Goal: Task Accomplishment & Management: Manage account settings

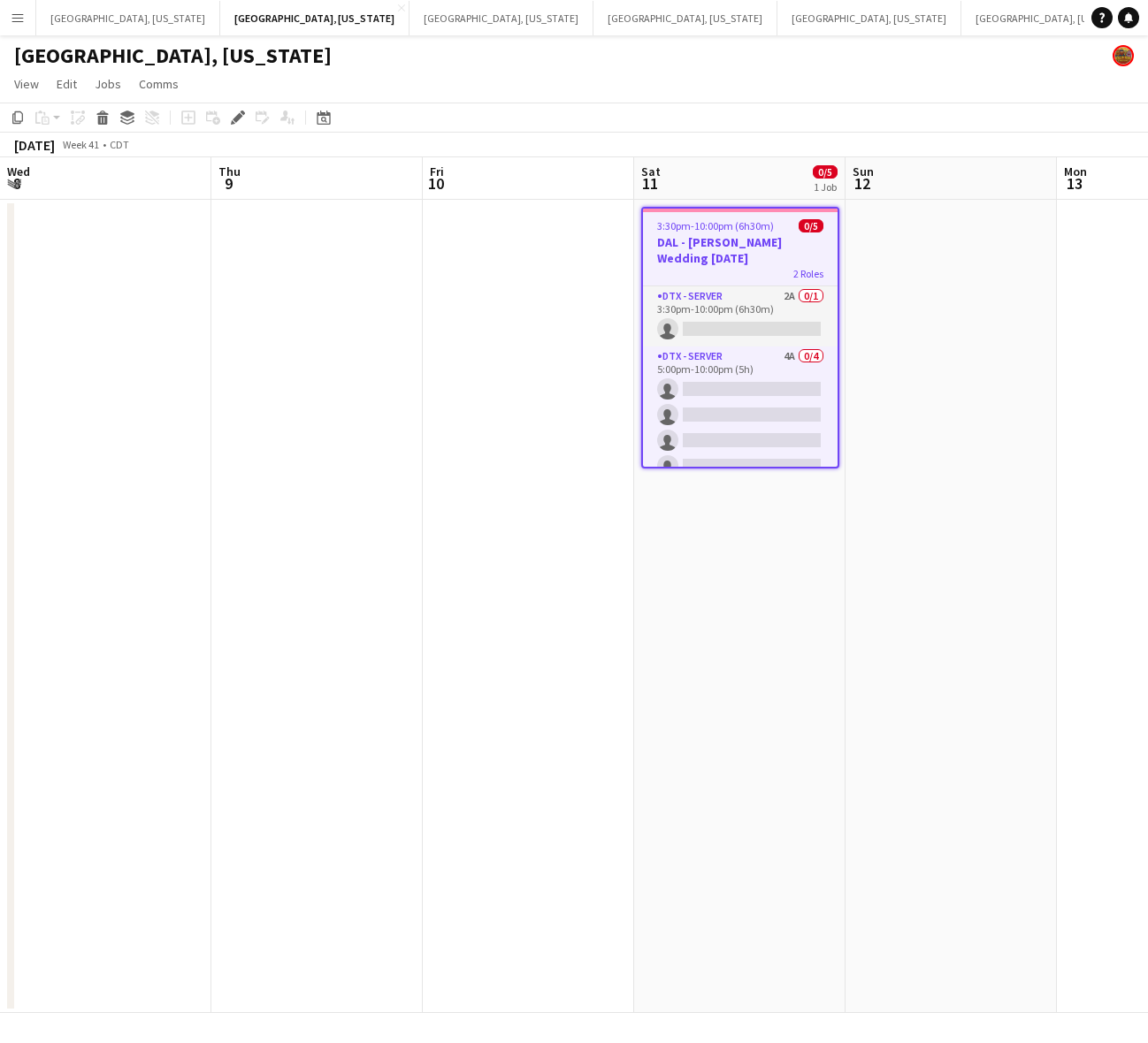
click at [802, 613] on app-calendar-viewport "Wed 8 Thu 9 Fri 10 Sat 11 0/5 1 Job Sun 12 Mon 13 Tue 14 Wed 15 Thu 16 Fri 17 S…" at bounding box center [574, 585] width 1148 height 856
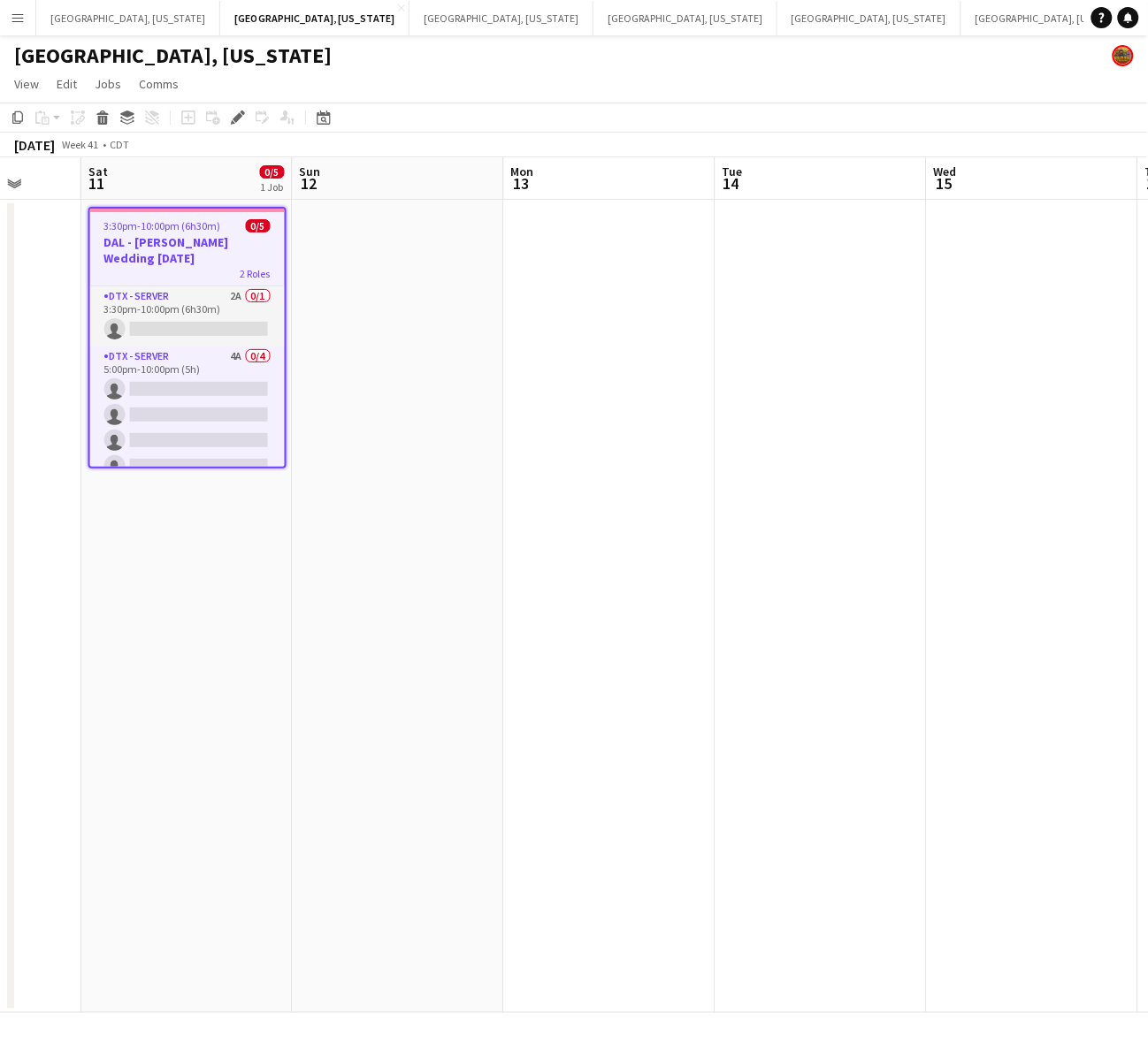
drag, startPoint x: 161, startPoint y: 296, endPoint x: 326, endPoint y: 272, distance: 166.7
click at [164, 296] on app-card-role "DTX - Server 2A 0/1 3:30pm-10:00pm (6h30m) single-neutral-actions" at bounding box center [188, 317] width 194 height 60
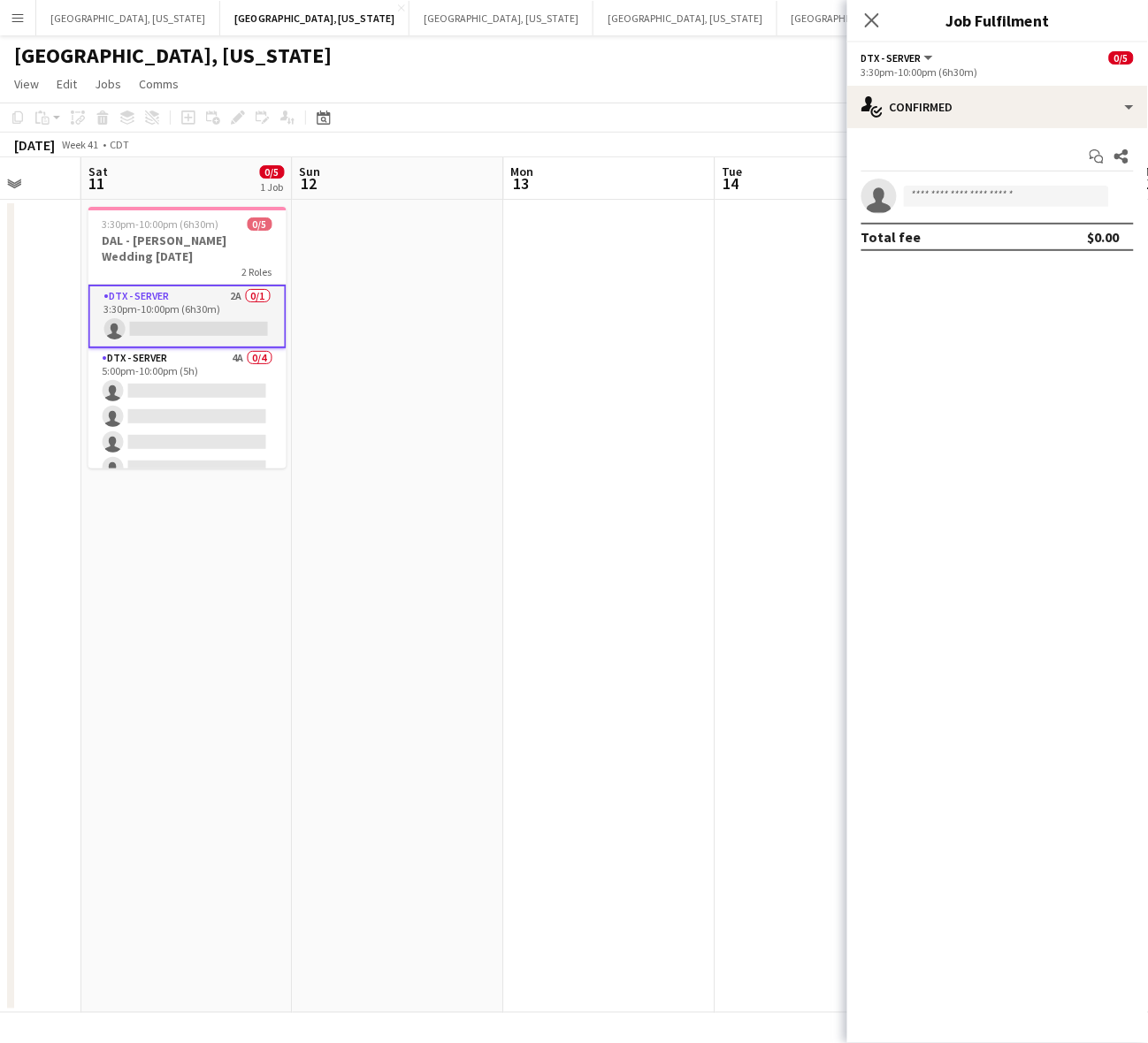
scroll to position [0, 550]
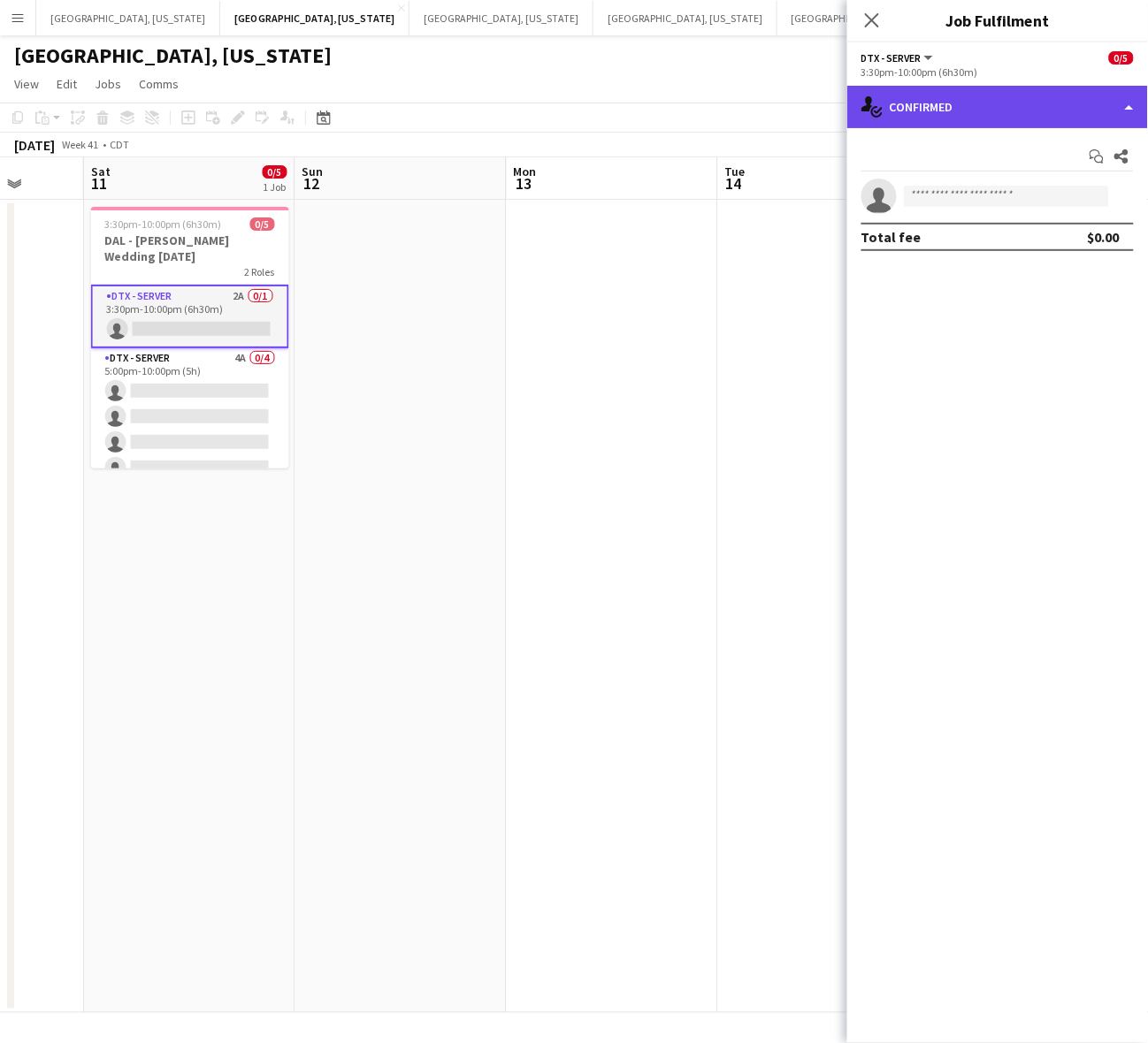
click at [935, 106] on div "single-neutral-actions-check-2 Confirmed" at bounding box center [997, 107] width 301 height 42
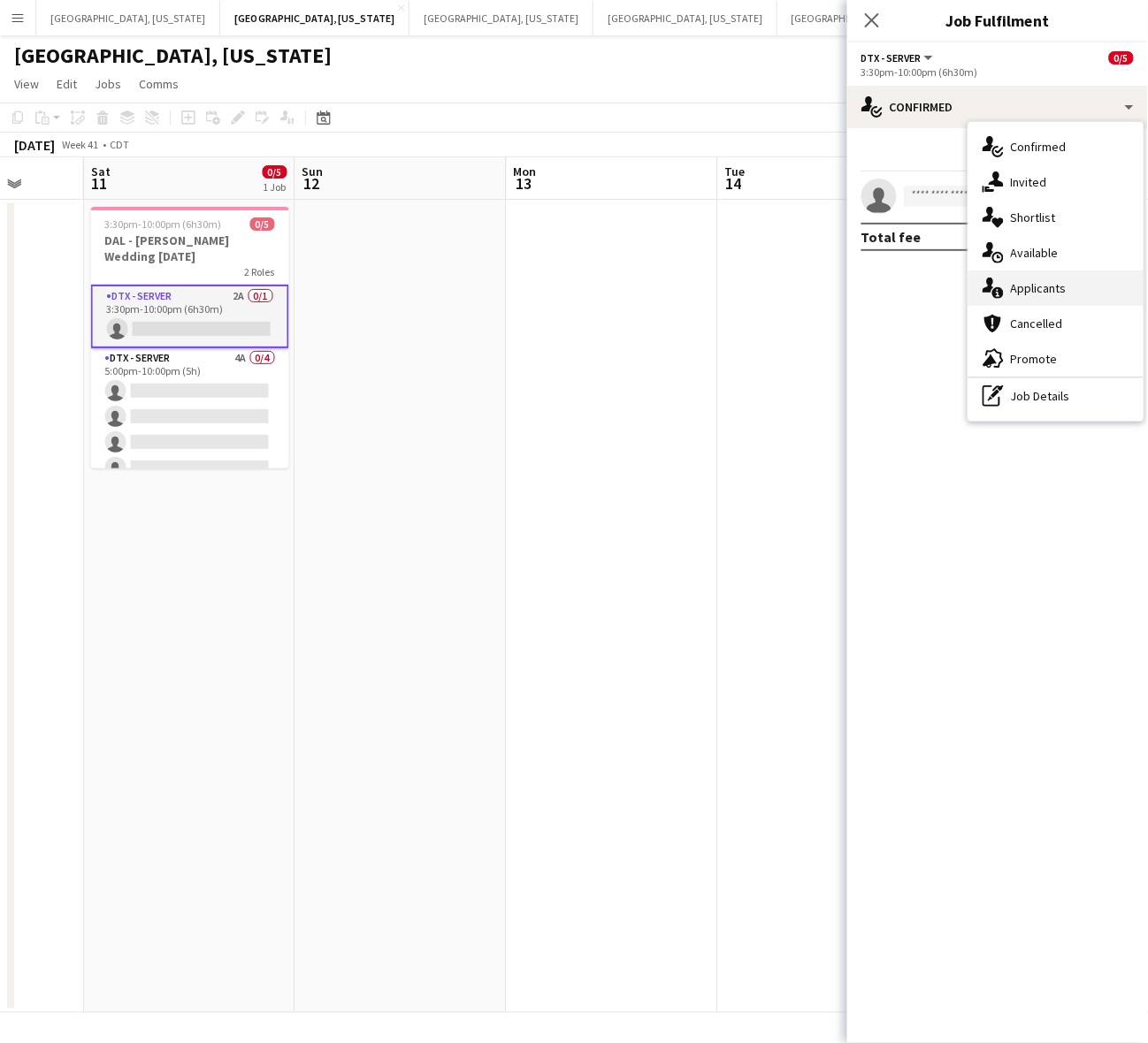
click at [1038, 275] on div "single-neutral-actions-information Applicants" at bounding box center [1055, 288] width 175 height 35
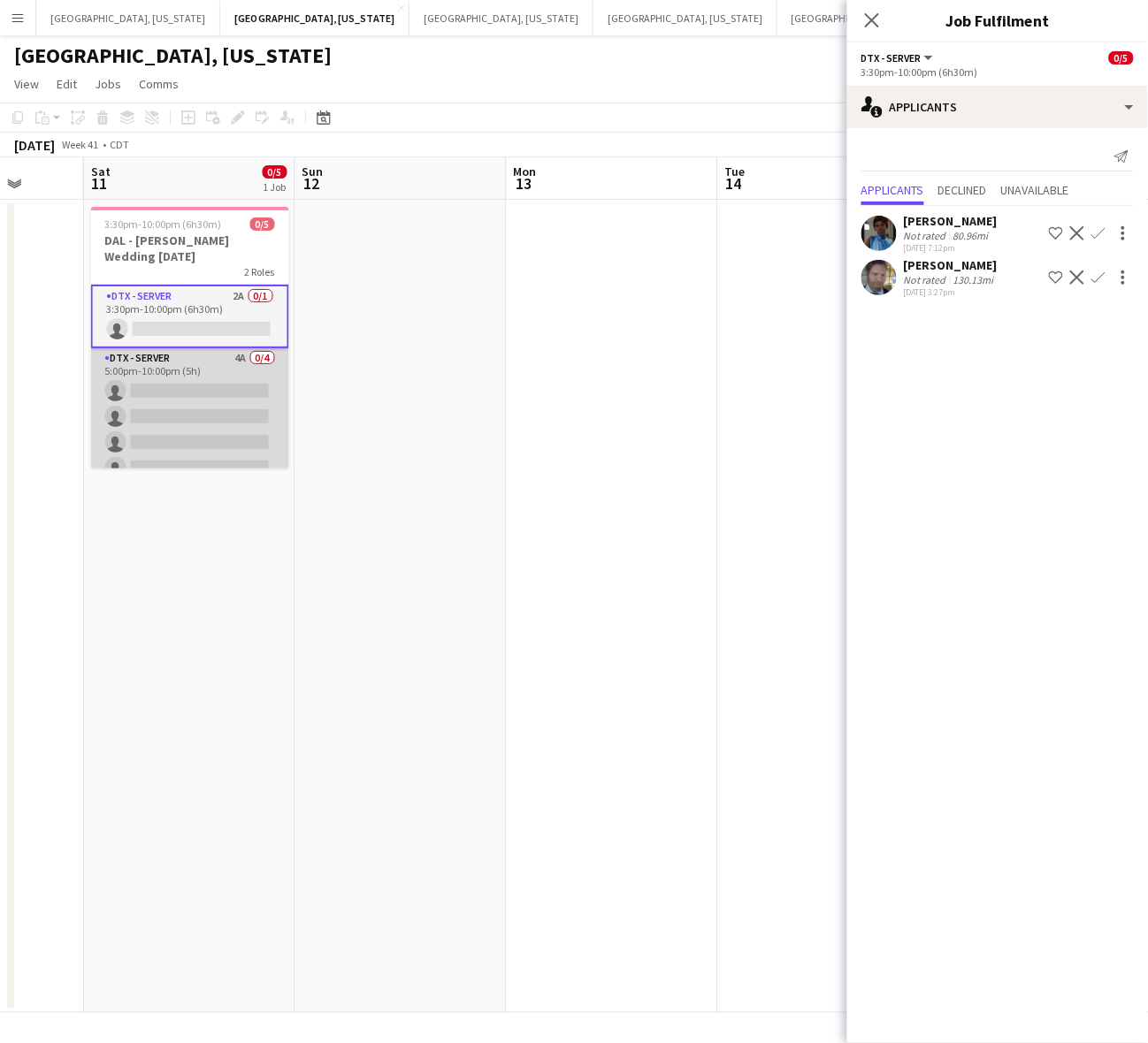
click at [165, 426] on app-card-role "DTX - Server 4A 0/4 5:00pm-10:00pm (5h) single-neutral-actions single-neutral-a…" at bounding box center [190, 416] width 198 height 137
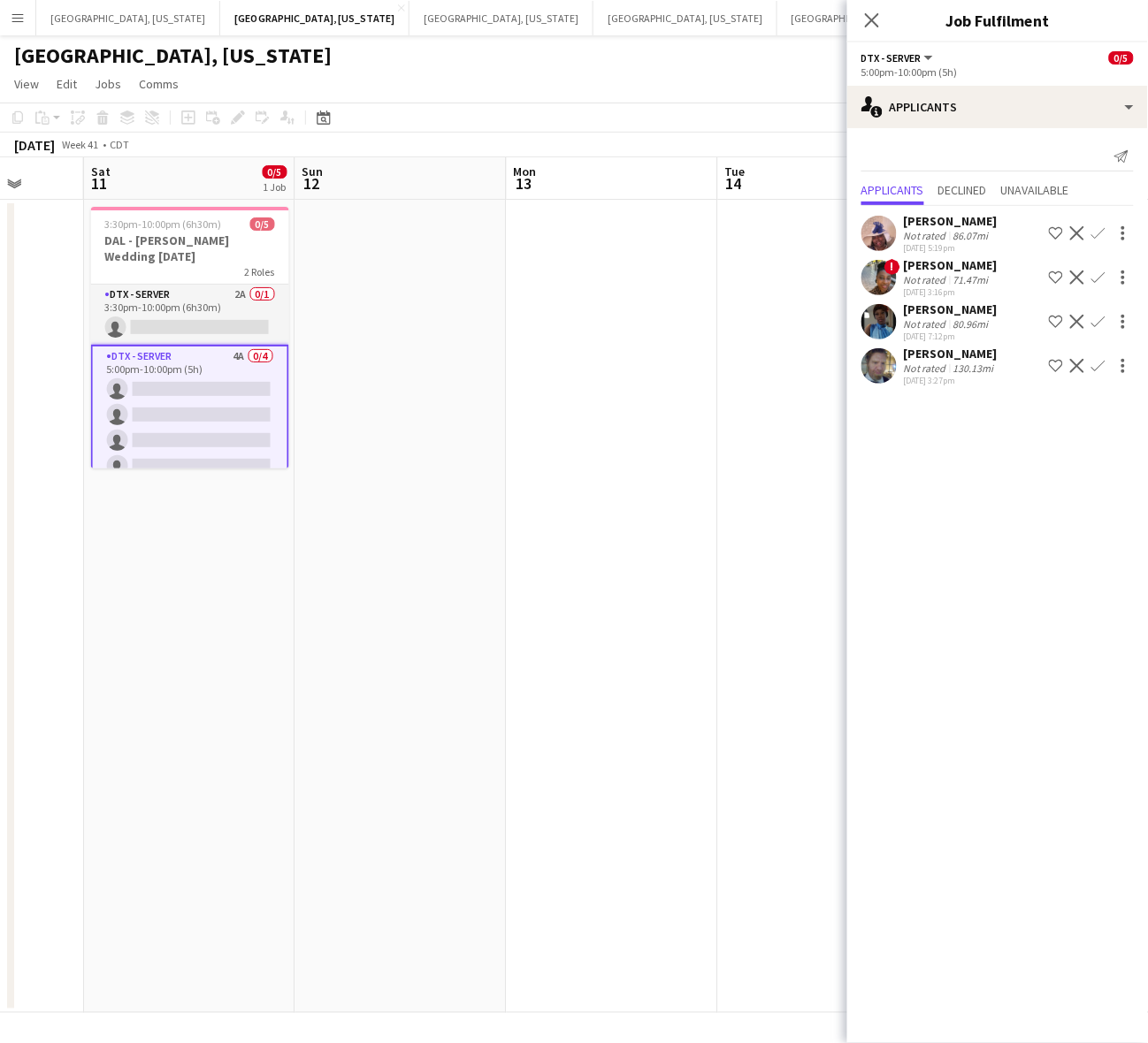
click at [903, 315] on div "[PERSON_NAME] Not rated 80.96mi [DATE] 7:12pm Shortlist crew Decline Confirm" at bounding box center [997, 321] width 301 height 41
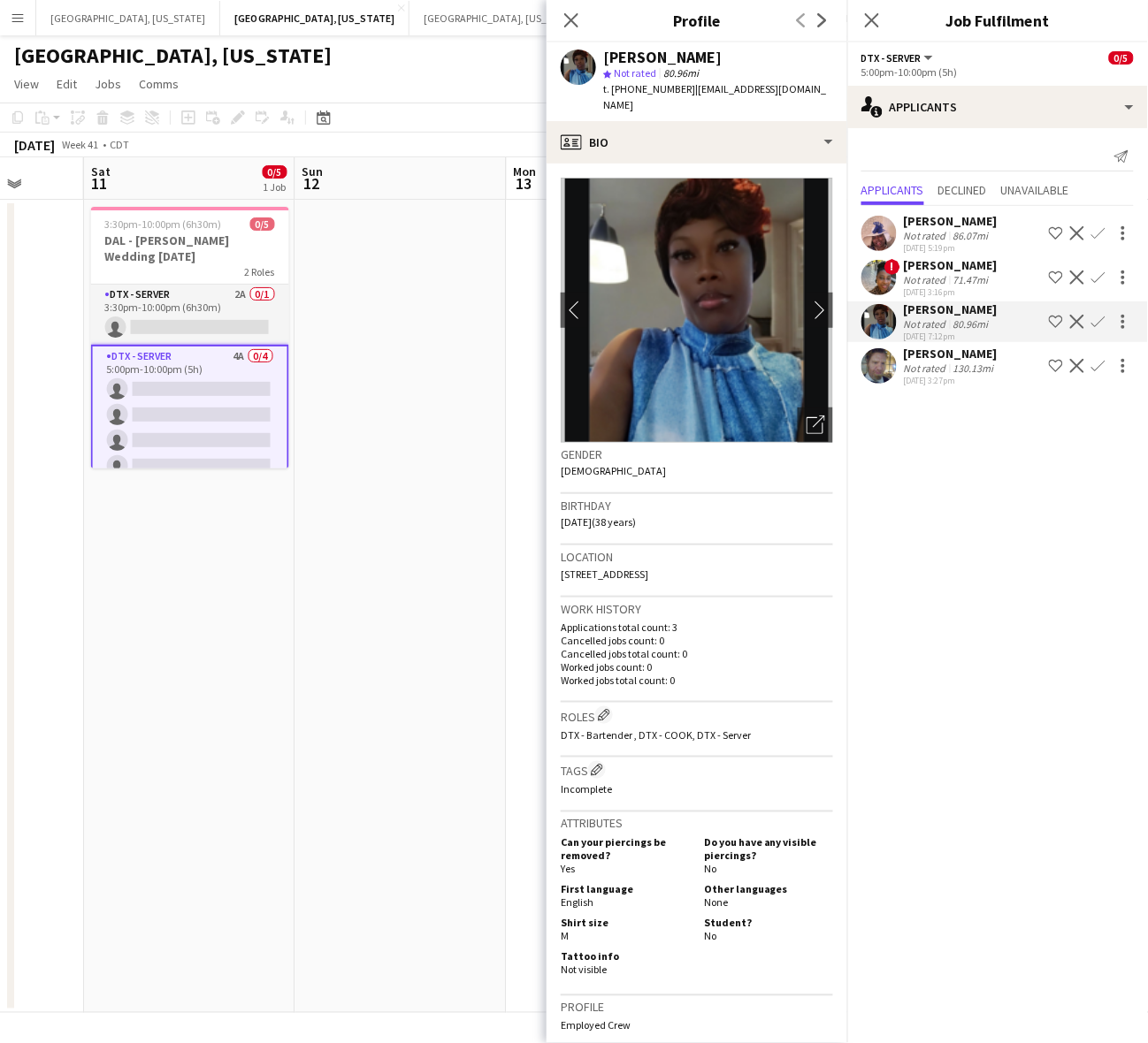
click at [903, 315] on div "[PERSON_NAME] Not rated 80.96mi [DATE] 7:12pm Shortlist crew Decline Confirm" at bounding box center [997, 321] width 301 height 41
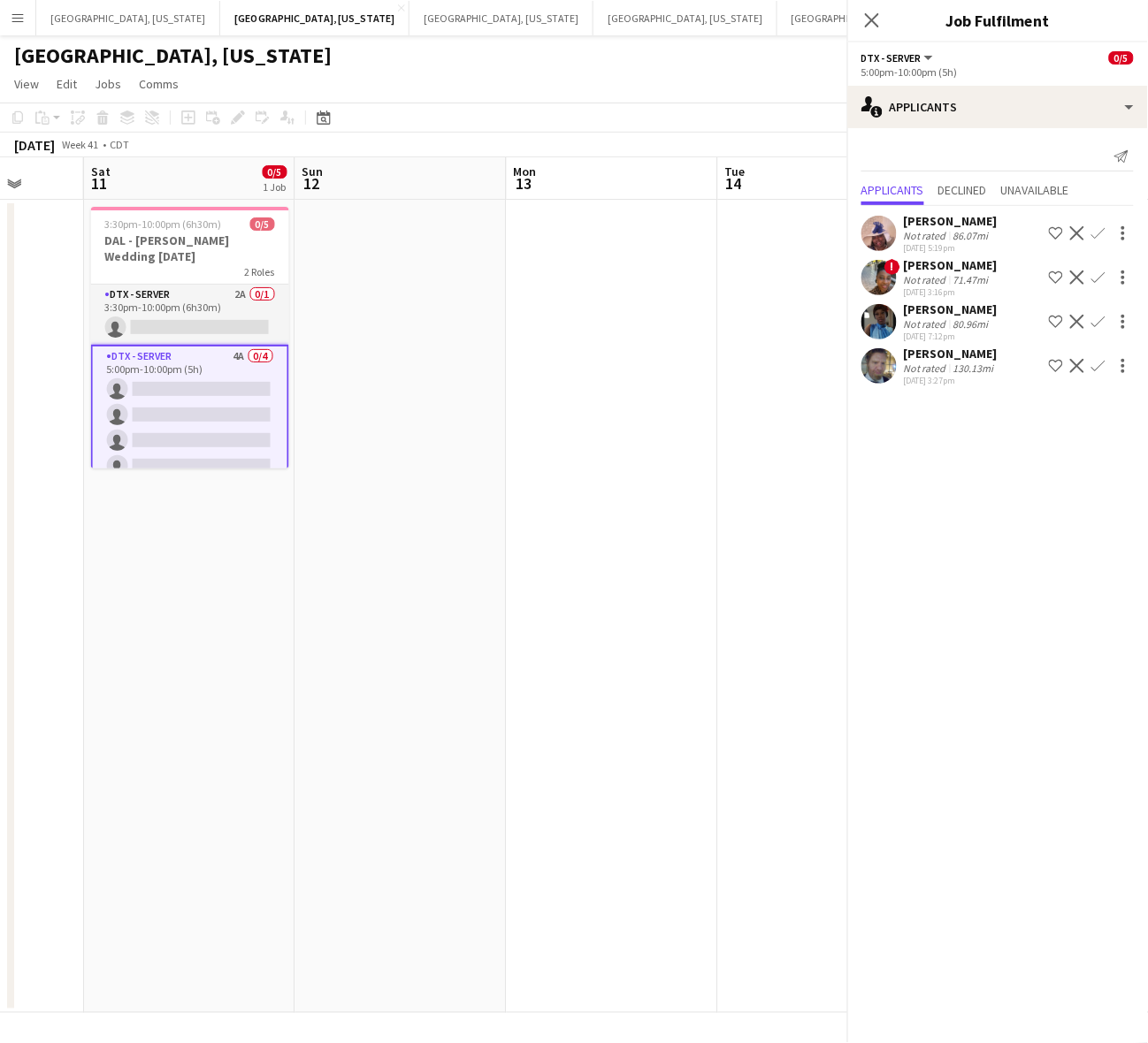
click at [500, 431] on app-date-cell at bounding box center [401, 607] width 211 height 814
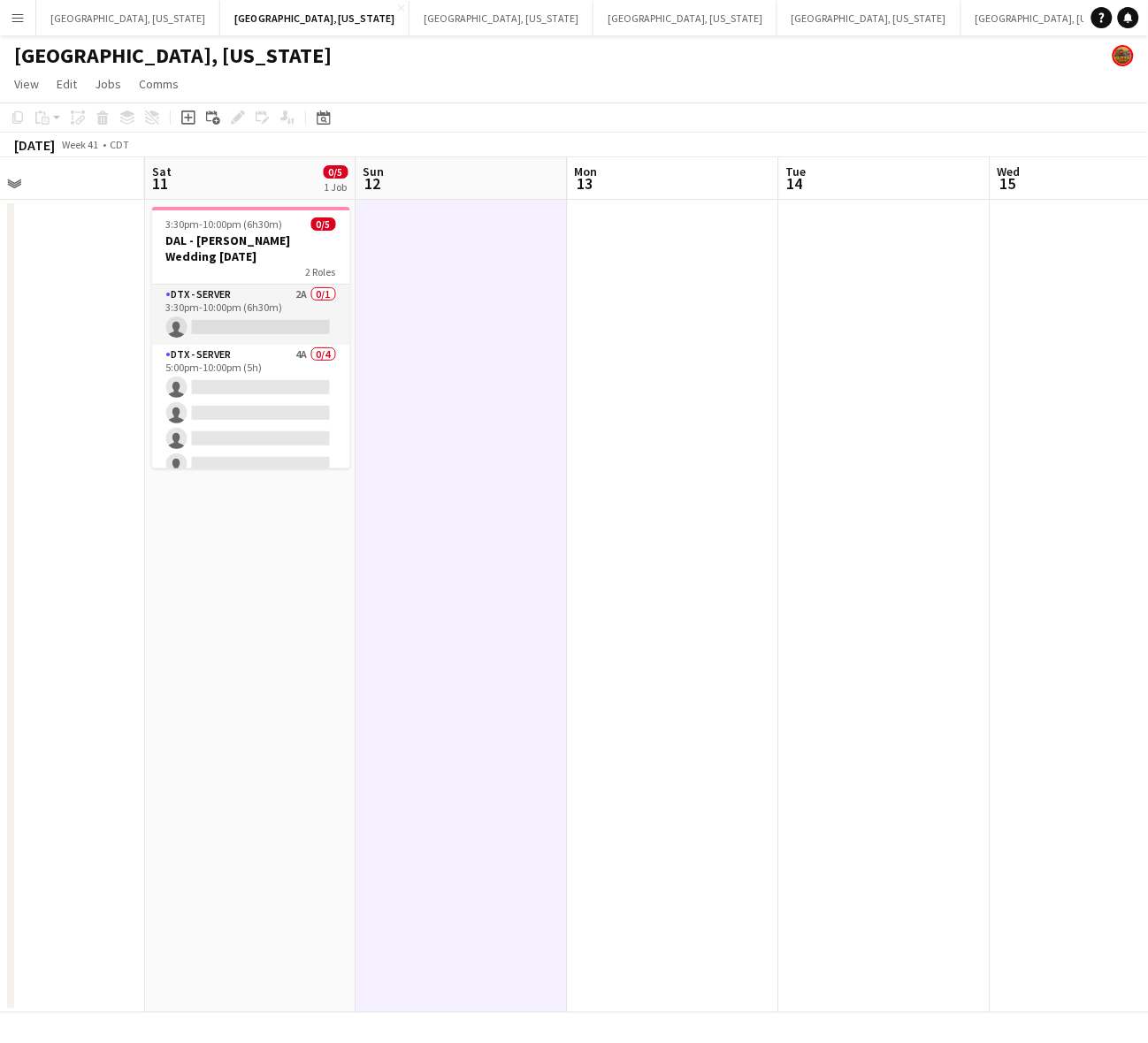
scroll to position [0, 488]
drag, startPoint x: 500, startPoint y: 431, endPoint x: 563, endPoint y: 412, distance: 65.8
click at [563, 412] on app-calendar-viewport "Wed 8 Thu 9 Fri 10 Sat 11 0/5 1 Job Sun 12 Mon 13 Tue 14 Wed 15 Thu 16 Fri 17 S…" at bounding box center [574, 585] width 1148 height 856
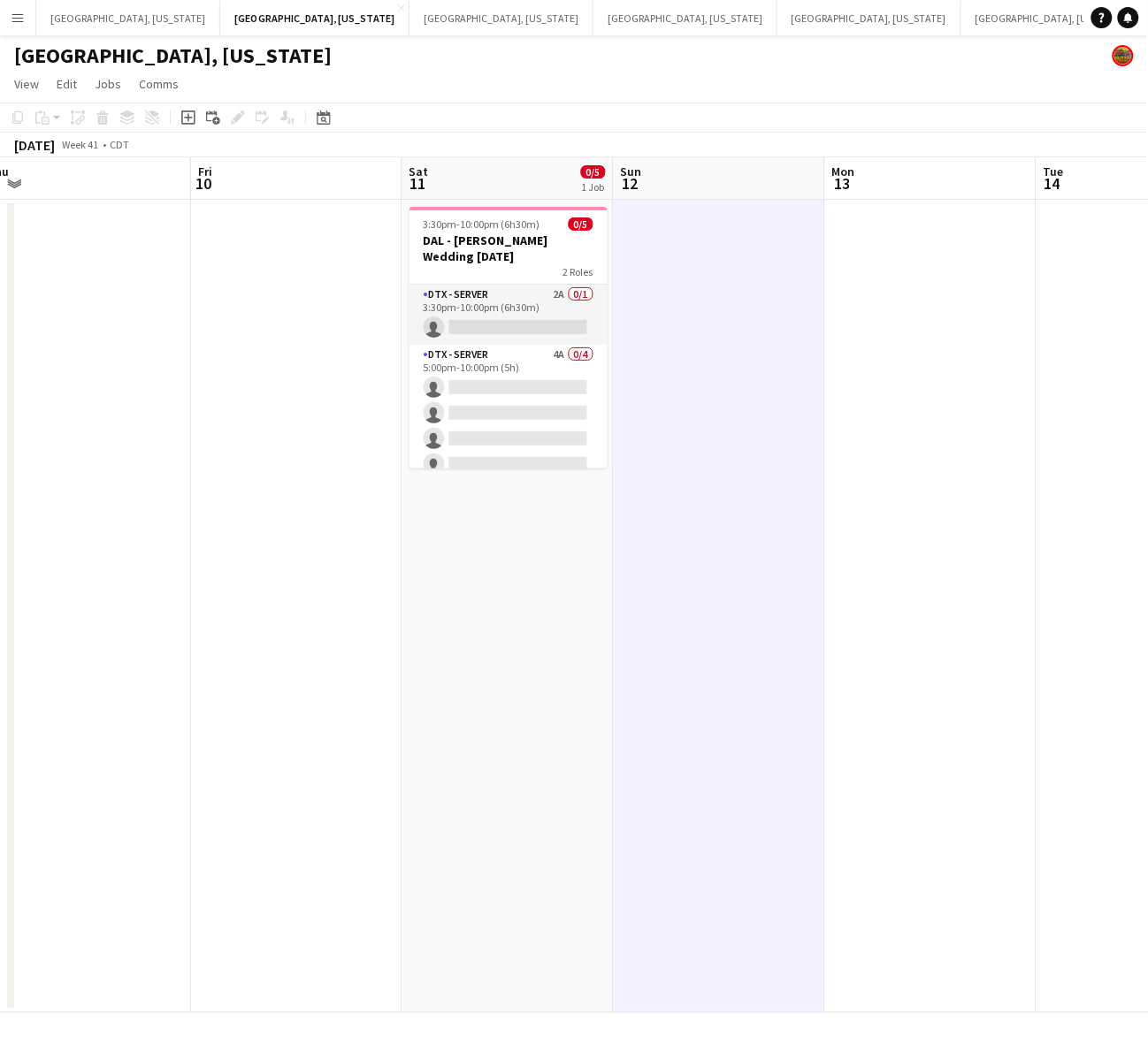
drag, startPoint x: 413, startPoint y: 476, endPoint x: 807, endPoint y: 434, distance: 396.2
click at [776, 451] on app-calendar-viewport "Tue 7 Wed 8 Thu 9 Fri 10 Sat 11 0/5 1 Job Sun 12 Mon 13 Tue 14 Wed 15 Thu 16 Fr…" at bounding box center [574, 585] width 1148 height 856
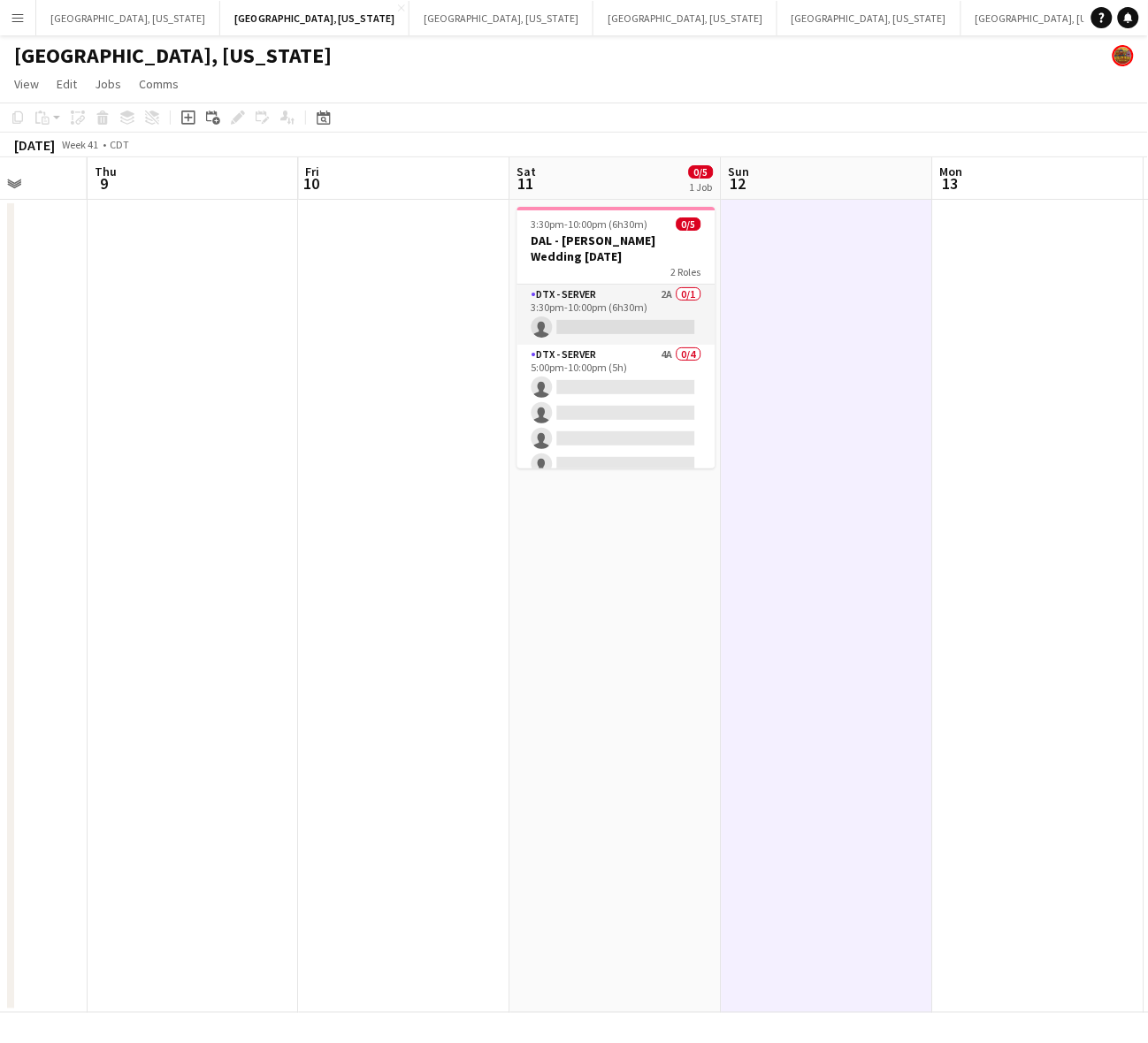
drag, startPoint x: 351, startPoint y: 431, endPoint x: 324, endPoint y: 202, distance: 230.6
click at [647, 277] on app-calendar-viewport "Mon 6 Tue 7 Wed 8 Thu 9 Fri 10 Sat 11 0/5 1 Job Sun 12 Mon 13 Tue 14 Wed 15 Thu…" at bounding box center [574, 585] width 1148 height 856
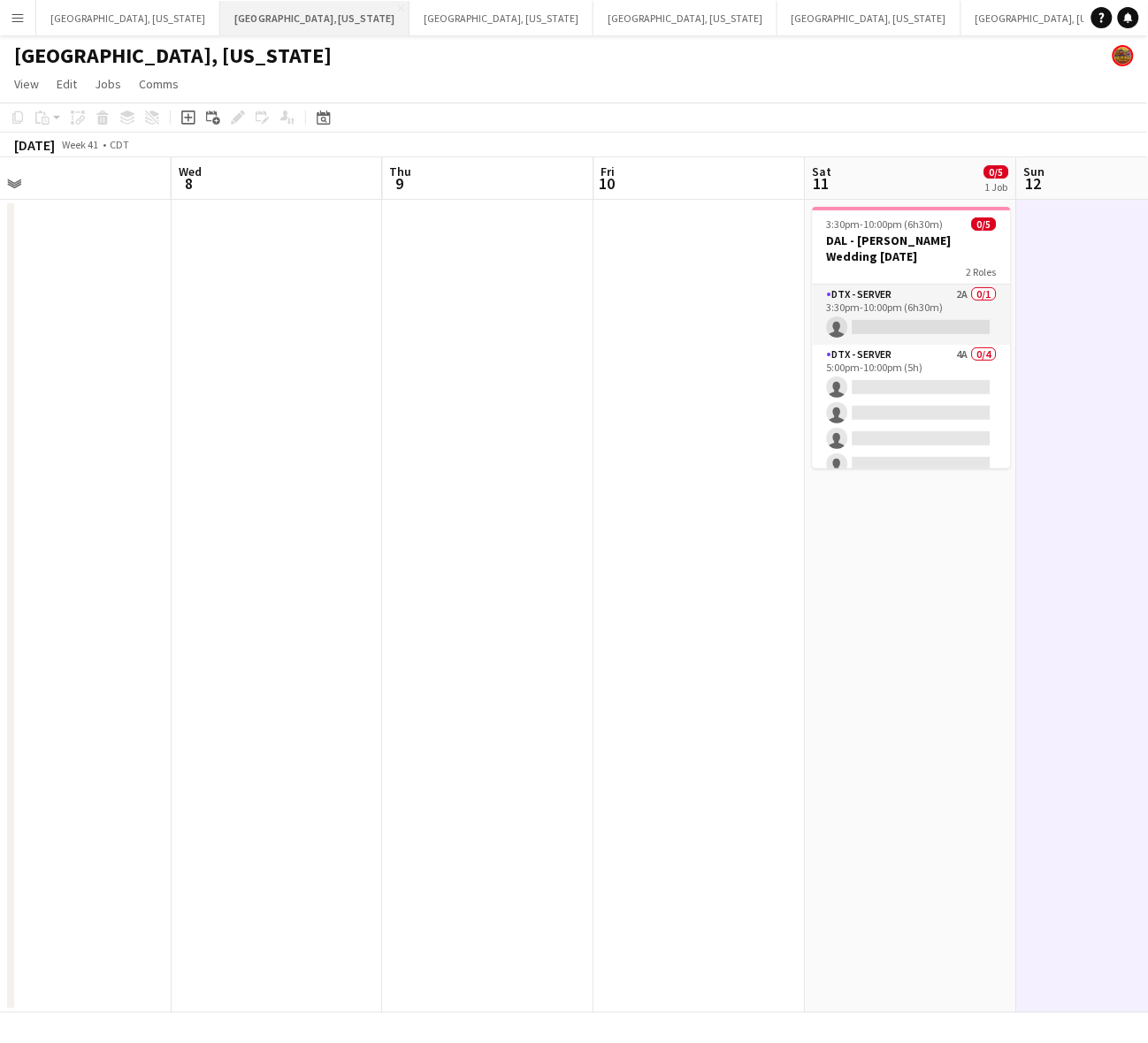
click at [220, 18] on button "[GEOGRAPHIC_DATA], [US_STATE] Close" at bounding box center [314, 18] width 189 height 35
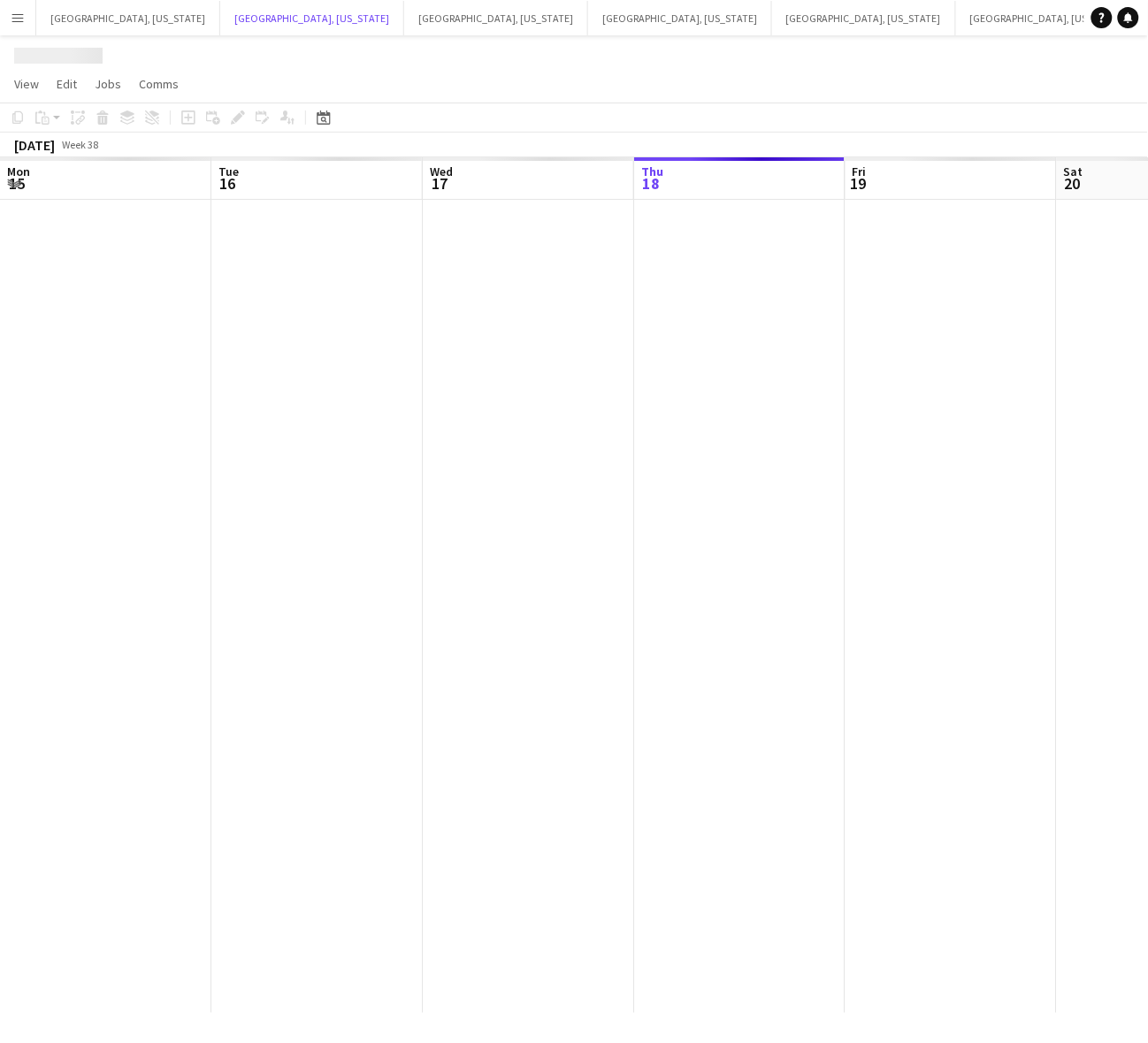
scroll to position [0, 422]
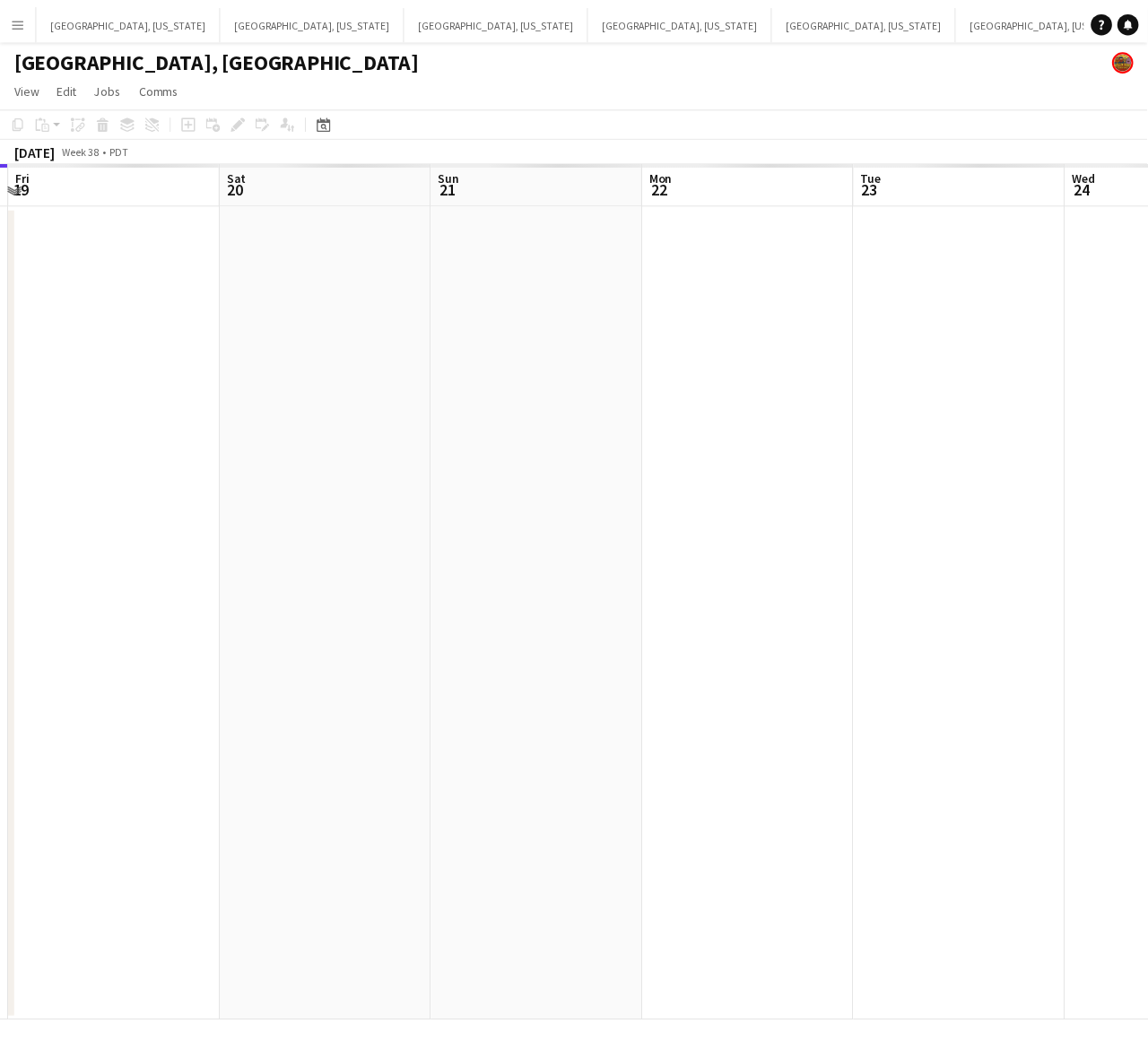
scroll to position [0, 495]
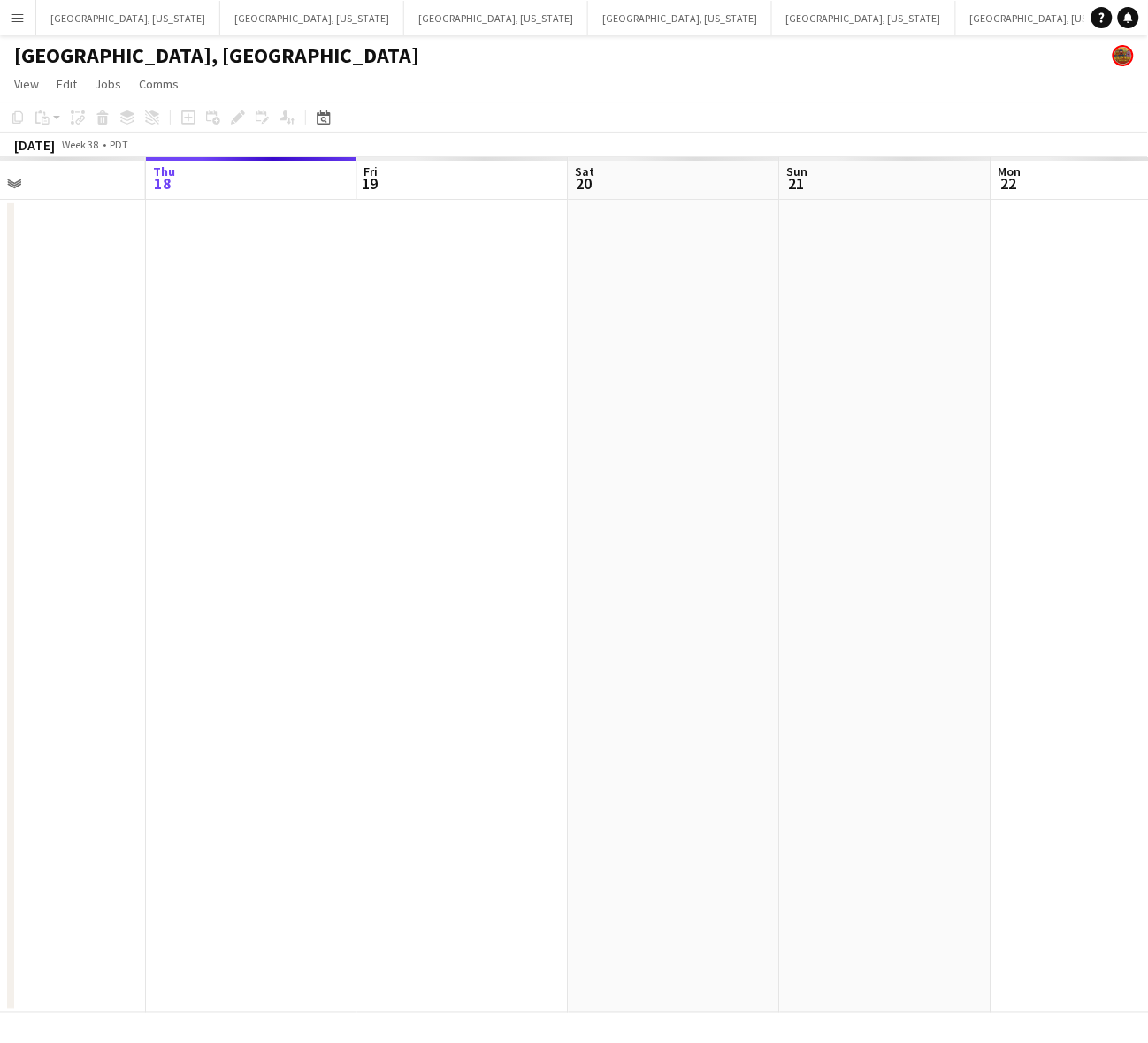
drag, startPoint x: 682, startPoint y: 798, endPoint x: 473, endPoint y: 864, distance: 219.2
click at [473, 864] on app-calendar-viewport "Mon 15 Tue 16 Wed 17 Thu 18 Fri 19 Sat 20 Sun 21 Mon 22 Tue 23 Wed 24 Thu 25" at bounding box center [574, 585] width 1148 height 856
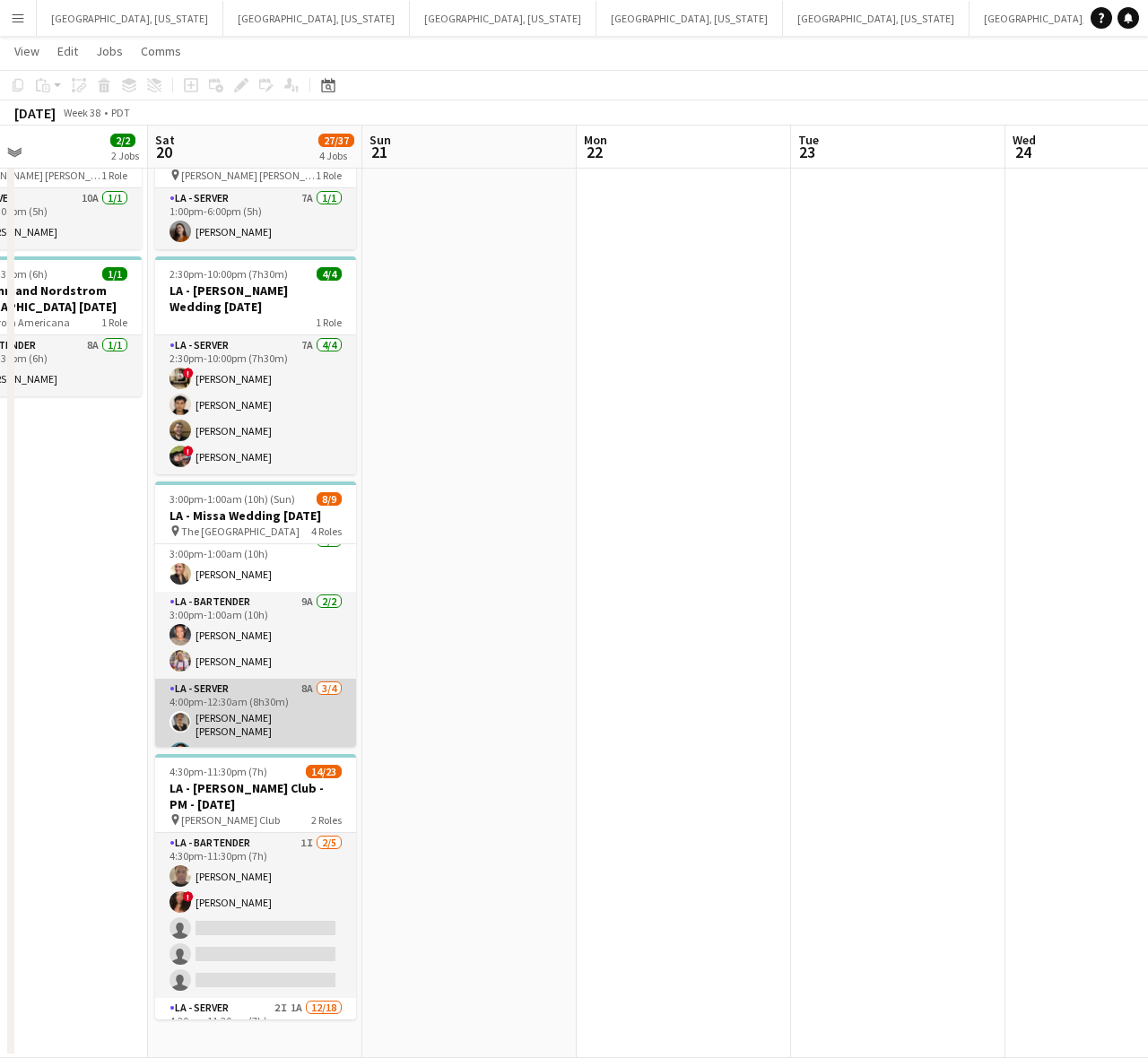
scroll to position [172, 0]
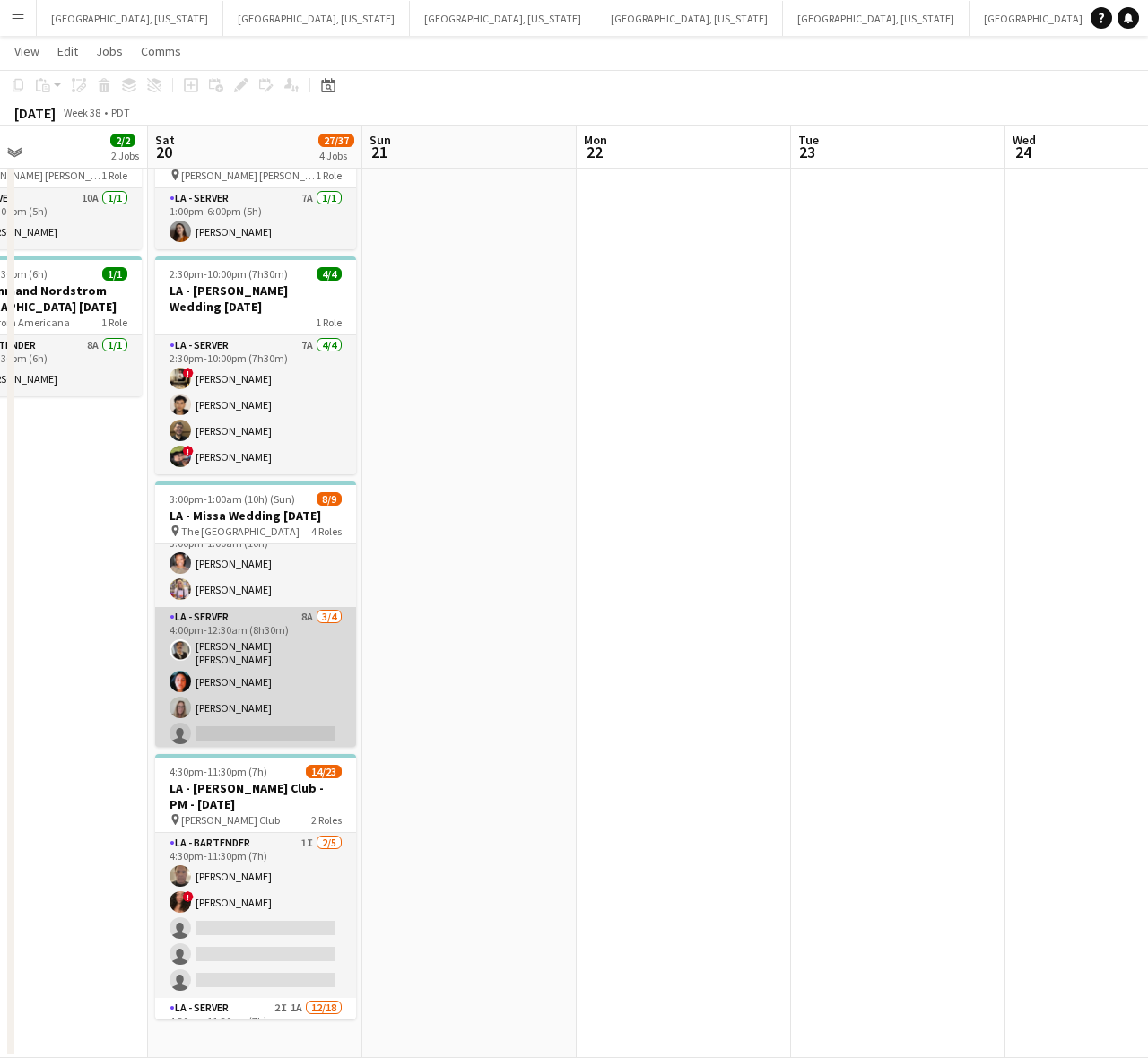
click at [237, 661] on app-card-role "LA - Server 8A [DATE] 4:00pm-12:30am (8h30m) [PERSON_NAME] [PERSON_NAME] [PERSO…" at bounding box center [256, 679] width 201 height 145
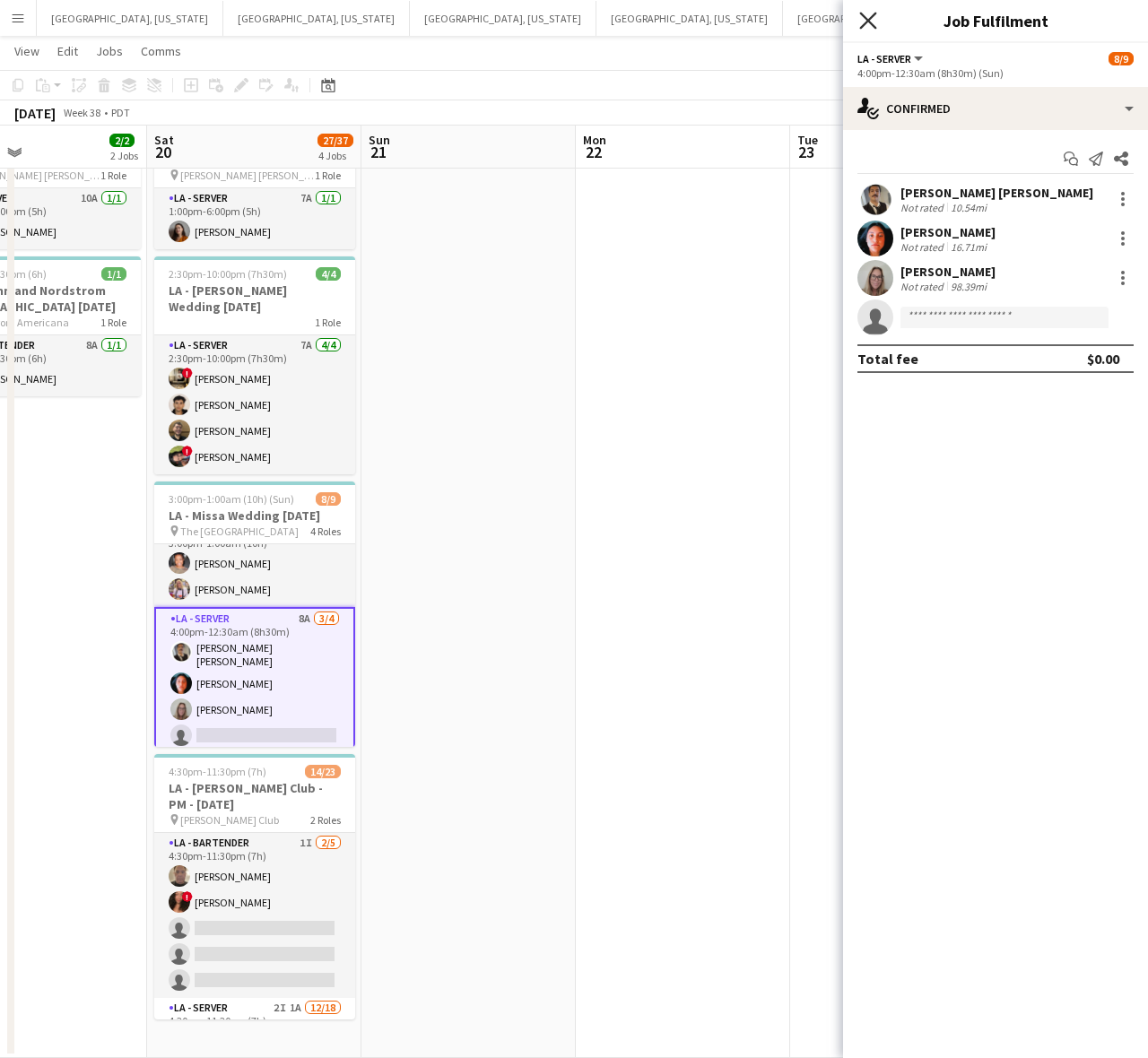
click at [868, 23] on icon "Close pop-in" at bounding box center [867, 20] width 17 height 17
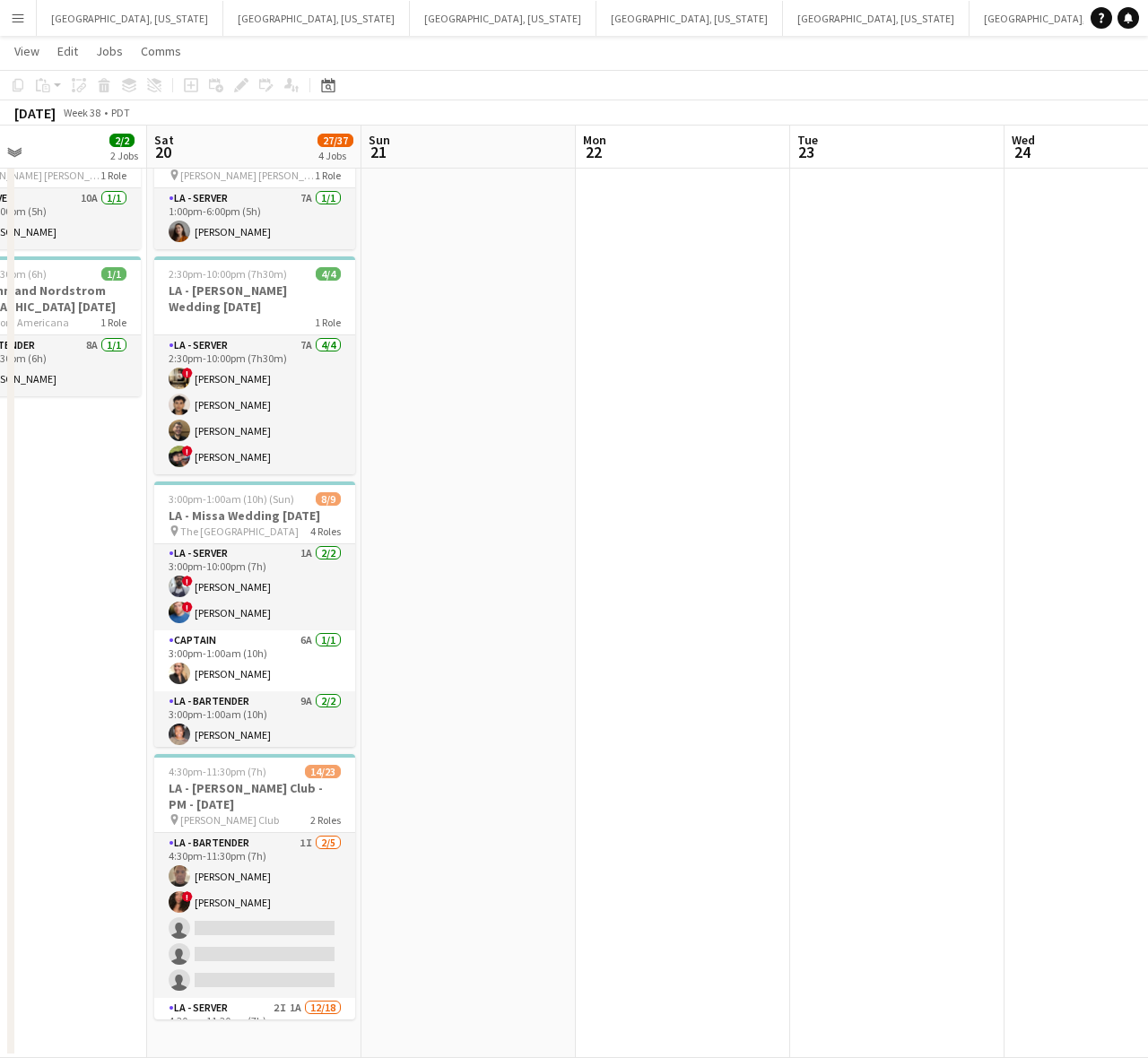
scroll to position [0, 0]
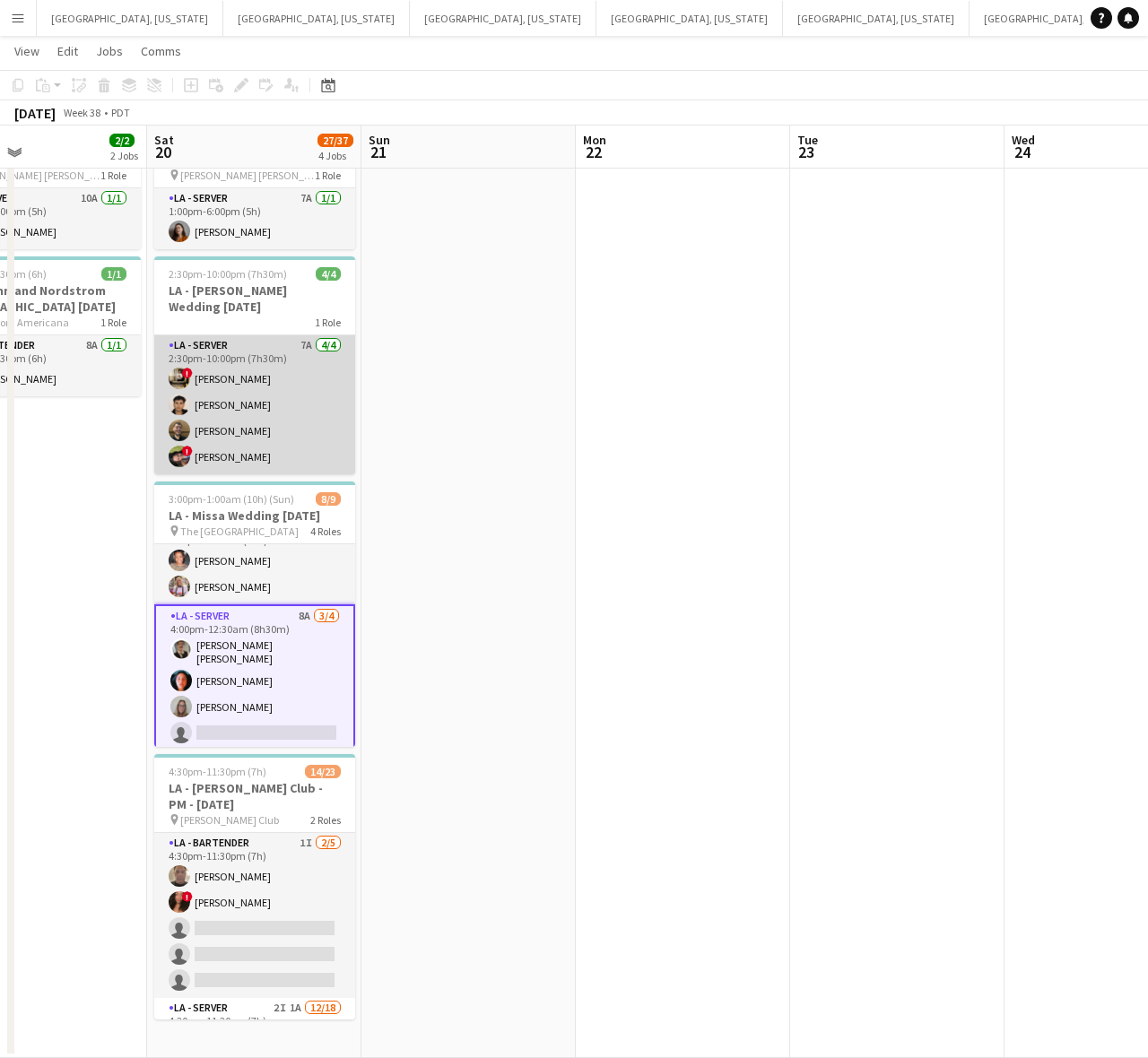
click at [262, 369] on app-card-role "LA - Server 7A [DATE] 2:30pm-10:00pm (7h30m) ! [PERSON_NAME] [PERSON_NAME] [PER…" at bounding box center [255, 404] width 201 height 139
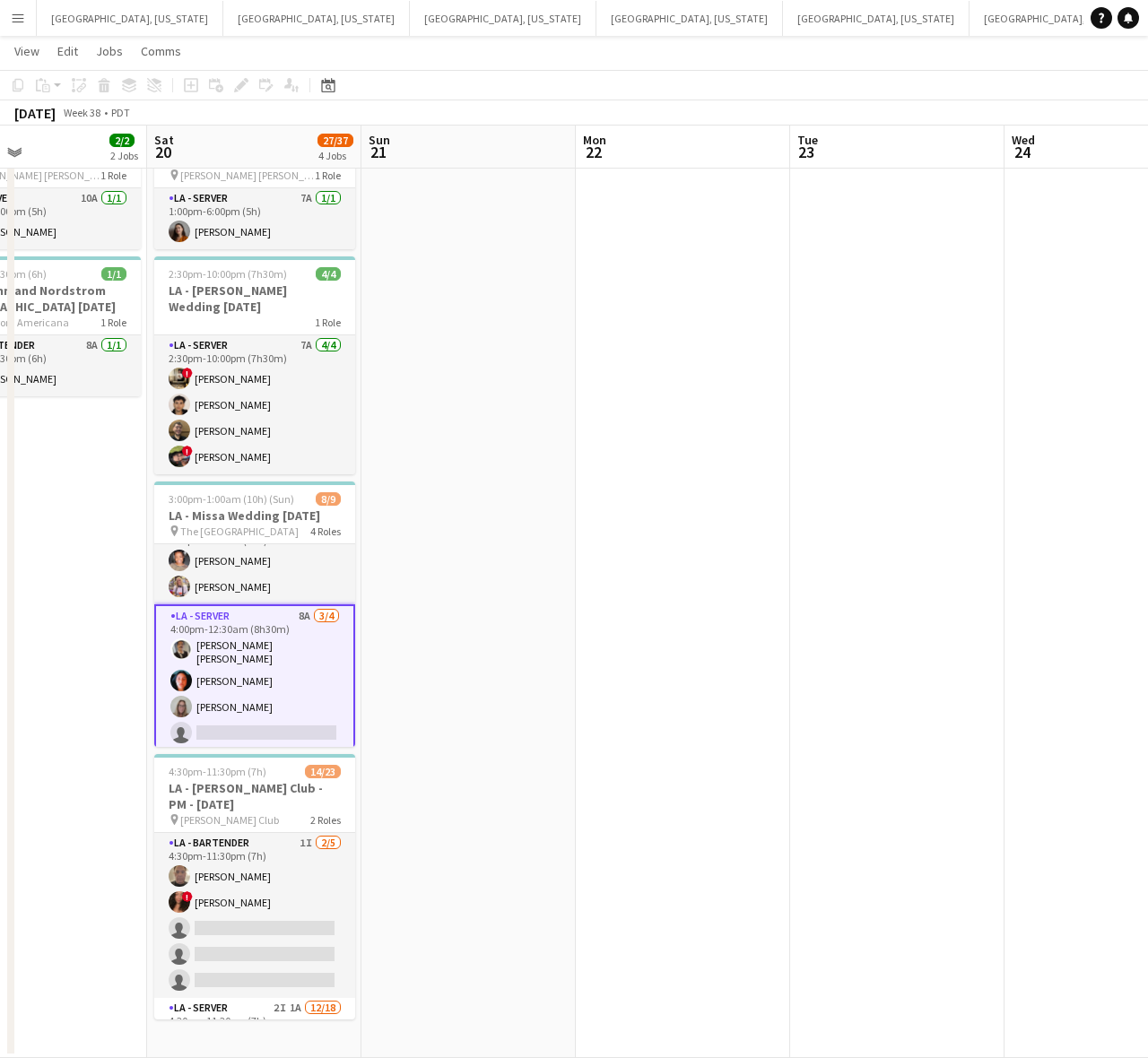
scroll to position [172, 0]
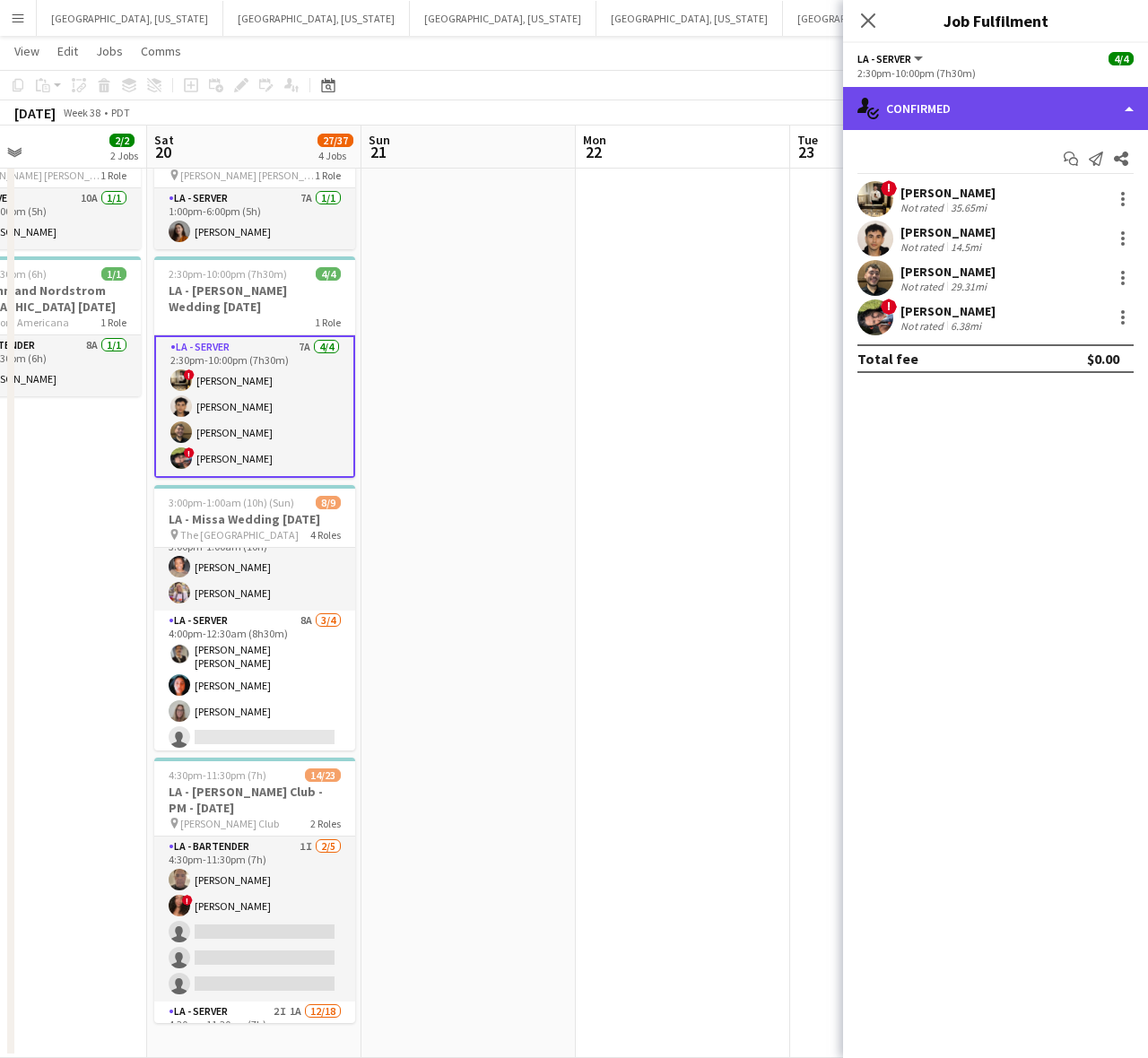
click at [1049, 114] on div "single-neutral-actions-check-2 Confirmed" at bounding box center [996, 108] width 305 height 43
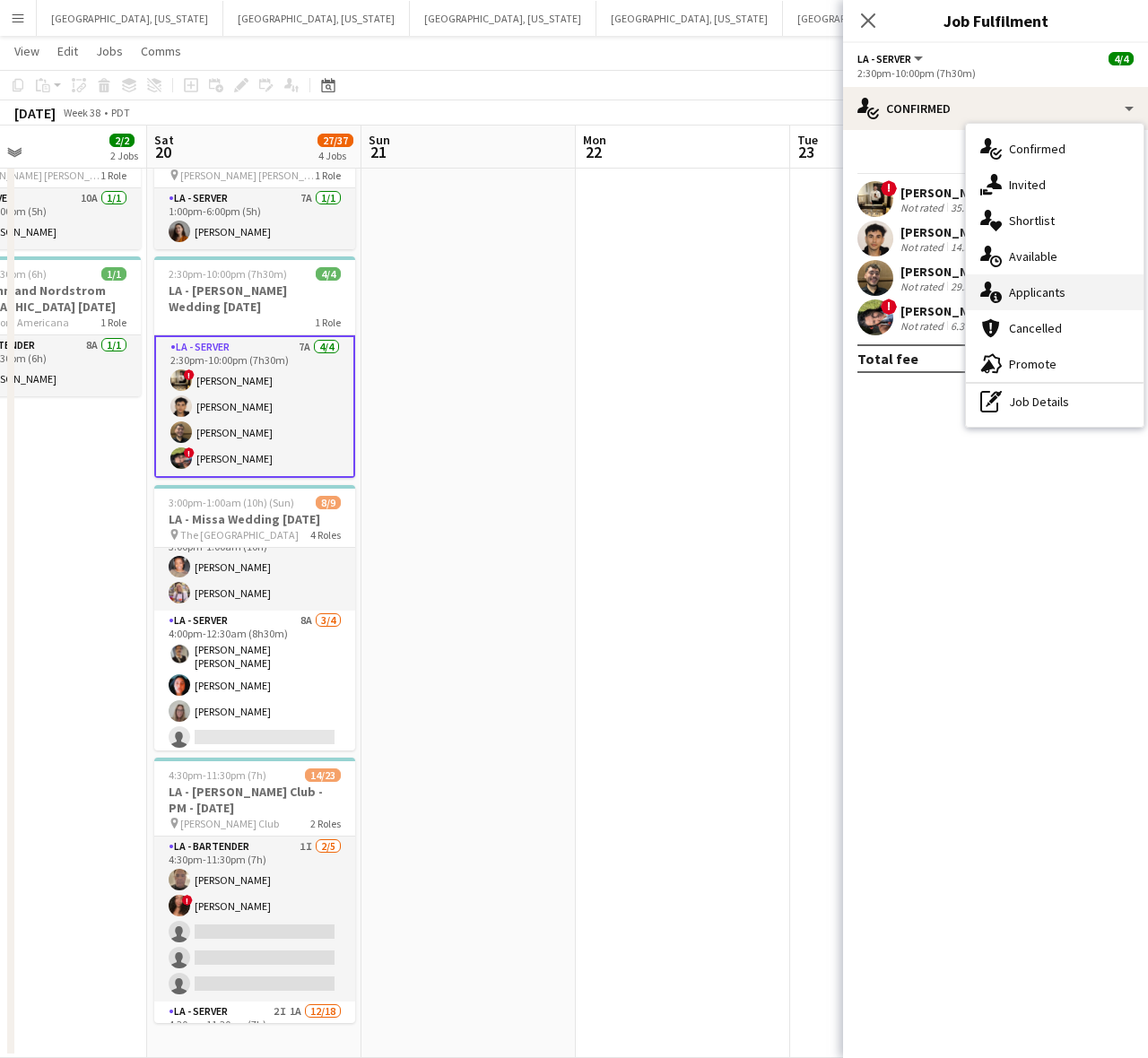
click at [1054, 290] on span "Applicants" at bounding box center [1037, 292] width 56 height 16
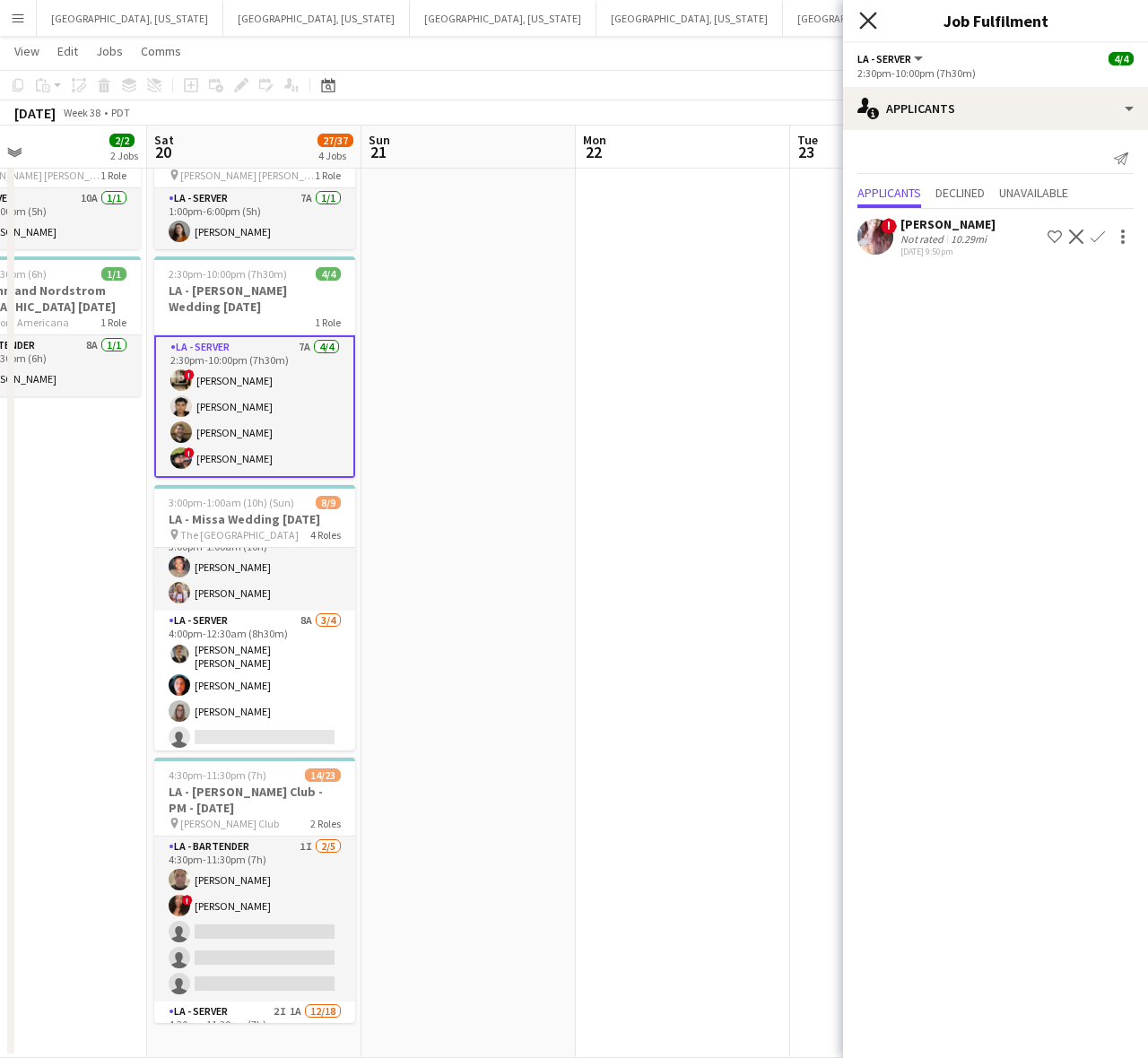
click at [875, 20] on icon "Close pop-in" at bounding box center [867, 20] width 17 height 17
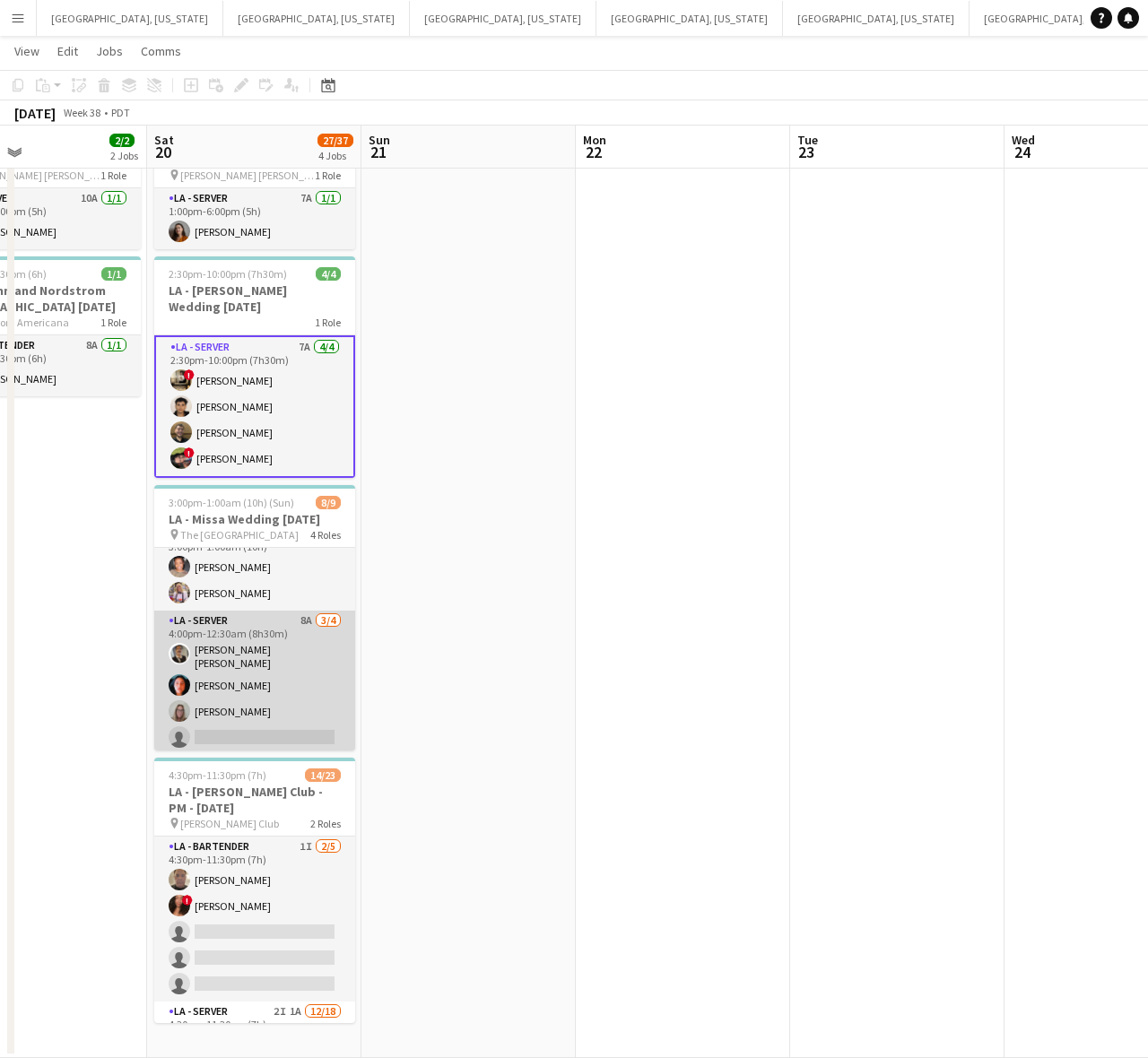
drag, startPoint x: 269, startPoint y: 720, endPoint x: 294, endPoint y: 688, distance: 40.6
click at [269, 719] on app-card-role "LA - Server 8A [DATE] 4:00pm-12:30am (8h30m) [PERSON_NAME] [PERSON_NAME] [PERSO…" at bounding box center [255, 683] width 201 height 145
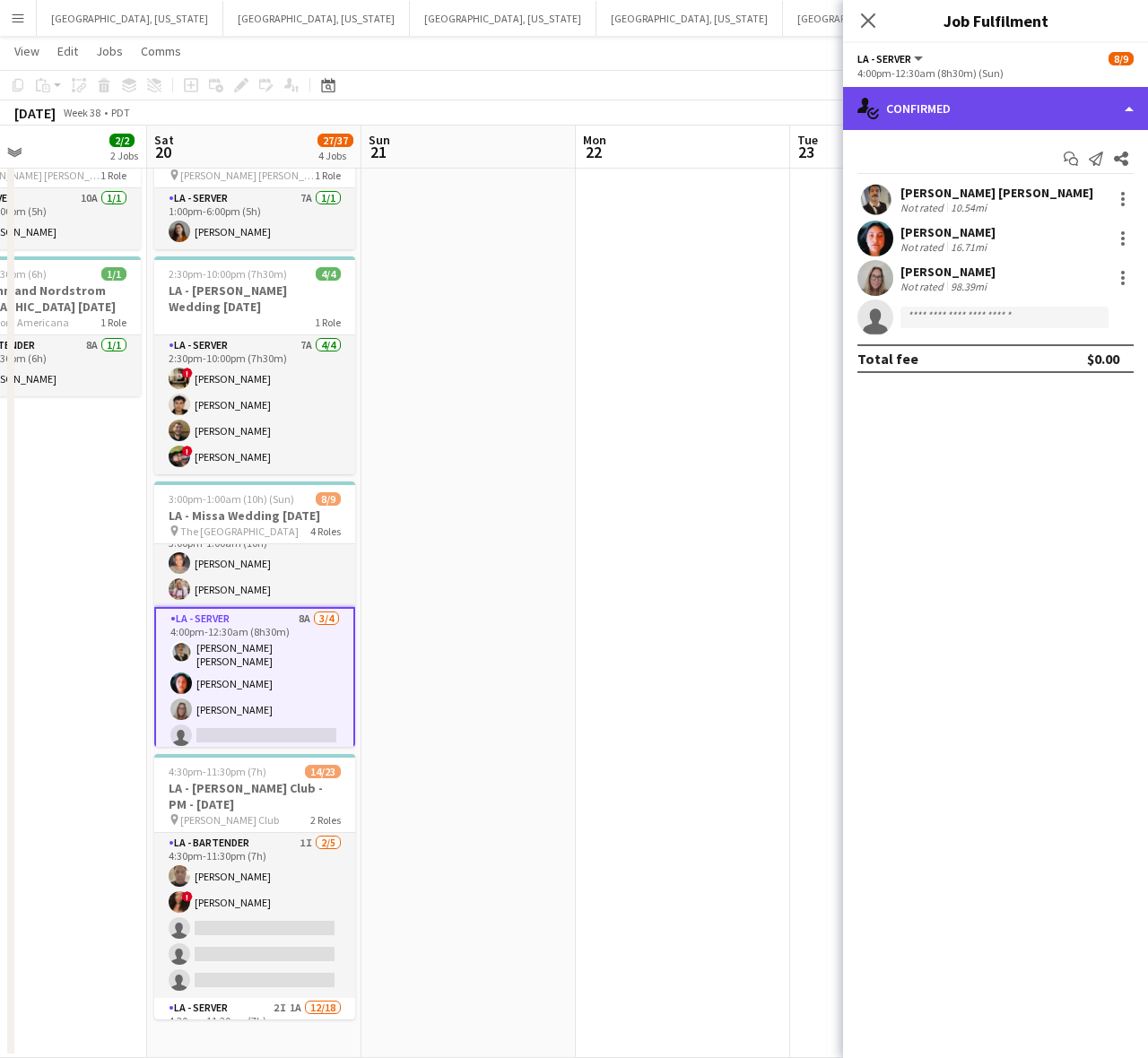
click at [997, 103] on div "single-neutral-actions-check-2 Confirmed" at bounding box center [996, 108] width 305 height 43
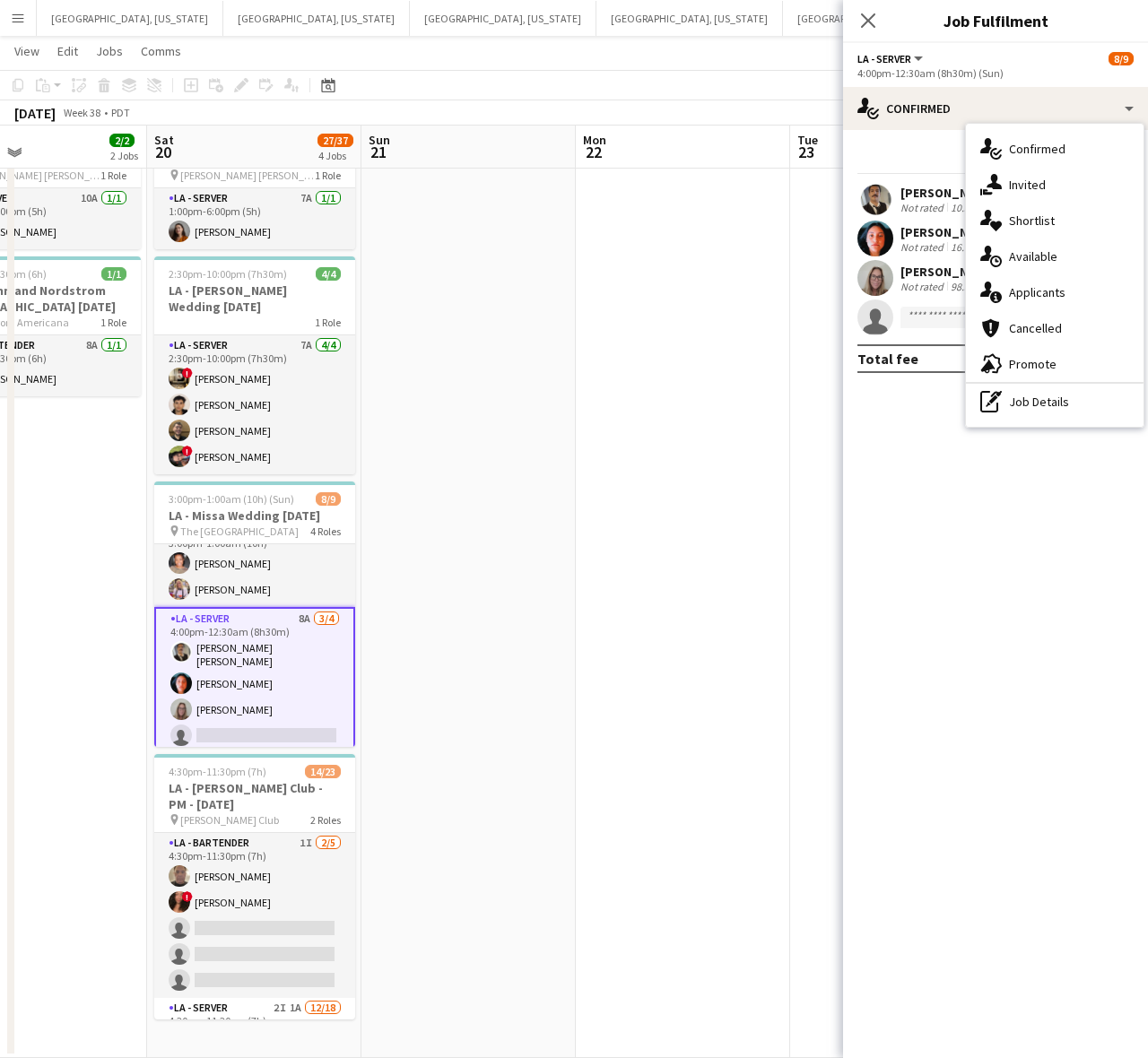
click at [834, 423] on app-date-cell at bounding box center [897, 580] width 214 height 957
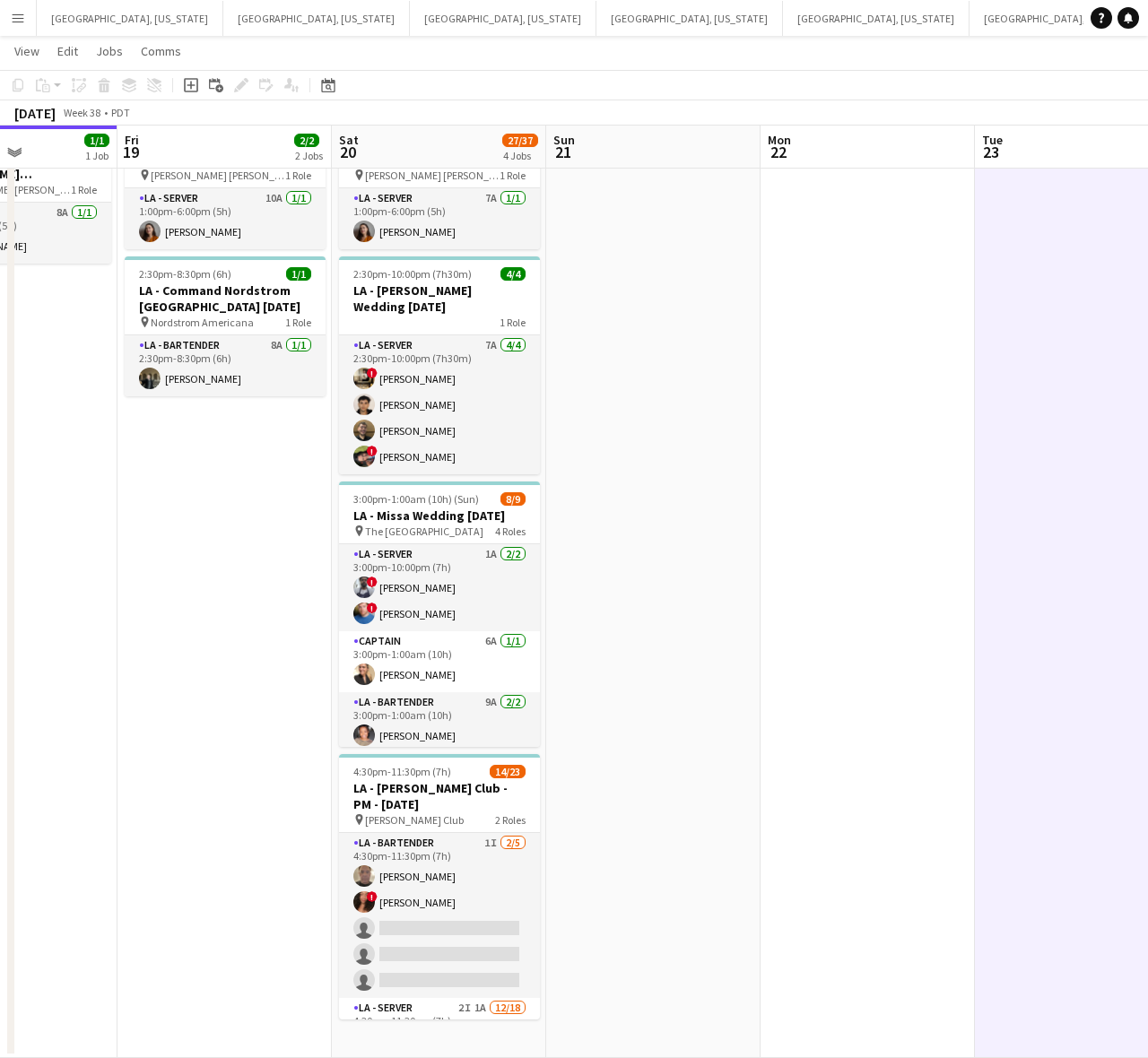
scroll to position [0, 485]
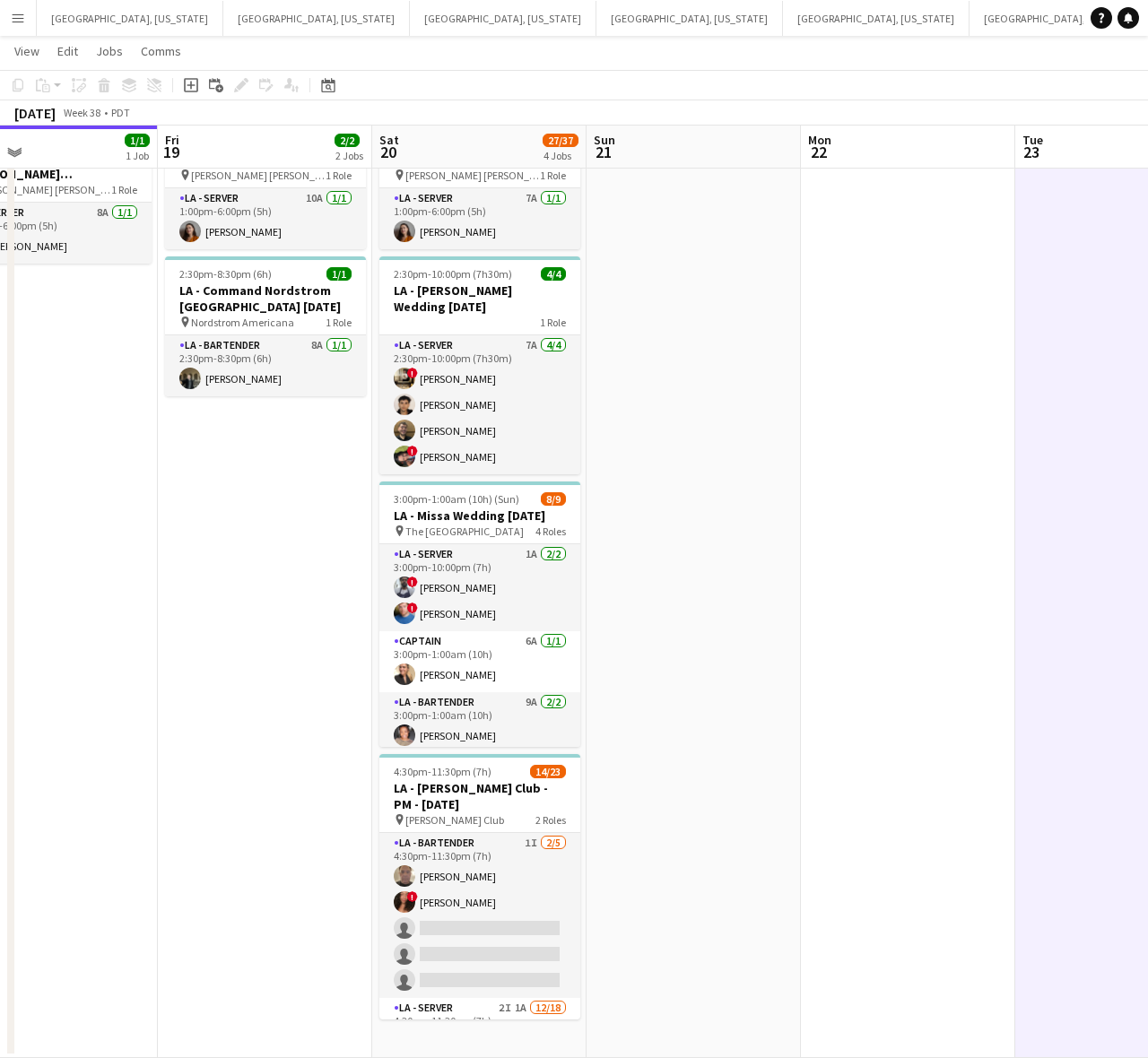
drag, startPoint x: 486, startPoint y: 783, endPoint x: 703, endPoint y: 747, distance: 220.0
click at [703, 747] on app-calendar-viewport "Tue 16 43/53 1 Job Wed 17 Thu 18 1/1 1 Job Fri 19 2/2 2 Jobs Sat 20 27/37 4 Job…" at bounding box center [574, 514] width 1148 height 1087
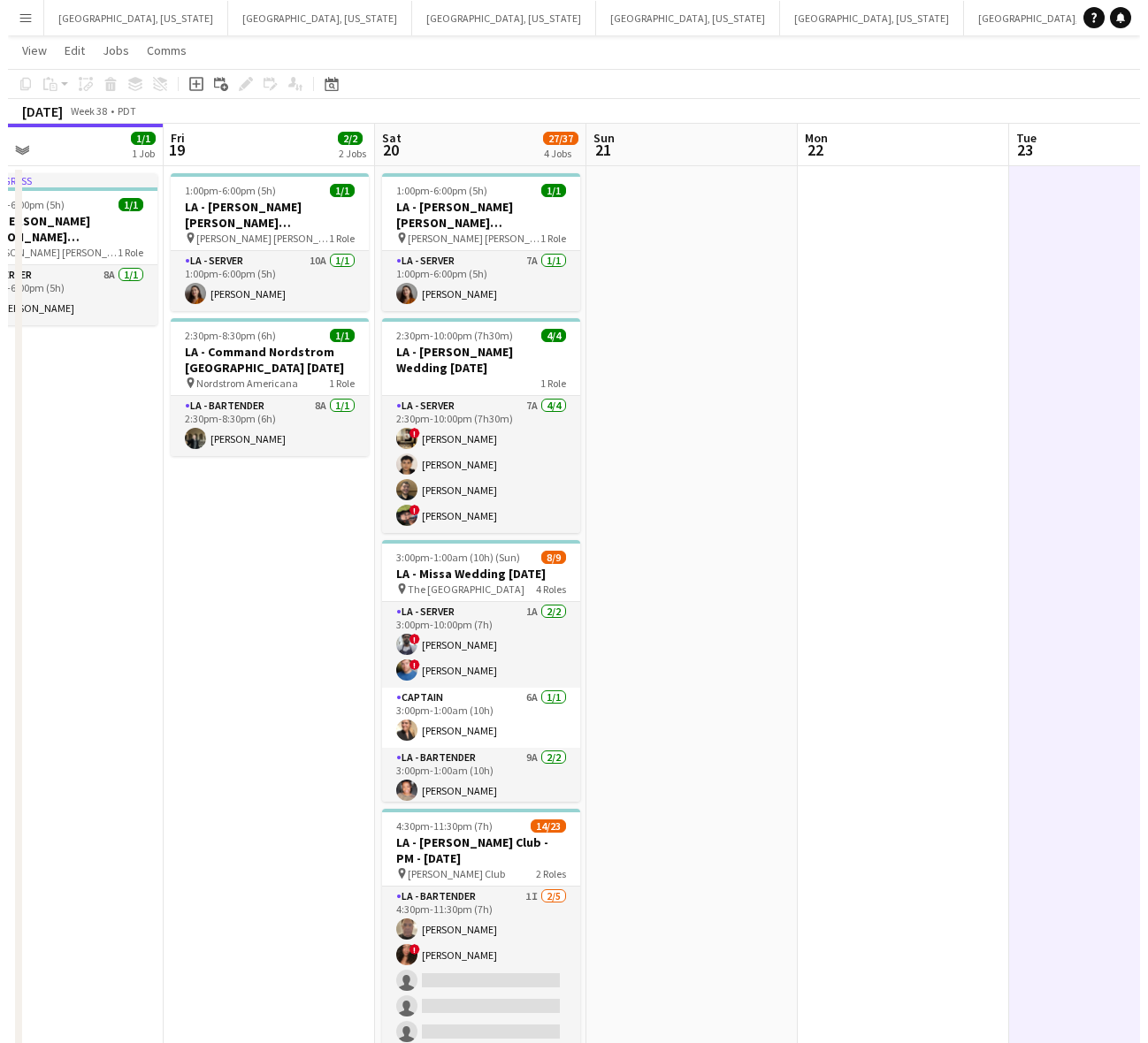
scroll to position [0, 0]
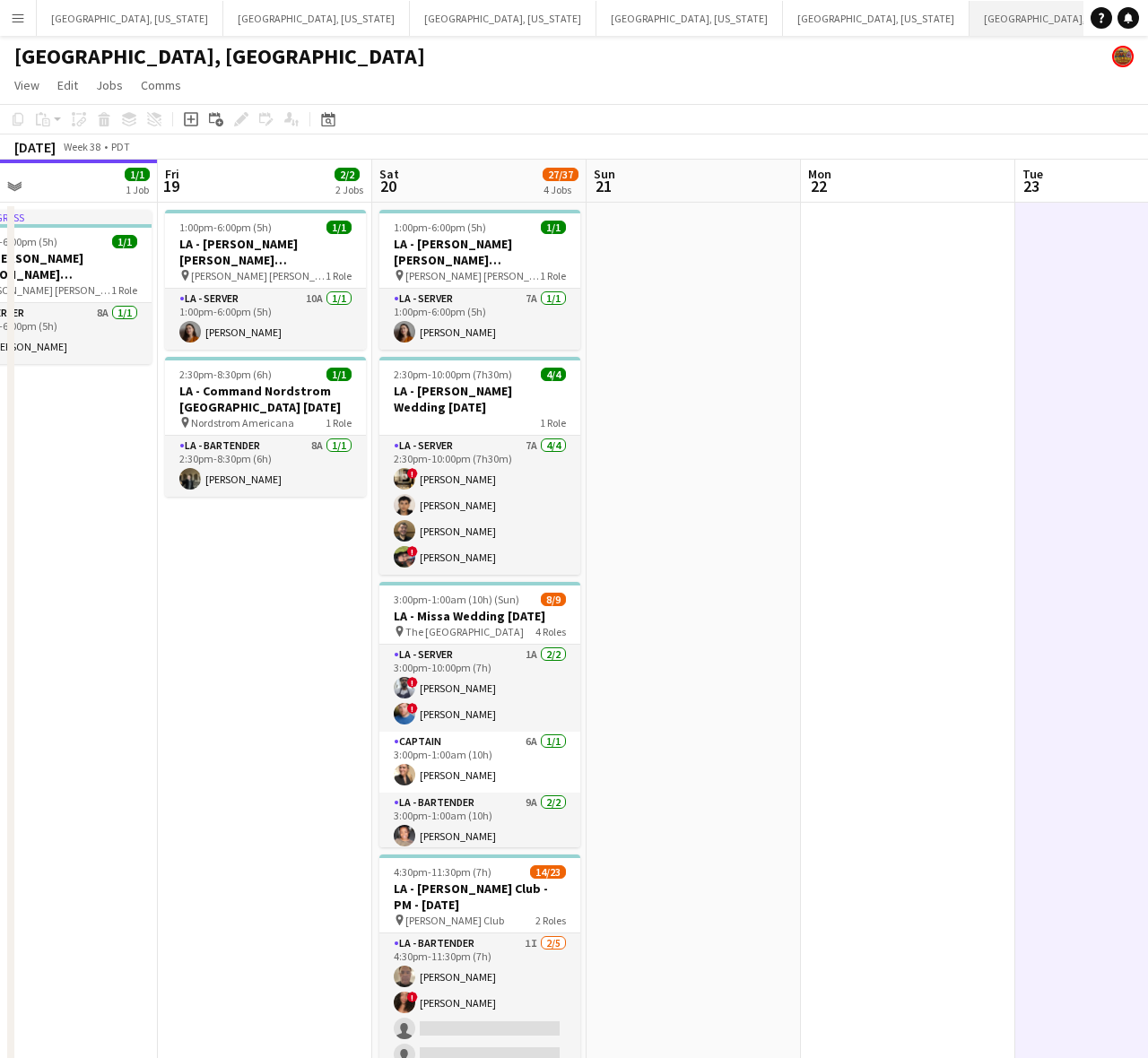
drag, startPoint x: 619, startPoint y: 9, endPoint x: 619, endPoint y: 23, distance: 14.0
click at [970, 10] on button "[GEOGRAPHIC_DATA], [US_STATE] Close" at bounding box center [1063, 18] width 187 height 35
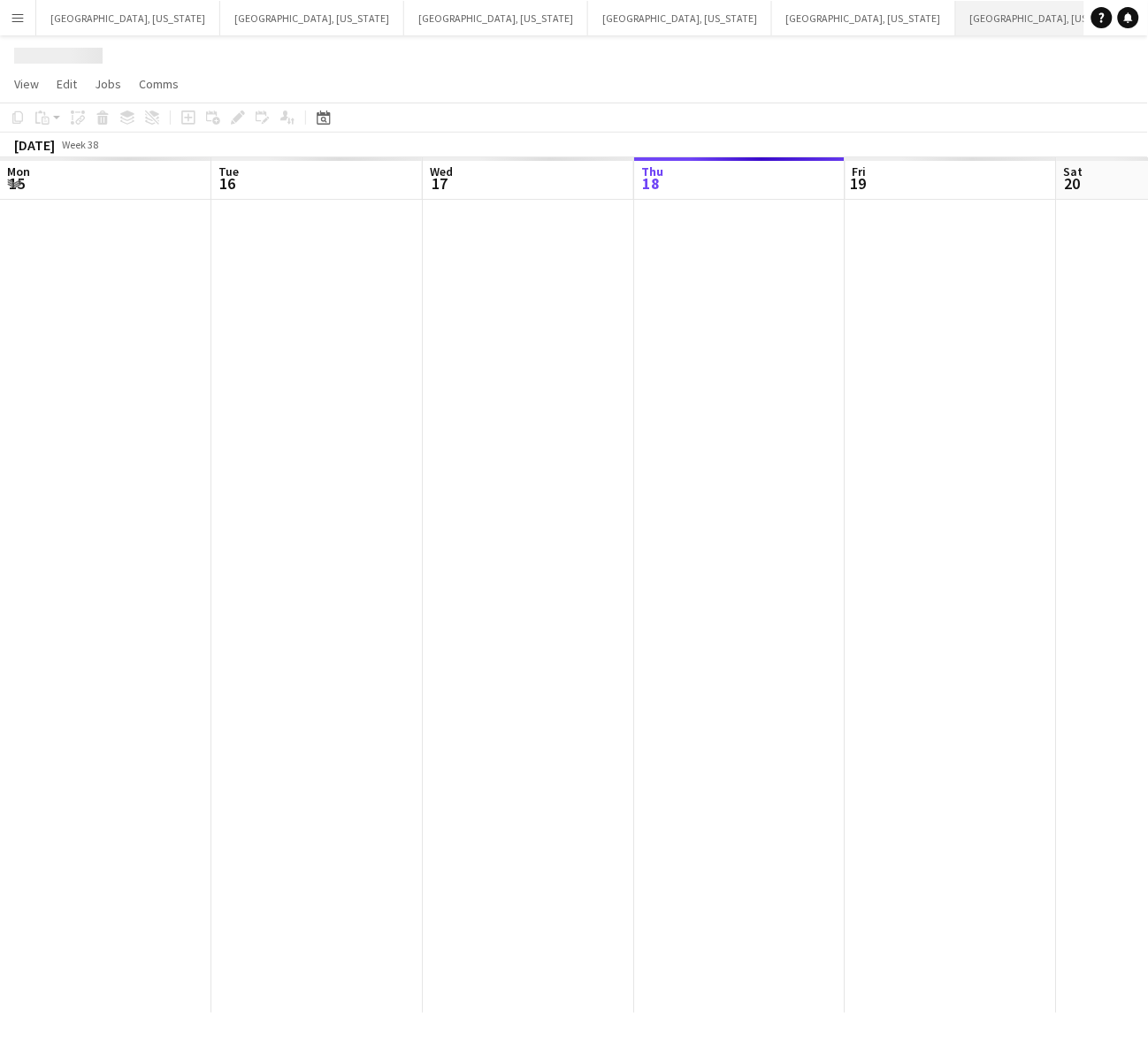
scroll to position [0, 422]
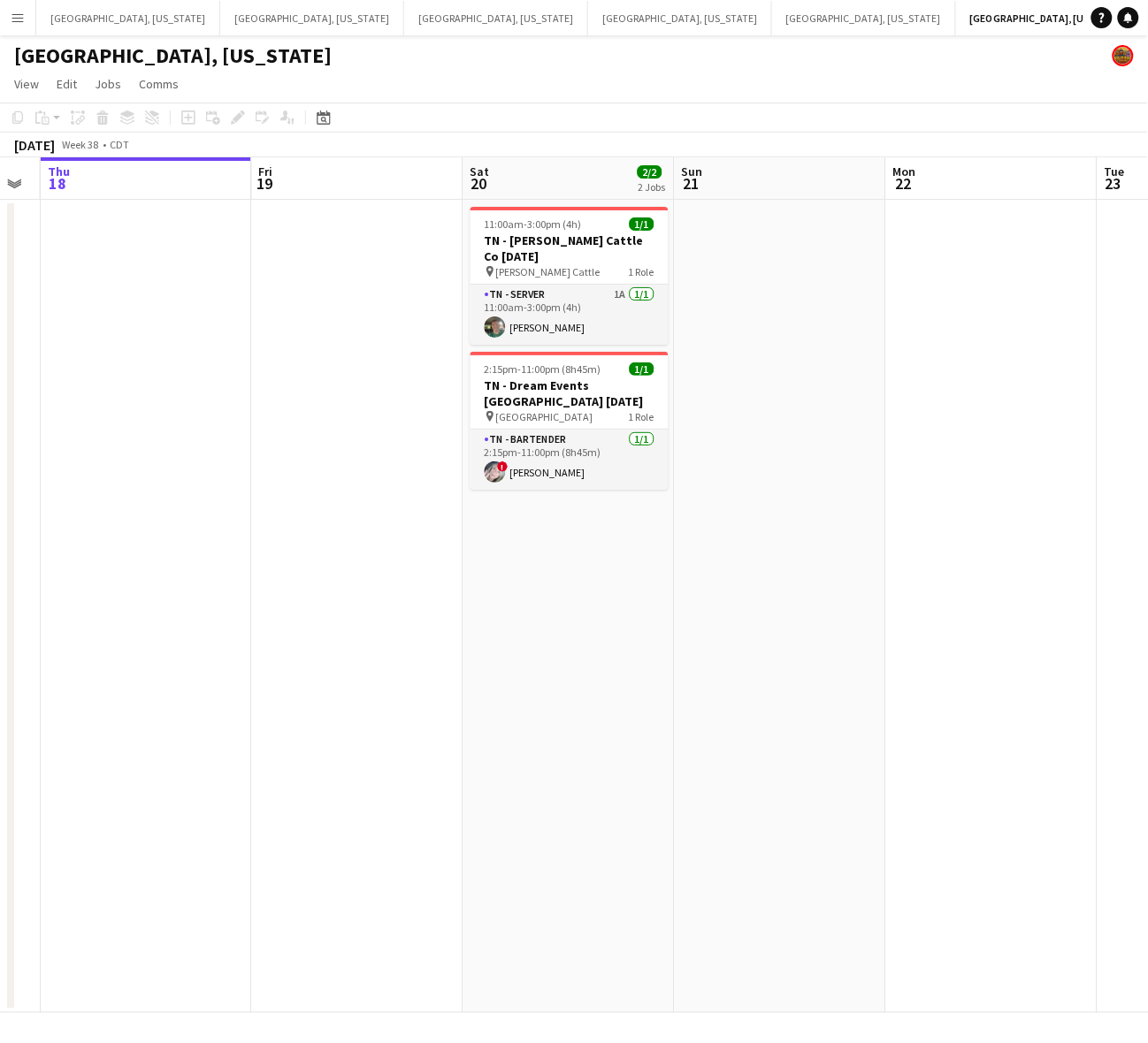
drag, startPoint x: 1008, startPoint y: 436, endPoint x: 834, endPoint y: 482, distance: 180.0
click at [836, 482] on app-calendar-viewport "Mon 15 Tue 16 Wed 17 Thu 18 Fri 19 Sat 20 2/2 2 Jobs Sun 21 Mon 22 Tue 23 Wed 2…" at bounding box center [574, 585] width 1148 height 856
click at [644, 222] on span "1/1" at bounding box center [641, 224] width 25 height 13
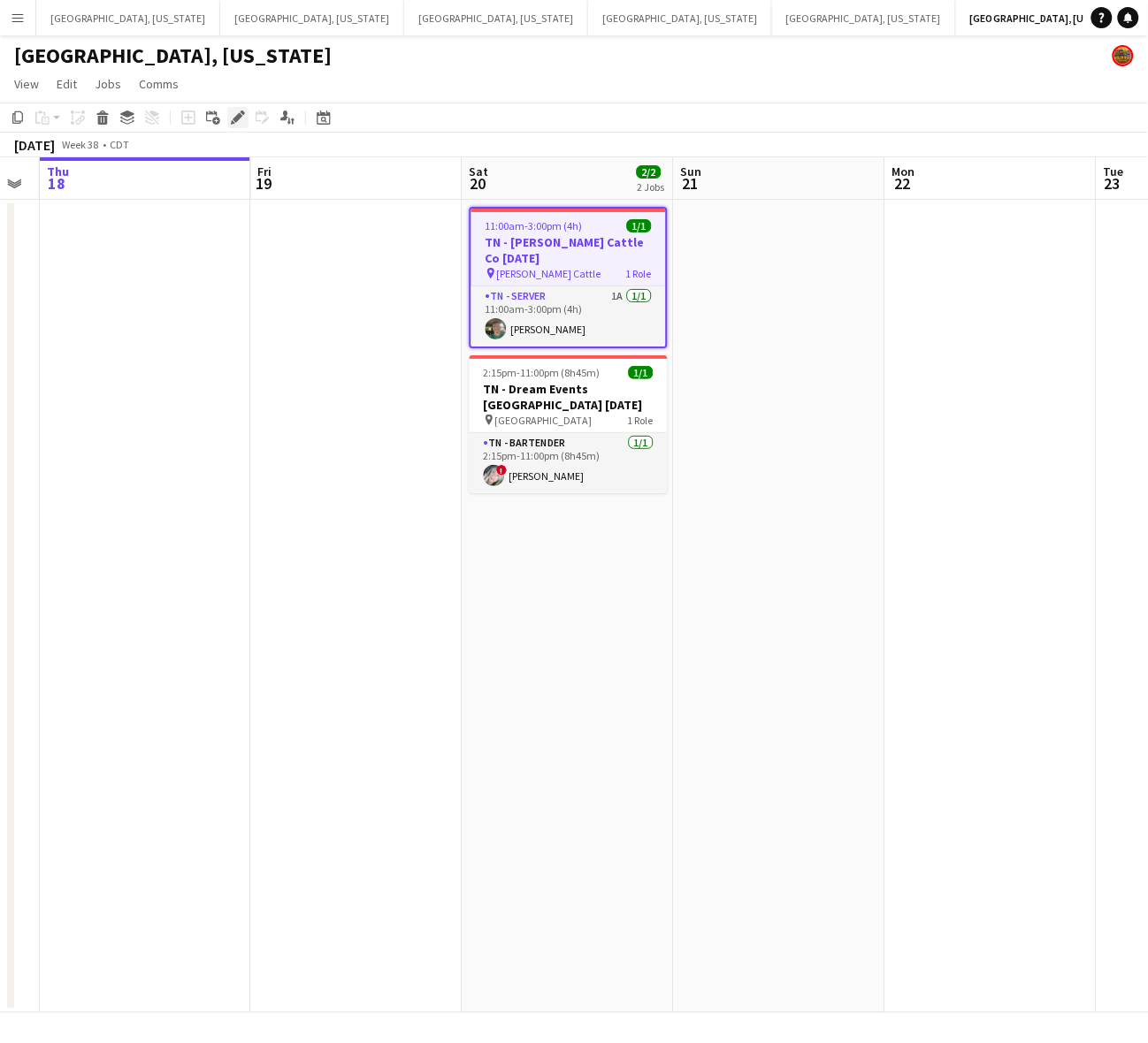
click at [241, 116] on icon at bounding box center [237, 118] width 9 height 9
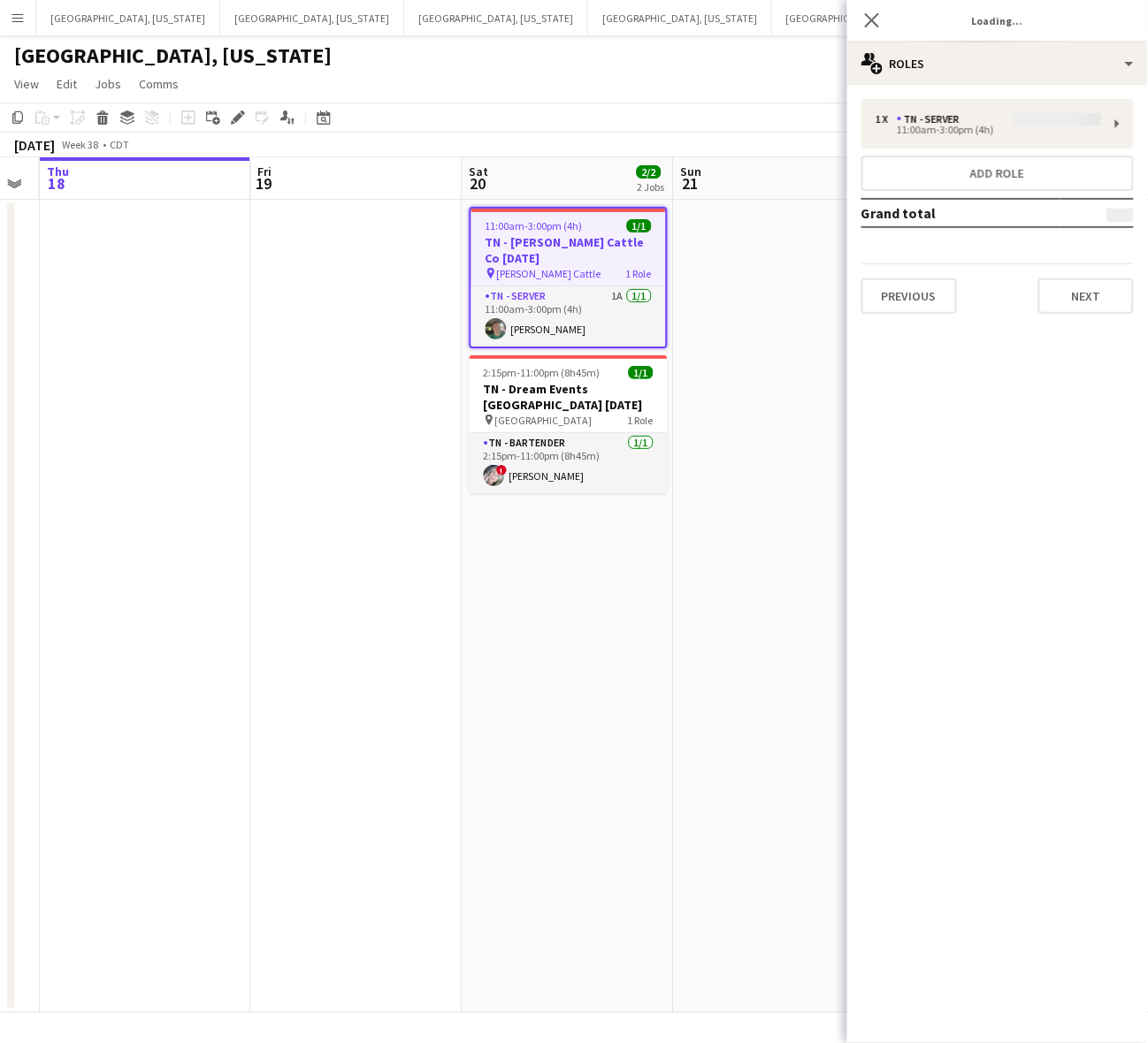
type input "**********"
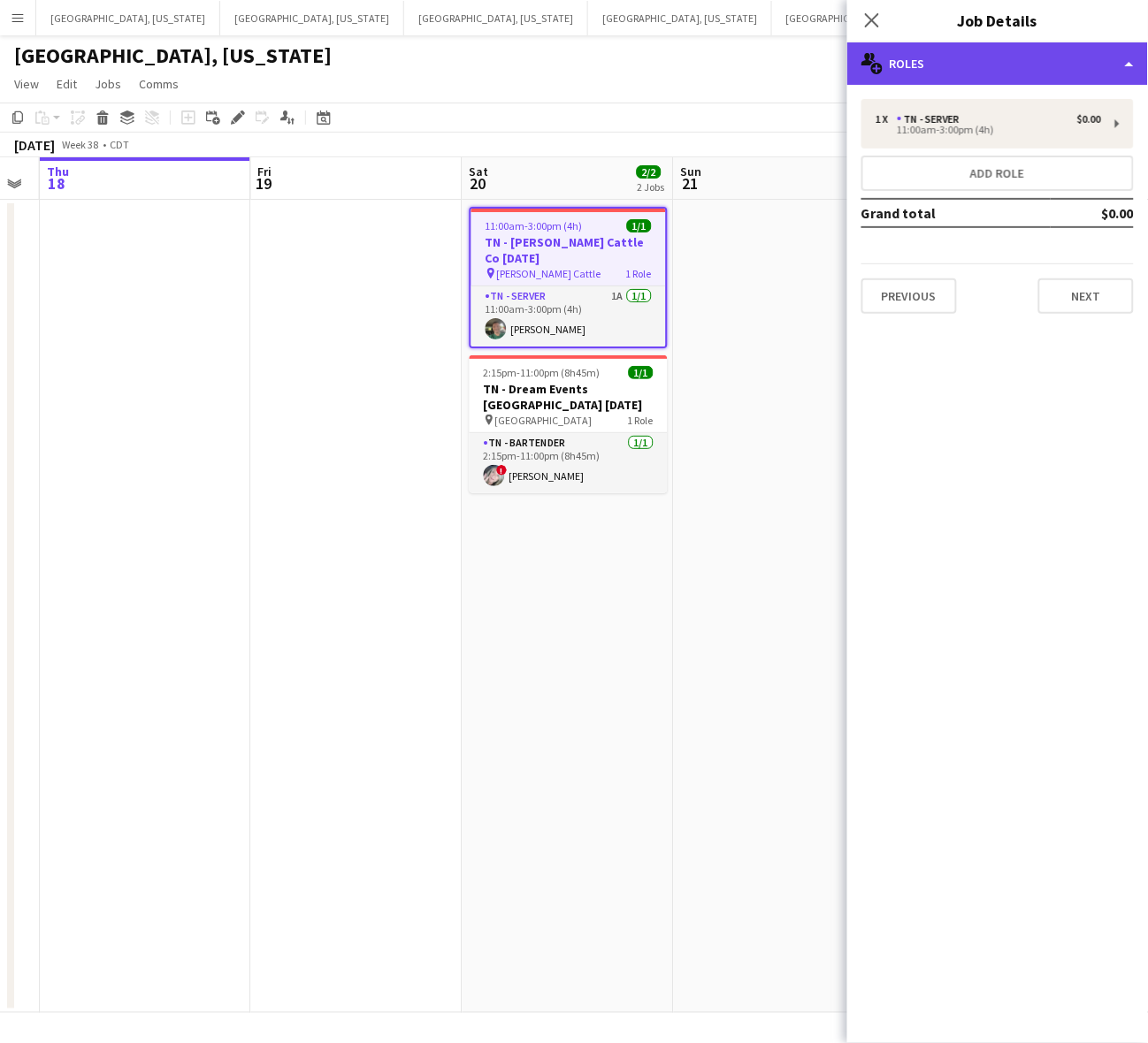
click at [1035, 45] on div "multiple-users-add Roles" at bounding box center [997, 63] width 301 height 42
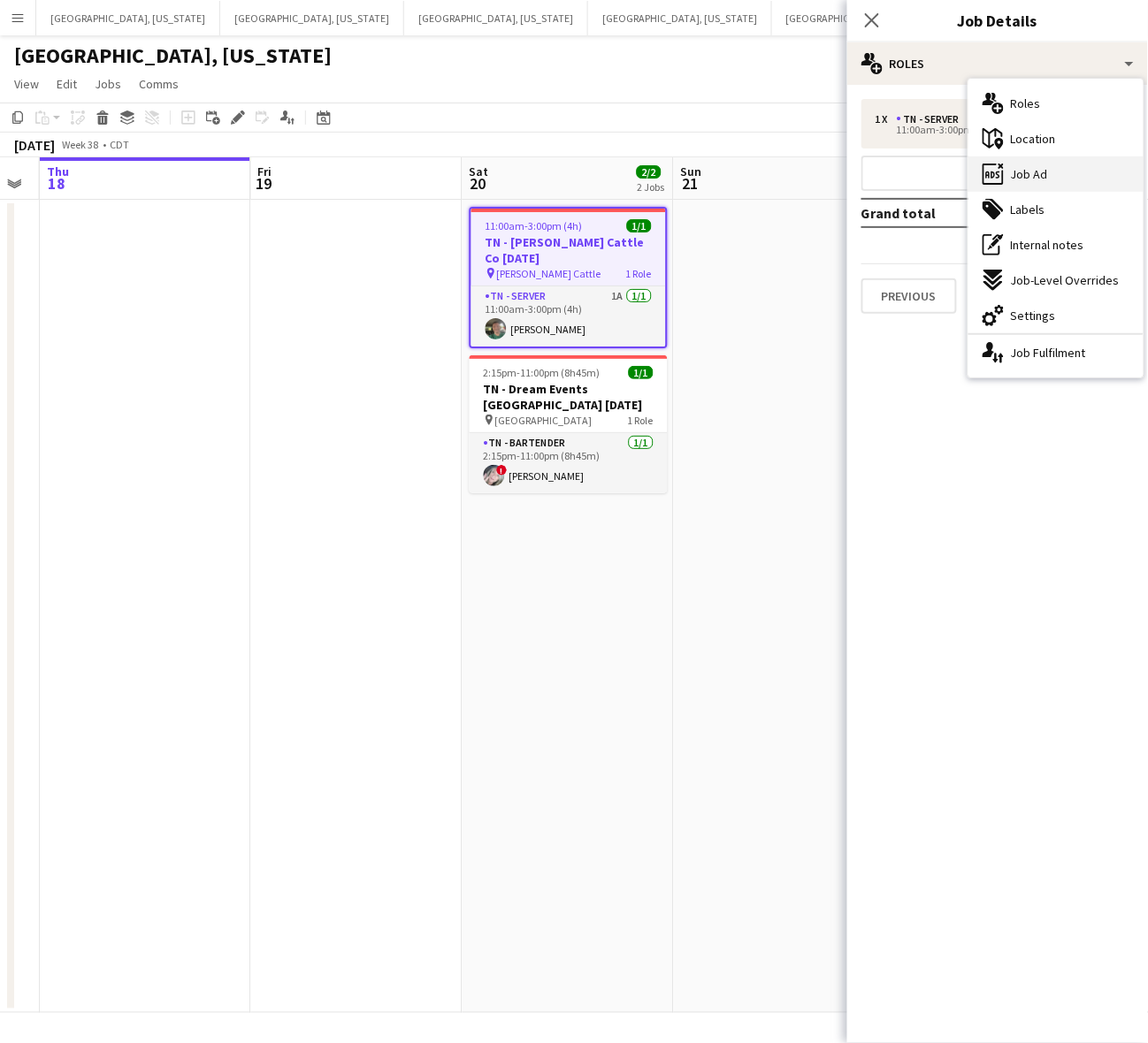
click at [1032, 177] on span "Job Ad" at bounding box center [1029, 174] width 37 height 16
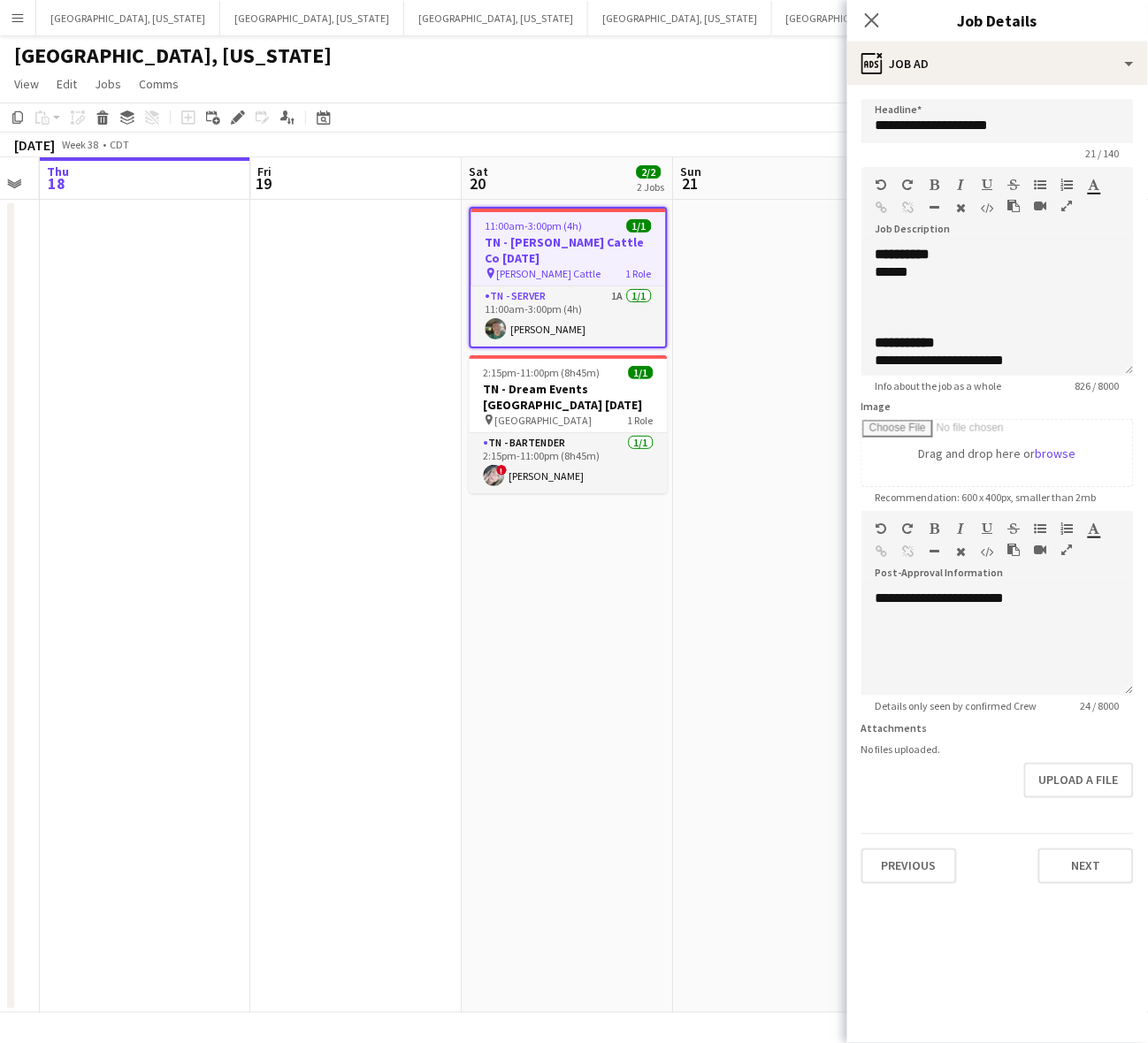
drag, startPoint x: 1115, startPoint y: 339, endPoint x: 942, endPoint y: 828, distance: 518.7
click at [946, 376] on div "**********" at bounding box center [997, 311] width 273 height 130
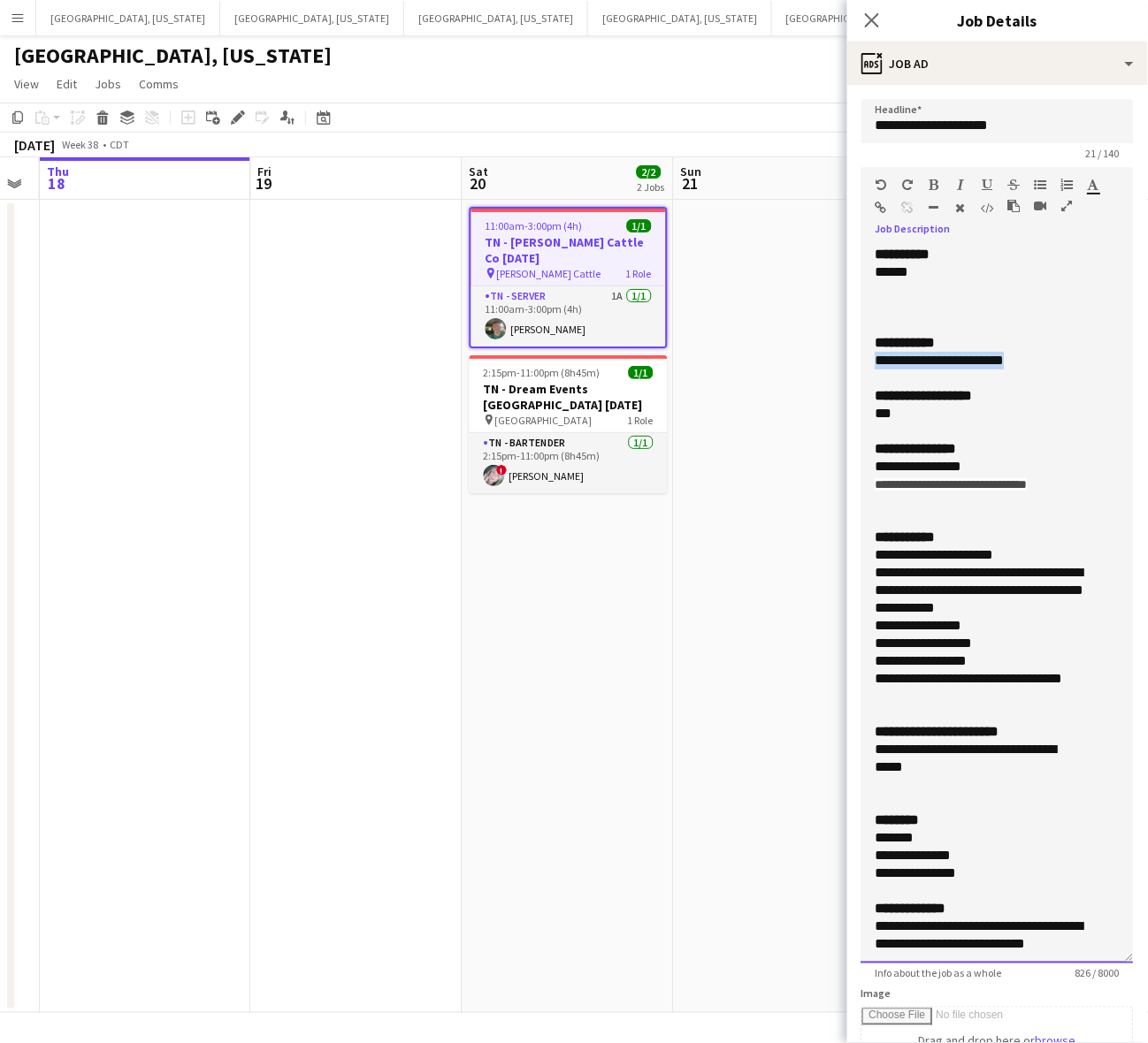
drag, startPoint x: 1024, startPoint y: 356, endPoint x: 862, endPoint y: 359, distance: 162.0
click at [862, 359] on div "**********" at bounding box center [997, 604] width 273 height 718
copy div "**********"
drag, startPoint x: 1080, startPoint y: 486, endPoint x: 855, endPoint y: 462, distance: 226.3
click at [856, 462] on form "**********" at bounding box center [997, 785] width 301 height 1373
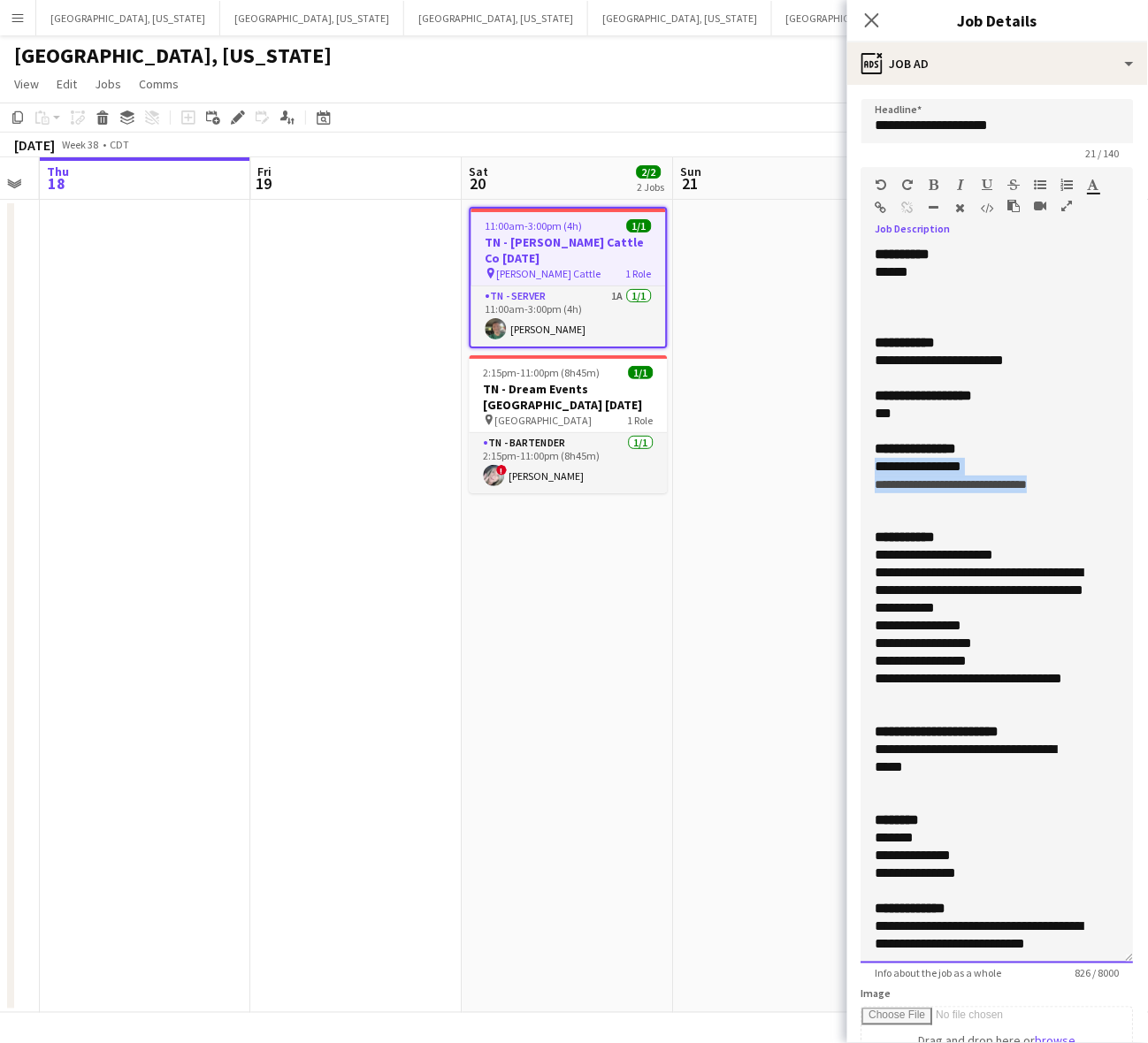
copy div "**********"
drag, startPoint x: 878, startPoint y: 762, endPoint x: 868, endPoint y: 757, distance: 11.2
click at [868, 757] on div "**********" at bounding box center [997, 604] width 273 height 718
click at [952, 757] on span "**********" at bounding box center [966, 758] width 181 height 31
drag, startPoint x: 943, startPoint y: 782, endPoint x: 847, endPoint y: 753, distance: 100.3
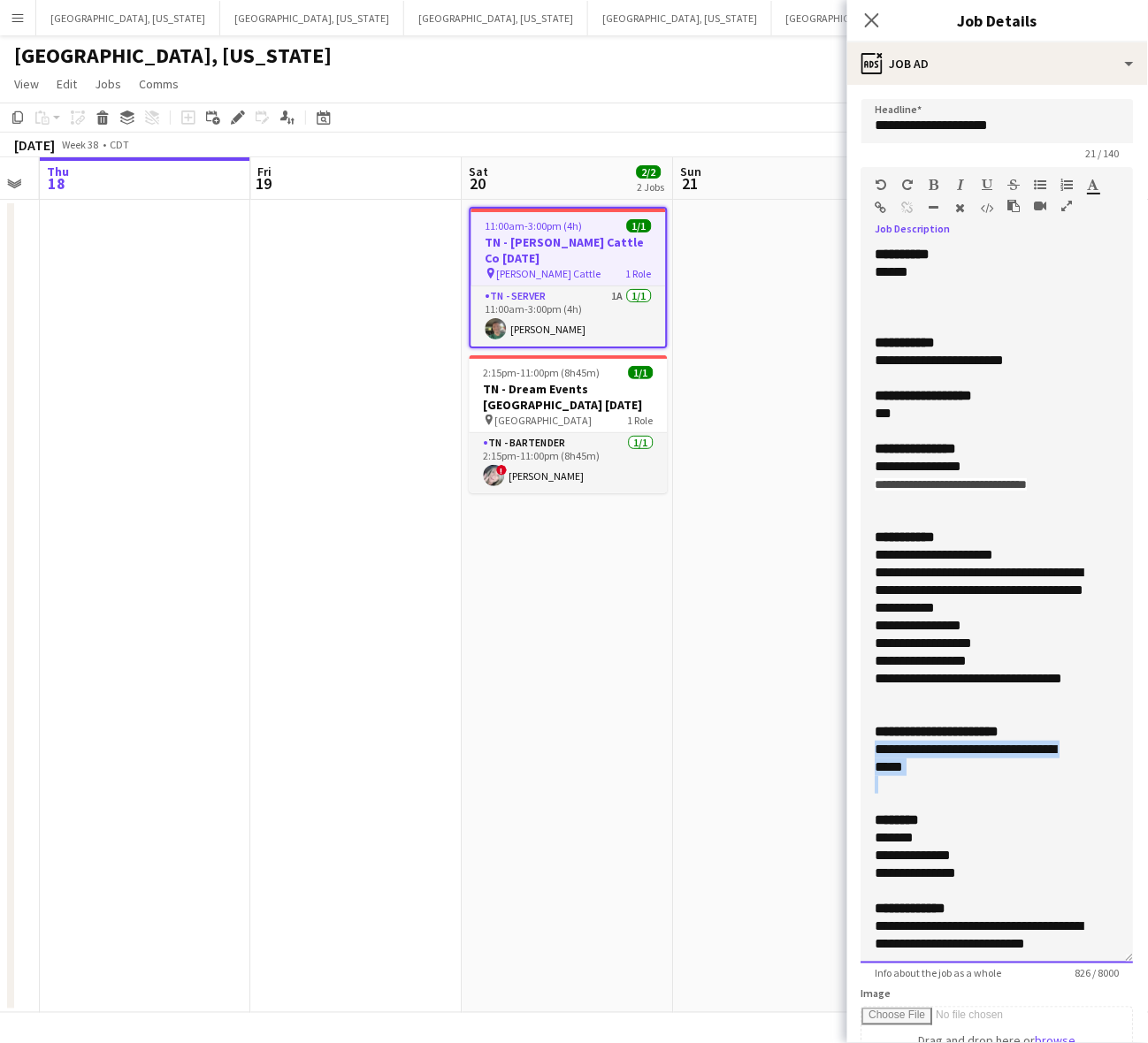
click at [847, 753] on form "**********" at bounding box center [997, 785] width 301 height 1373
copy span "**********"
click at [583, 312] on app-card-role "TN - Server 1A [DATE] 11:00am-3:00pm (4h) [PERSON_NAME]" at bounding box center [568, 317] width 194 height 60
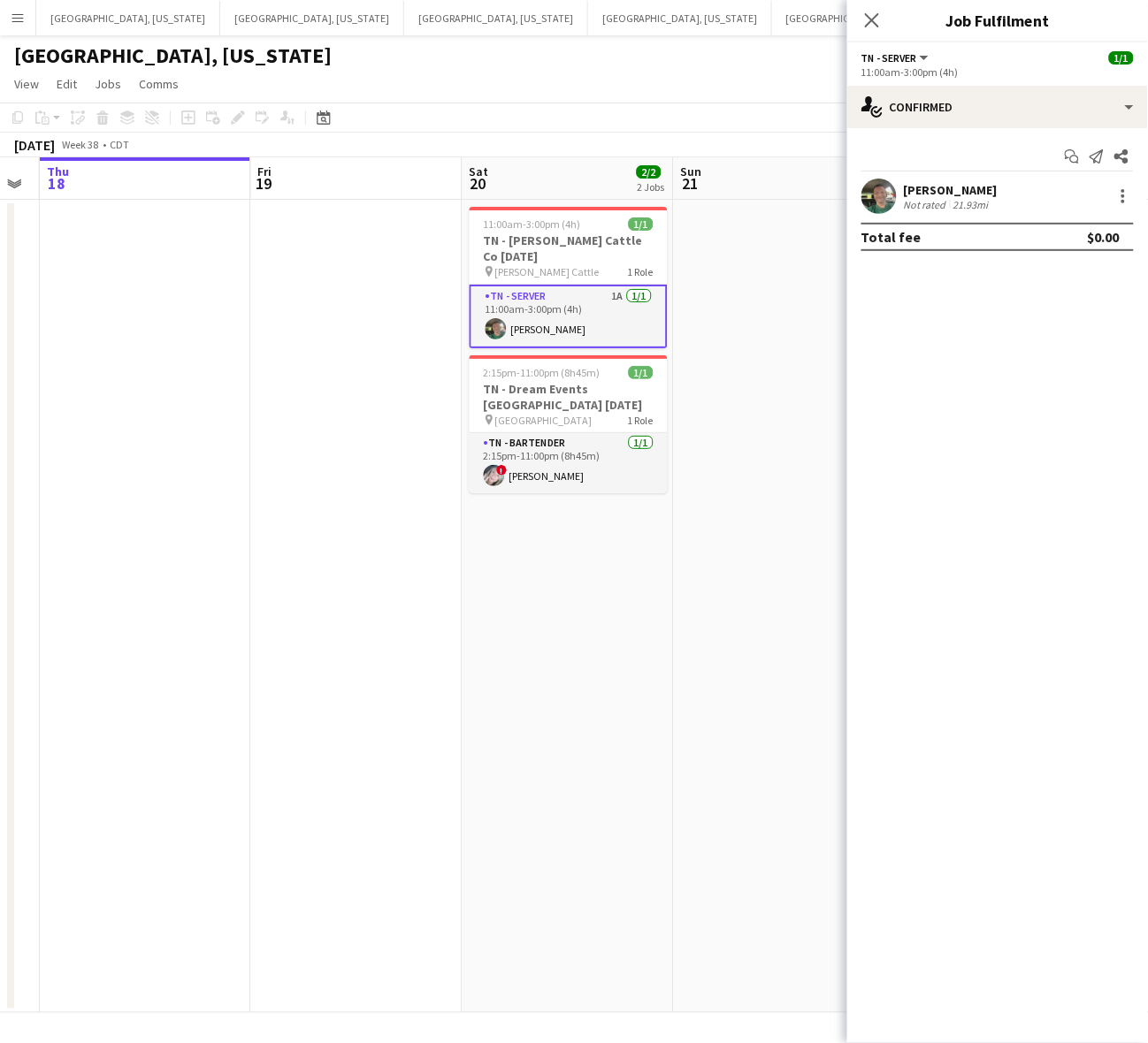
click at [881, 215] on app-confirmed-crew "[PERSON_NAME] Not rated 21.93mi Total fee $0.00" at bounding box center [997, 214] width 301 height 73
click at [877, 197] on app-user-avatar at bounding box center [878, 195] width 35 height 35
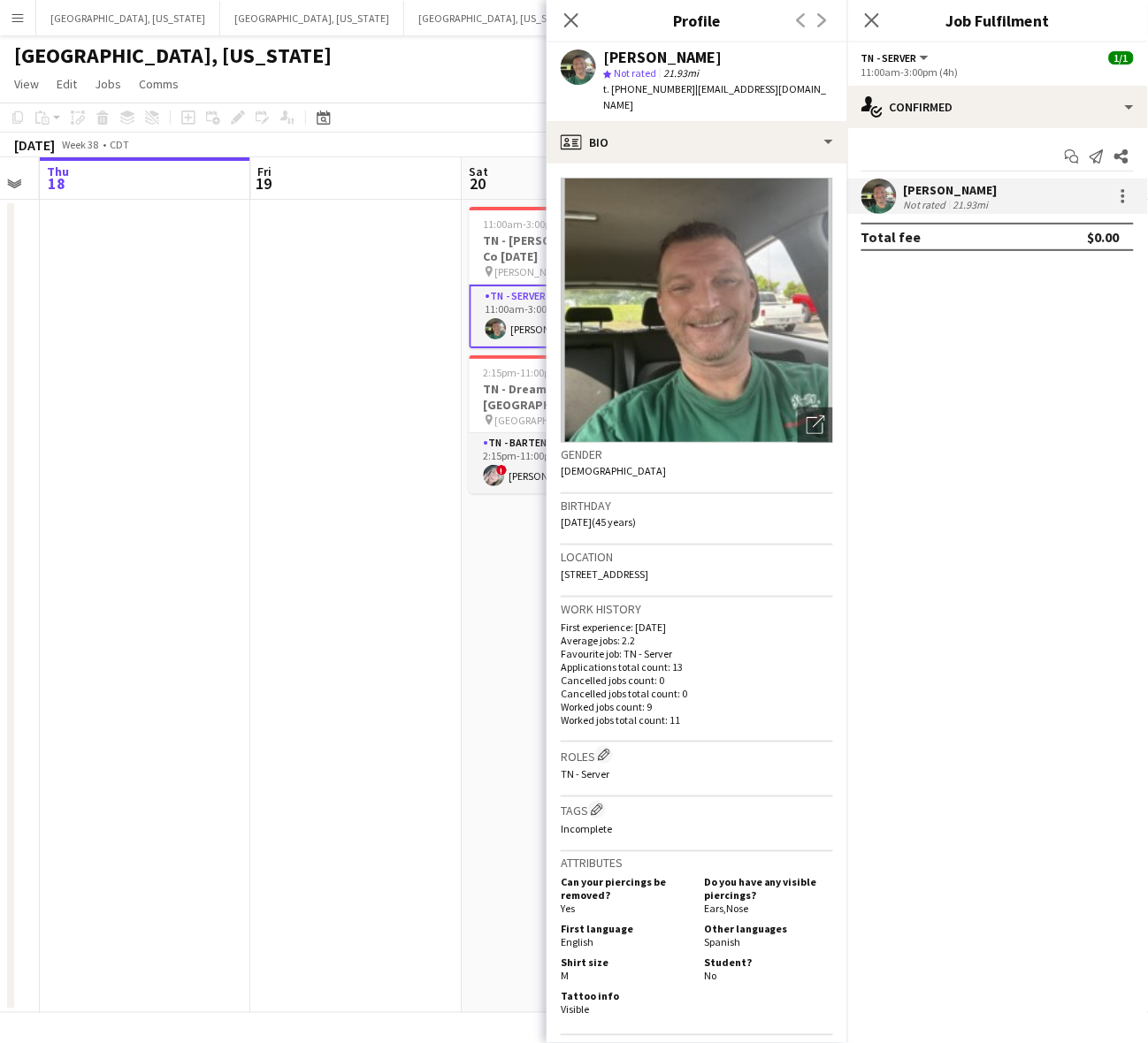
click at [646, 93] on span "t. [PHONE_NUMBER]" at bounding box center [649, 89] width 92 height 13
copy span "16157130177"
click at [231, 439] on app-date-cell at bounding box center [145, 607] width 211 height 814
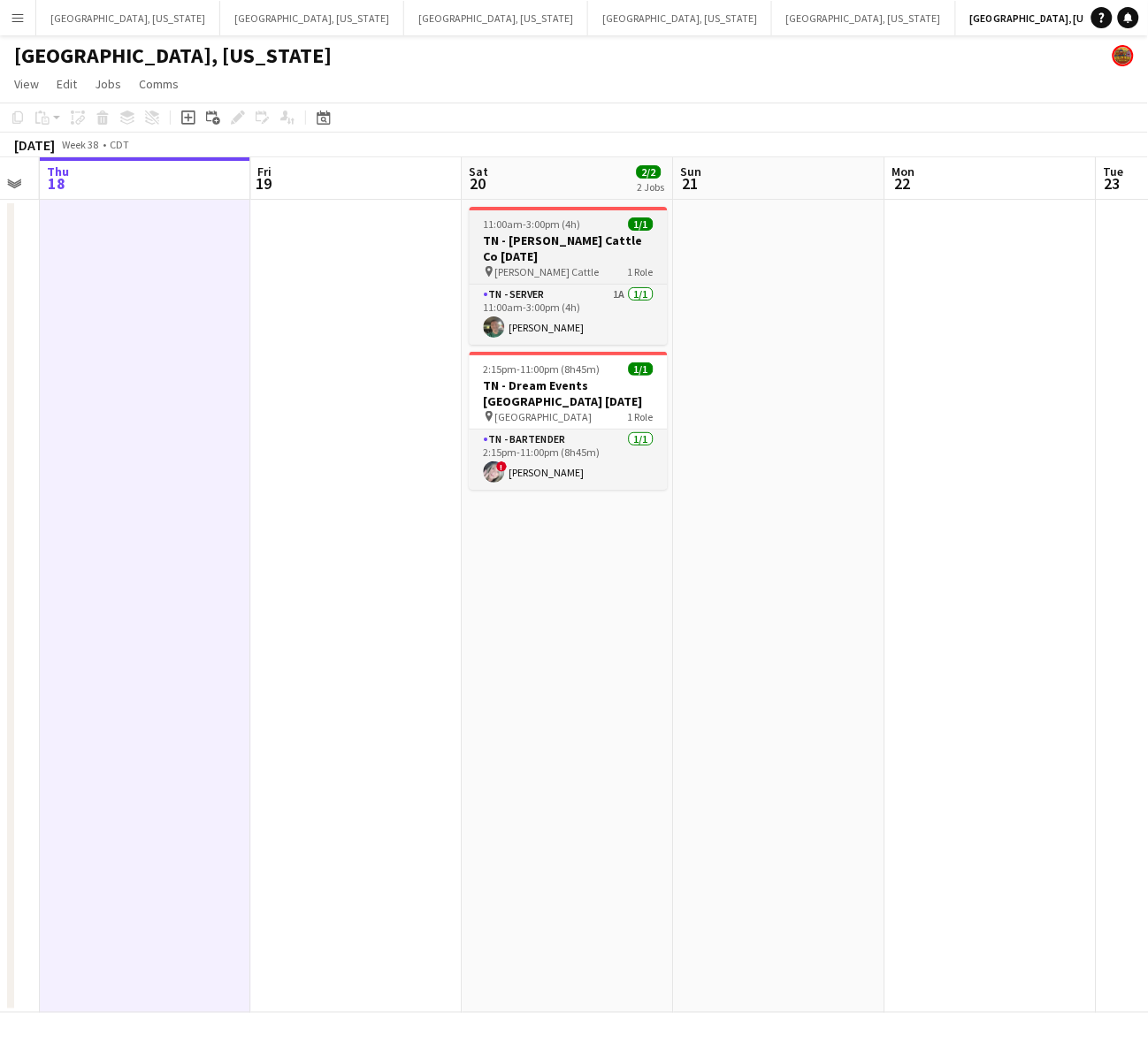
click at [568, 224] on span "11:00am-3:00pm (4h)" at bounding box center [532, 224] width 97 height 13
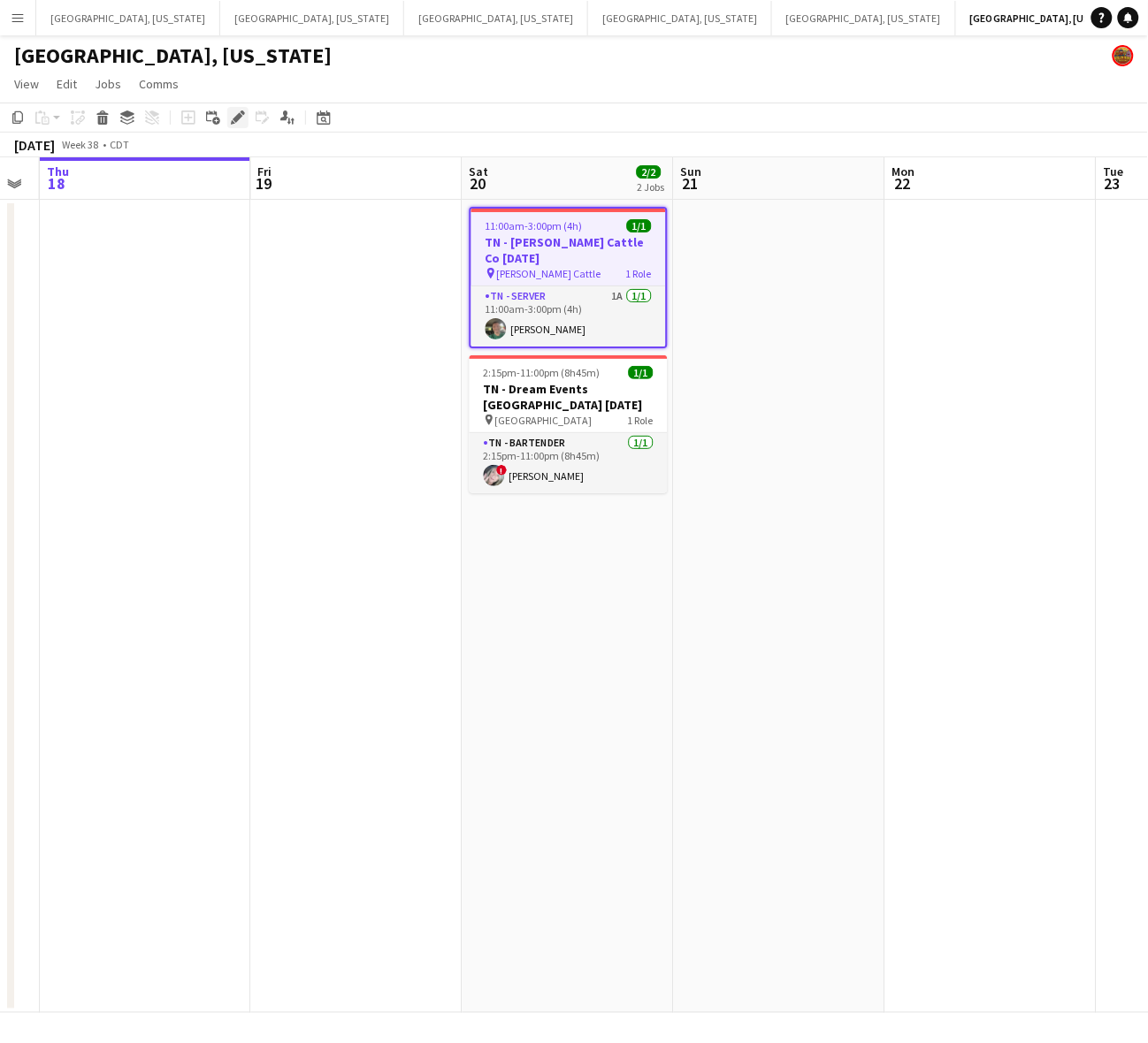
click at [232, 111] on icon "Edit" at bounding box center [238, 117] width 14 height 14
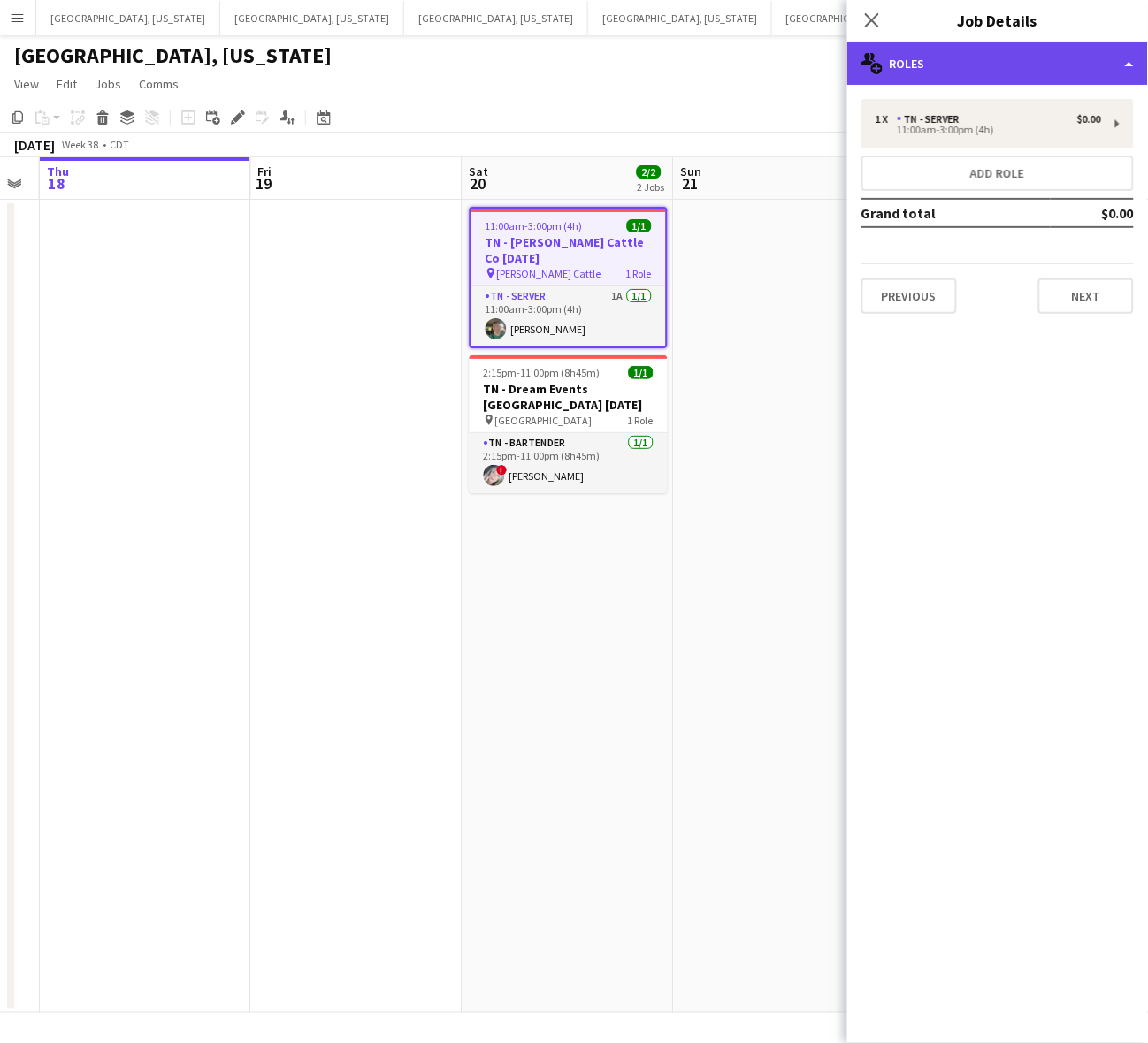
click at [957, 63] on div "multiple-users-add Roles" at bounding box center [997, 63] width 301 height 42
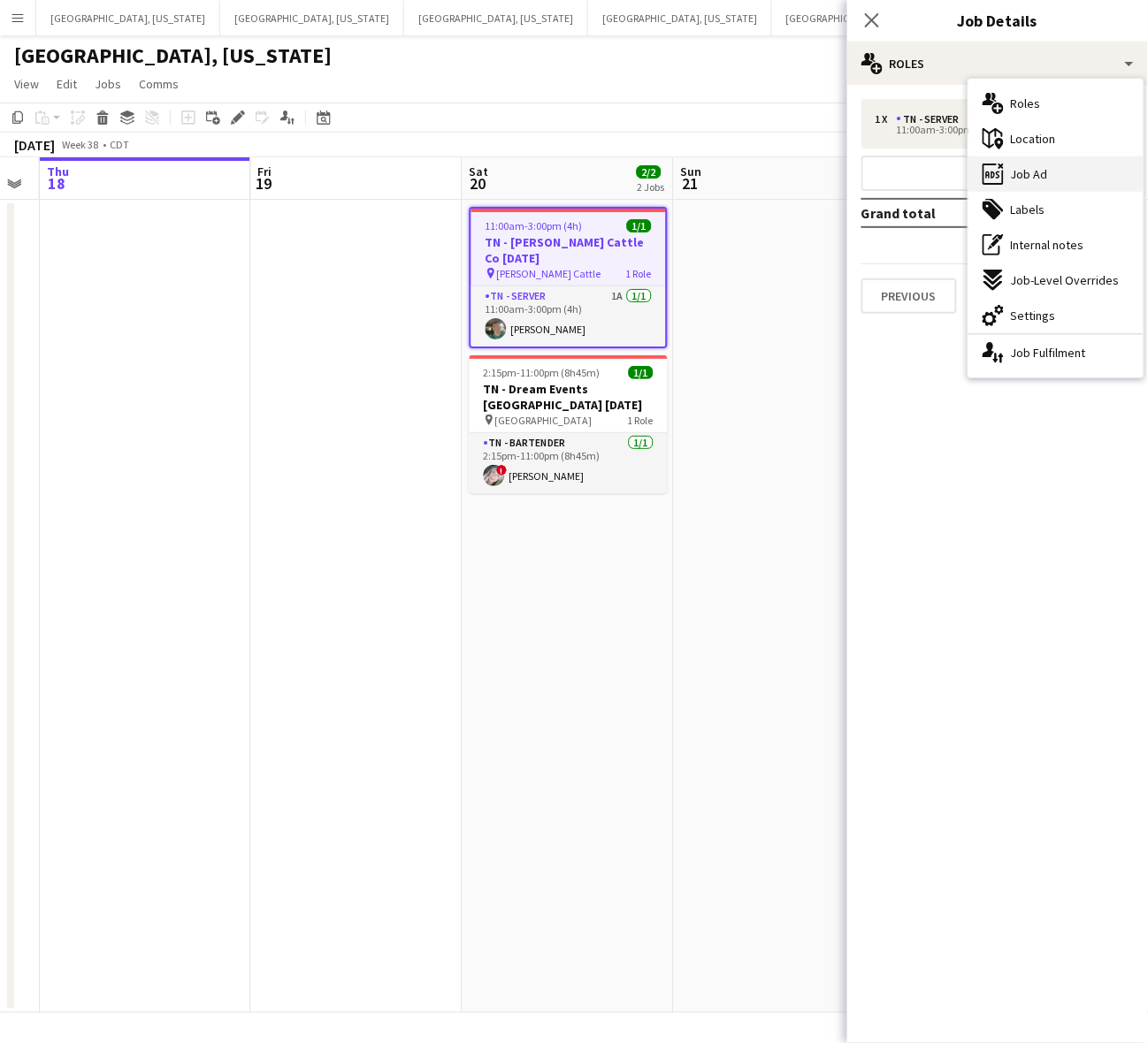
click at [1023, 175] on span "Job Ad" at bounding box center [1029, 174] width 37 height 16
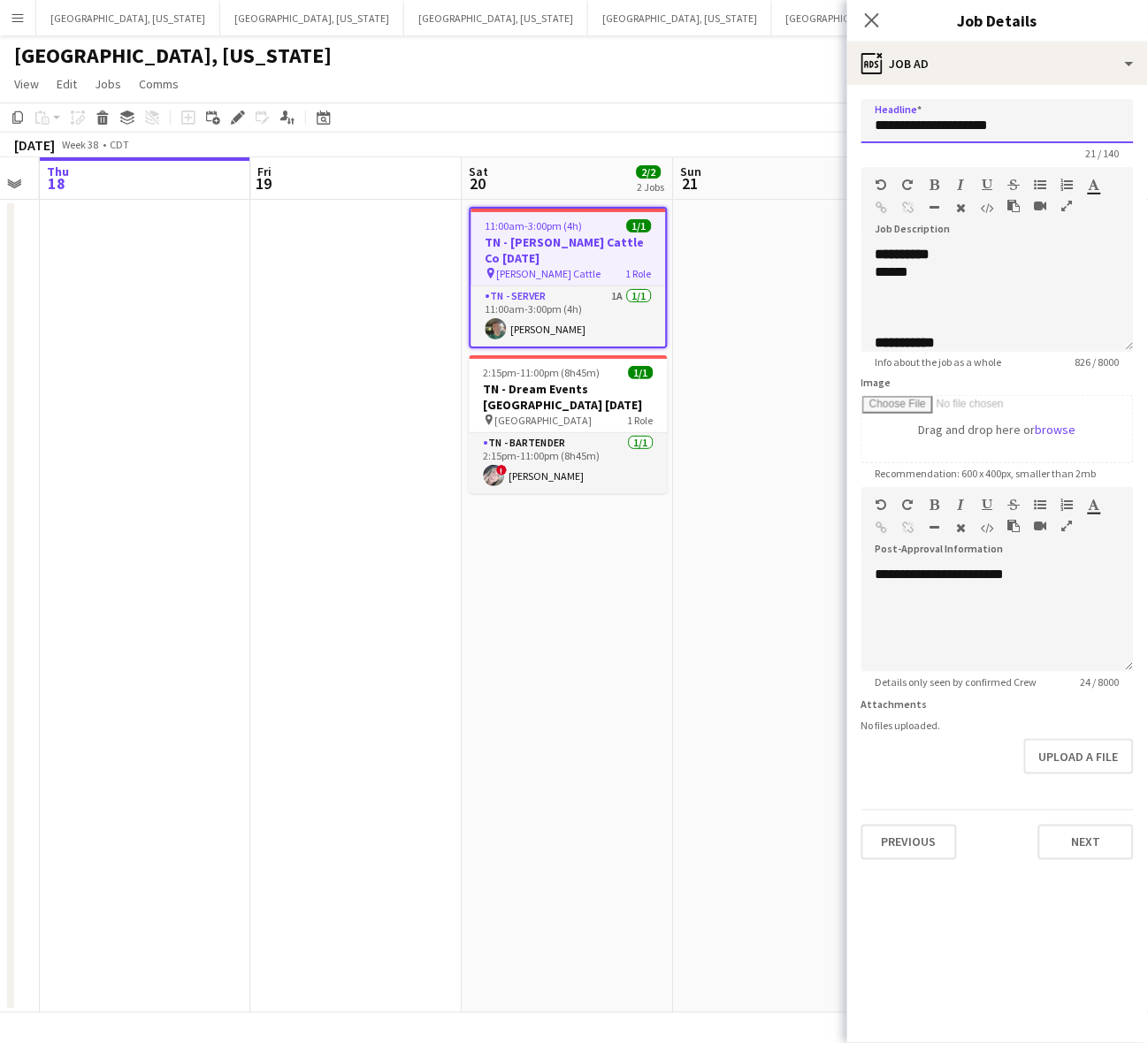
click at [977, 117] on input "**********" at bounding box center [997, 121] width 273 height 44
type input "*"
click at [765, 440] on app-date-cell at bounding box center [780, 607] width 211 height 814
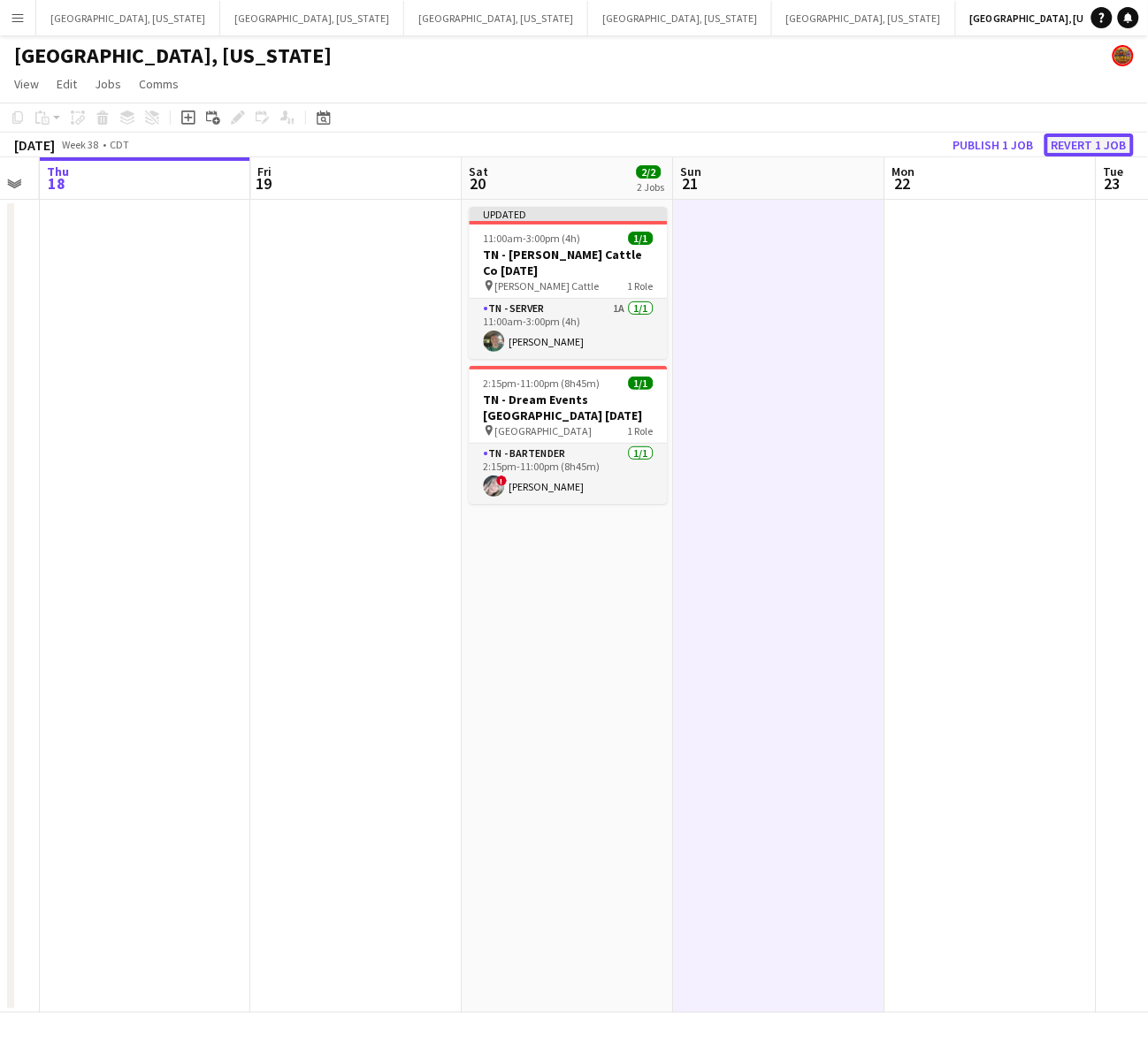
click at [1079, 135] on button "Revert 1 job" at bounding box center [1089, 144] width 90 height 23
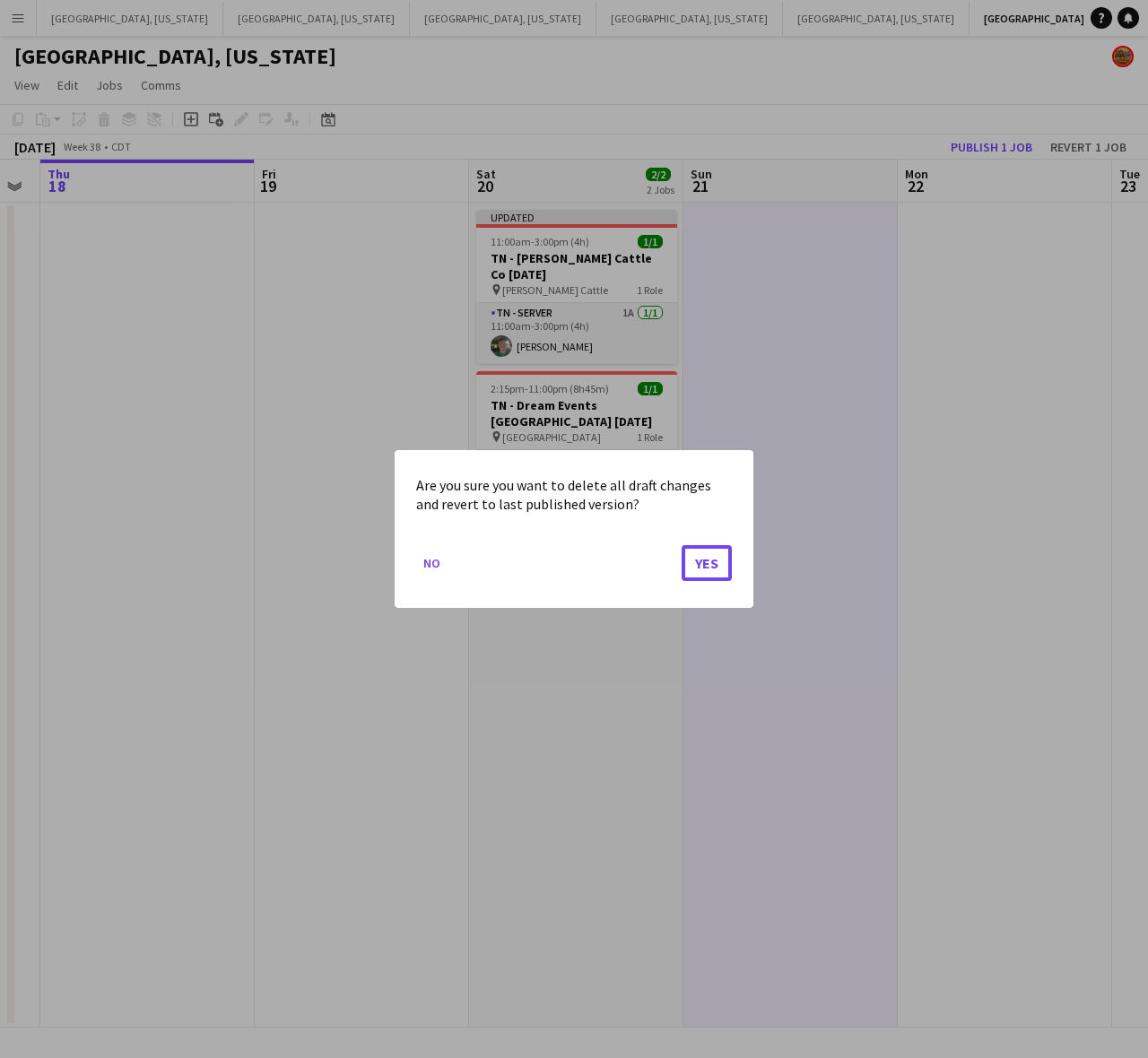
click at [705, 563] on button "Yes" at bounding box center [707, 563] width 50 height 35
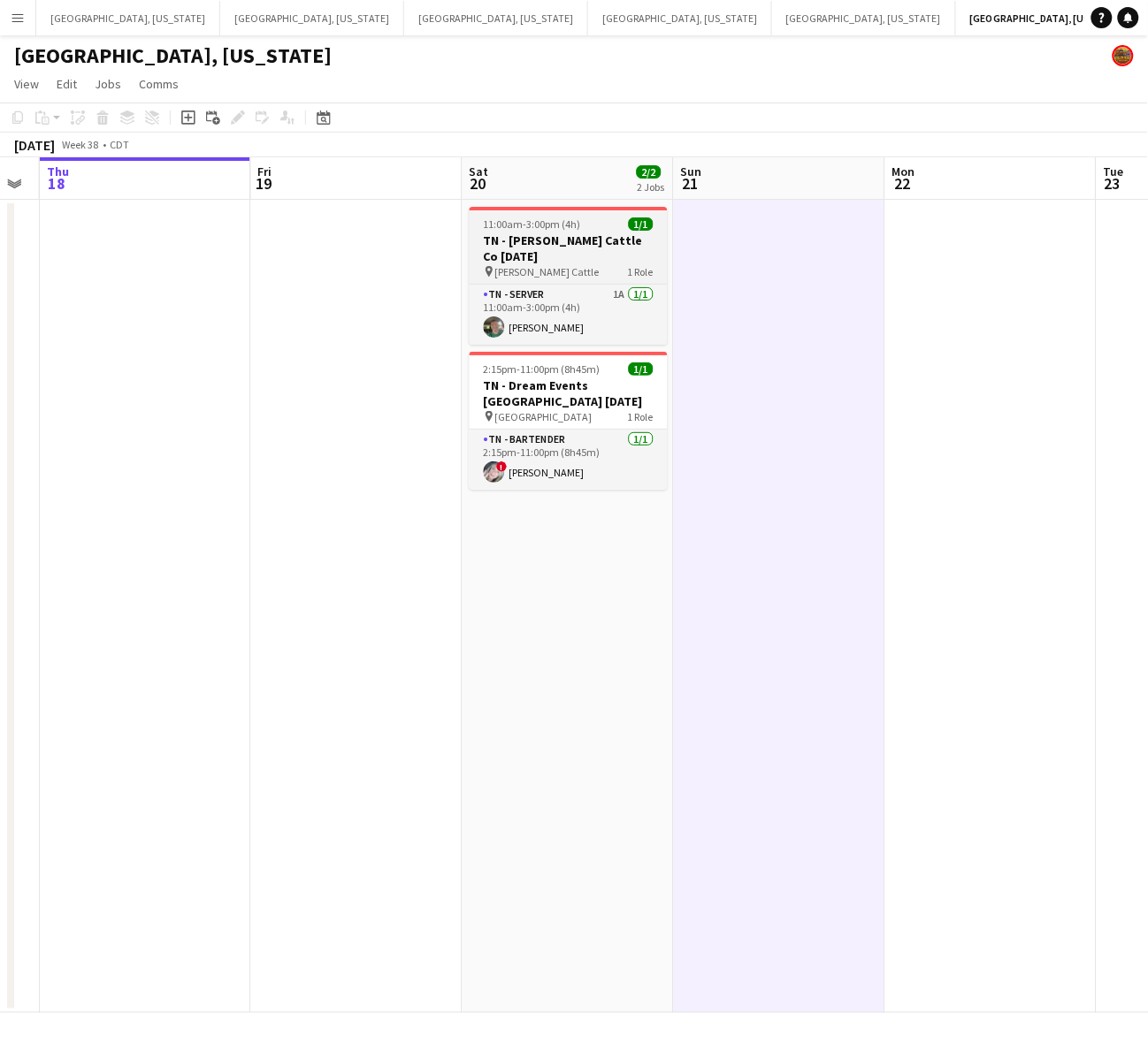
click at [564, 244] on h3 "TN - [PERSON_NAME] Cattle Co [DATE]" at bounding box center [568, 248] width 198 height 32
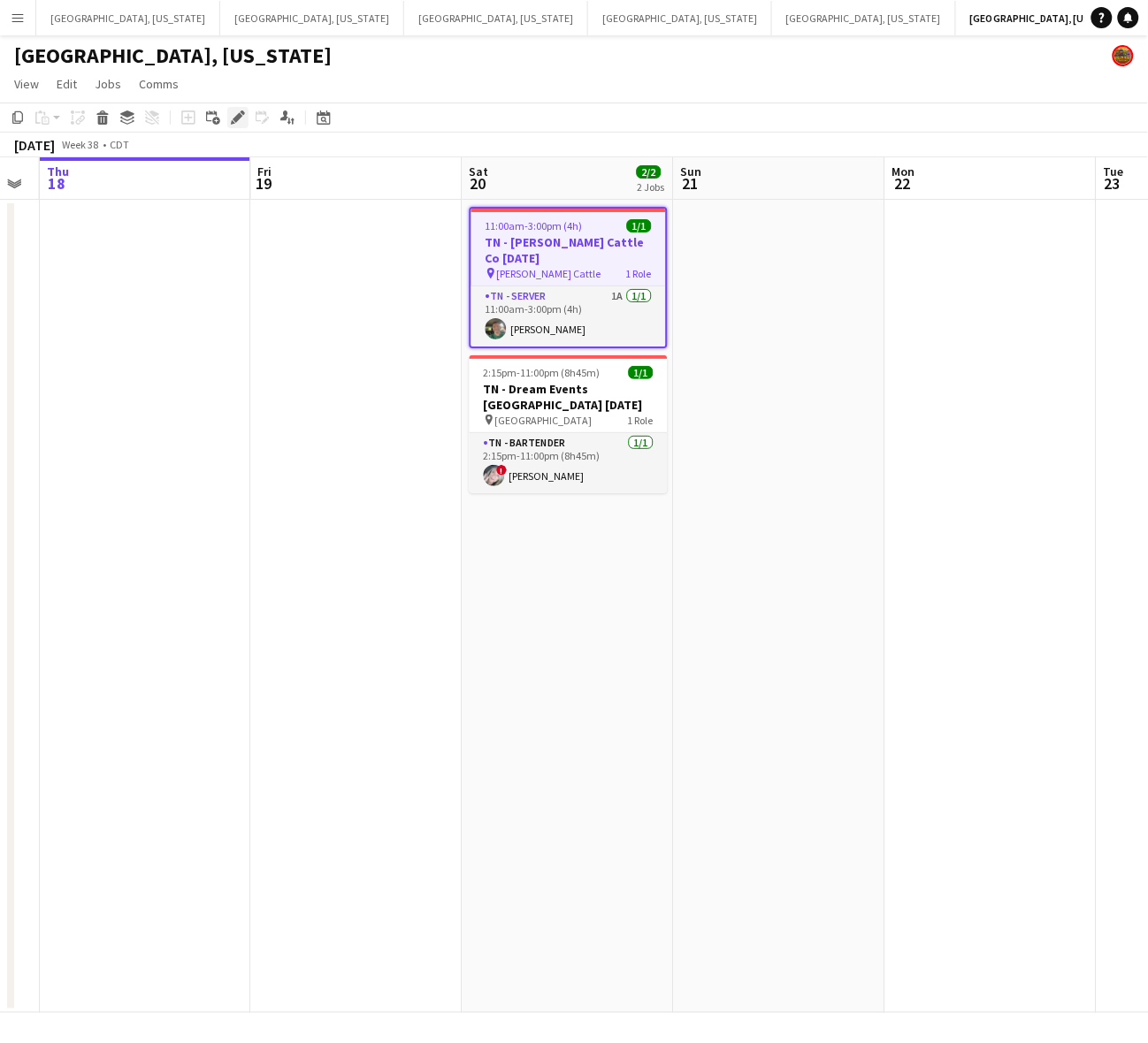
click at [244, 128] on div "Edit" at bounding box center [238, 117] width 21 height 21
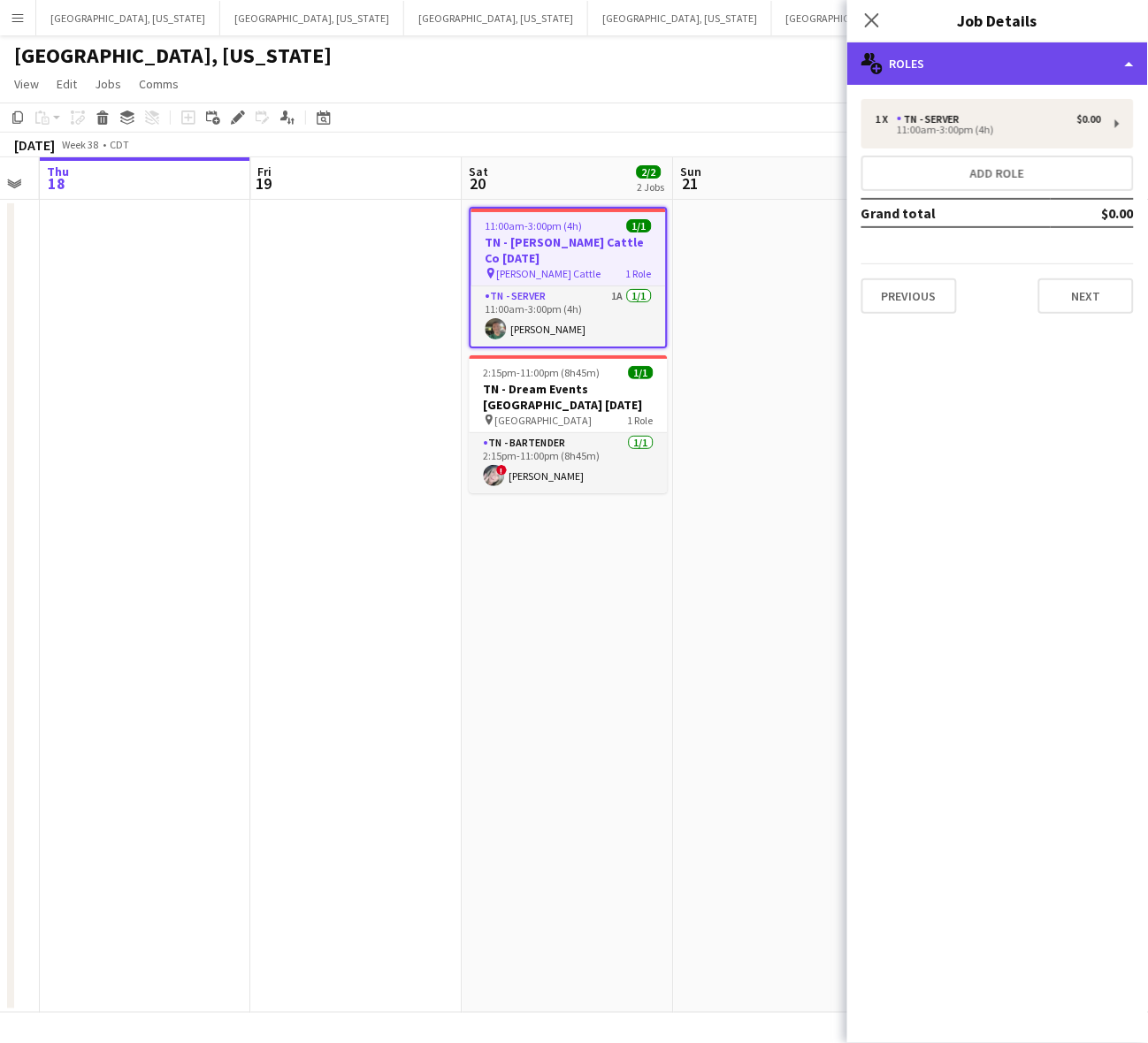
click at [974, 58] on div "multiple-users-add Roles" at bounding box center [997, 63] width 301 height 42
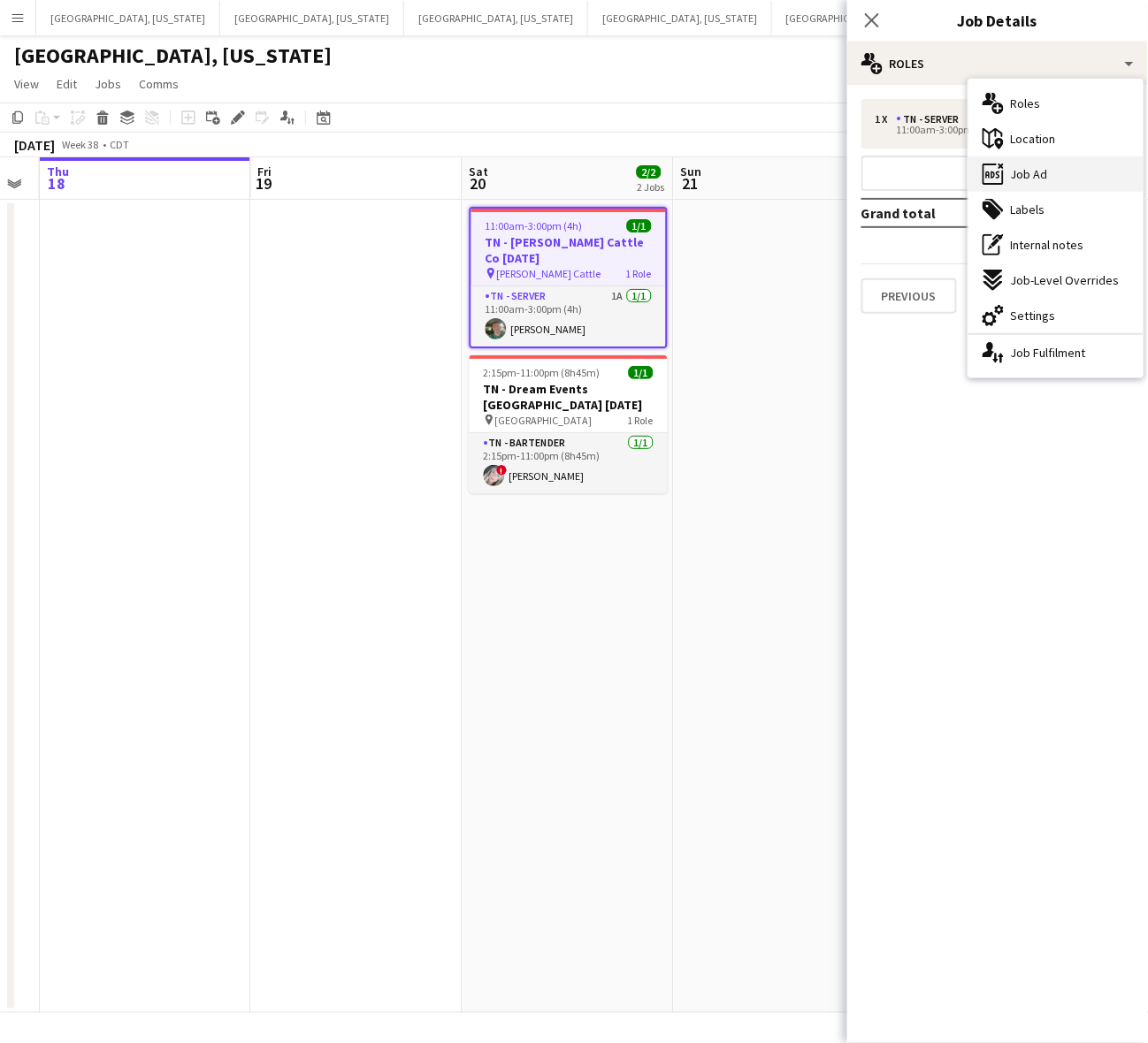
click at [1051, 174] on div "ads-window Job Ad" at bounding box center [1055, 174] width 175 height 35
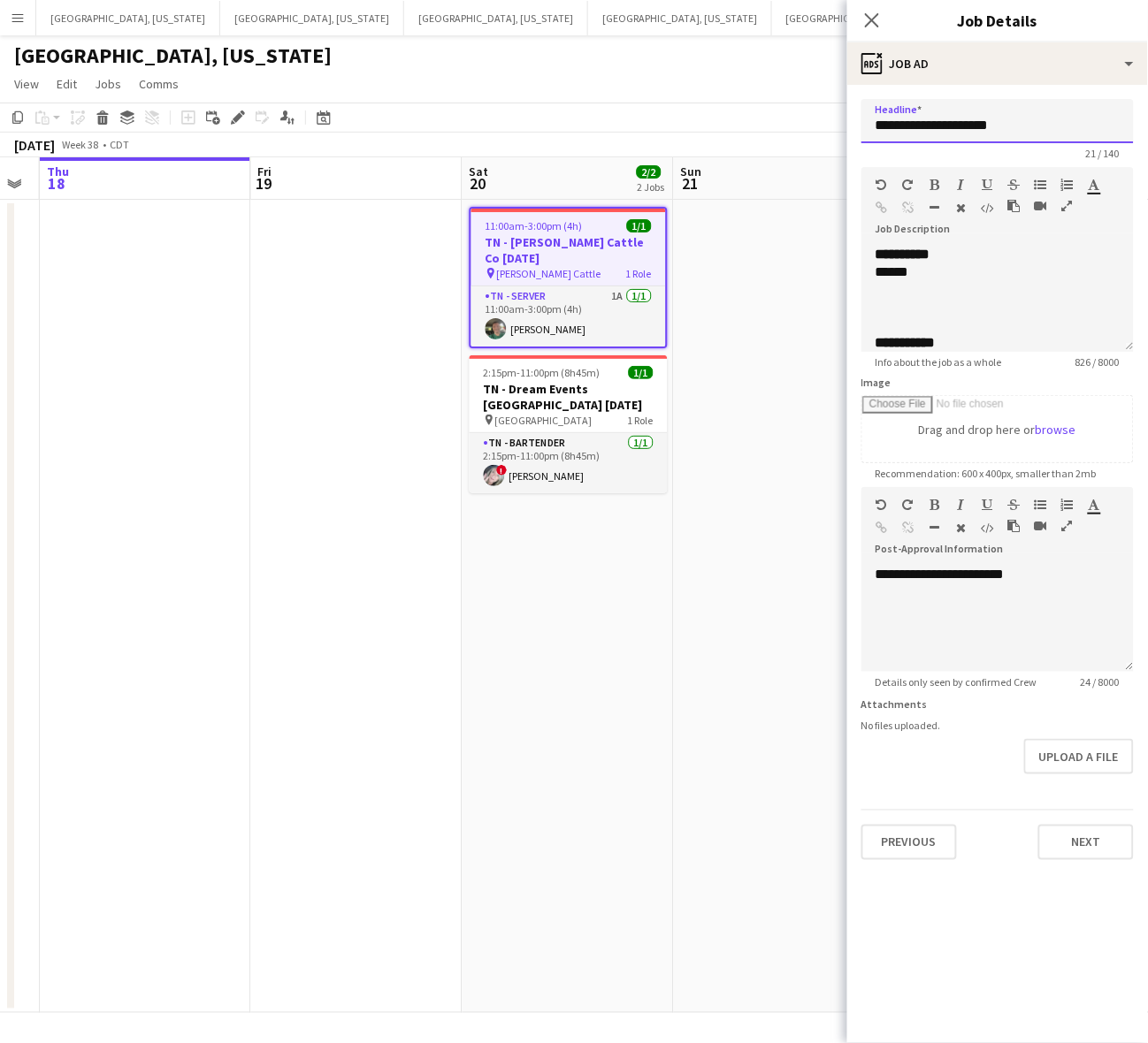
click at [948, 126] on input "**********" at bounding box center [997, 121] width 273 height 44
click at [969, 274] on div "**********" at bounding box center [988, 715] width 228 height 902
drag, startPoint x: 991, startPoint y: 578, endPoint x: 939, endPoint y: 576, distance: 52.0
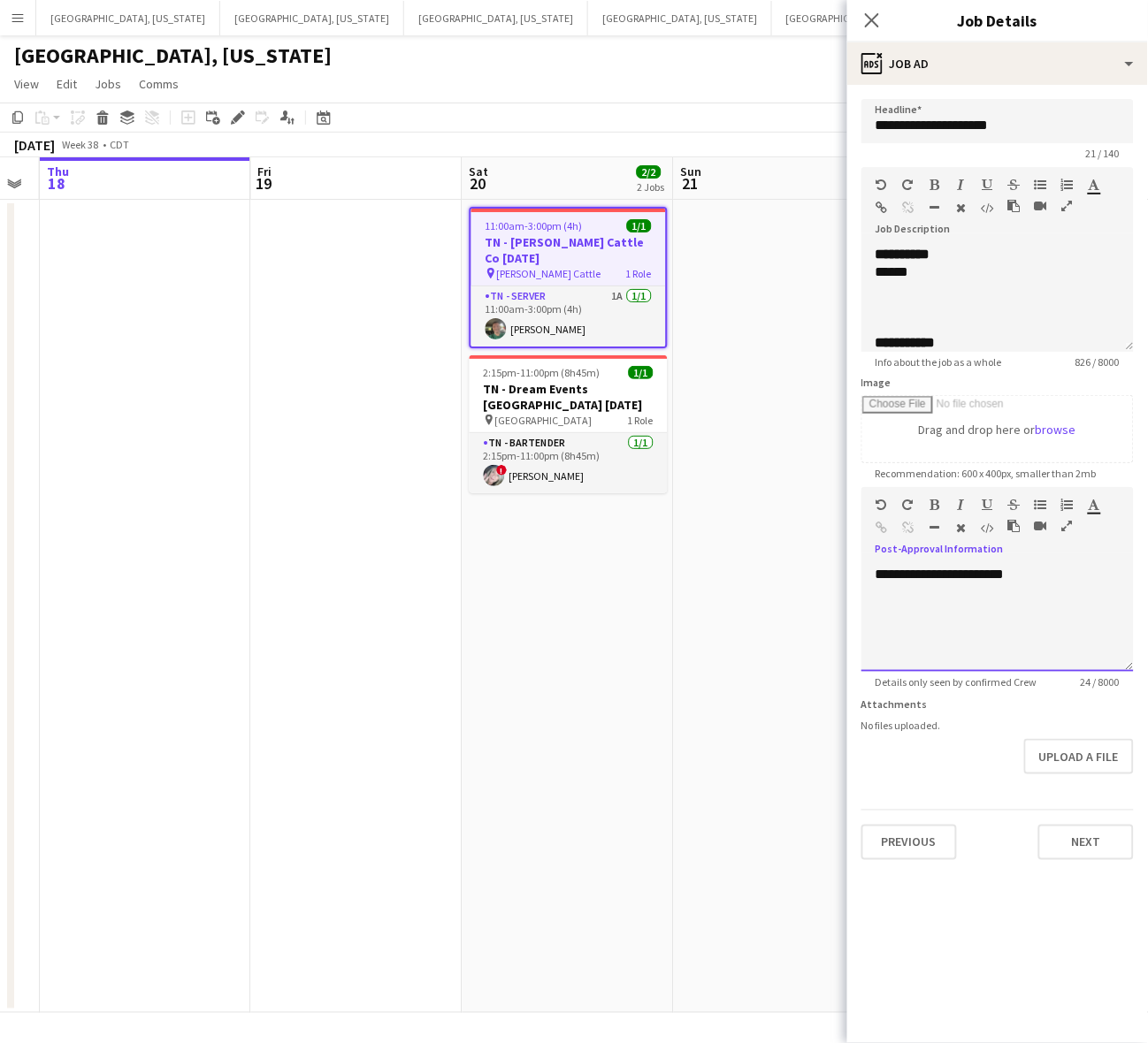
click at [939, 576] on div "**********" at bounding box center [997, 619] width 273 height 106
copy div "**********"
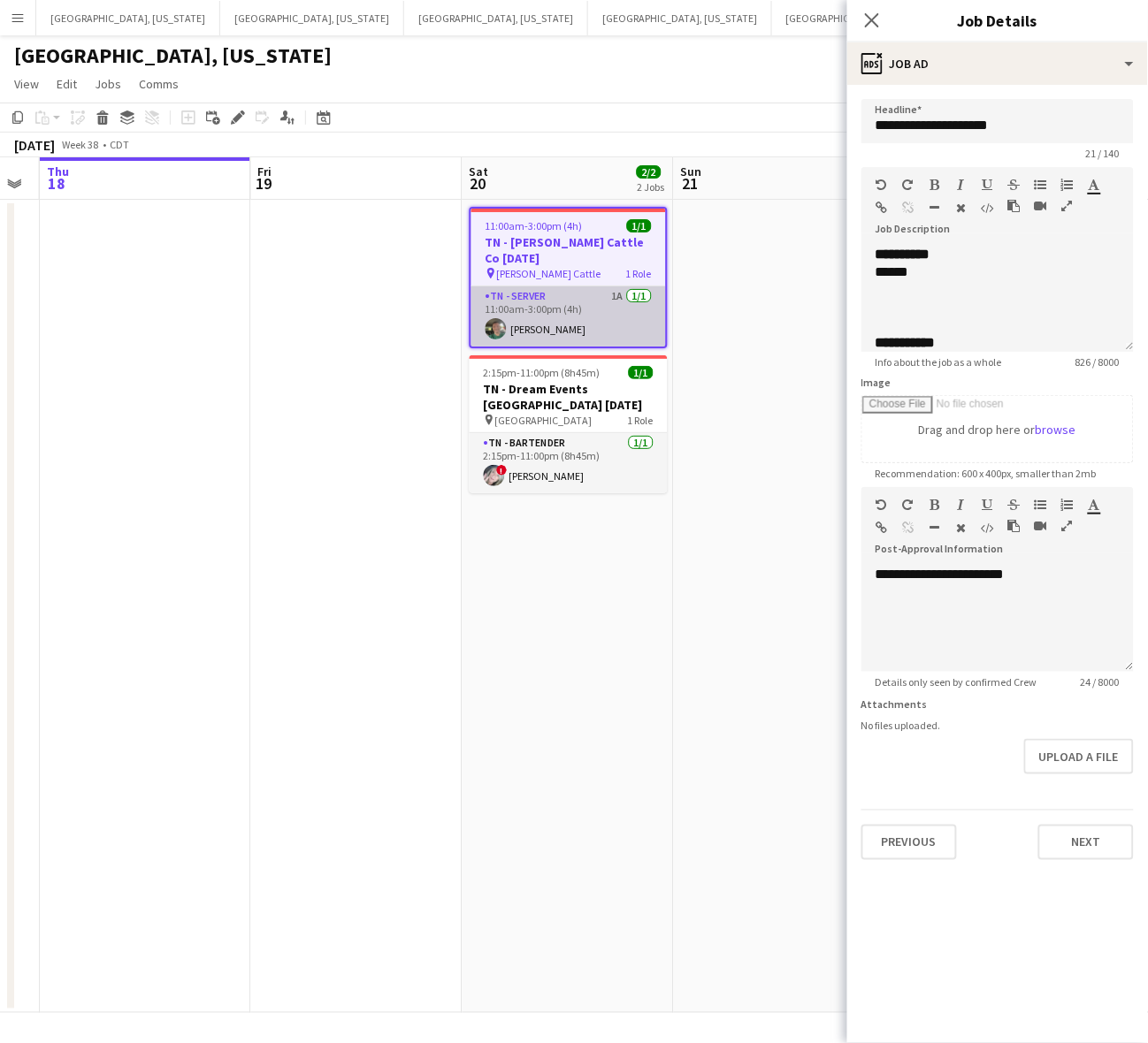
click at [582, 307] on app-card-role "TN - Server 1A [DATE] 11:00am-3:00pm (4h) [PERSON_NAME]" at bounding box center [568, 317] width 194 height 60
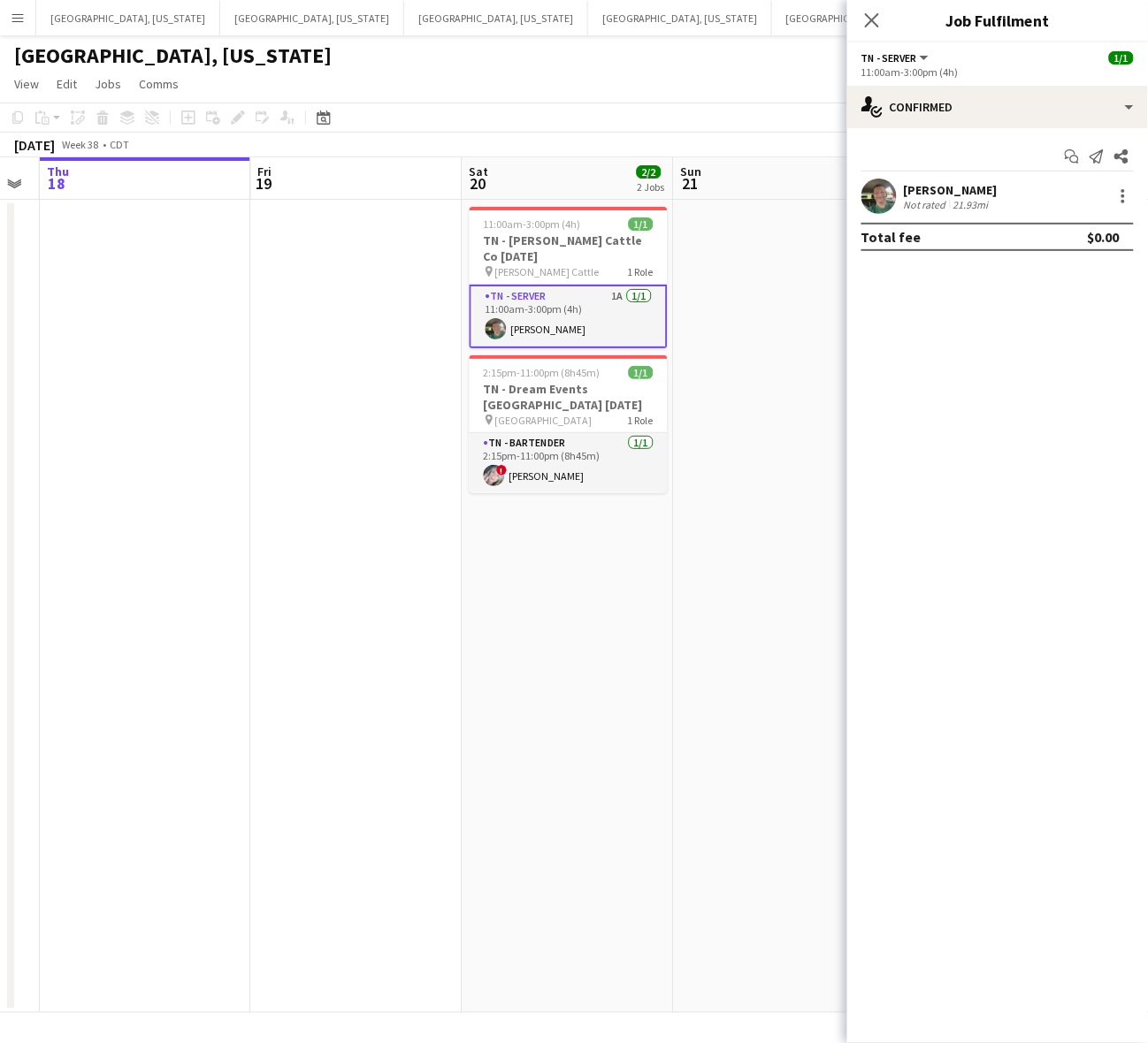
click at [882, 178] on app-user-avatar at bounding box center [878, 195] width 35 height 35
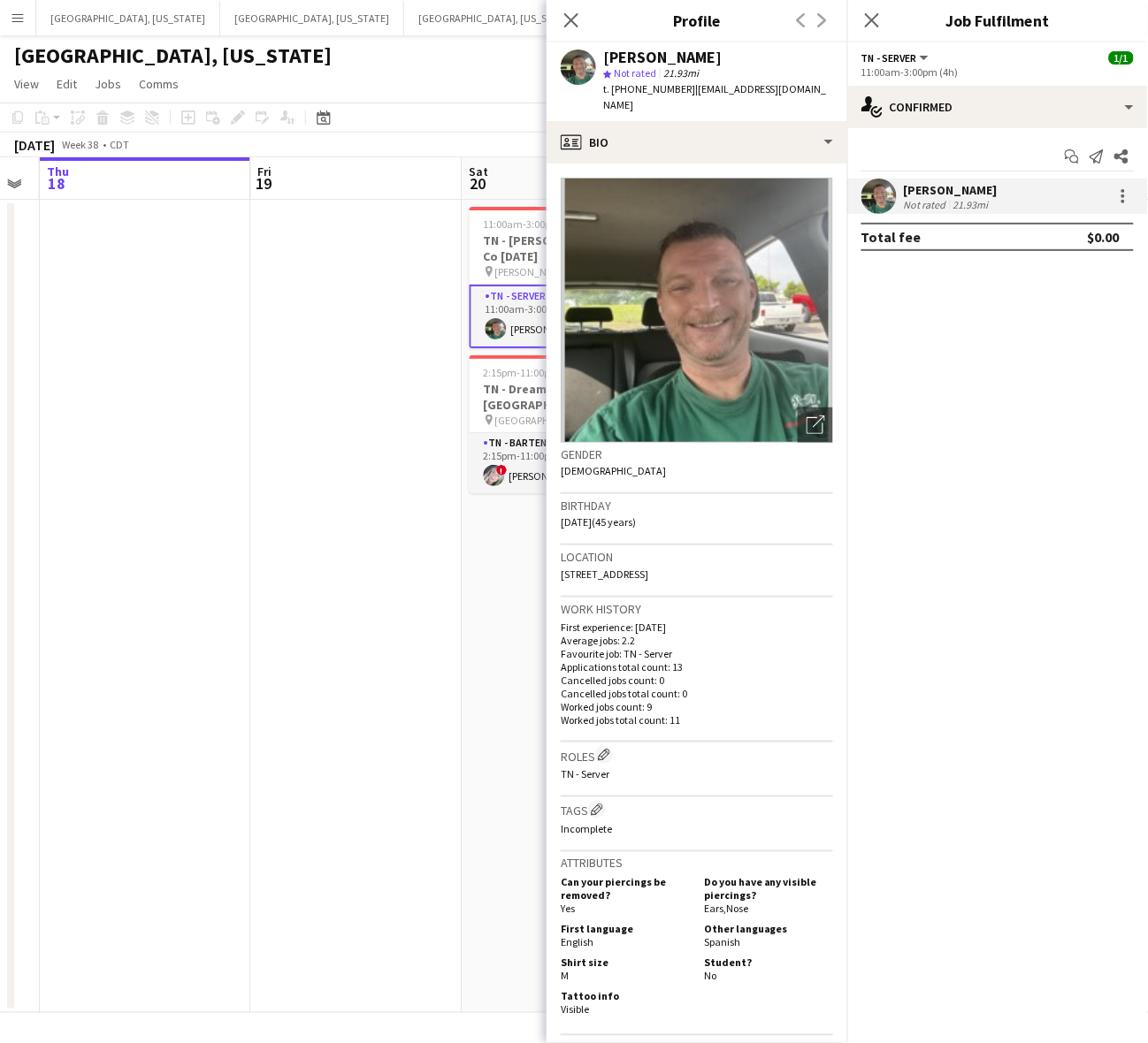
drag, startPoint x: 728, startPoint y: 90, endPoint x: 682, endPoint y: 90, distance: 46.0
click at [682, 90] on div "[PERSON_NAME] star Not rated 21.93mi t. [PHONE_NUMBER] | [EMAIL_ADDRESS][DOMAIN…" at bounding box center [697, 81] width 301 height 78
copy span "[EMAIL_ADDRESS][DOMAIN_NAME]"
click at [505, 438] on app-card-role "TN - Bartender [DATE] 2:15pm-11:00pm (8h45m) ! [PERSON_NAME]" at bounding box center [568, 463] width 198 height 60
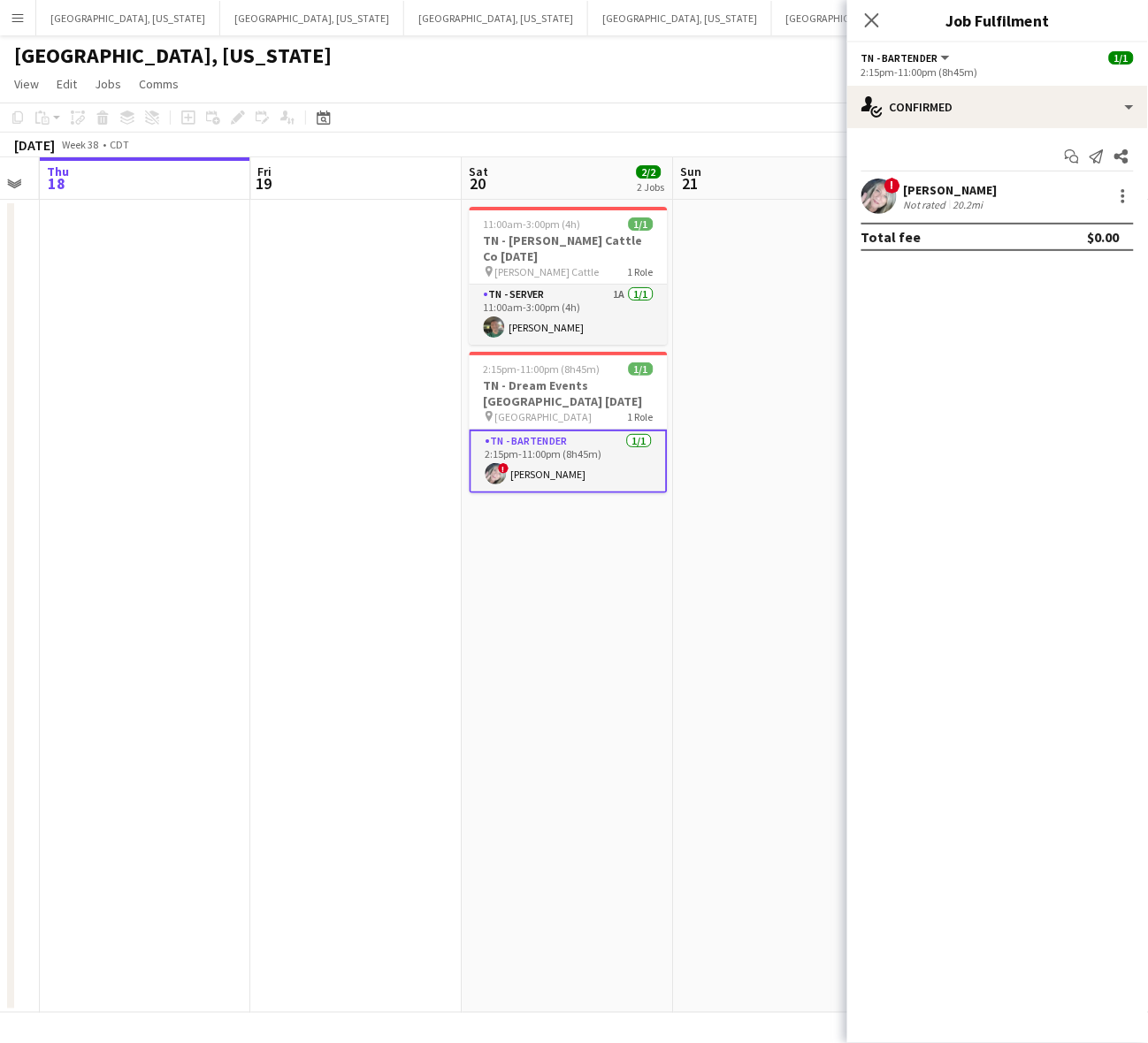
drag, startPoint x: 517, startPoint y: 354, endPoint x: 502, endPoint y: 331, distance: 27.5
click at [517, 362] on span "2:15pm-11:00pm (8h45m)" at bounding box center [542, 369] width 117 height 13
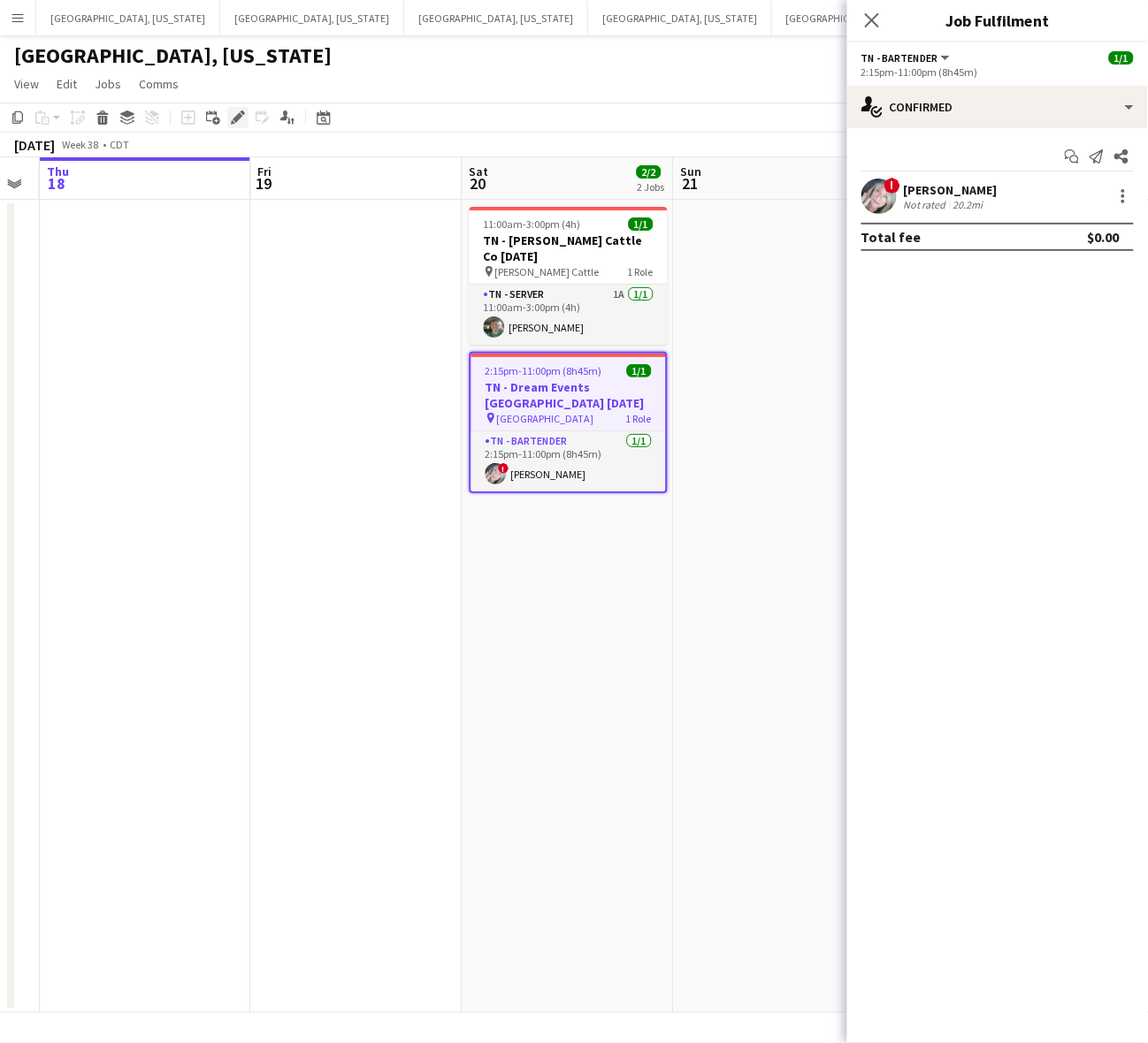
click at [244, 121] on icon "Edit" at bounding box center [238, 117] width 14 height 14
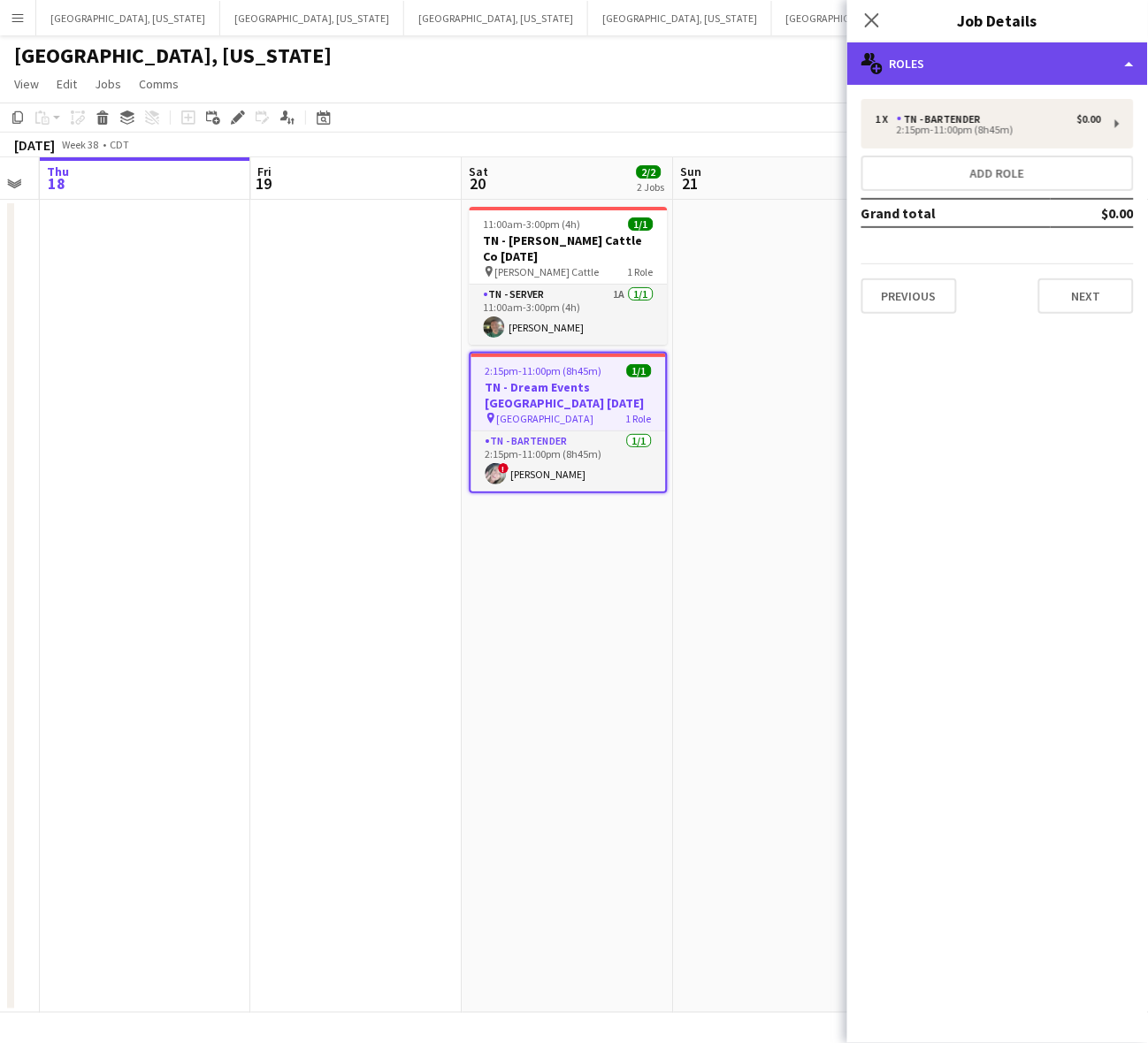
click at [943, 59] on div "multiple-users-add Roles" at bounding box center [997, 63] width 301 height 42
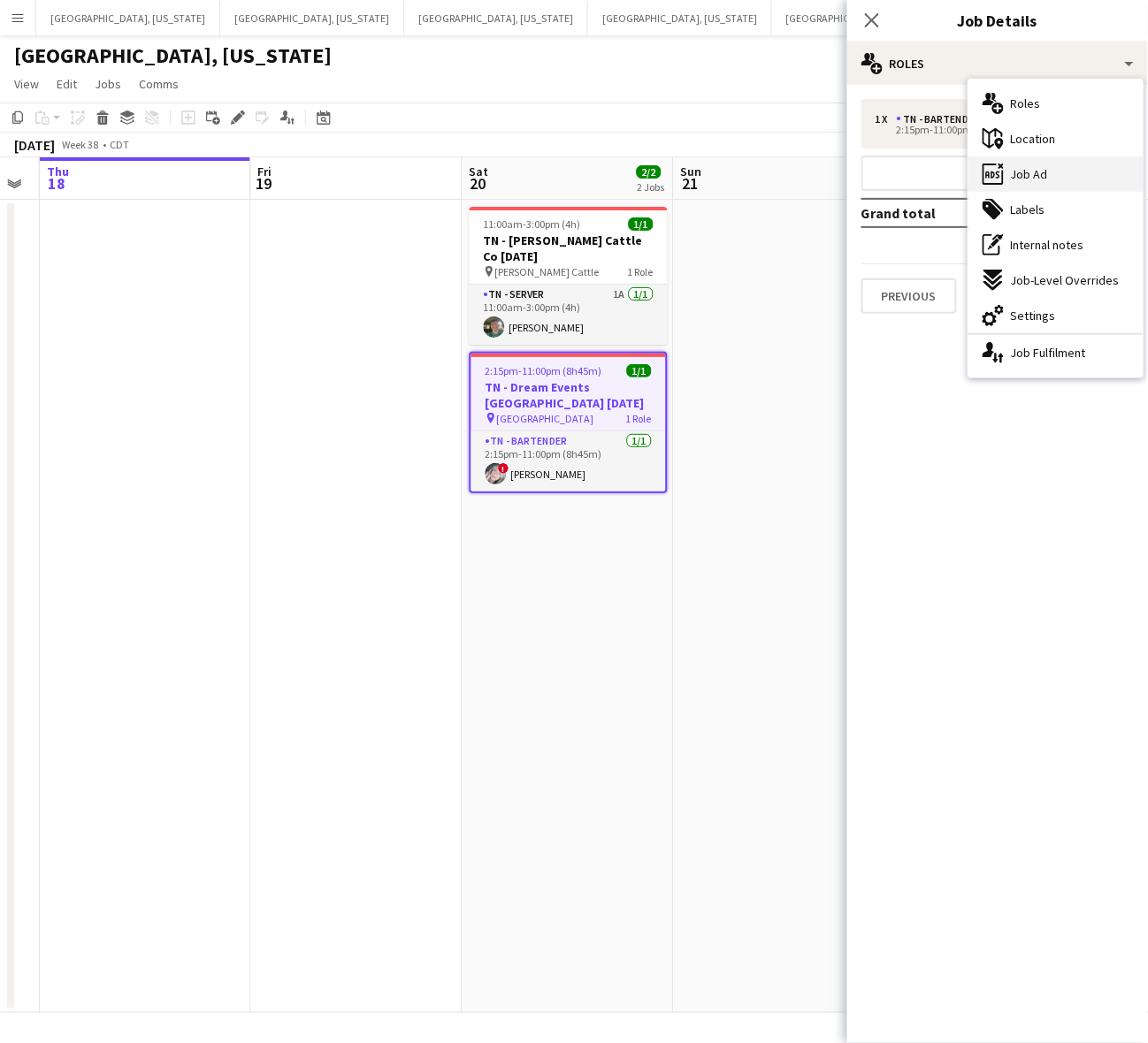
click at [1094, 169] on div "ads-window Job Ad" at bounding box center [1055, 174] width 175 height 35
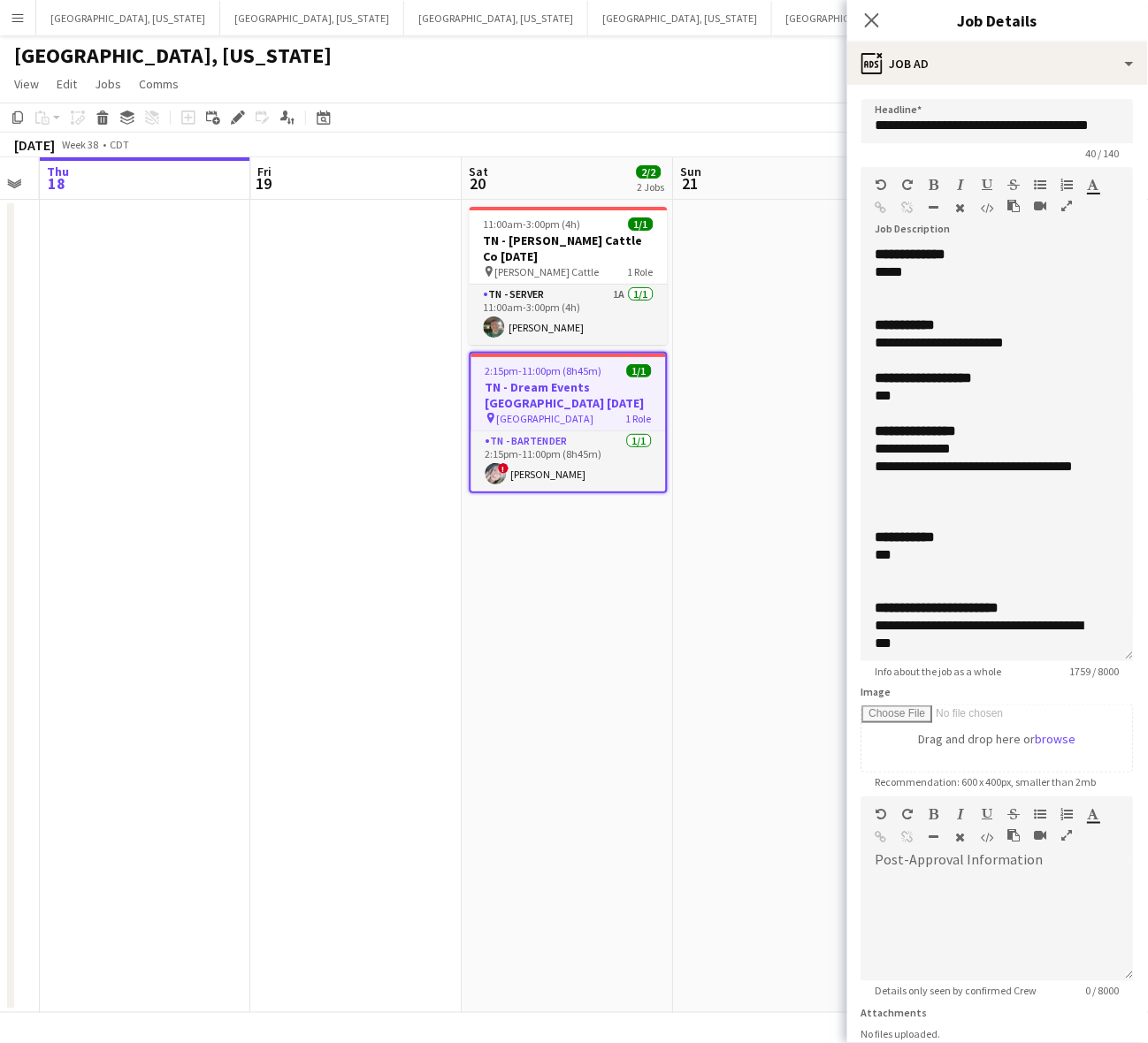
drag, startPoint x: 1128, startPoint y: 342, endPoint x: 1090, endPoint y: 637, distance: 297.4
click at [1103, 662] on div "**********" at bounding box center [997, 453] width 273 height 415
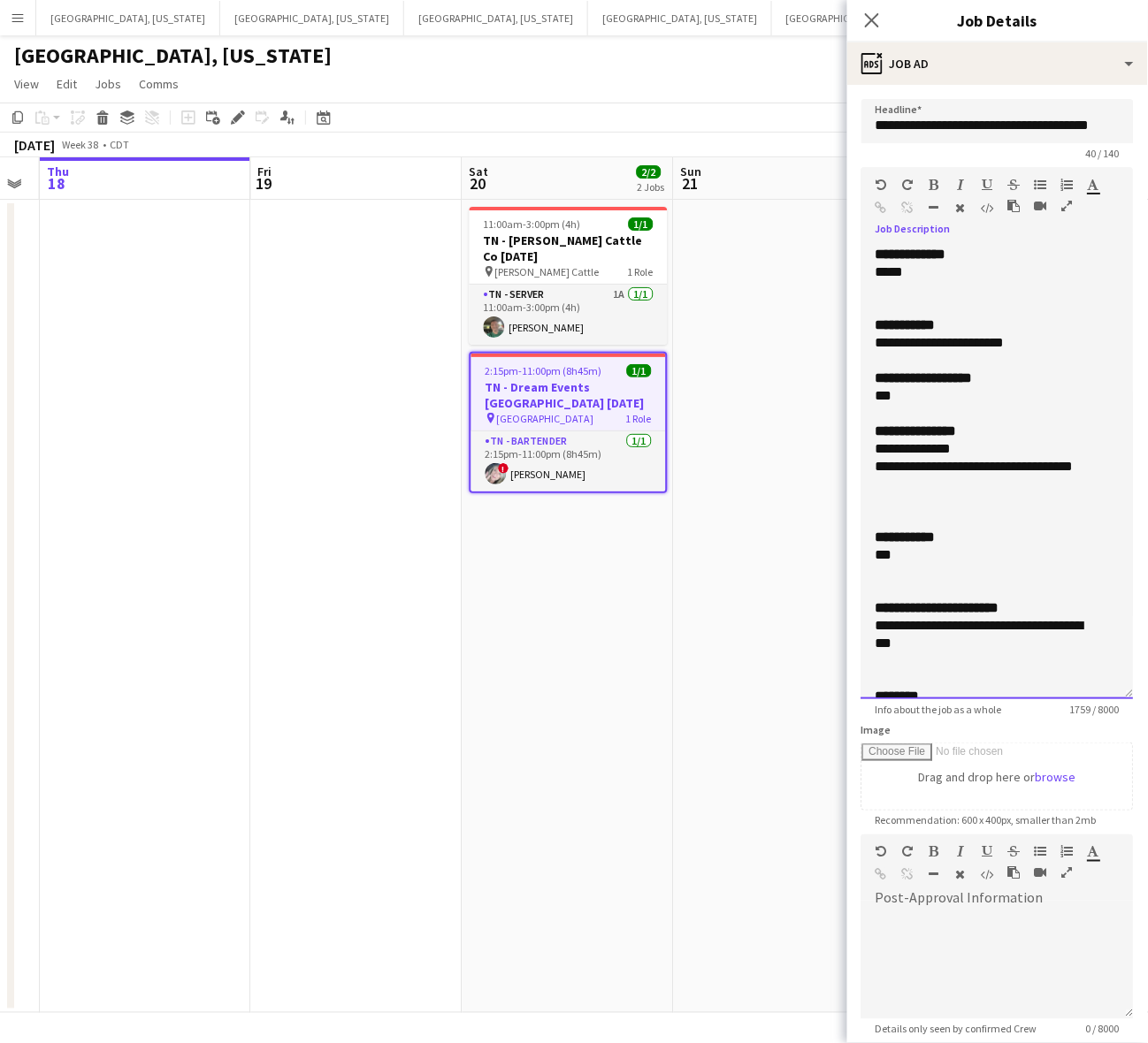
drag, startPoint x: 1041, startPoint y: 339, endPoint x: 874, endPoint y: 349, distance: 167.3
click at [874, 349] on div "**********" at bounding box center [997, 472] width 273 height 454
copy div "**********"
drag, startPoint x: 901, startPoint y: 482, endPoint x: 311, endPoint y: 435, distance: 591.9
click at [862, 448] on div "**********" at bounding box center [997, 472] width 273 height 454
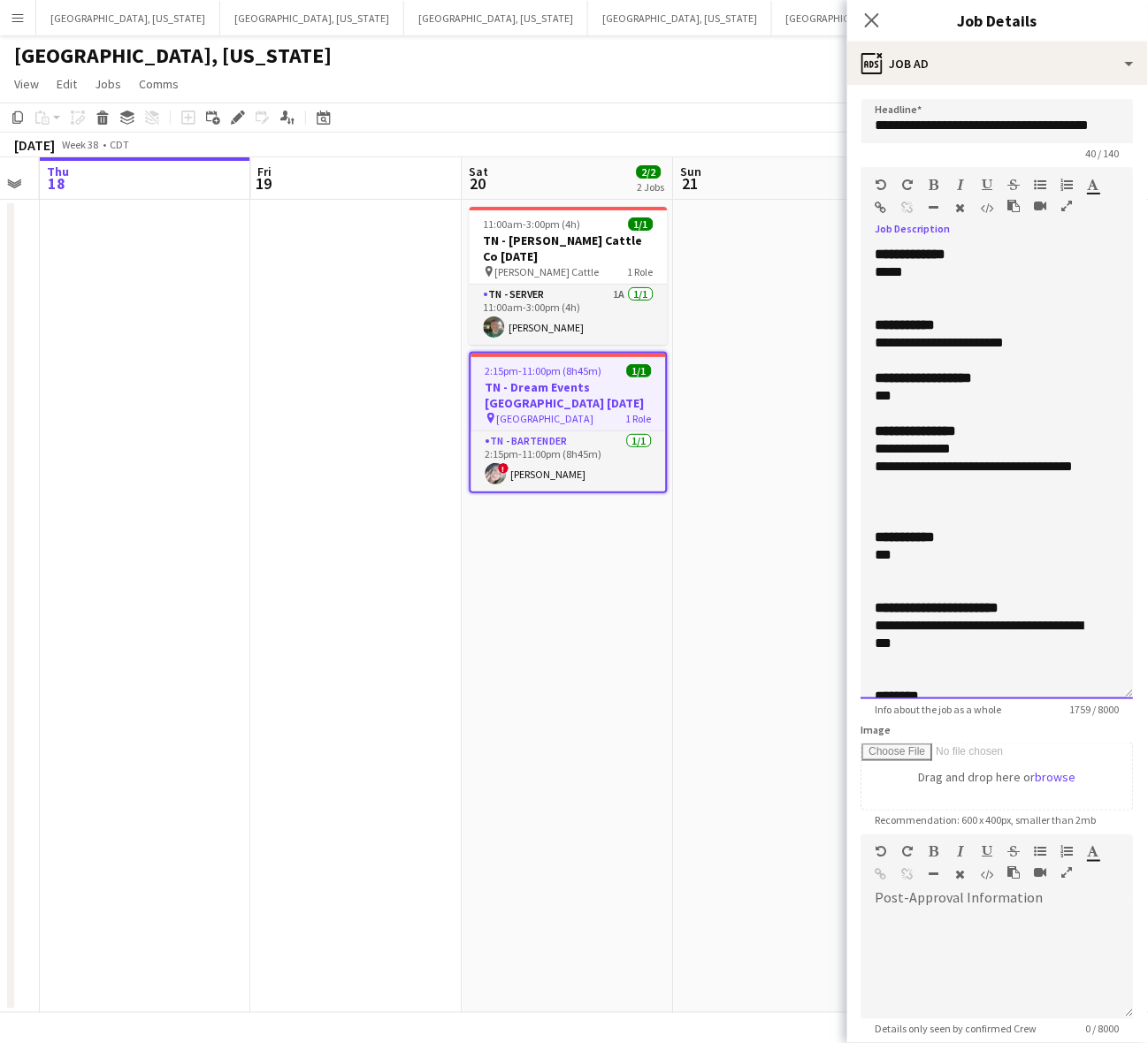
copy div "**********"
drag, startPoint x: 933, startPoint y: 641, endPoint x: 846, endPoint y: 617, distance: 90.2
click at [846, 617] on body "Menu Boards Boards Boards All jobs Status Workforce Workforce My Workforce Recr…" at bounding box center [574, 521] width 1148 height 1043
copy div "**********"
click at [559, 447] on app-card-role "TN - Bartender [DATE] 2:15pm-11:00pm (8h45m) ! [PERSON_NAME]" at bounding box center [568, 462] width 194 height 60
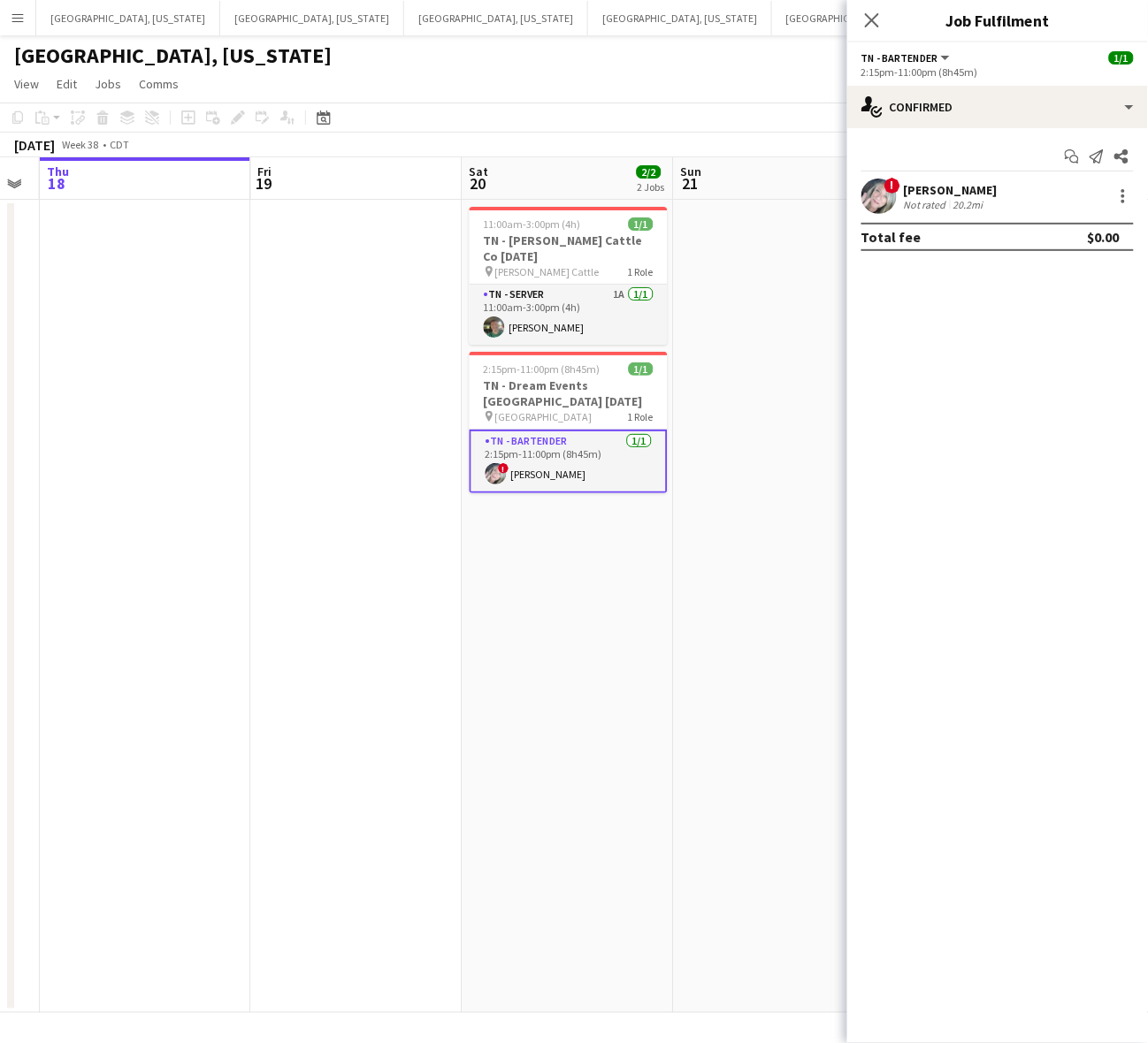
click at [950, 200] on div "20.2mi" at bounding box center [968, 205] width 37 height 13
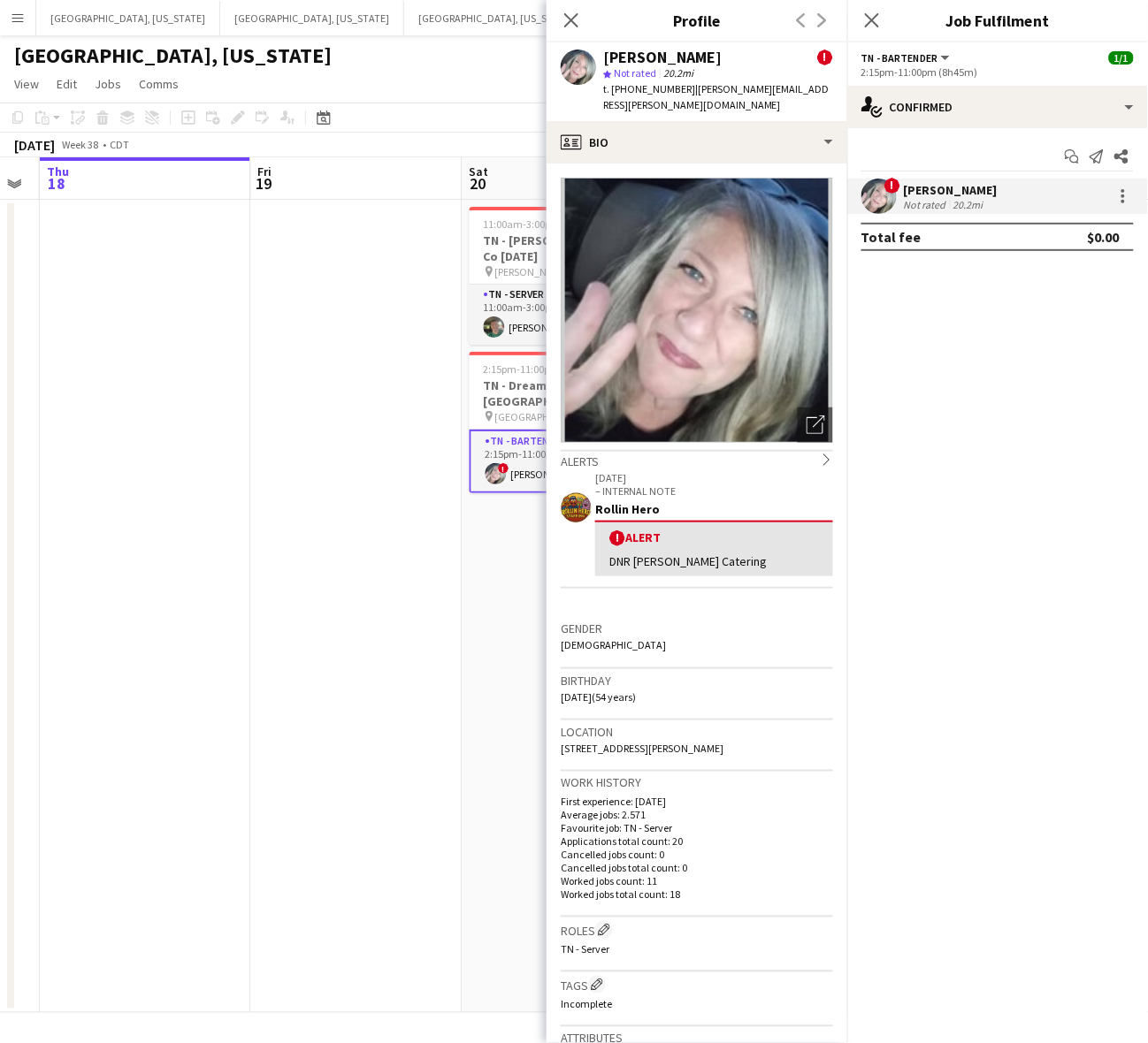
click at [386, 288] on app-date-cell at bounding box center [357, 607] width 211 height 814
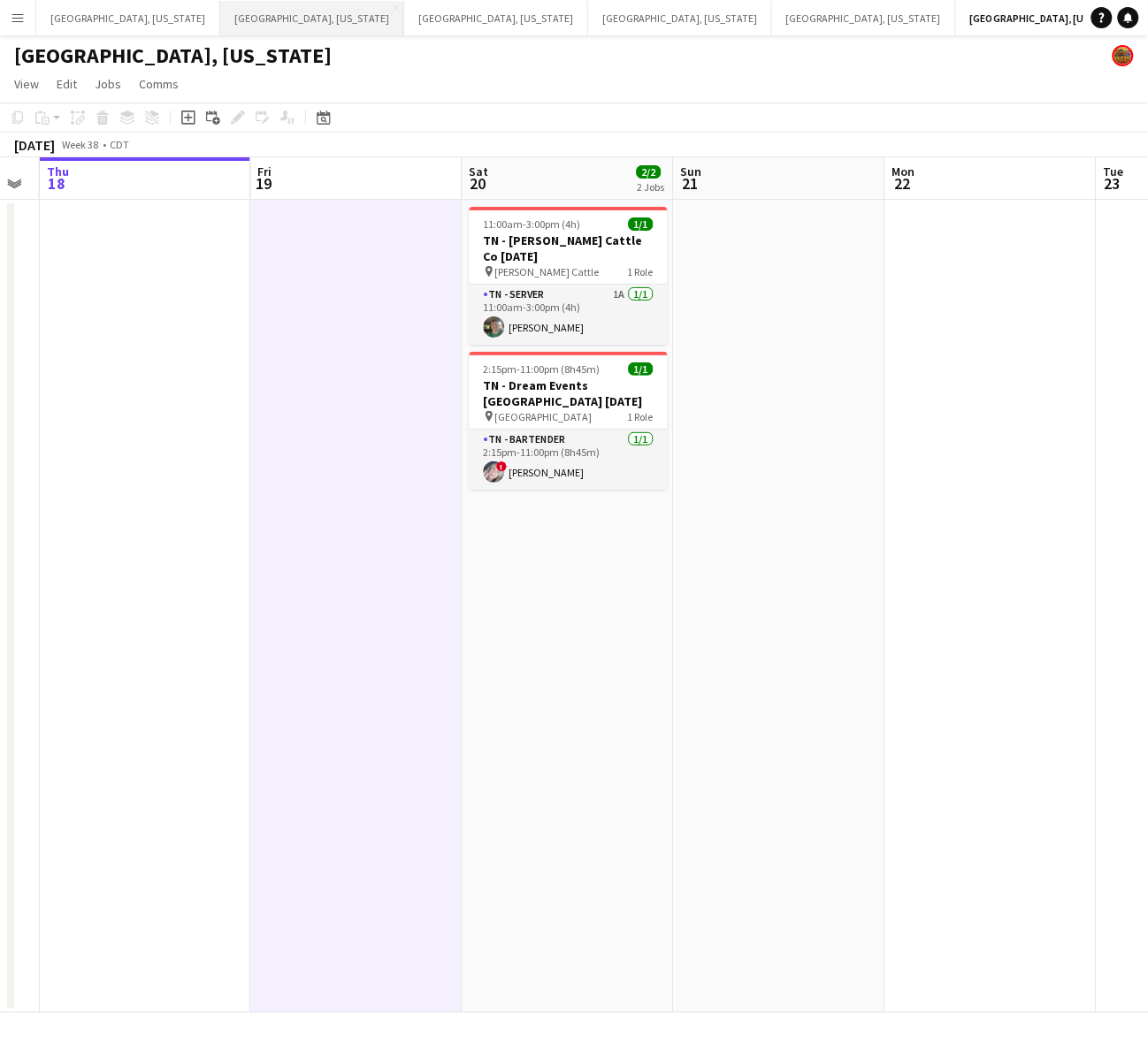
click at [220, 24] on button "[GEOGRAPHIC_DATA], [US_STATE] Close" at bounding box center [312, 18] width 184 height 35
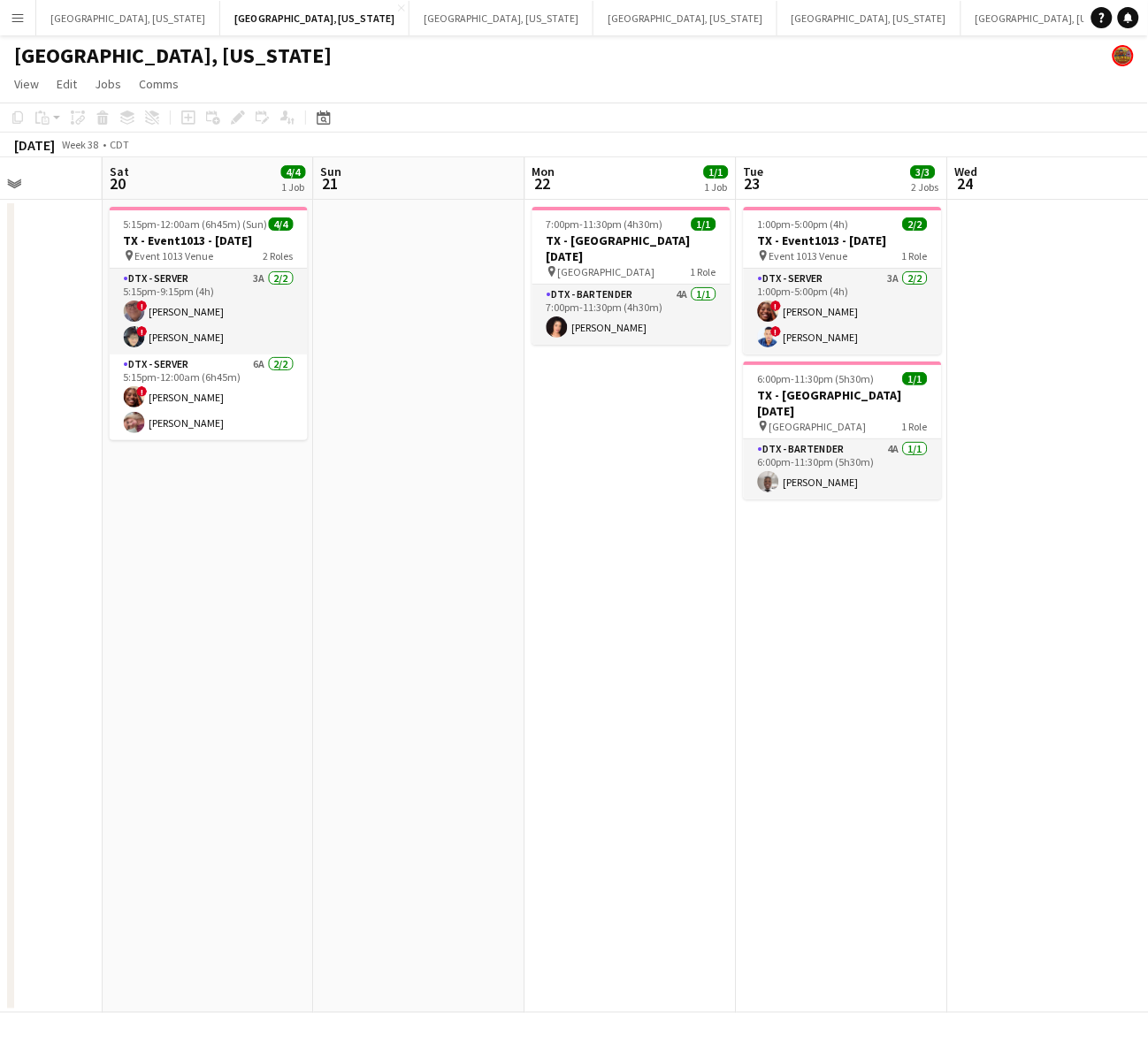
scroll to position [0, 529]
drag, startPoint x: 519, startPoint y: 687, endPoint x: 222, endPoint y: 757, distance: 305.1
click at [222, 757] on app-calendar-viewport "Wed 17 Thu 18 Fri 19 Sat 20 4/4 1 Job Sun 21 Mon 22 1/1 1 Job Tue 23 3/3 2 Jobs…" at bounding box center [574, 585] width 1148 height 856
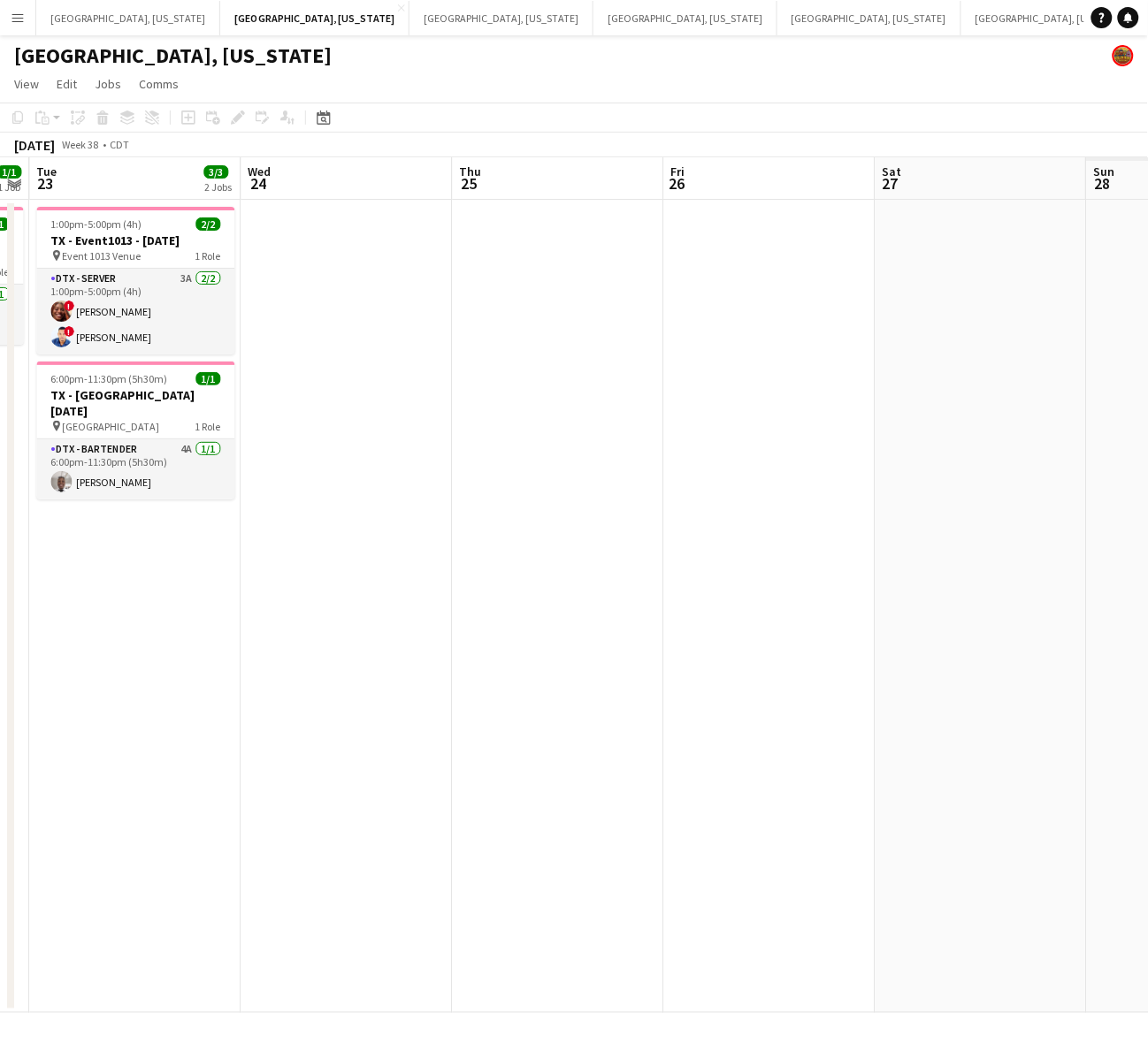
drag, startPoint x: 956, startPoint y: 685, endPoint x: 273, endPoint y: 785, distance: 690.3
click at [245, 791] on app-calendar-viewport "Fri 19 Sat 20 4/4 1 Job Sun 21 Mon 22 1/1 1 Job Tue 23 3/3 2 Jobs Wed 24 Thu 25…" at bounding box center [574, 585] width 1148 height 856
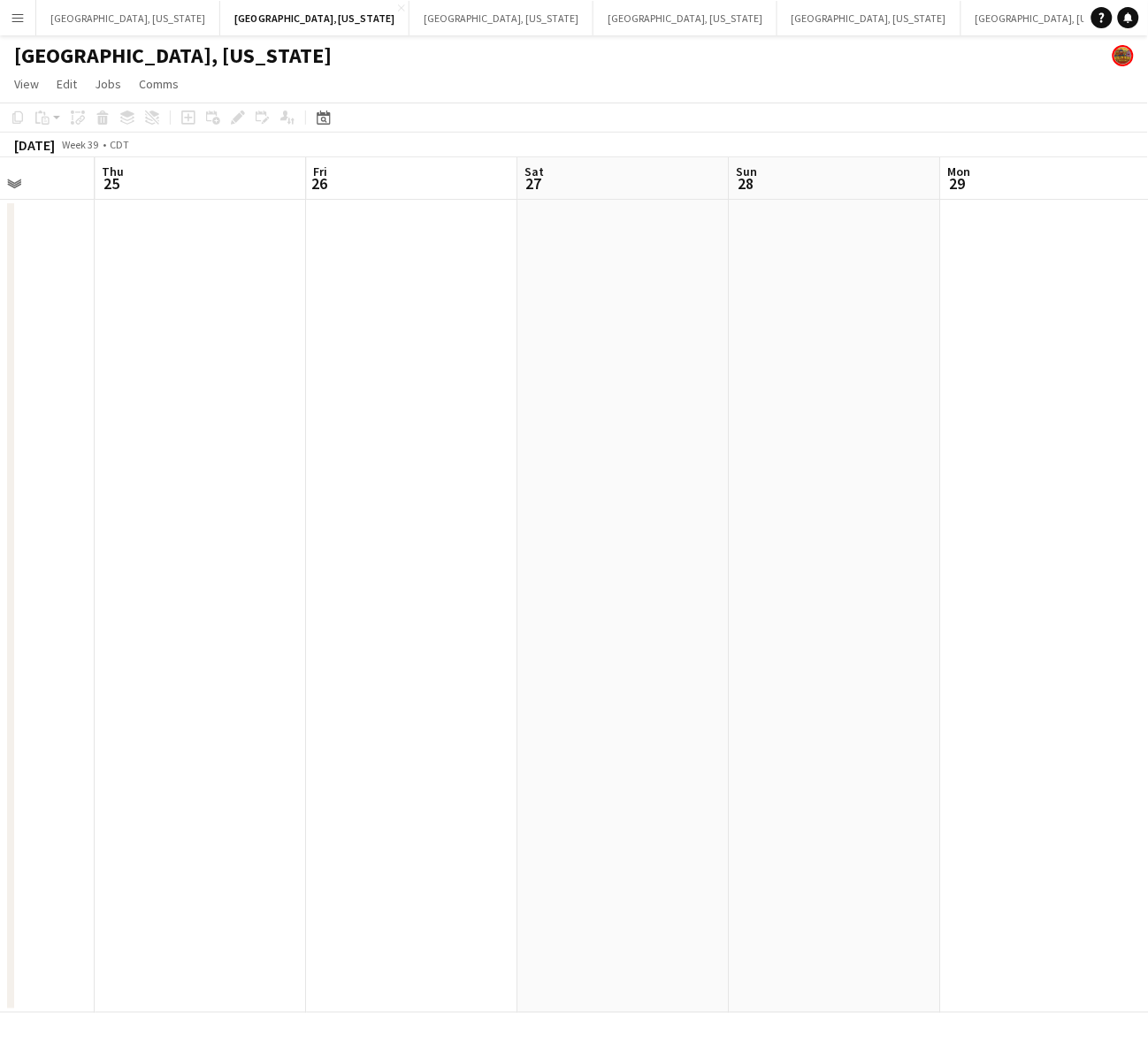
scroll to position [0, 763]
drag, startPoint x: 644, startPoint y: 738, endPoint x: 316, endPoint y: 784, distance: 331.2
click at [316, 784] on app-calendar-viewport "Sun 21 Mon 22 1/1 1 Job Tue 23 3/3 2 Jobs Wed 24 Thu 25 Fri 26 Sat 27 Sun 28 Mo…" at bounding box center [574, 585] width 1148 height 856
drag, startPoint x: 271, startPoint y: 832, endPoint x: 1090, endPoint y: 664, distance: 836.1
click at [1147, 679] on html "Menu Boards Boards Boards All jobs Status Workforce Workforce My Workforce Recr…" at bounding box center [574, 521] width 1148 height 1043
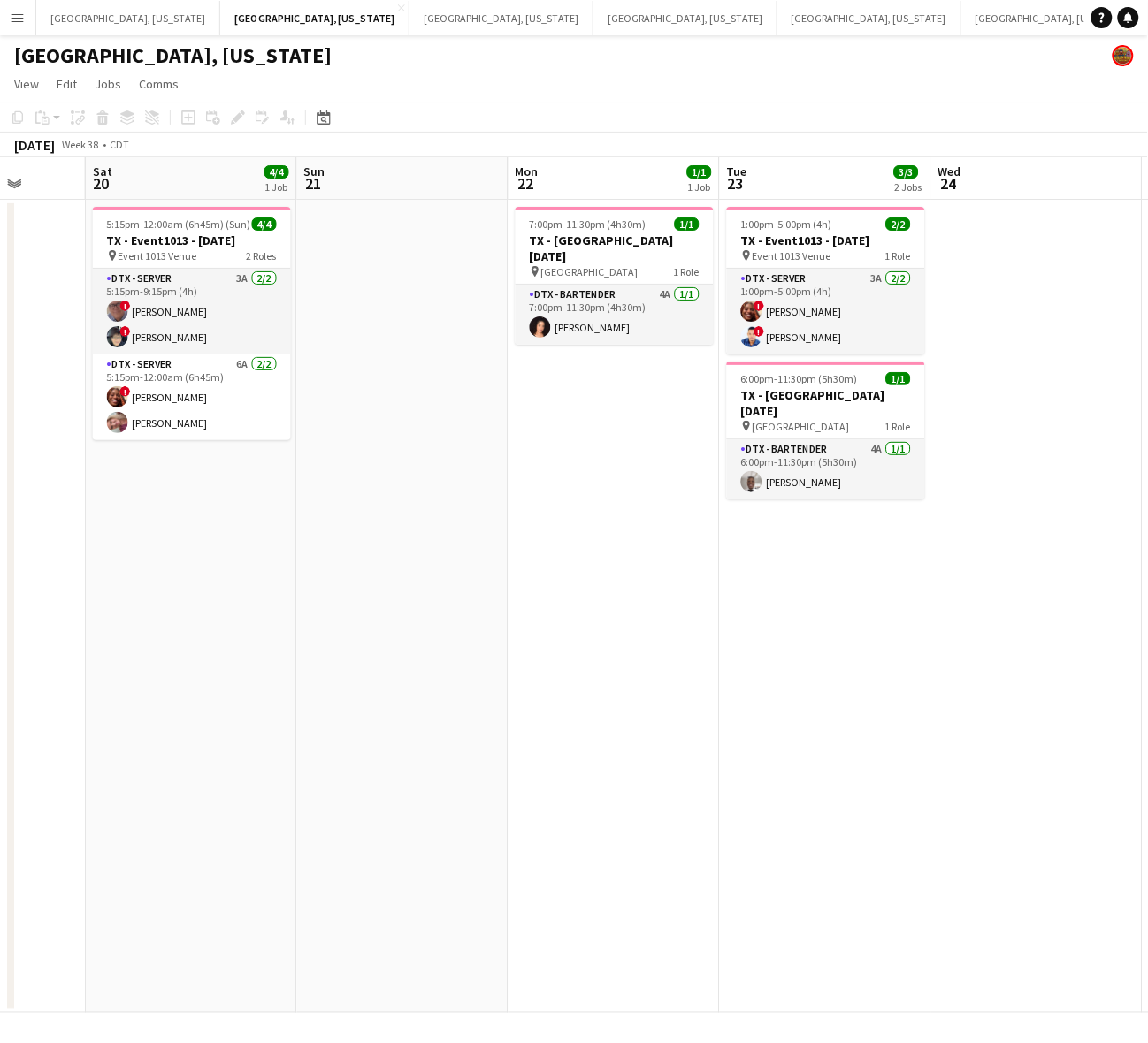
drag, startPoint x: 648, startPoint y: 728, endPoint x: 790, endPoint y: 679, distance: 150.2
click at [862, 664] on app-calendar-viewport "Wed 17 Thu 18 Fri 19 Sat 20 4/4 1 Job Sun 21 Mon 22 1/1 1 Job Tue 23 3/3 2 Jobs…" at bounding box center [574, 585] width 1148 height 856
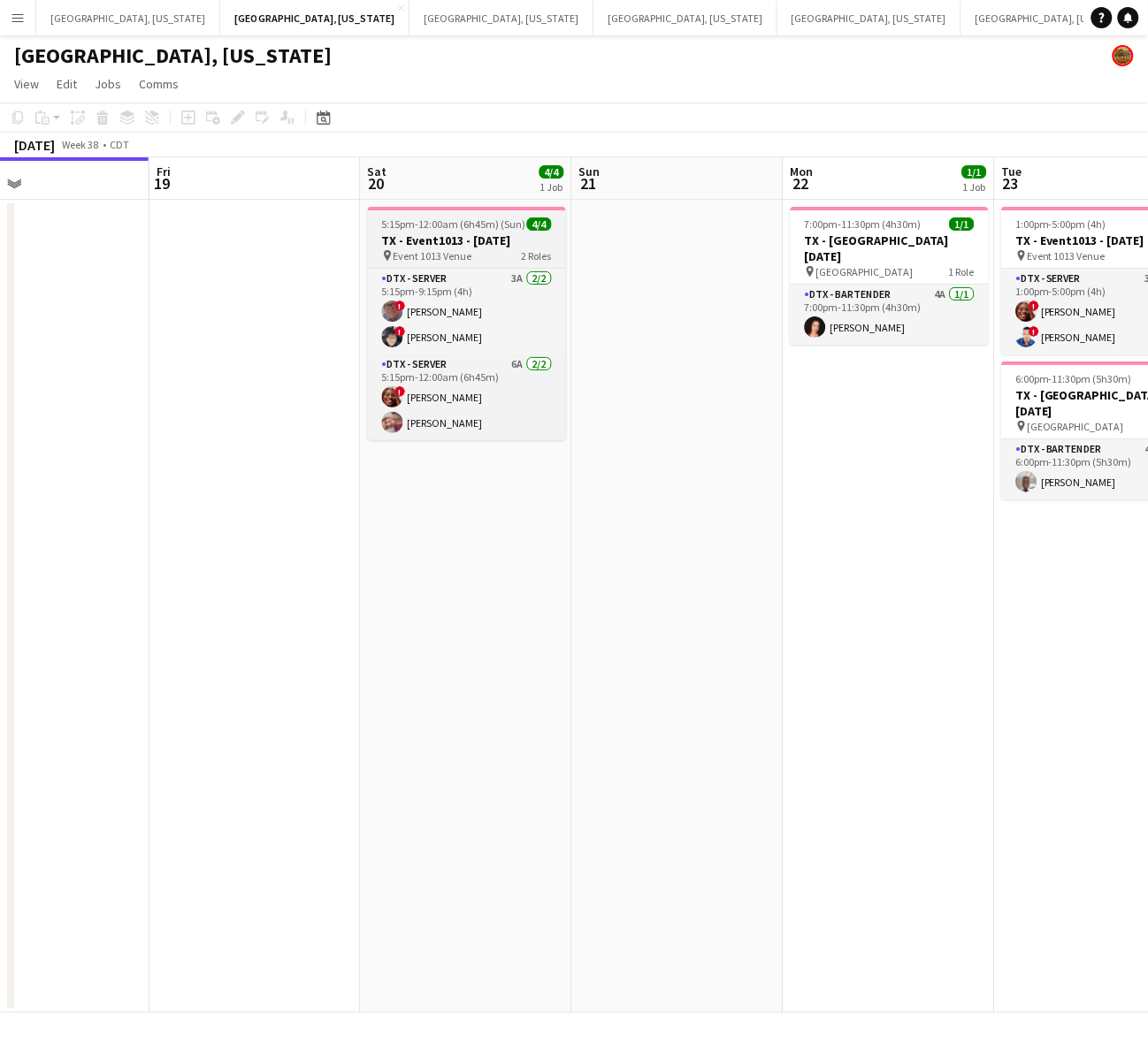
click at [469, 235] on h3 "TX - Event1013 - [DATE]" at bounding box center [467, 240] width 198 height 16
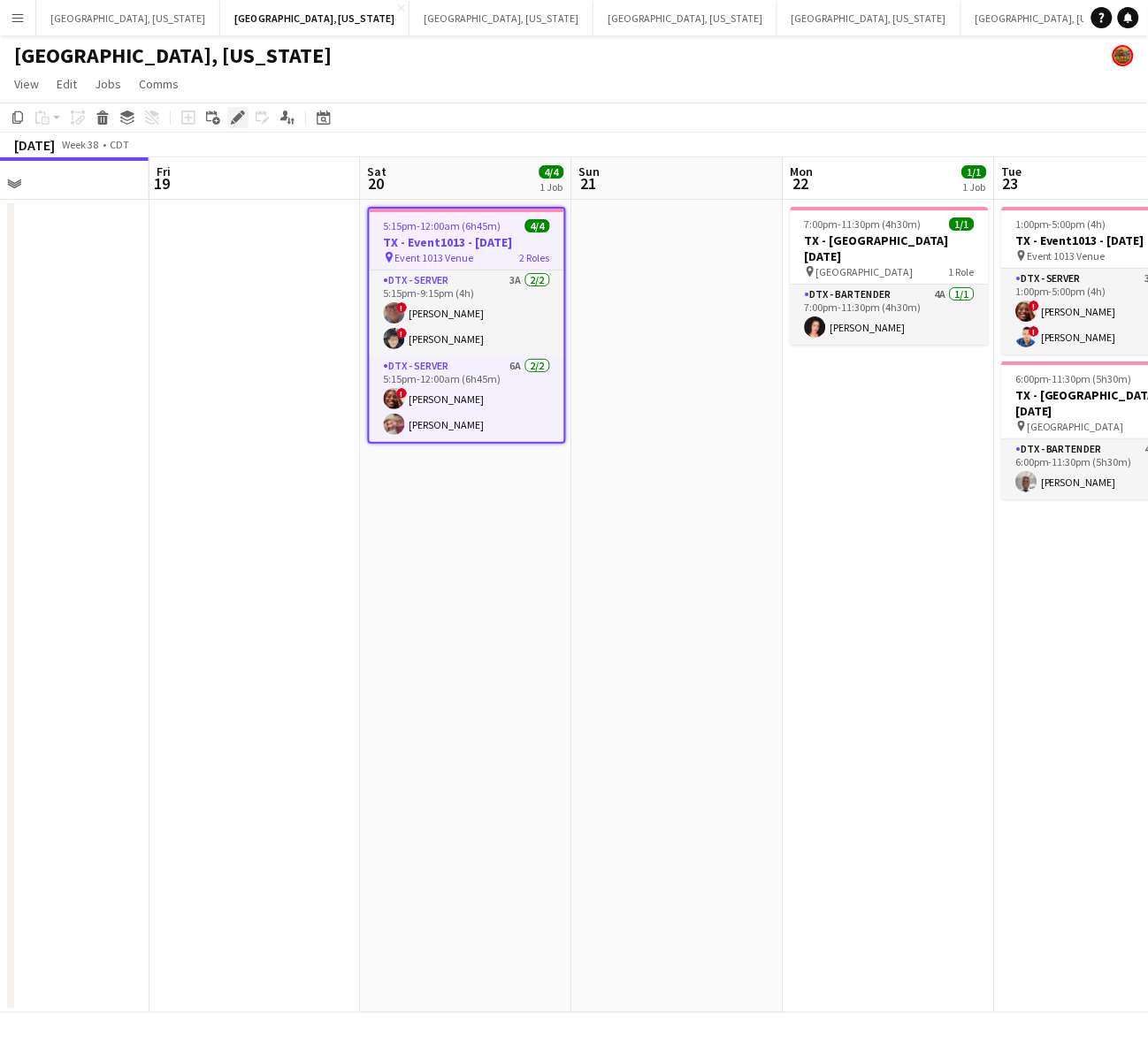
drag, startPoint x: 234, startPoint y: 115, endPoint x: 701, endPoint y: 195, distance: 473.8
click at [235, 115] on icon "Edit" at bounding box center [238, 117] width 14 height 14
type input "**********"
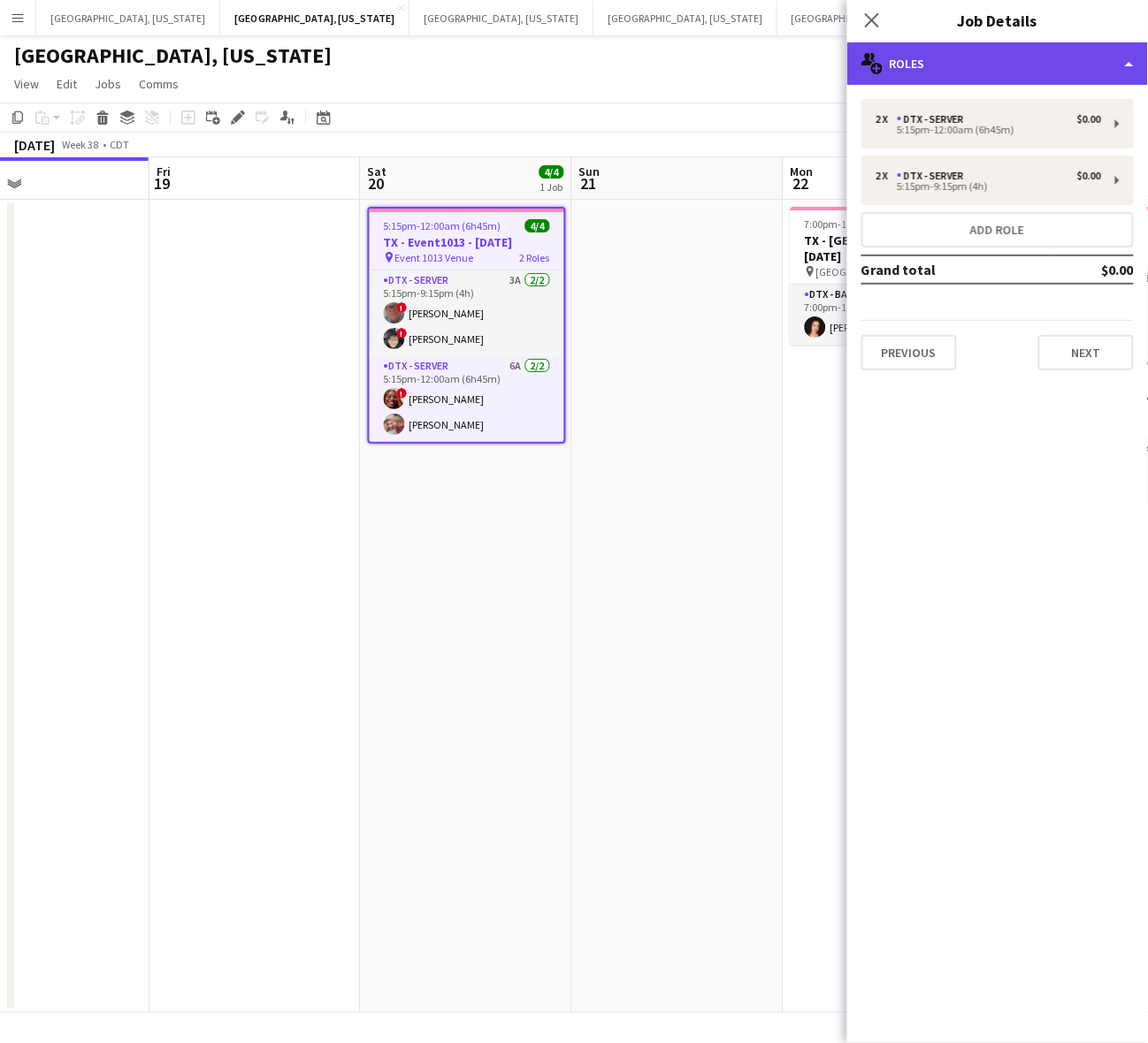
click at [1008, 68] on div "multiple-users-add Roles" at bounding box center [997, 63] width 301 height 42
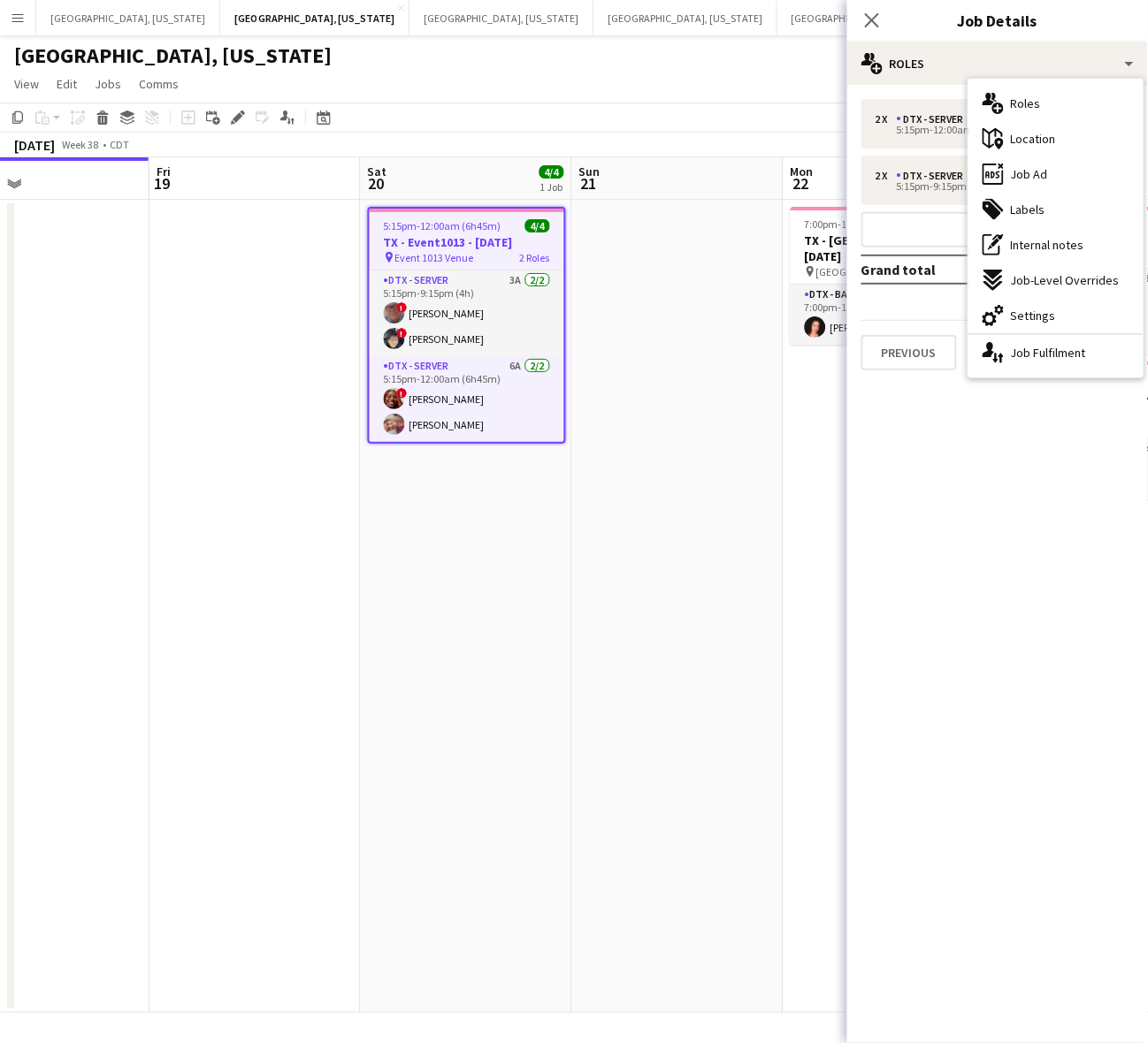
click at [1046, 175] on span "Job Ad" at bounding box center [1029, 174] width 37 height 16
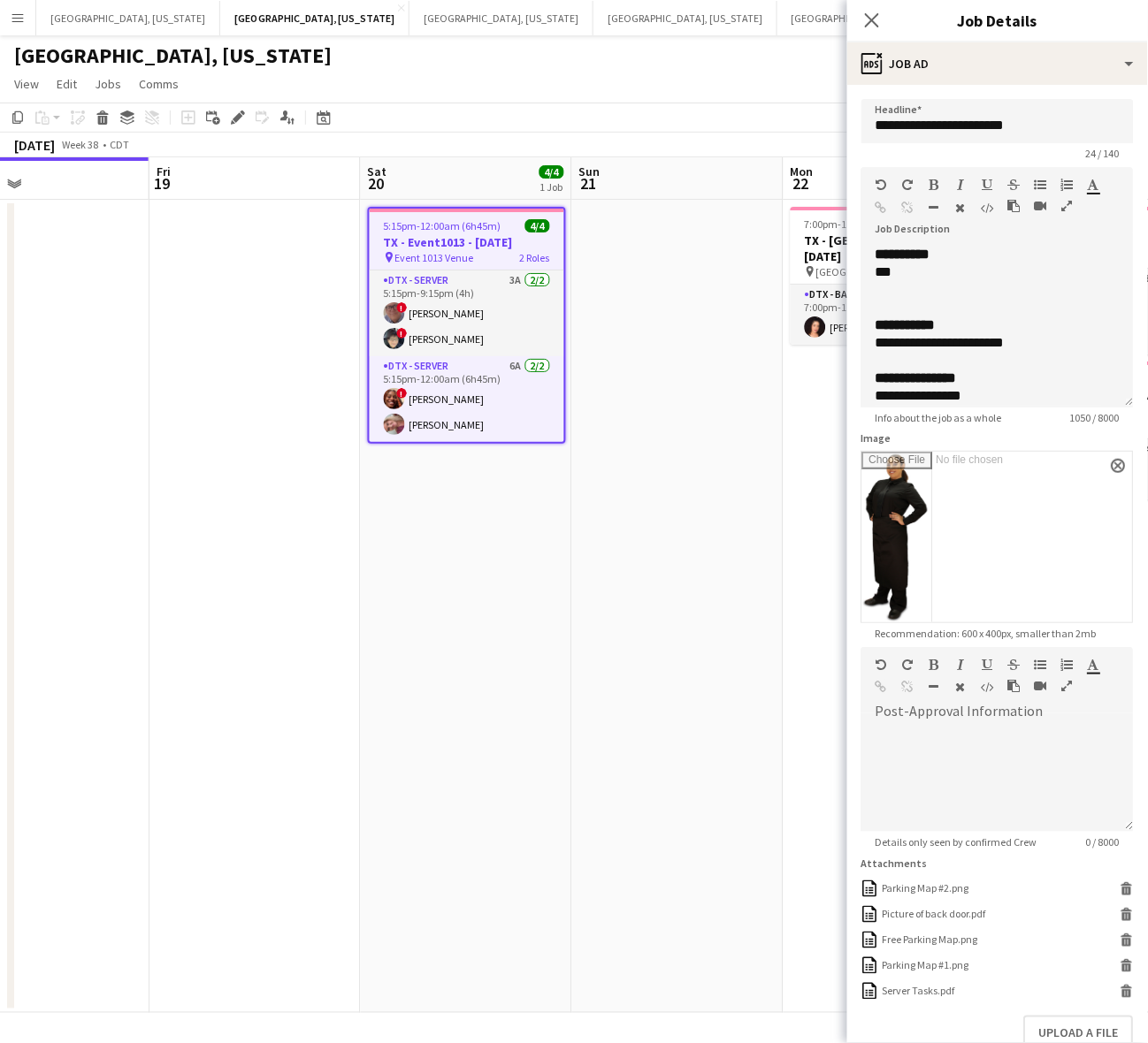
drag, startPoint x: 1098, startPoint y: 358, endPoint x: 931, endPoint y: 1053, distance: 714.8
click at [931, 1042] on html "Menu Boards Boards Boards All jobs Status Workforce Workforce My Workforce Recr…" at bounding box center [574, 521] width 1148 height 1043
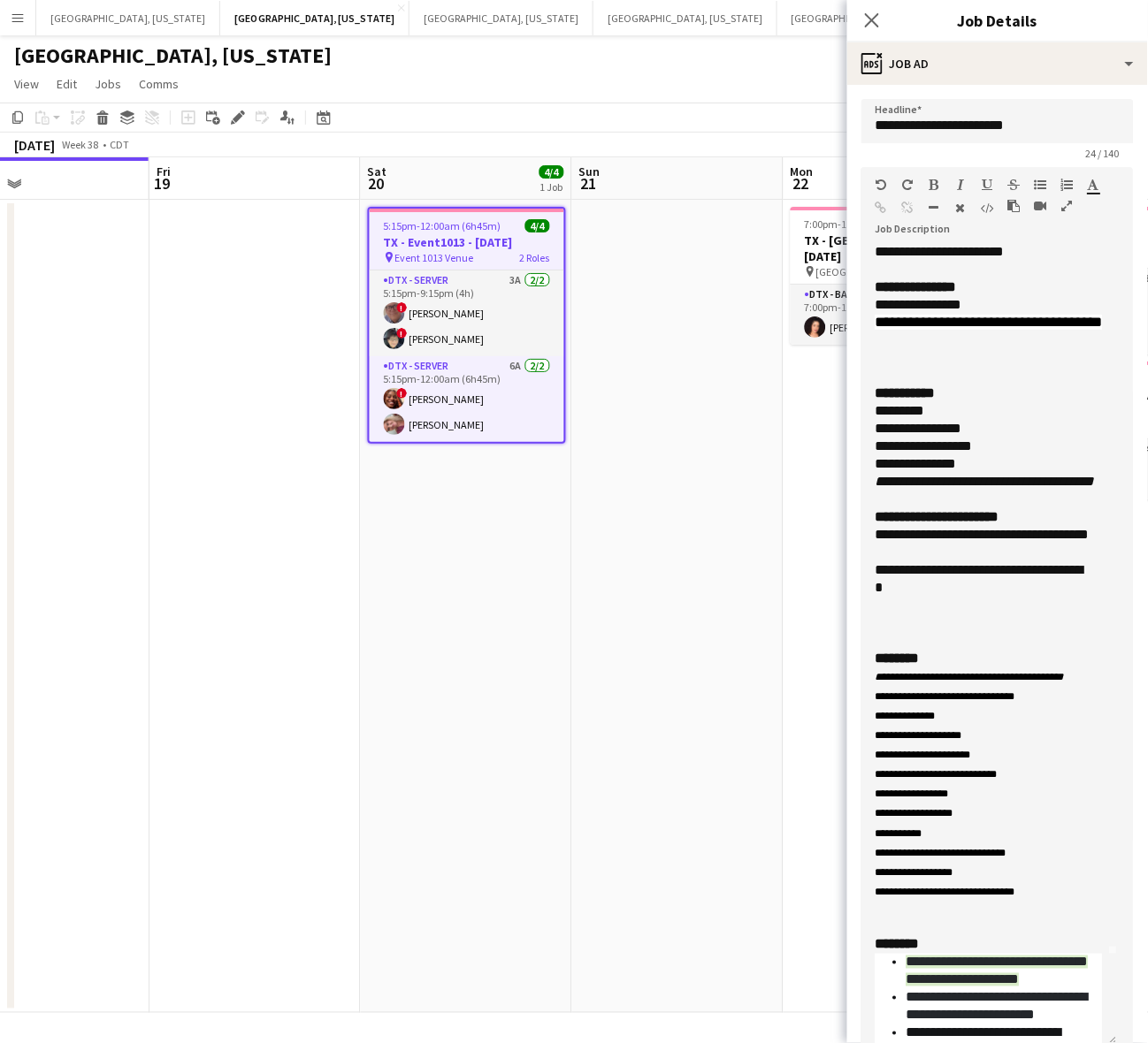
scroll to position [0, 0]
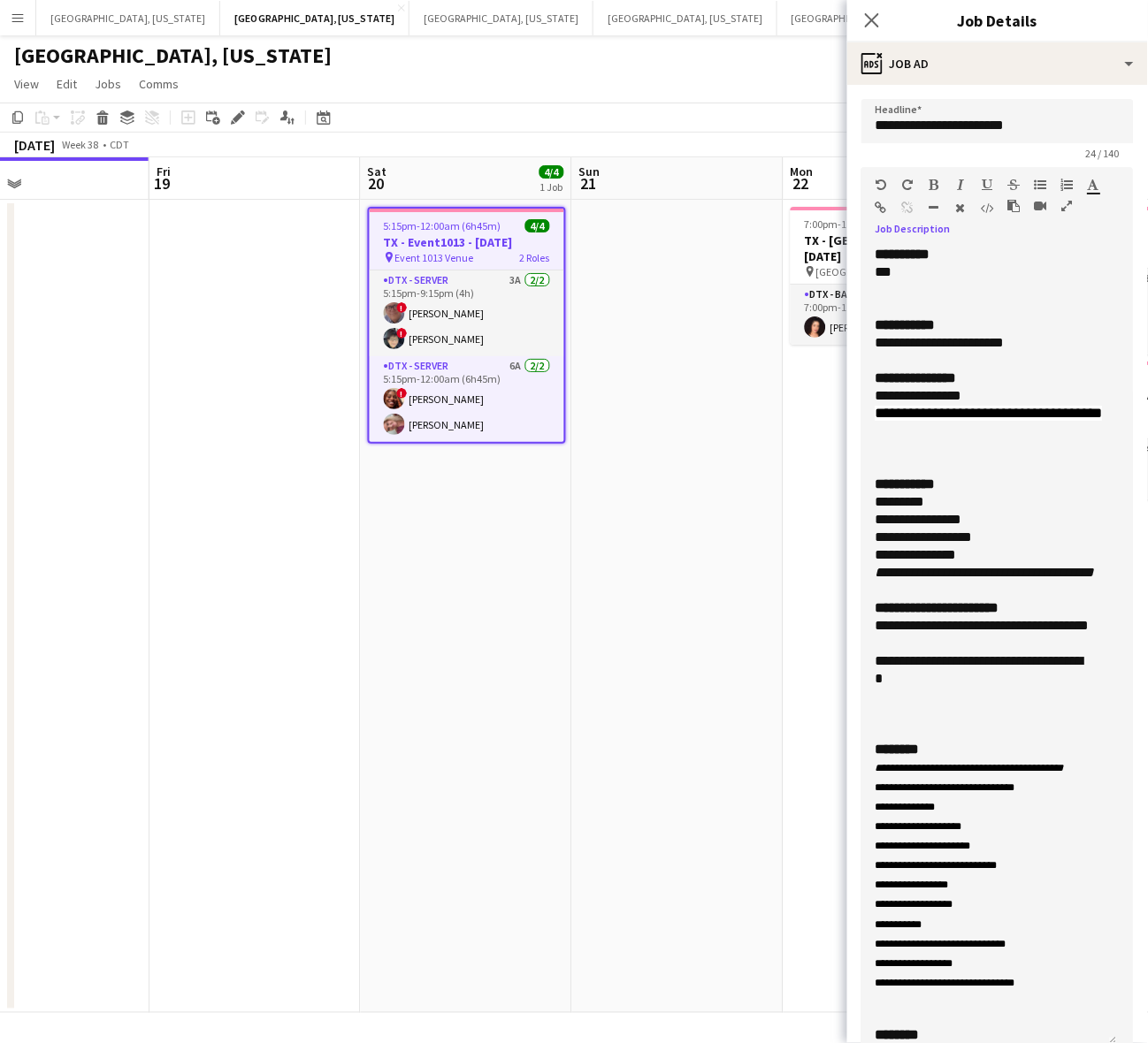
drag, startPoint x: 1031, startPoint y: 345, endPoint x: 867, endPoint y: 341, distance: 164.0
click at [867, 341] on div "**********" at bounding box center [988, 646] width 256 height 801
copy div "**********"
drag, startPoint x: 983, startPoint y: 427, endPoint x: 850, endPoint y: 398, distance: 136.1
click at [850, 398] on form "**********" at bounding box center [997, 937] width 301 height 1677
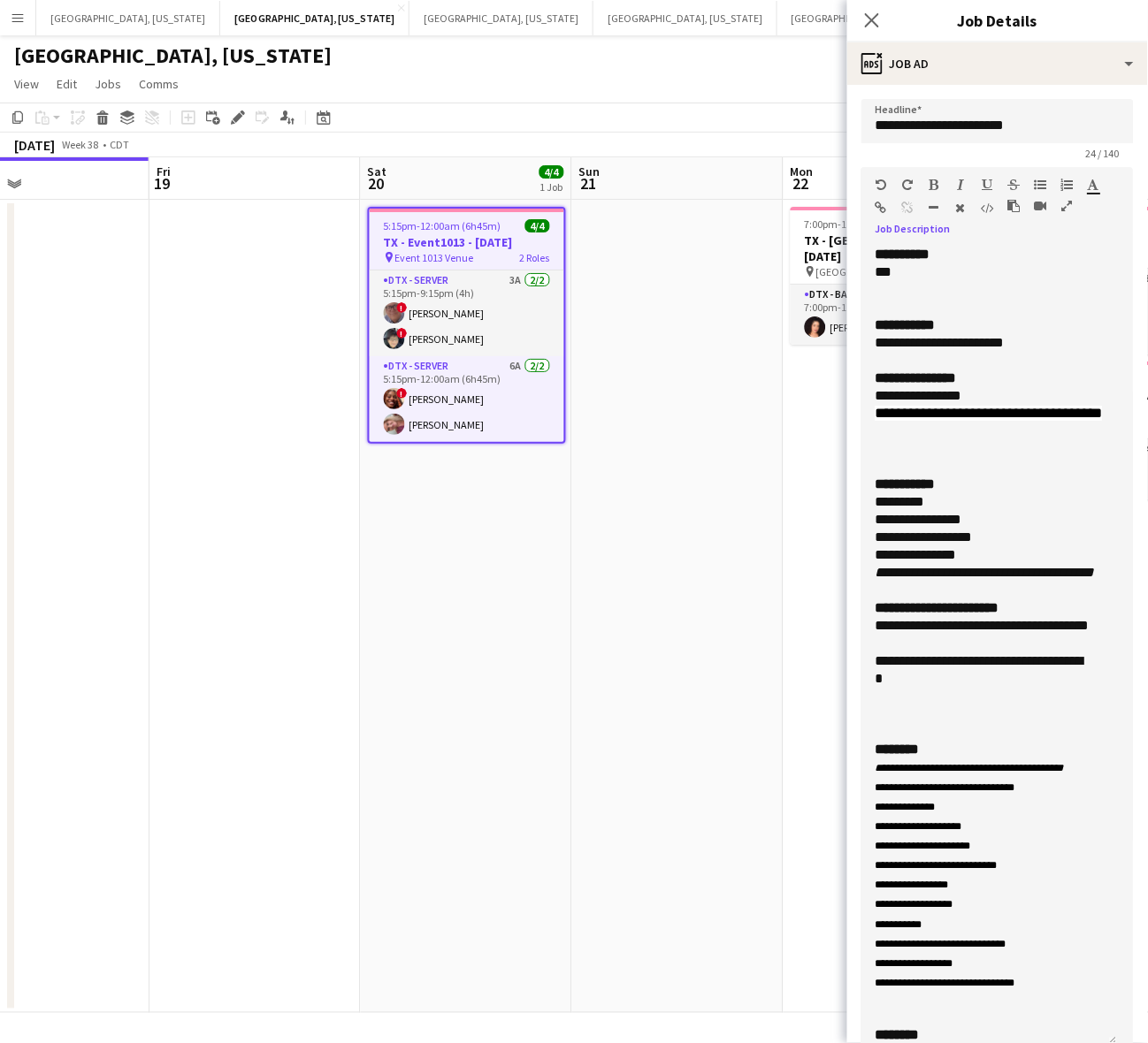
drag, startPoint x: 942, startPoint y: 727, endPoint x: 860, endPoint y: 667, distance: 101.6
click at [860, 667] on form "**********" at bounding box center [997, 937] width 301 height 1677
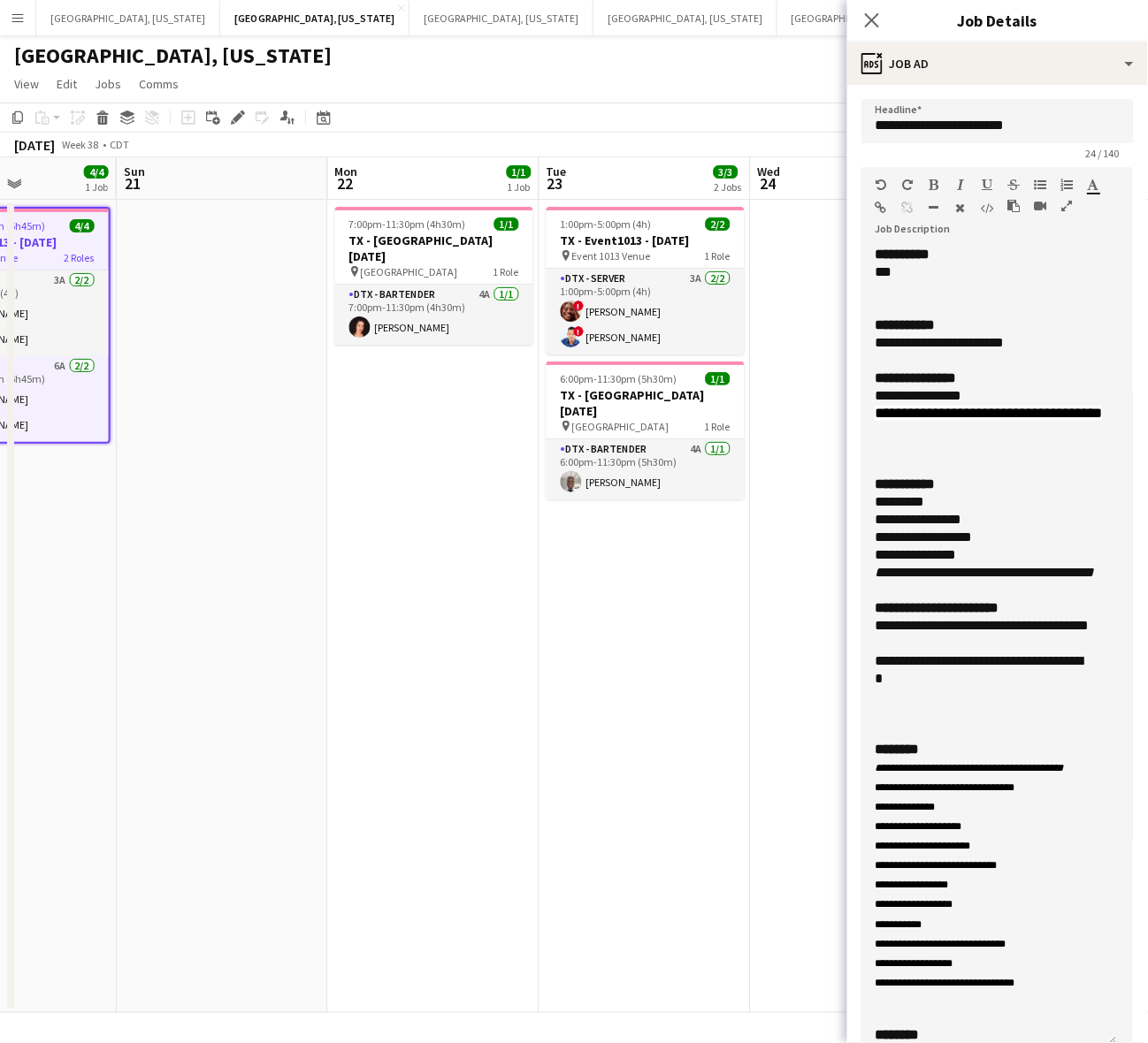
scroll to position [0, 515]
drag, startPoint x: 436, startPoint y: 648, endPoint x: 166, endPoint y: 715, distance: 278.2
click at [166, 715] on app-calendar-viewport "Thu 18 Fri 19 Sat 20 4/4 1 Job Sun 21 Mon 22 1/1 1 Job Tue 23 3/3 2 Jobs Wed 24…" at bounding box center [574, 585] width 1148 height 856
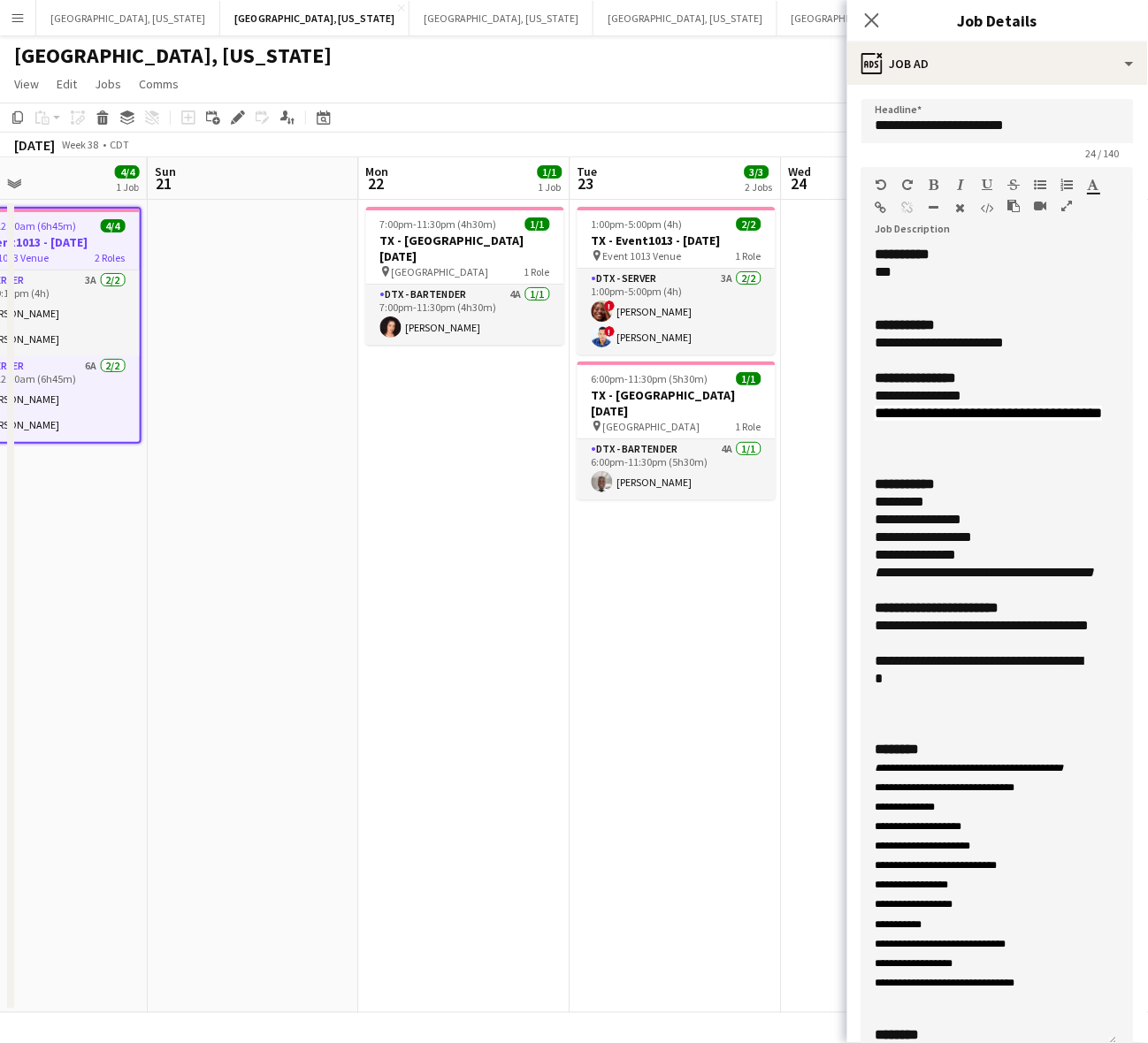
scroll to position [0, 469]
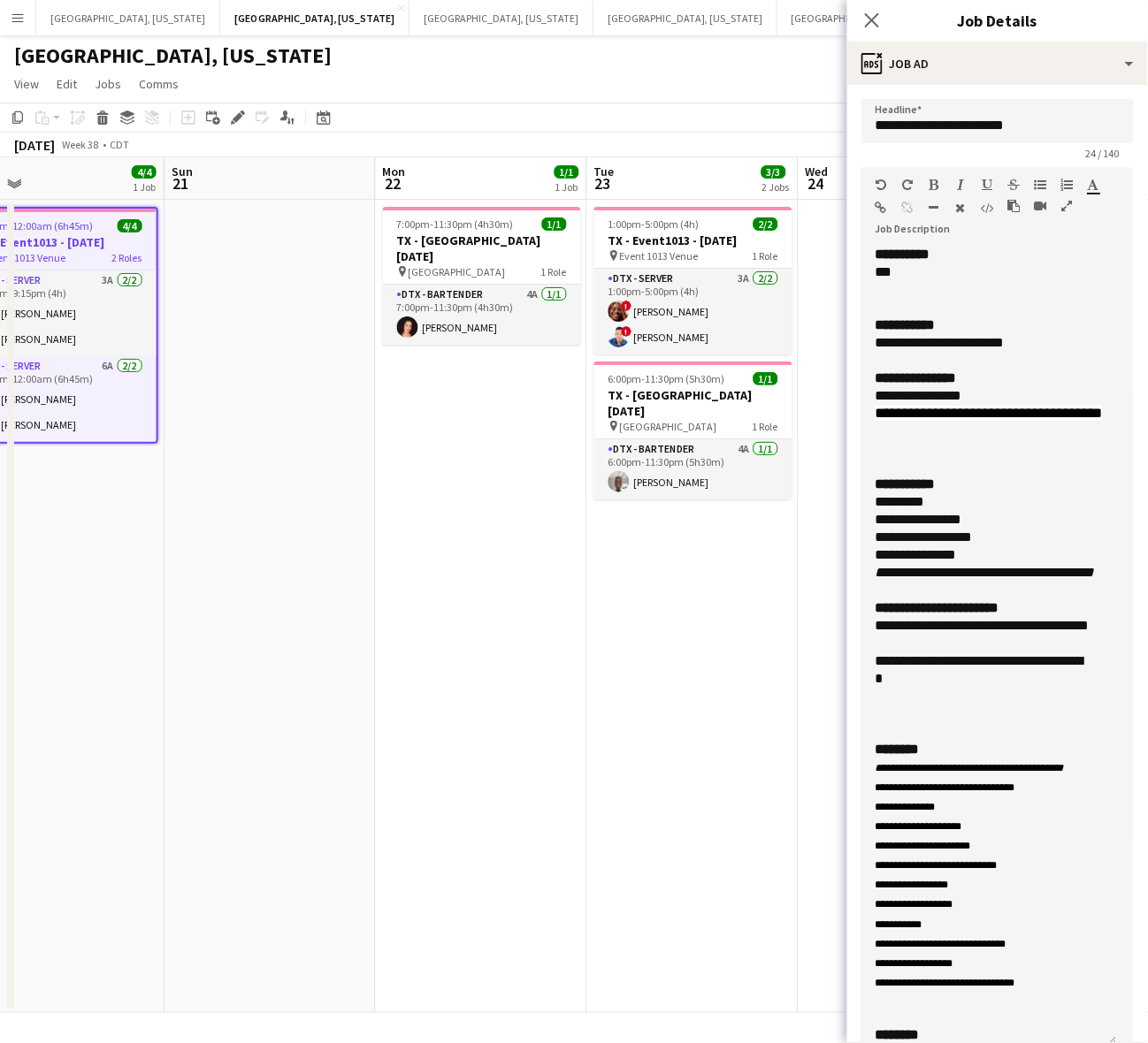
drag, startPoint x: 346, startPoint y: 515, endPoint x: 526, endPoint y: 507, distance: 180.2
click at [526, 507] on app-calendar-viewport "Thu 18 Fri 19 Sat 20 4/4 1 Job Sun 21 Mon 22 1/1 1 Job Tue 23 3/3 2 Jobs Wed 24…" at bounding box center [574, 585] width 1148 height 856
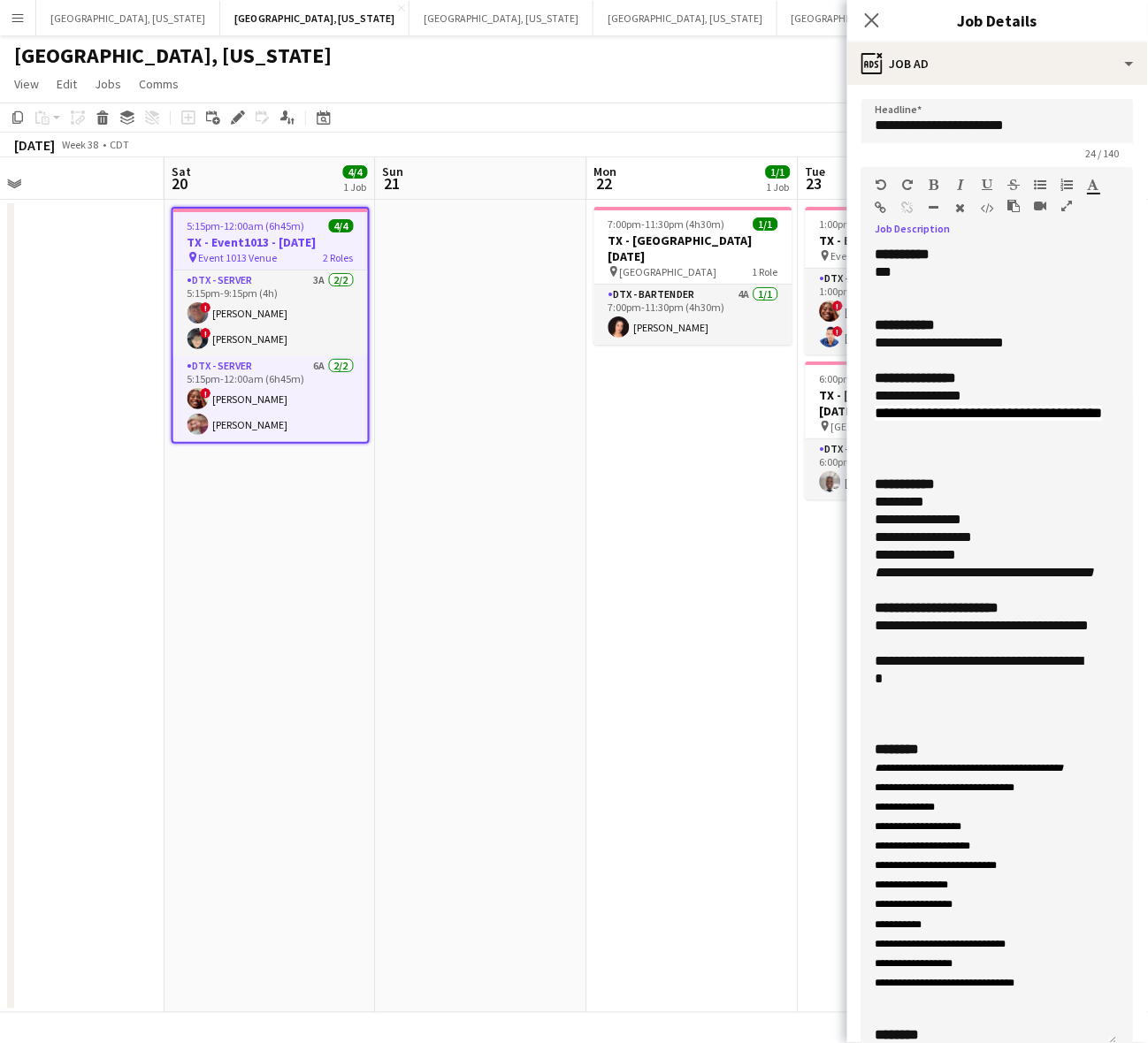
drag, startPoint x: 907, startPoint y: 267, endPoint x: 852, endPoint y: 271, distance: 55.1
click at [854, 270] on form "**********" at bounding box center [997, 937] width 301 height 1677
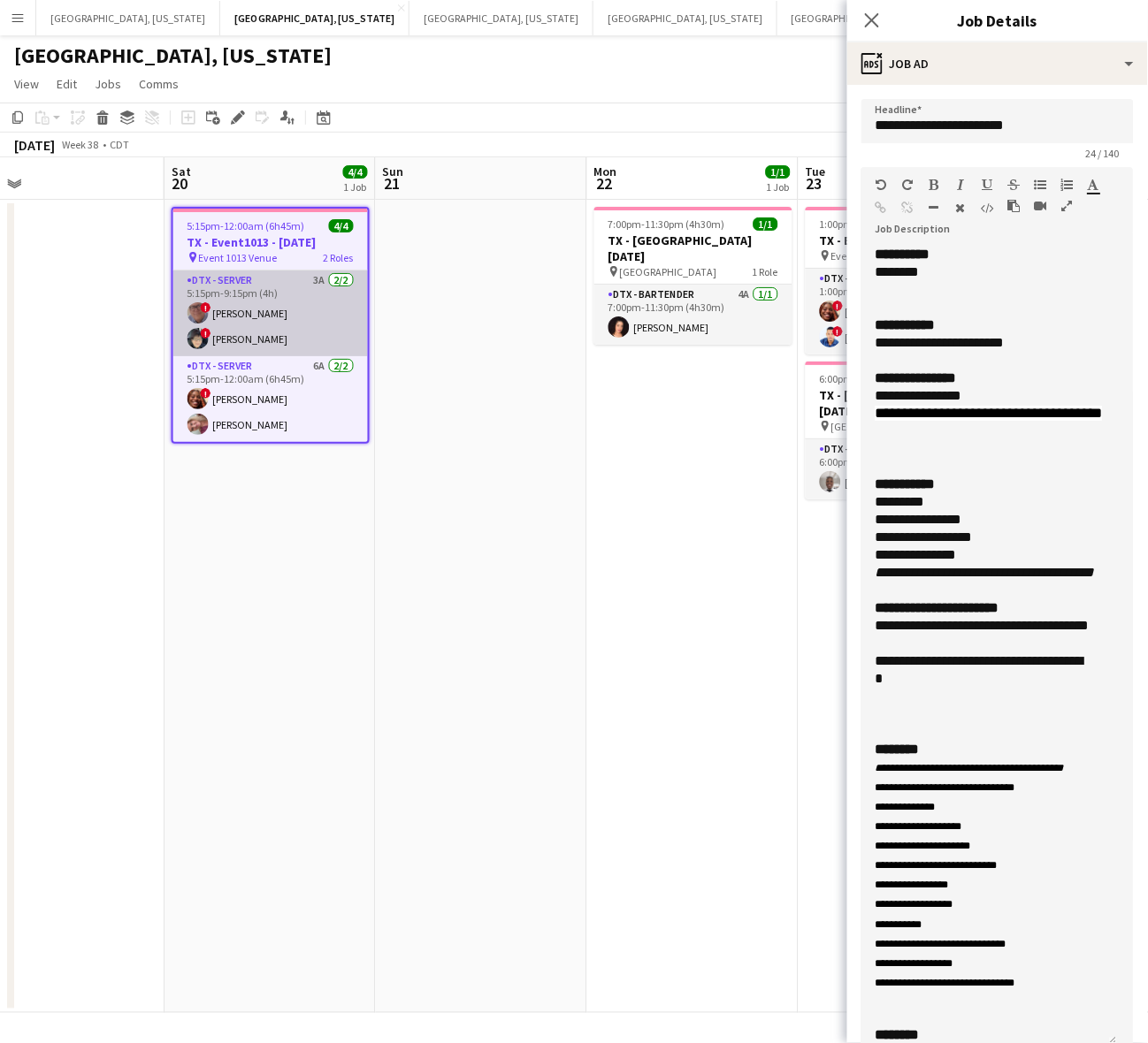
click at [268, 299] on app-card-role "DTX - Server 3A [DATE] 5:15pm-9:15pm (4h) ! [PERSON_NAME] ! [PERSON_NAME]" at bounding box center [271, 313] width 194 height 86
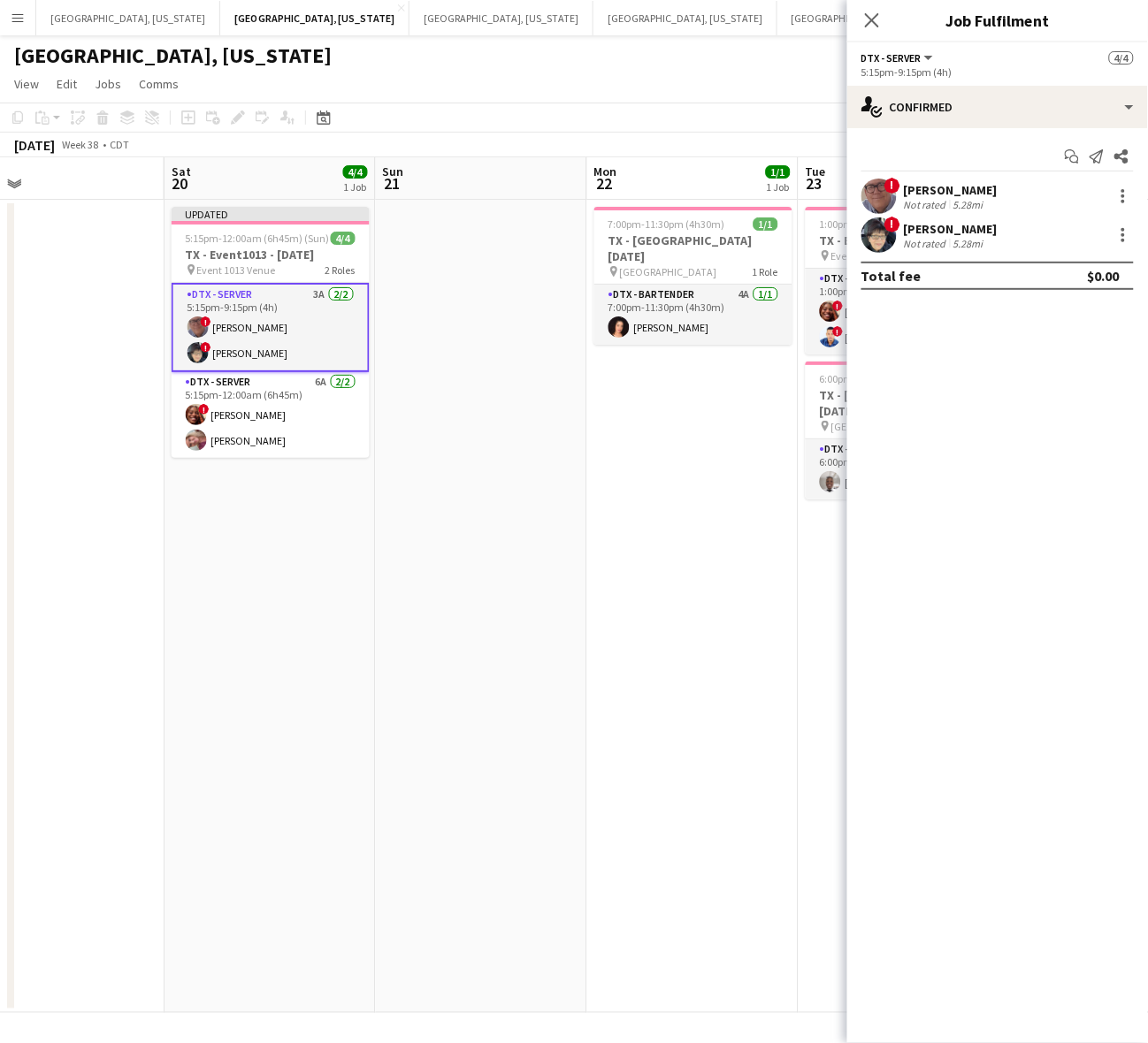
click at [936, 192] on div "[PERSON_NAME]" at bounding box center [950, 190] width 93 height 16
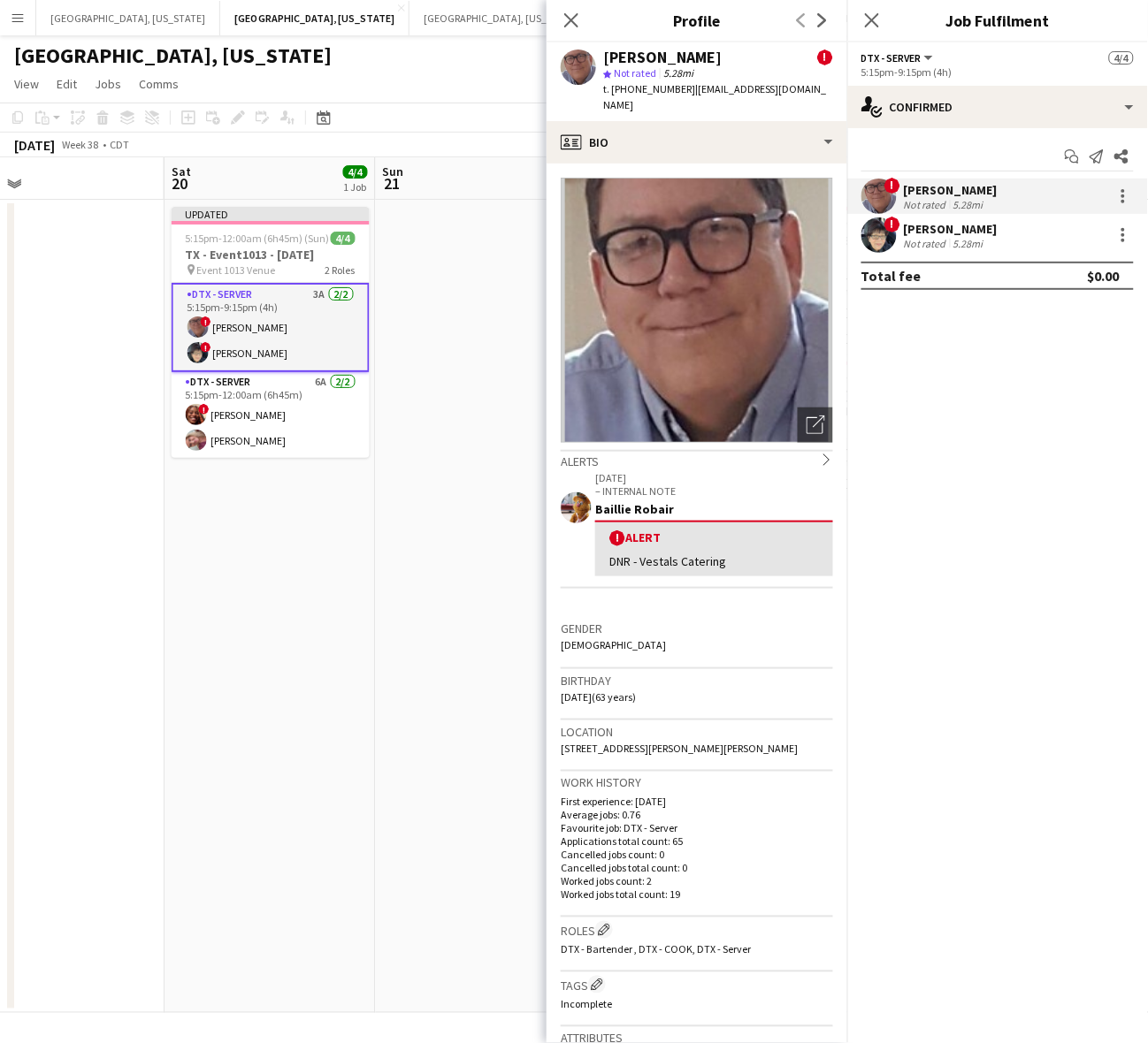
click at [648, 89] on span "t. [PHONE_NUMBER]" at bounding box center [649, 89] width 92 height 13
click at [896, 234] on app-user-avatar at bounding box center [878, 234] width 35 height 35
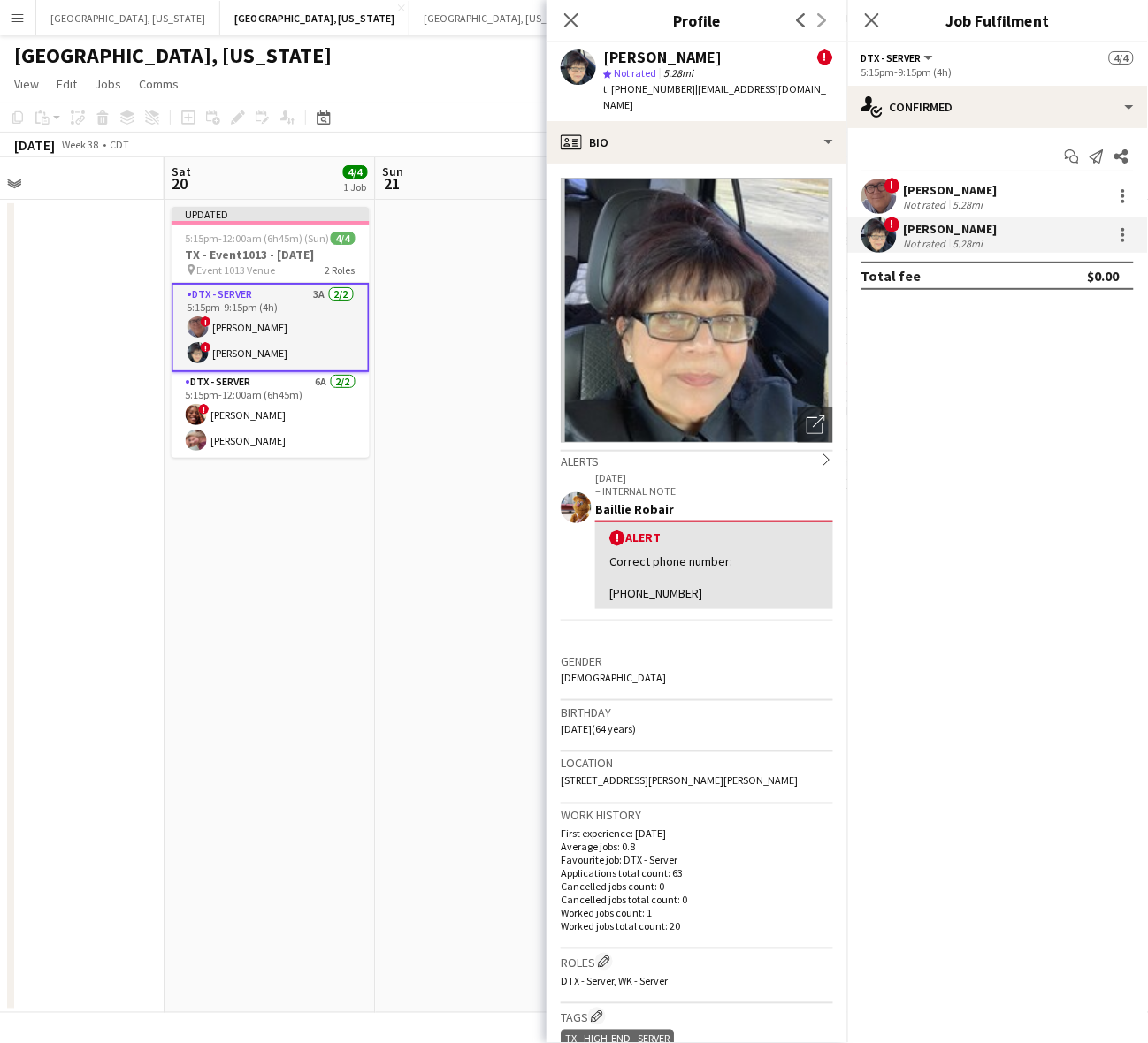
click at [909, 244] on div "Not rated" at bounding box center [926, 244] width 46 height 13
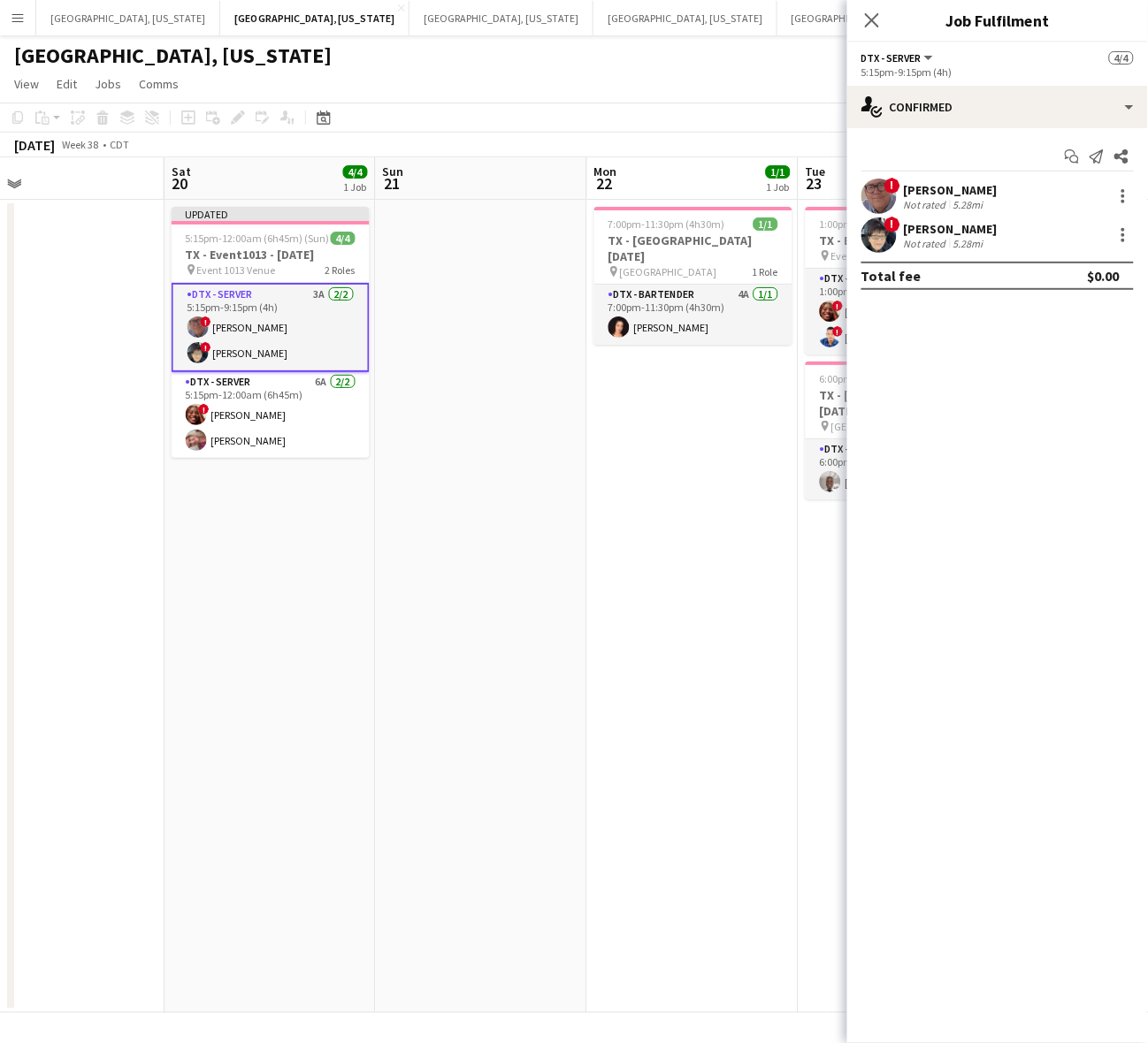
click at [903, 189] on div "! [PERSON_NAME] Not rated 5.28mi" at bounding box center [997, 195] width 301 height 35
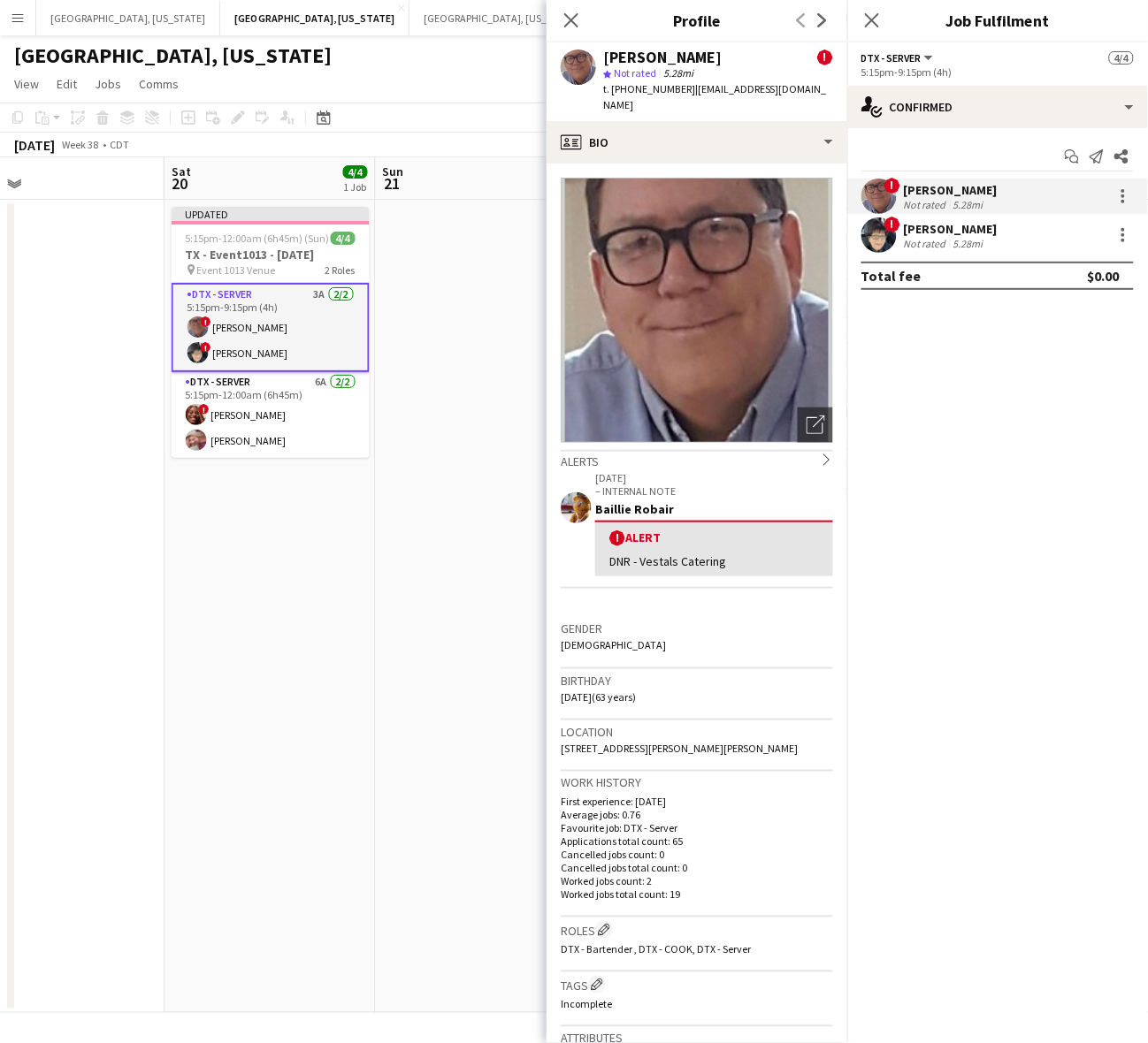
click at [643, 90] on span "t. [PHONE_NUMBER]" at bounding box center [649, 89] width 92 height 13
click at [962, 228] on div "[PERSON_NAME]" at bounding box center [950, 228] width 93 height 16
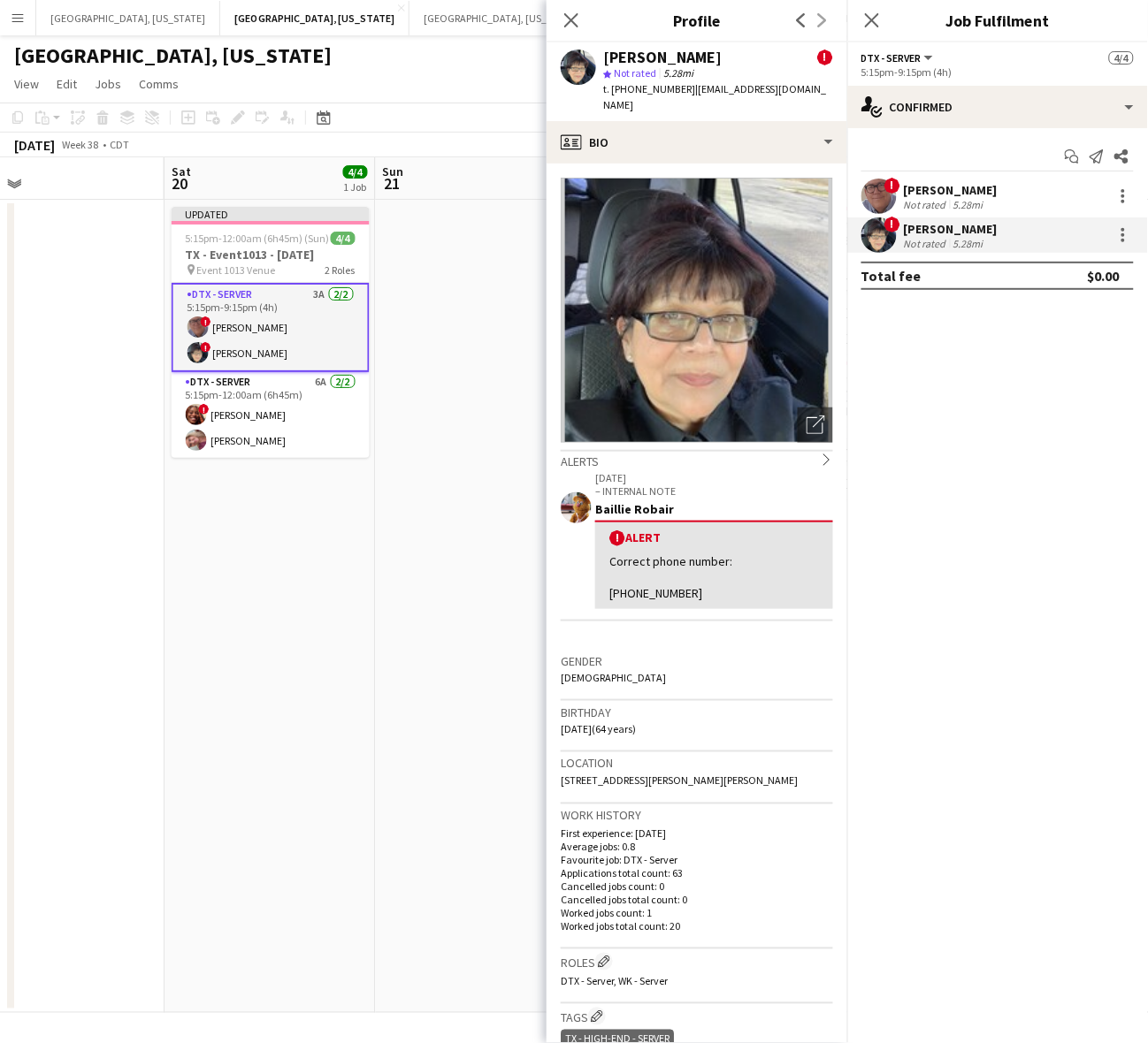
click at [660, 82] on span "t. [PHONE_NUMBER]" at bounding box center [649, 89] width 92 height 13
drag, startPoint x: 253, startPoint y: 581, endPoint x: 250, endPoint y: 546, distance: 35.1
click at [255, 572] on app-date-cell "Updated 5:15pm-12:00am (6h45m) (Sun) 4/4 TX - Event1013 - [DATE] pin Event 1013…" at bounding box center [270, 607] width 211 height 814
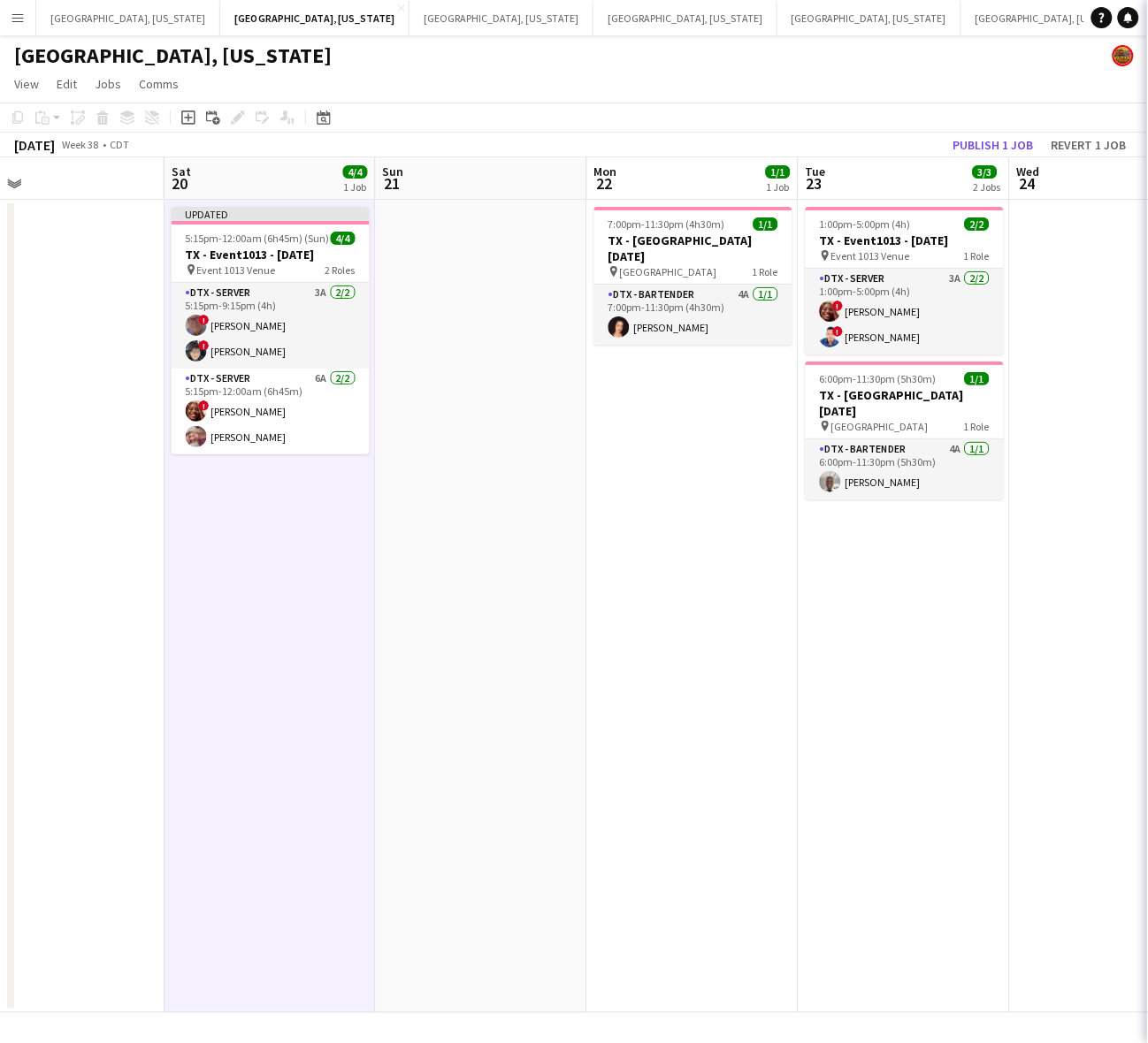
scroll to position [0, 467]
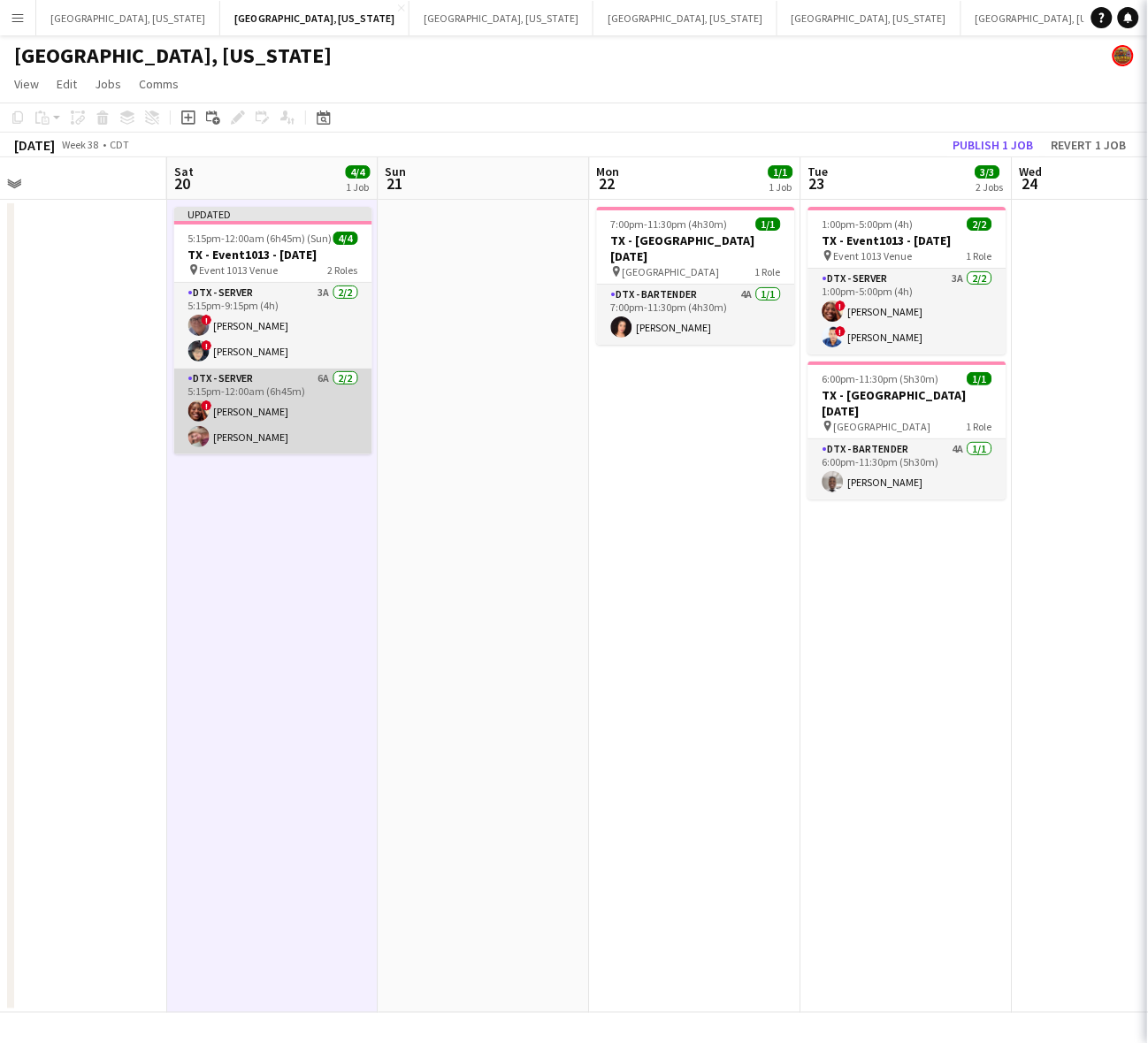
click at [244, 441] on app-card-role "DTX - Server 6A [DATE] 5:15pm-12:00am (6h45m) ! [PERSON_NAME] [PERSON_NAME]" at bounding box center [274, 412] width 198 height 86
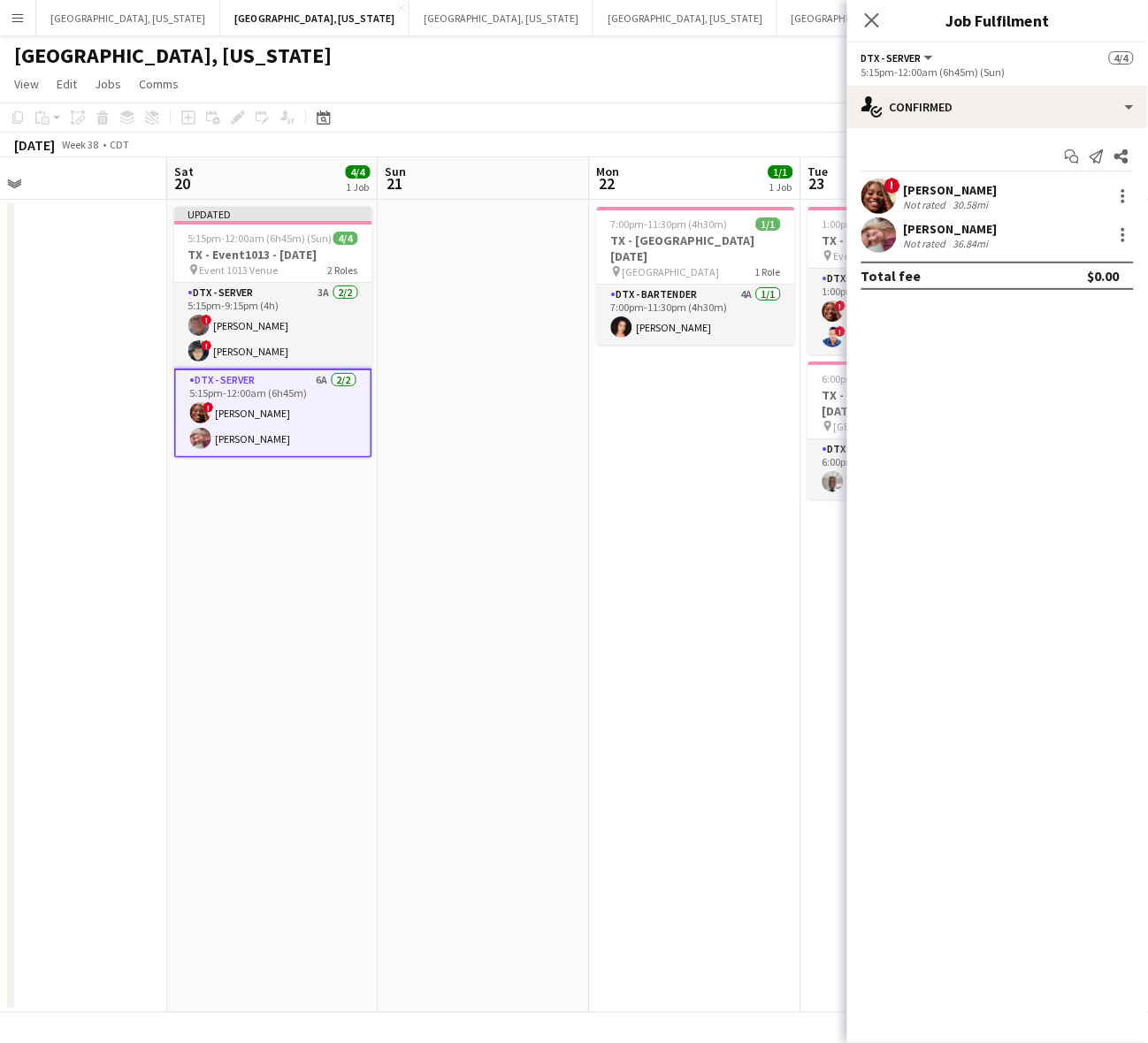
click at [958, 198] on div "30.58mi" at bounding box center [971, 205] width 42 height 13
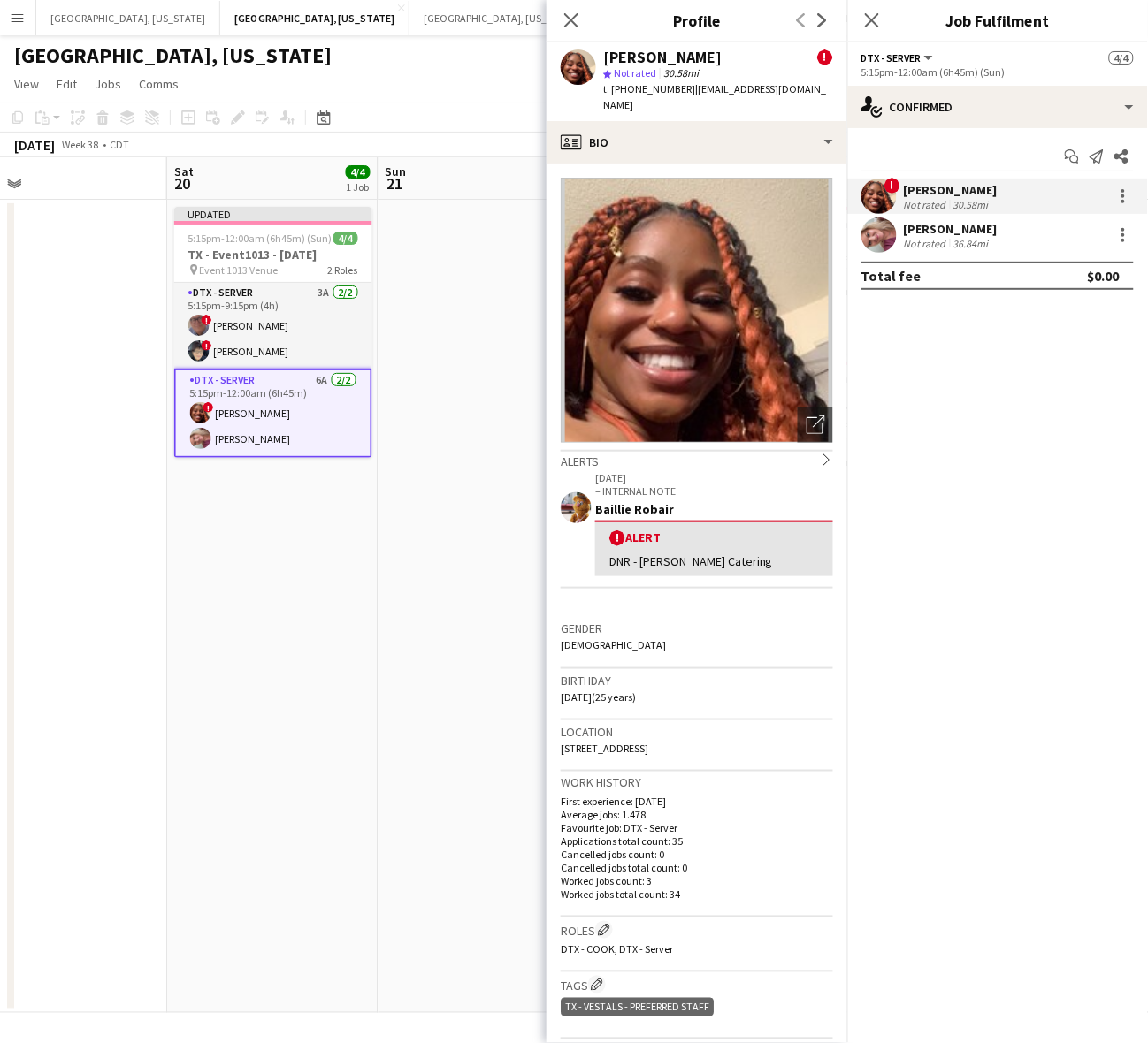
click at [644, 84] on span "t. [PHONE_NUMBER]" at bounding box center [649, 89] width 92 height 13
drag, startPoint x: 973, startPoint y: 231, endPoint x: 867, endPoint y: 168, distance: 123.3
click at [973, 231] on div "[PERSON_NAME]" at bounding box center [950, 228] width 93 height 16
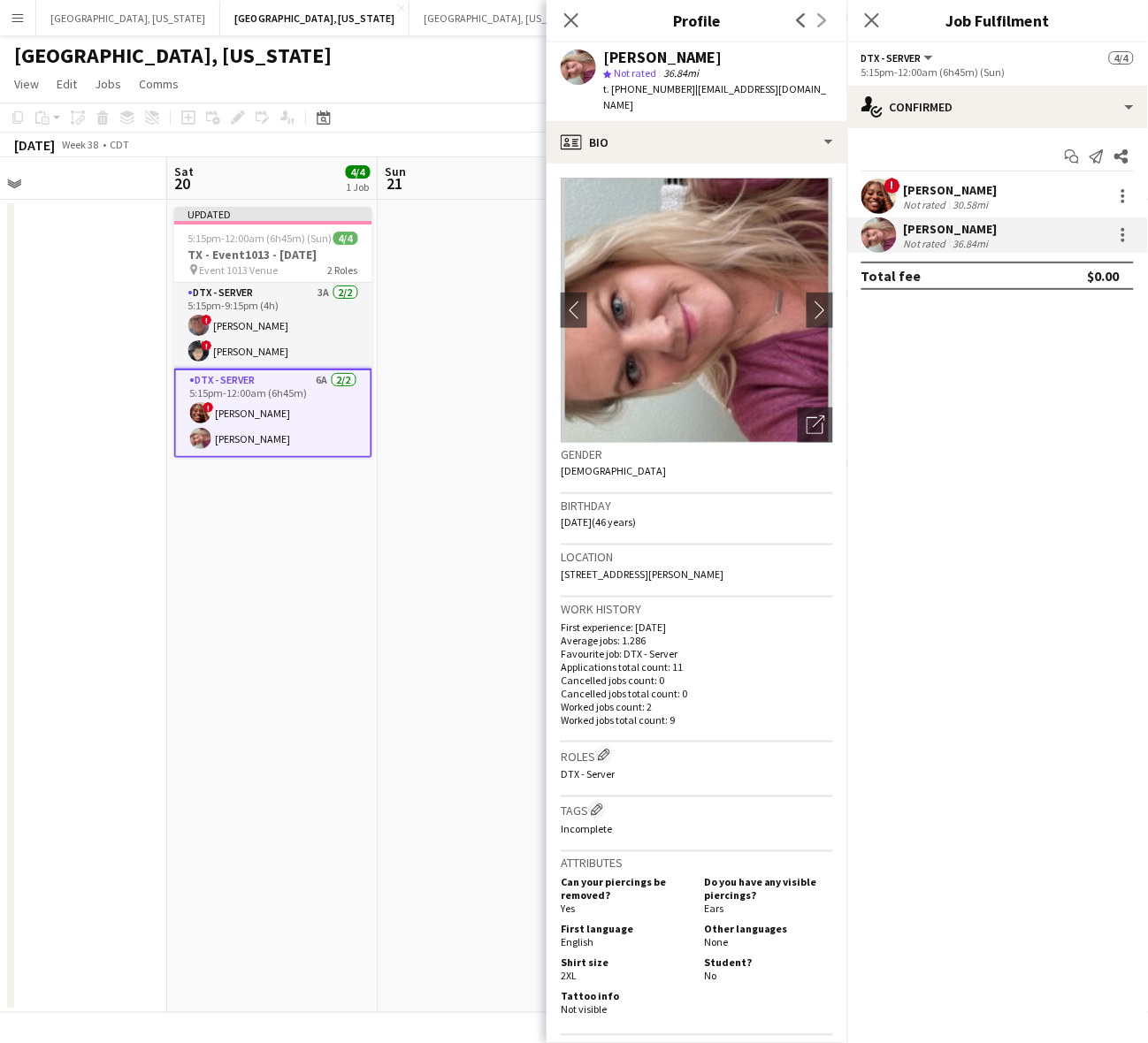
click at [637, 87] on span "t. [PHONE_NUMBER]" at bounding box center [649, 89] width 92 height 13
drag, startPoint x: 371, startPoint y: 559, endPoint x: 571, endPoint y: 442, distance: 231.7
click at [380, 550] on app-calendar-viewport "Wed 17 Thu 18 Fri 19 Sat 20 4/4 1 Job Sun 21 Mon 22 1/1 1 Job Tue 23 3/3 2 Jobs…" at bounding box center [574, 585] width 1148 height 856
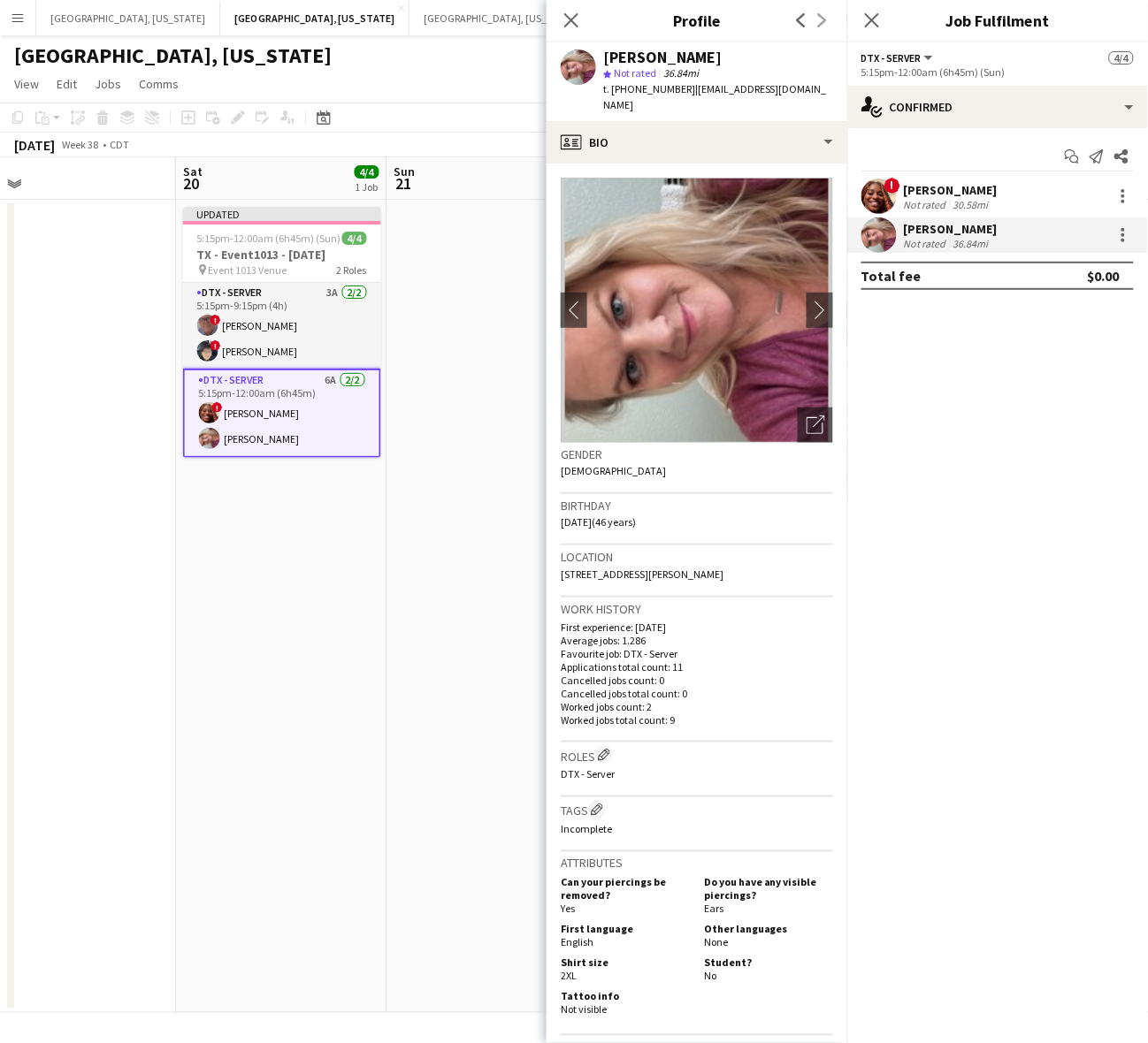
click at [496, 73] on app-page-menu "View Day view expanded Day view collapsed Month view Date picker Jump to [DATE]…" at bounding box center [574, 86] width 1148 height 34
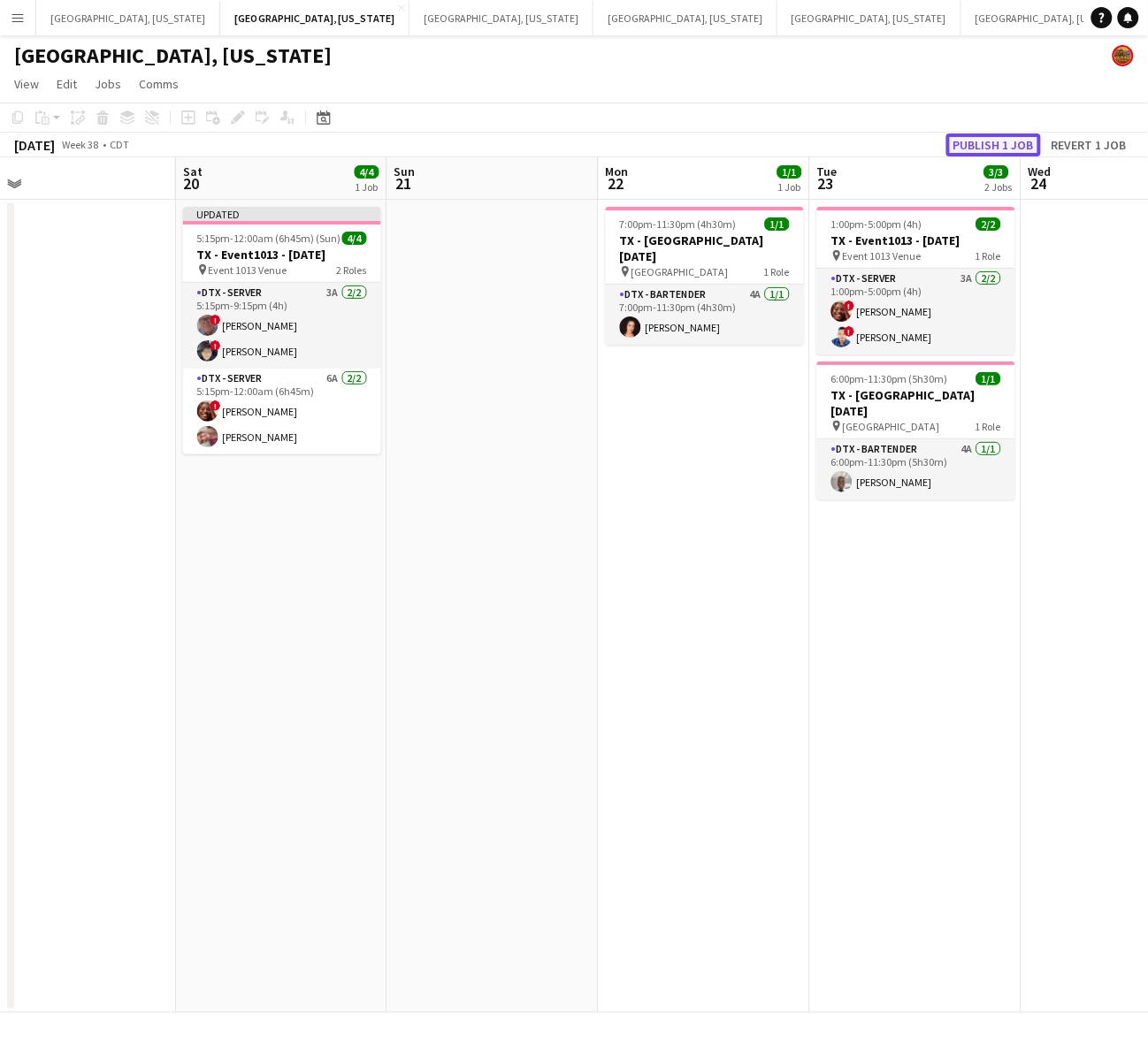
click at [1004, 143] on button "Publish 1 job" at bounding box center [993, 144] width 94 height 23
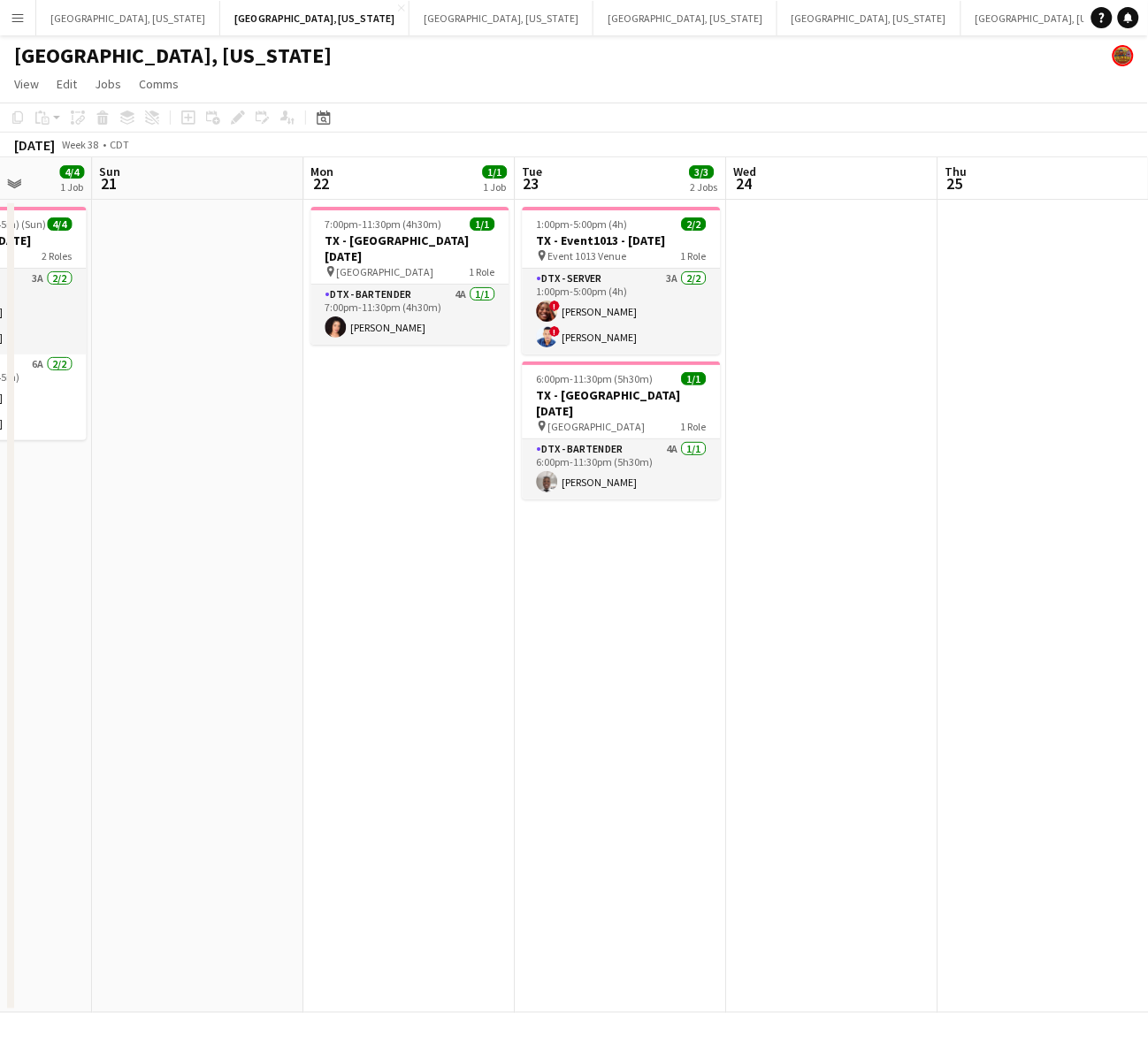
scroll to position [0, 768]
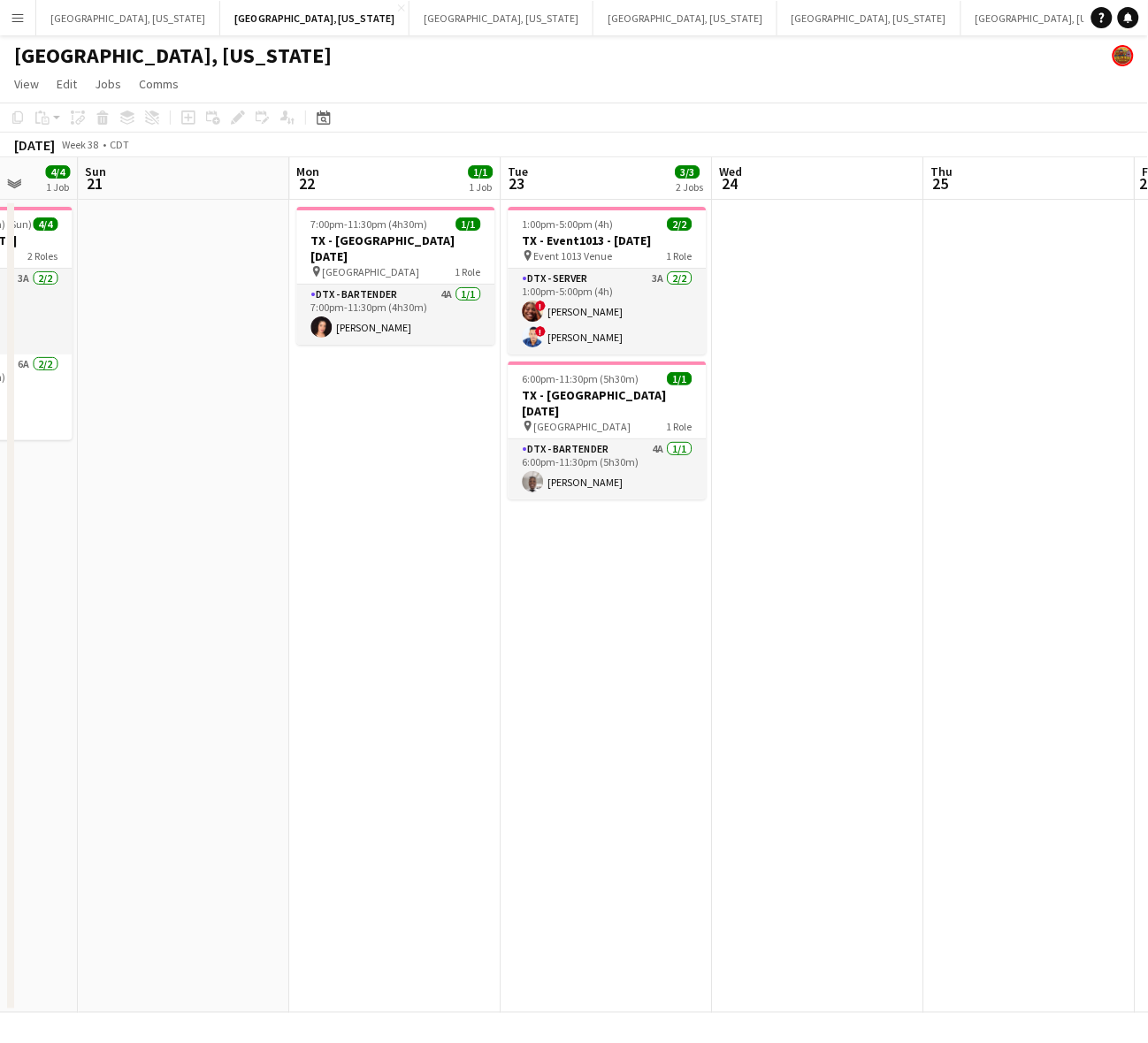
drag, startPoint x: 675, startPoint y: 480, endPoint x: 365, endPoint y: 548, distance: 317.4
click at [365, 548] on app-calendar-viewport "Wed 17 Thu 18 Fri 19 Sat 20 4/4 1 Job Sun 21 Mon 22 1/1 1 Job Tue 23 3/3 2 Jobs…" at bounding box center [574, 585] width 1148 height 856
click at [644, 240] on h3 "TX - Event1013 - [DATE]" at bounding box center [607, 240] width 198 height 16
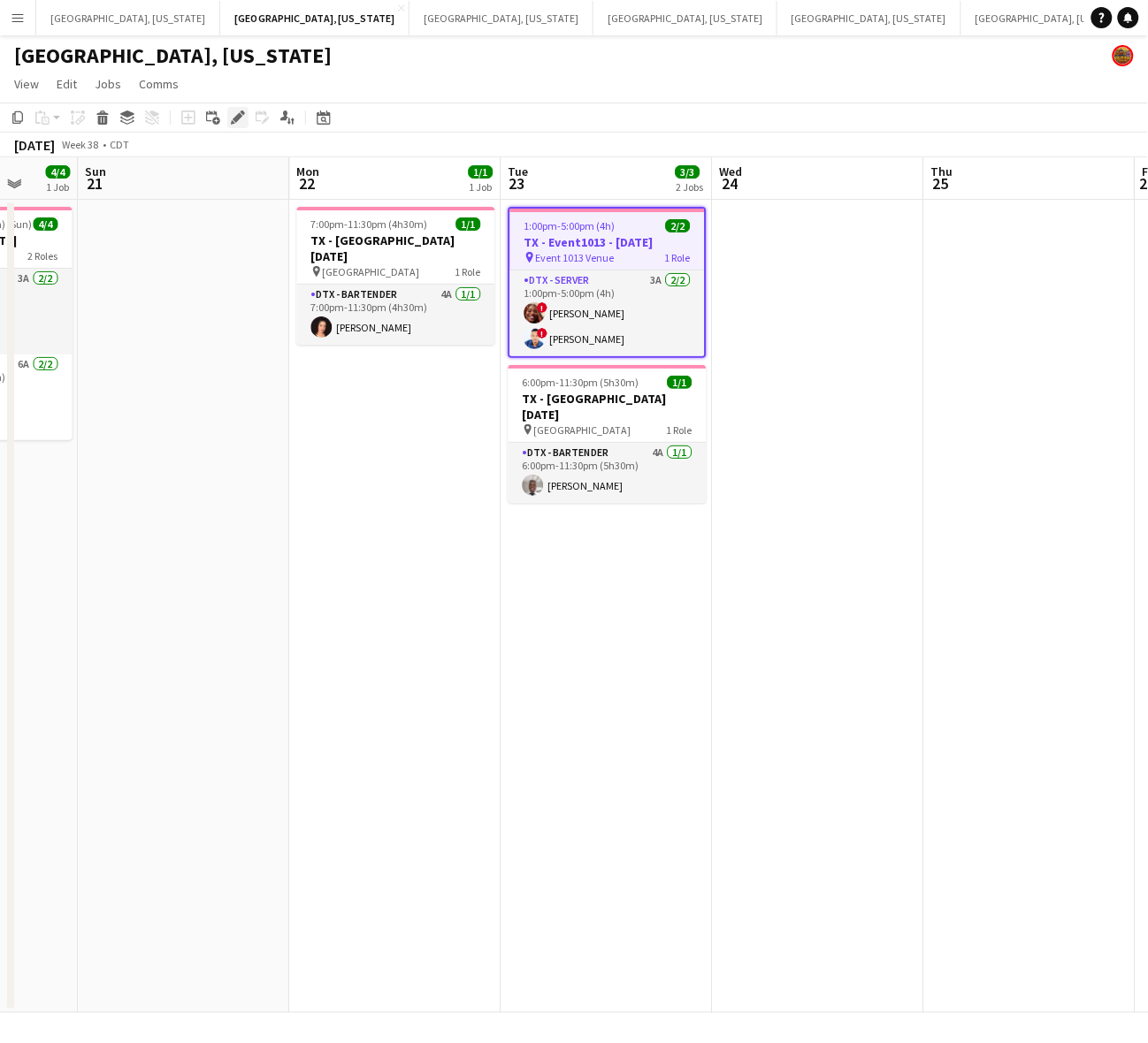
click at [231, 115] on icon "Edit" at bounding box center [238, 117] width 14 height 14
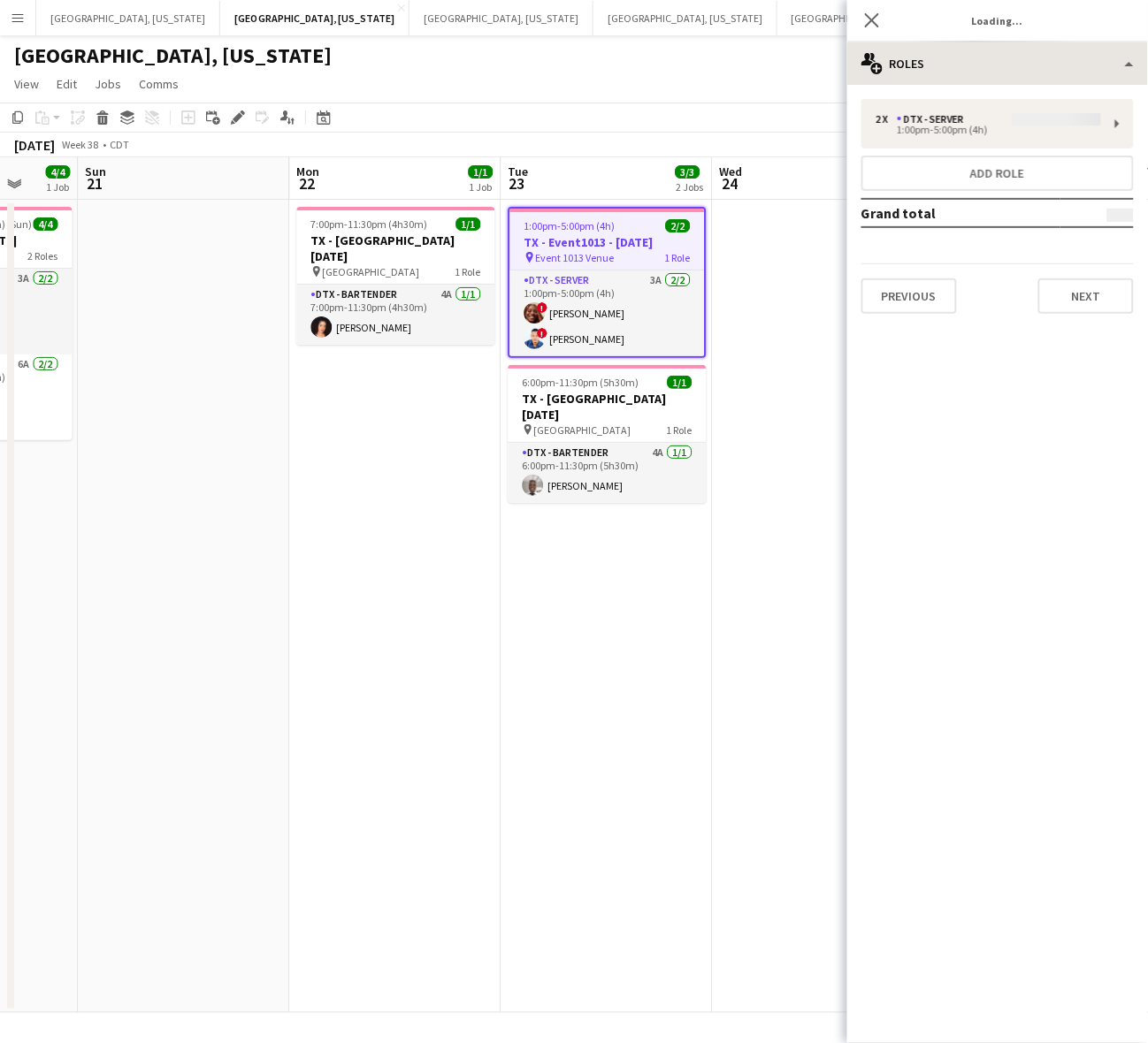
type input "**********"
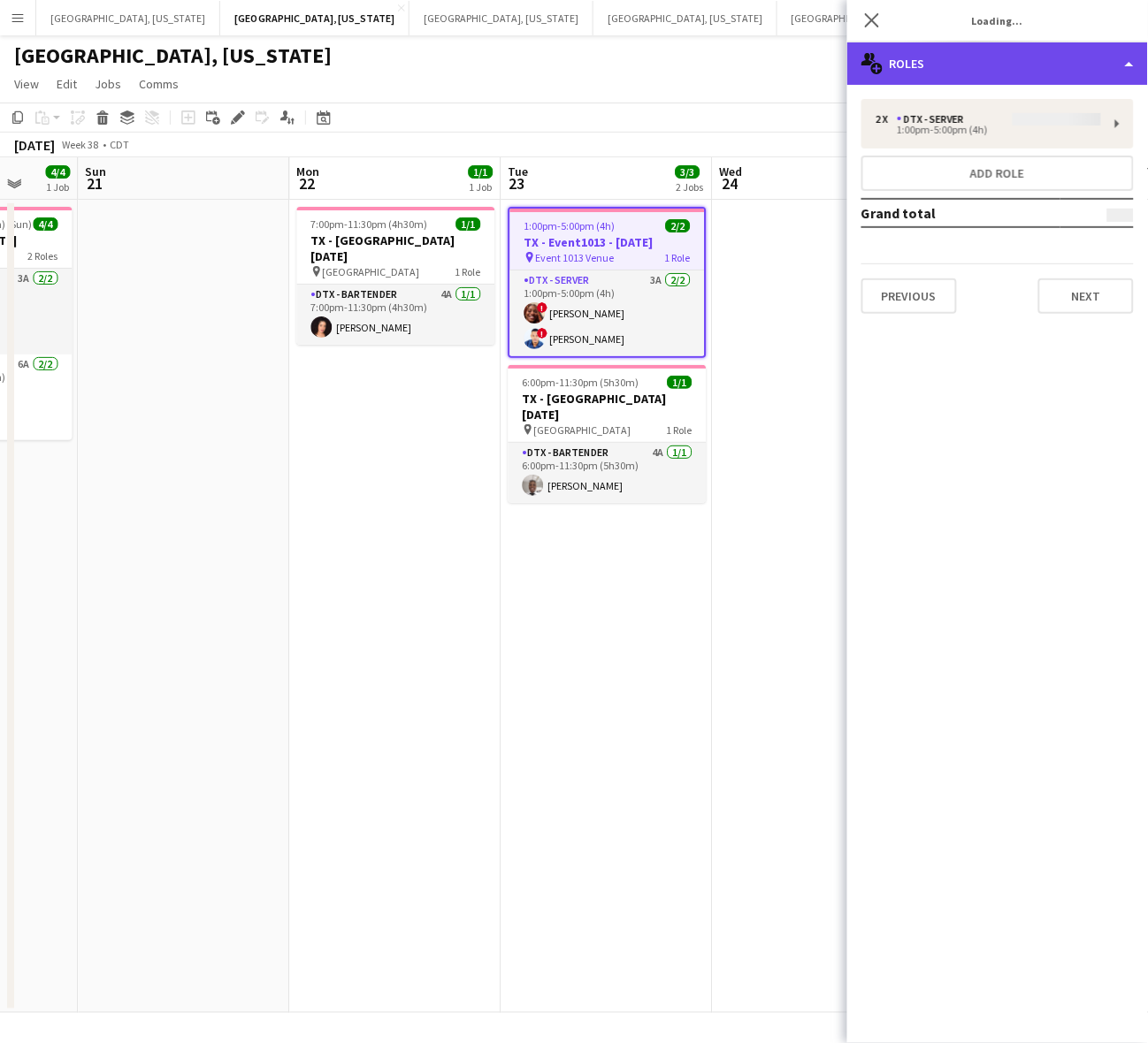
click at [990, 69] on div "multiple-users-add Roles" at bounding box center [997, 63] width 301 height 42
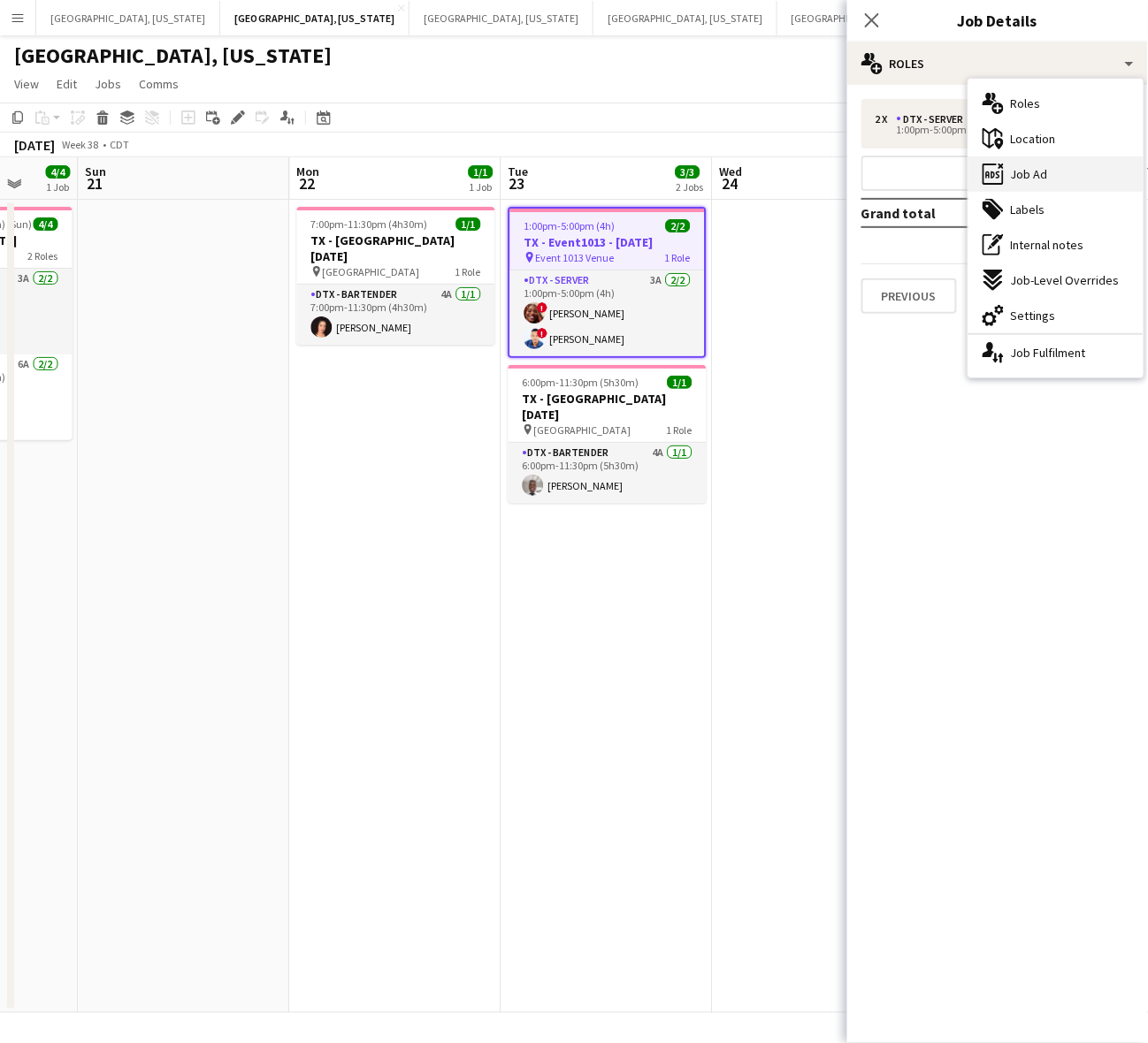
click at [1046, 174] on span "Job Ad" at bounding box center [1029, 174] width 37 height 16
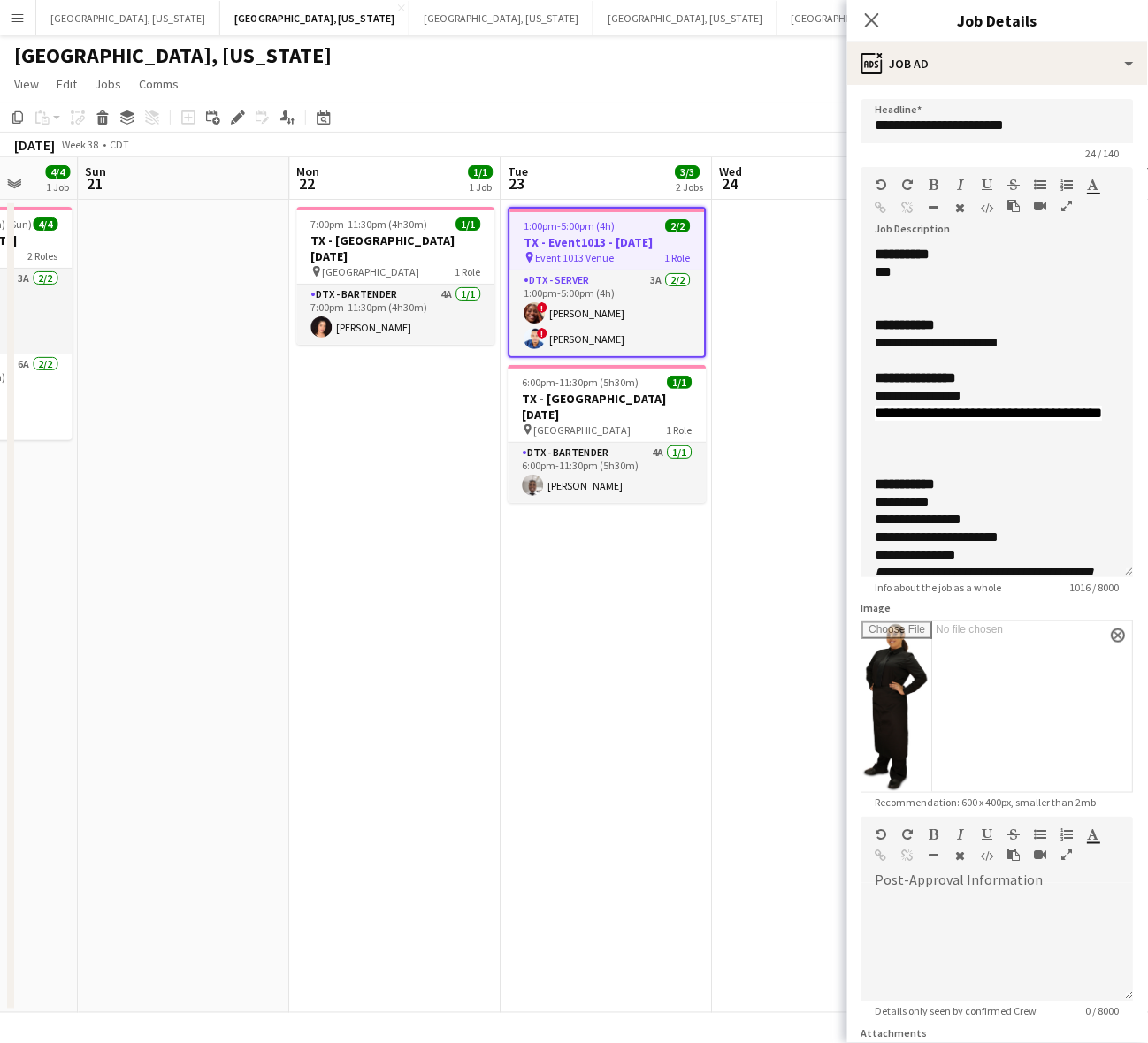
drag, startPoint x: 1114, startPoint y: 345, endPoint x: 991, endPoint y: 426, distance: 147.3
click at [1099, 578] on div "**********" at bounding box center [997, 411] width 273 height 331
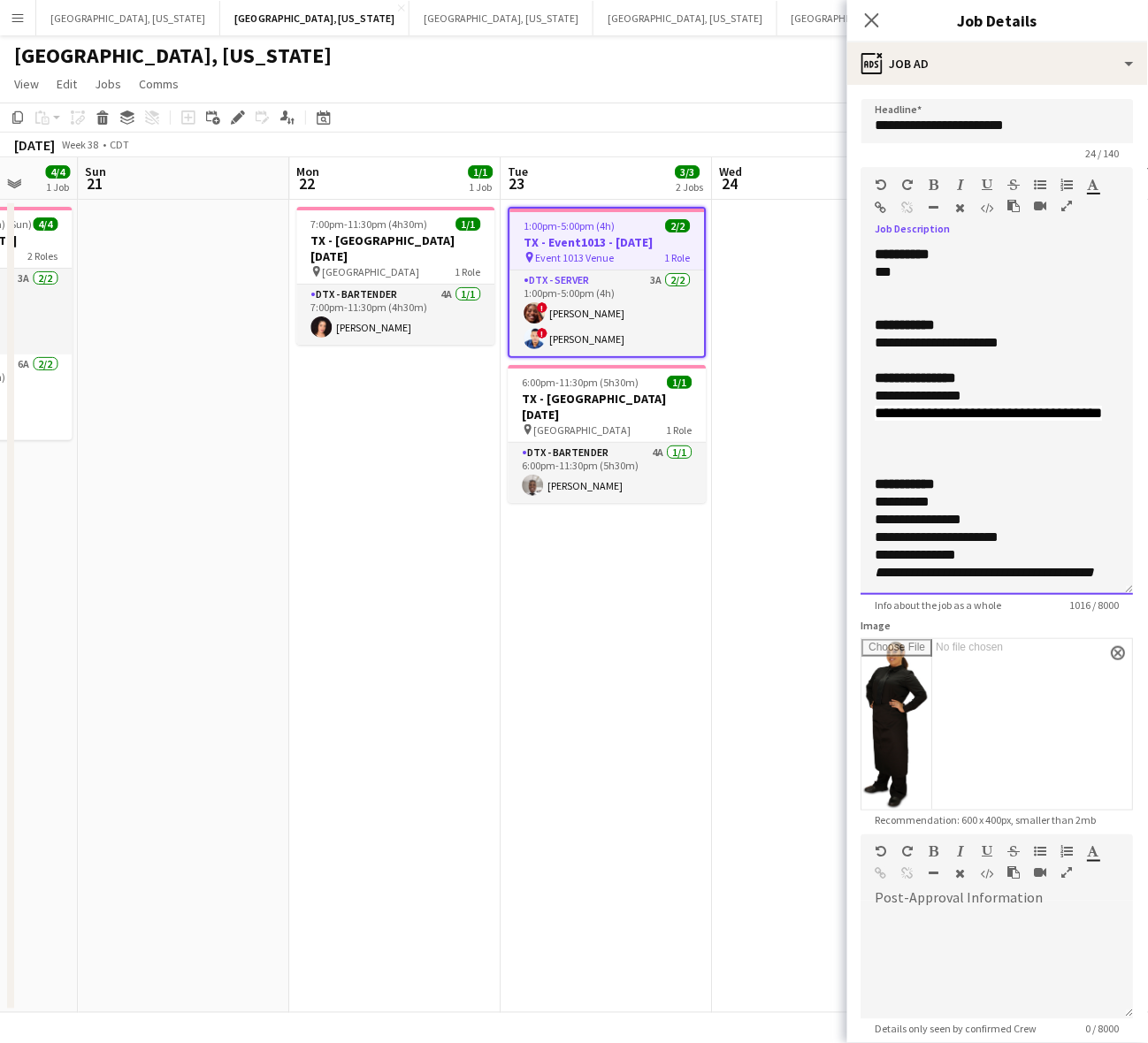
click at [860, 273] on form "**********" at bounding box center [997, 712] width 301 height 1225
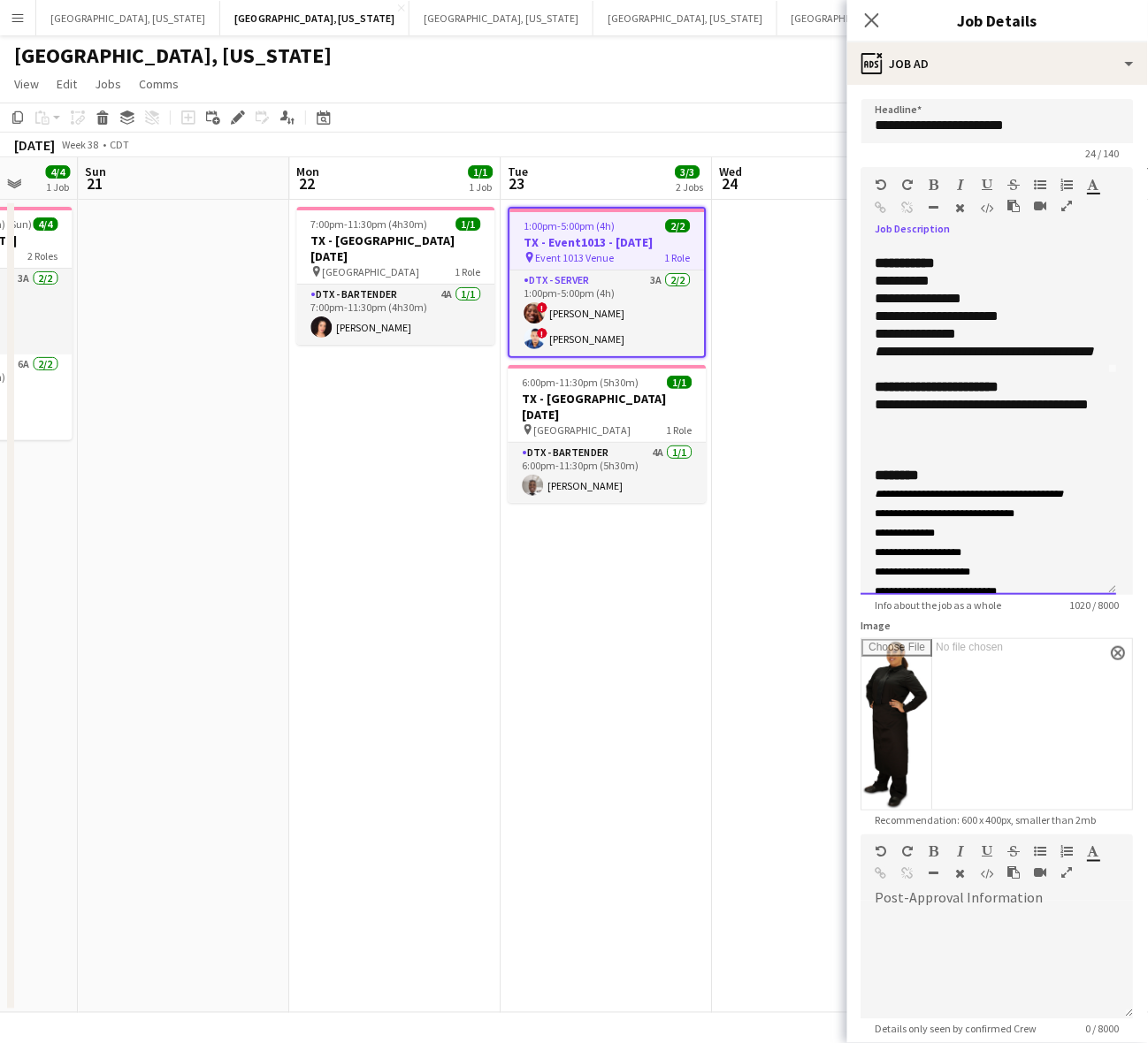
scroll to position [331, 0]
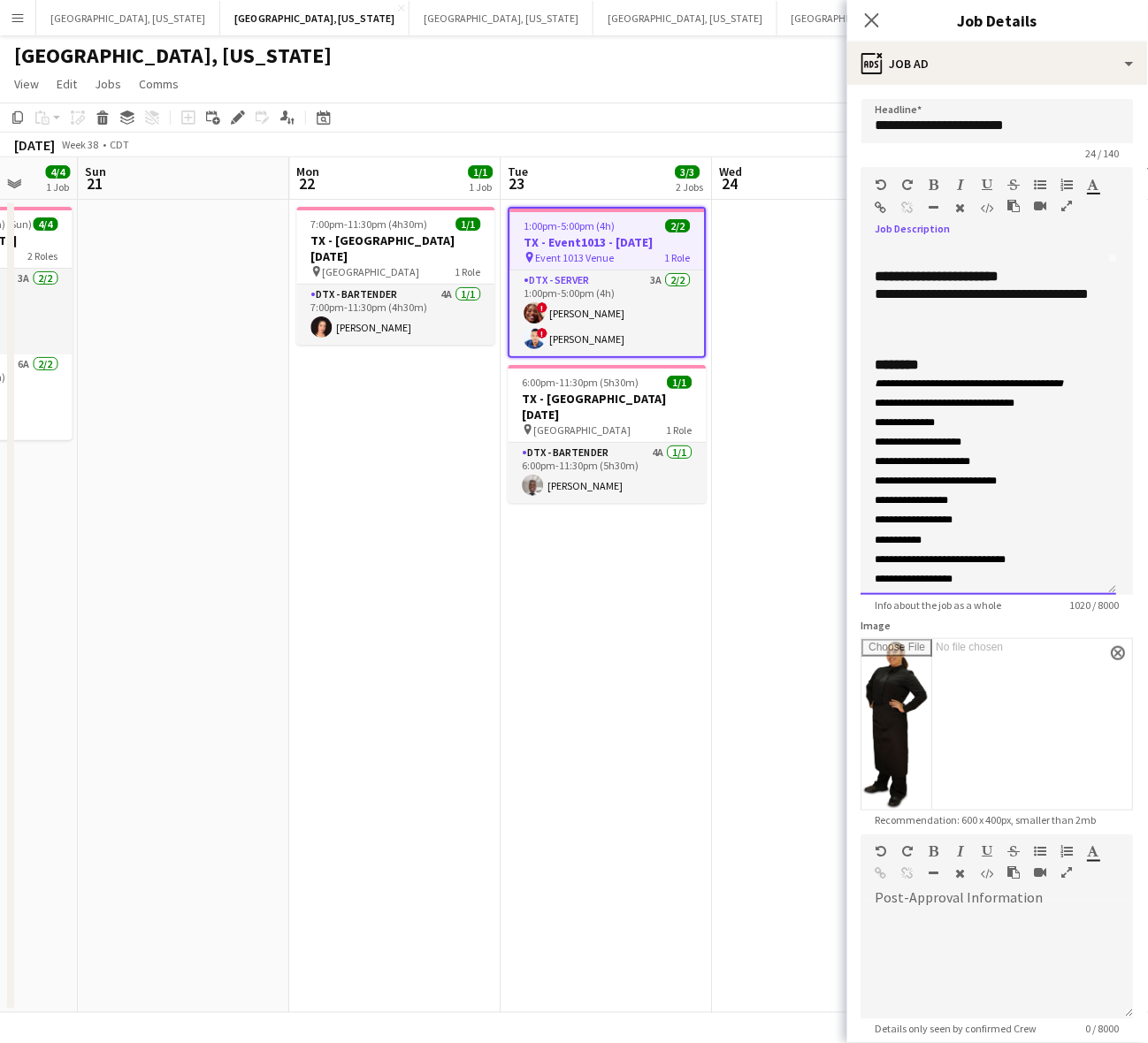
drag, startPoint x: 920, startPoint y: 351, endPoint x: 852, endPoint y: 334, distance: 70.1
click at [852, 334] on form "**********" at bounding box center [997, 712] width 301 height 1225
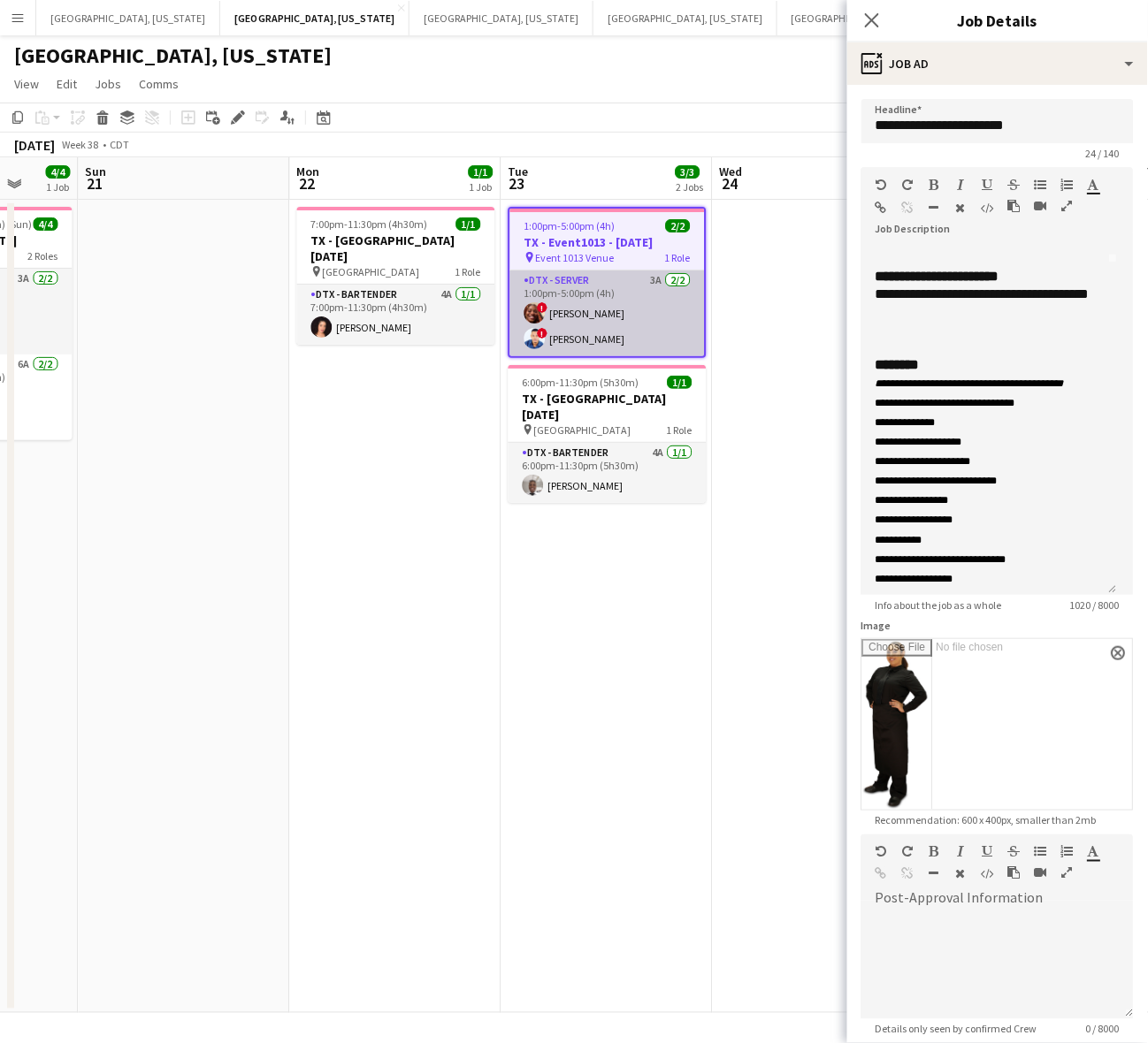
click at [624, 325] on app-card-role "DTX - Server 3A [DATE] 1:00pm-5:00pm (4h) ! [PERSON_NAME] ! [PERSON_NAME]" at bounding box center [607, 313] width 194 height 86
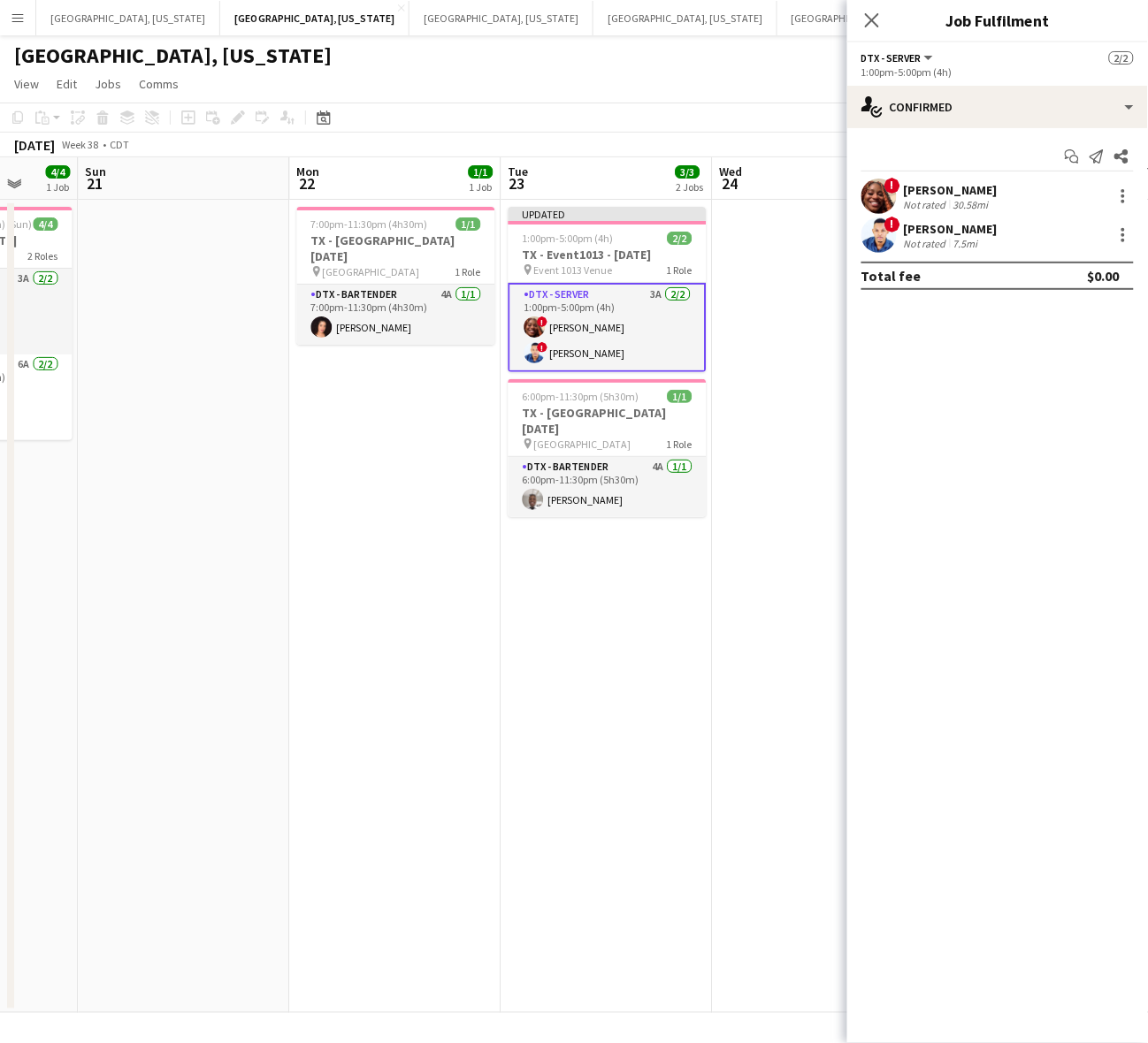
click at [926, 194] on div "[PERSON_NAME]" at bounding box center [950, 190] width 93 height 16
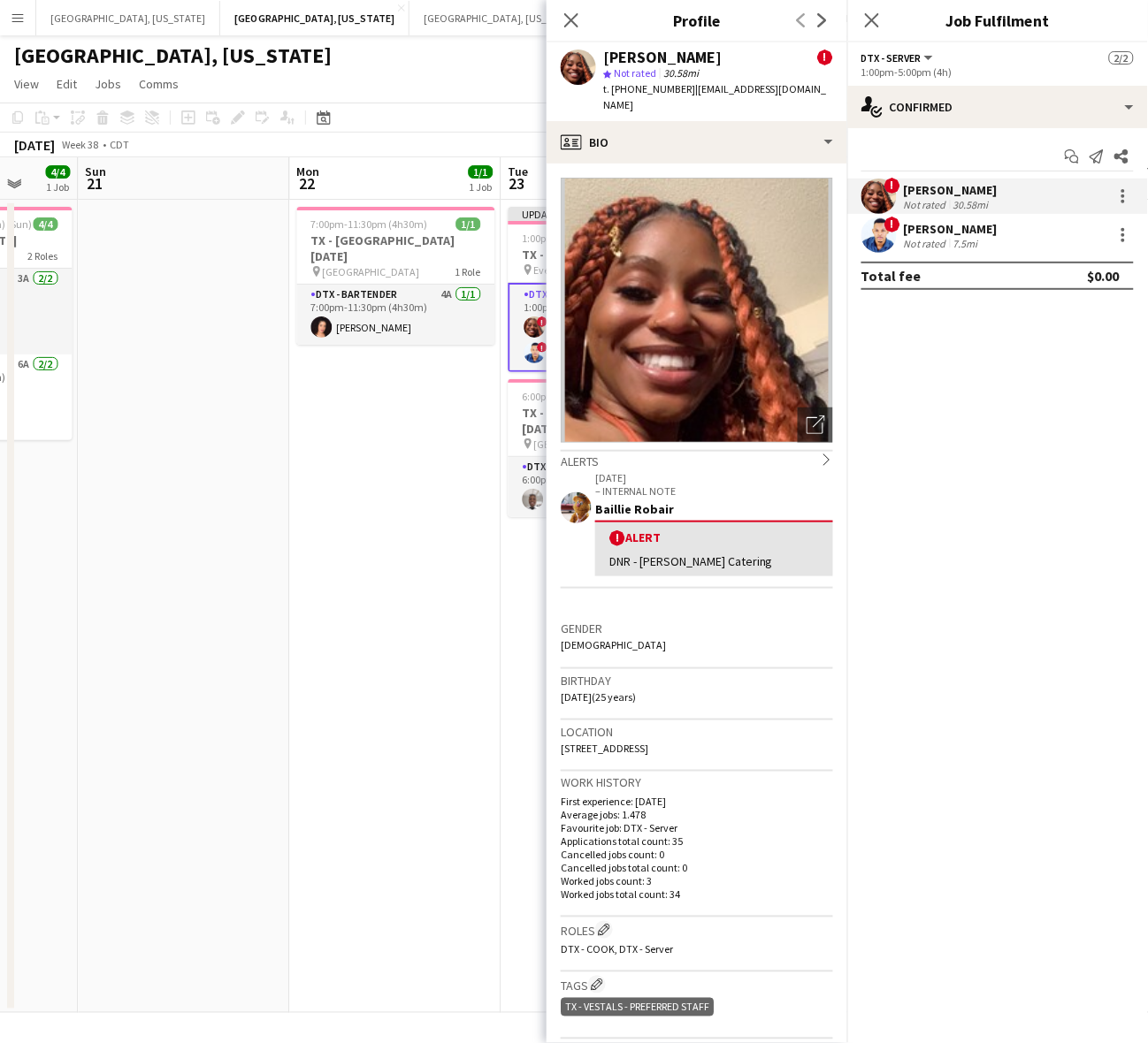
click at [639, 89] on span "t. [PHONE_NUMBER]" at bounding box center [649, 89] width 92 height 13
drag, startPoint x: 951, startPoint y: 236, endPoint x: 907, endPoint y: 208, distance: 52.2
click at [951, 237] on div "7.5mi" at bounding box center [966, 244] width 32 height 13
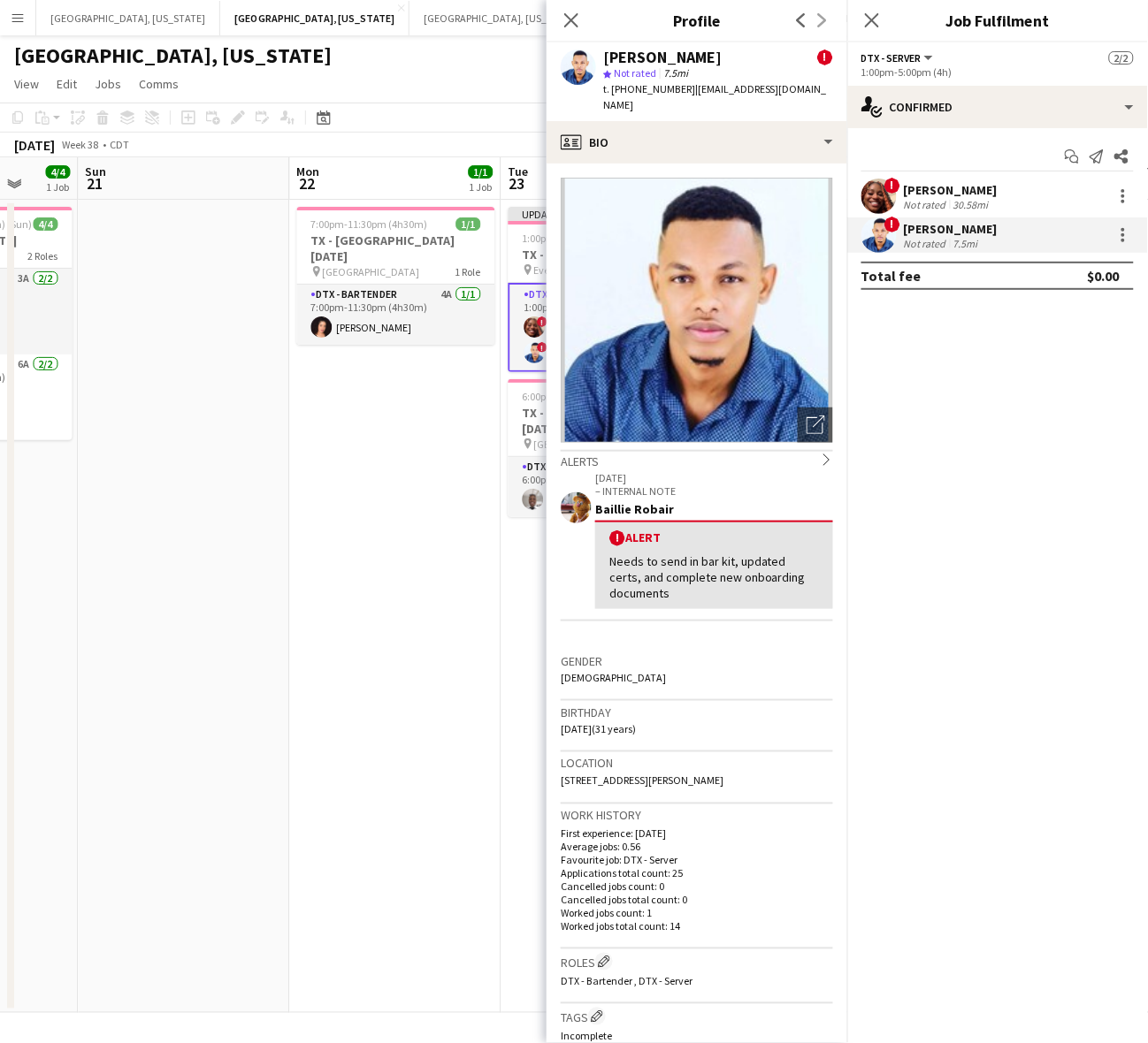
click at [630, 84] on span "t. [PHONE_NUMBER]" at bounding box center [649, 89] width 92 height 13
drag, startPoint x: 415, startPoint y: 564, endPoint x: 558, endPoint y: 430, distance: 196.0
click at [415, 564] on app-date-cell "7:00pm-11:30pm (4h30m) 1/1 [GEOGRAPHIC_DATA] - [GEOGRAPHIC_DATA] [DATE] pin [GE…" at bounding box center [395, 607] width 211 height 814
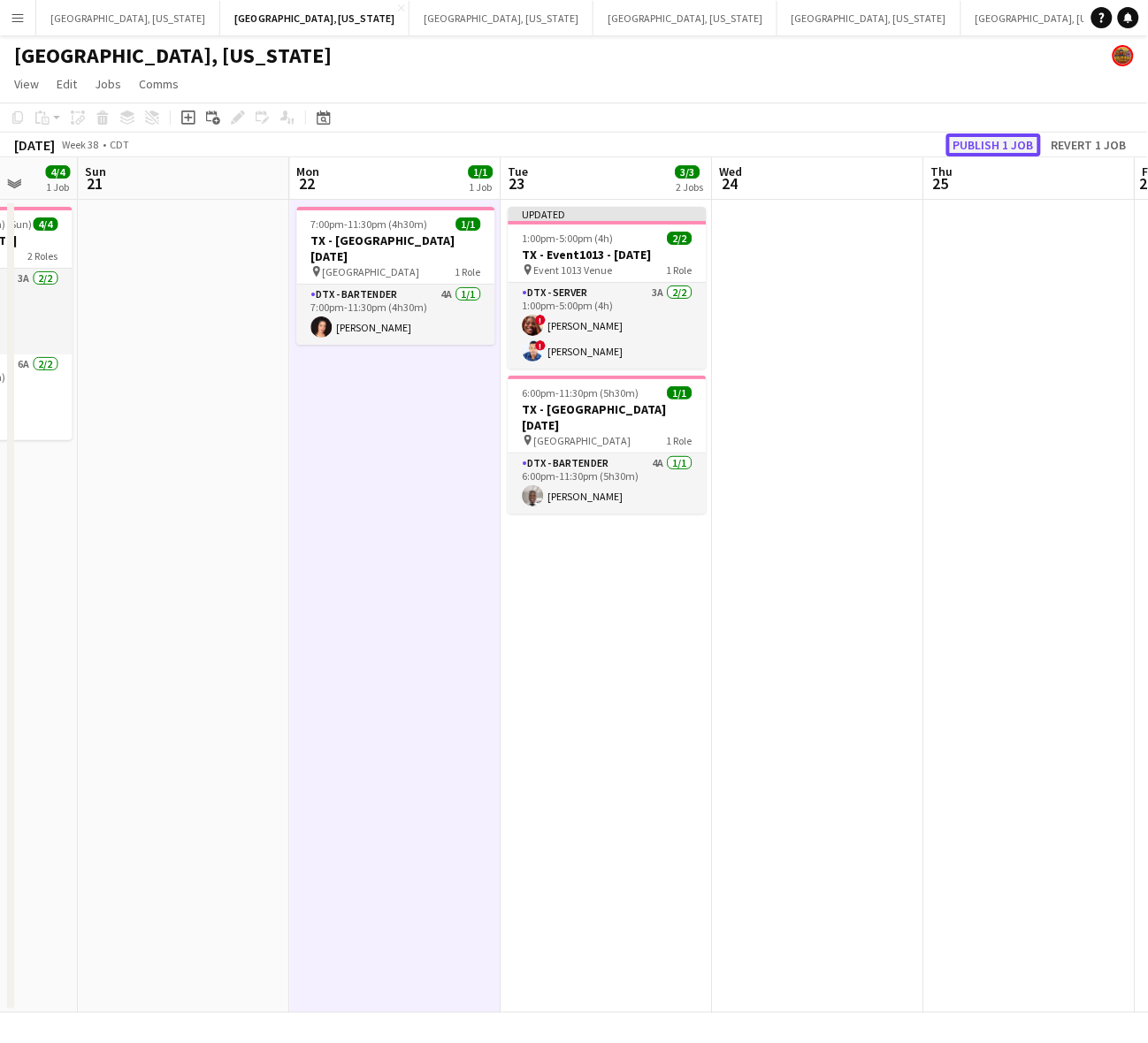
click at [975, 144] on button "Publish 1 job" at bounding box center [993, 144] width 94 height 23
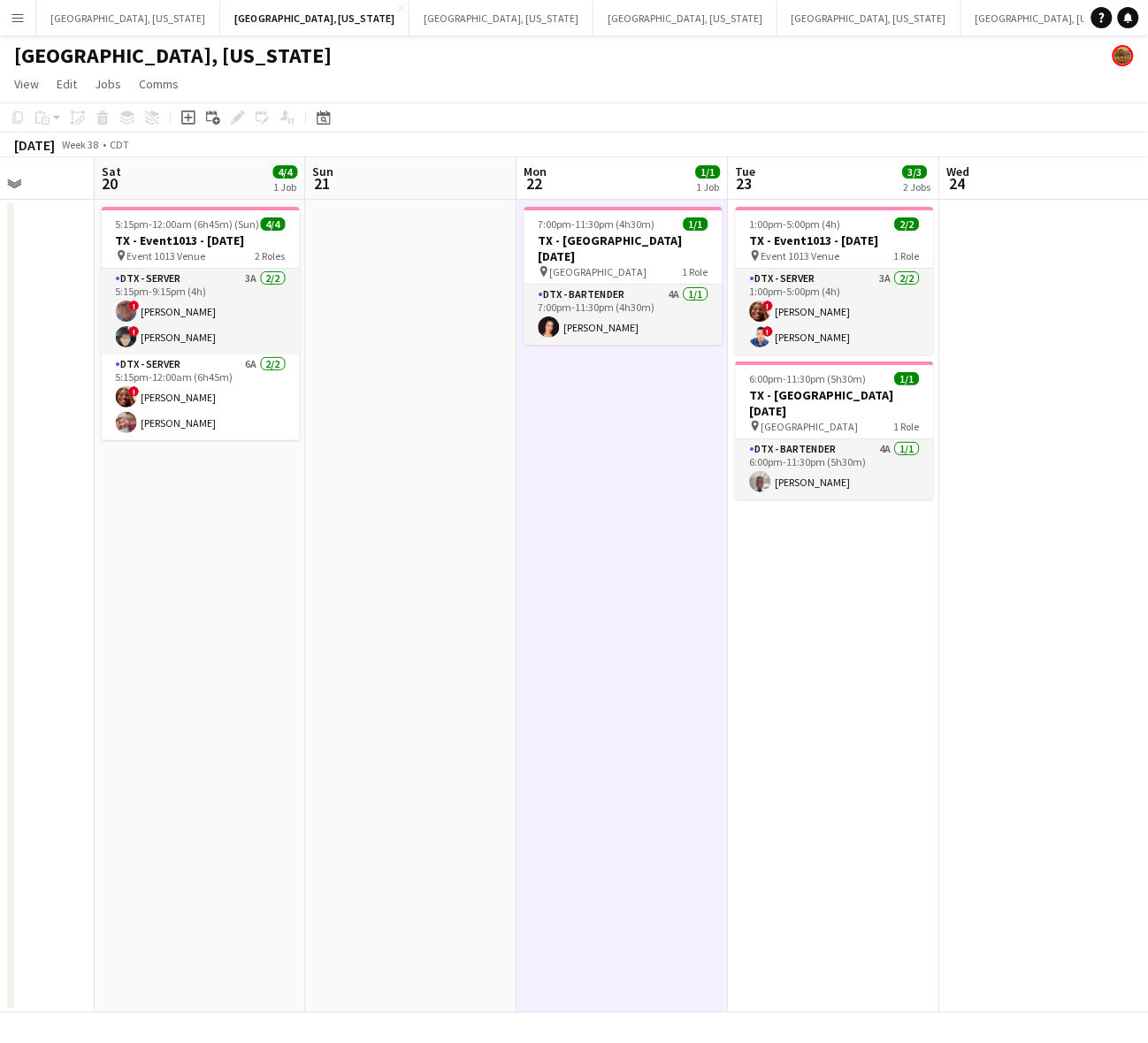
scroll to position [0, 463]
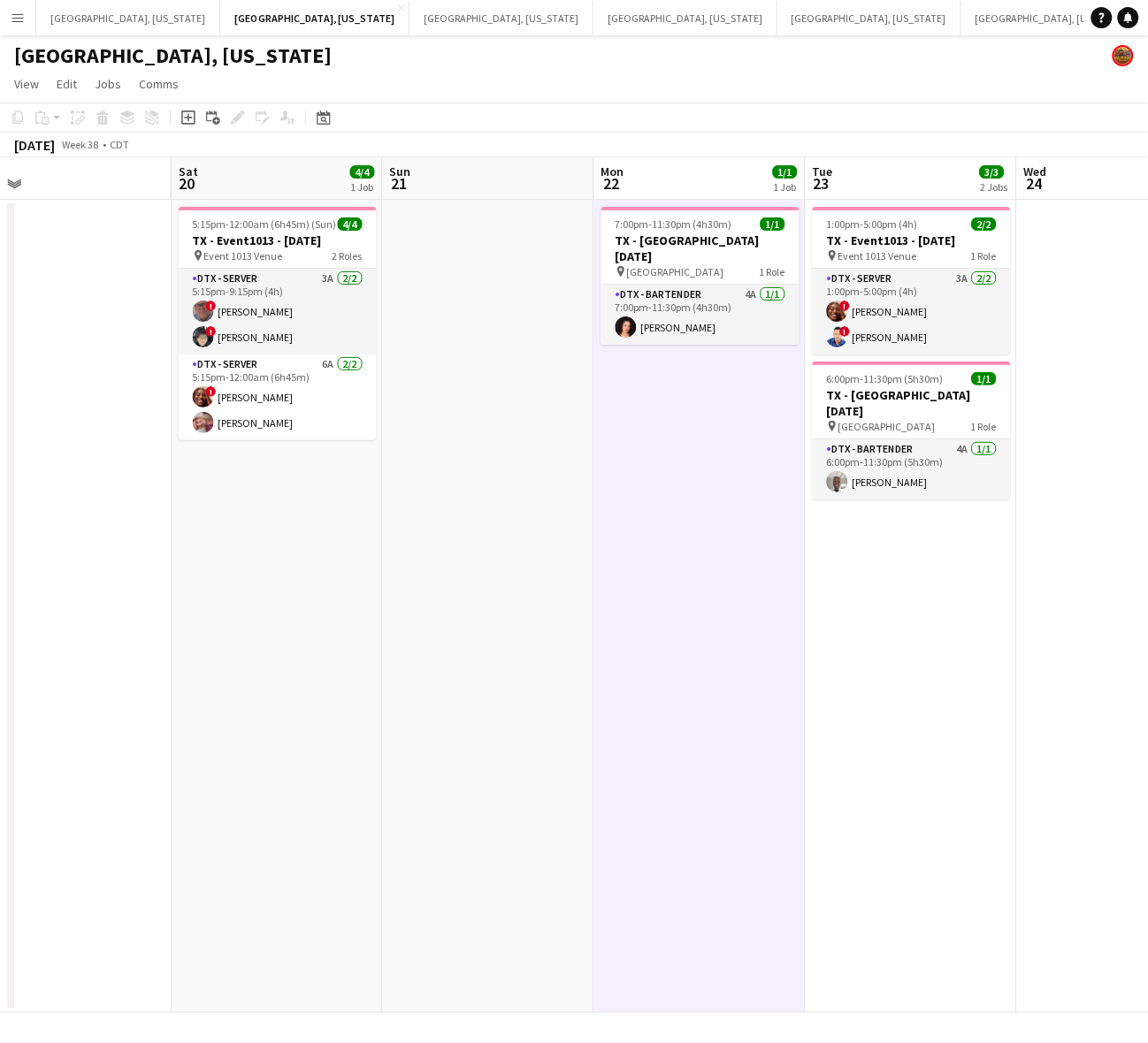
drag, startPoint x: 253, startPoint y: 457, endPoint x: 555, endPoint y: 420, distance: 304.3
click at [555, 420] on app-calendar-viewport "Wed 17 Thu 18 Fri 19 Sat 20 4/4 1 Job Sun 21 Mon 22 1/1 1 Job Tue 23 3/3 2 Jobs…" at bounding box center [574, 585] width 1148 height 856
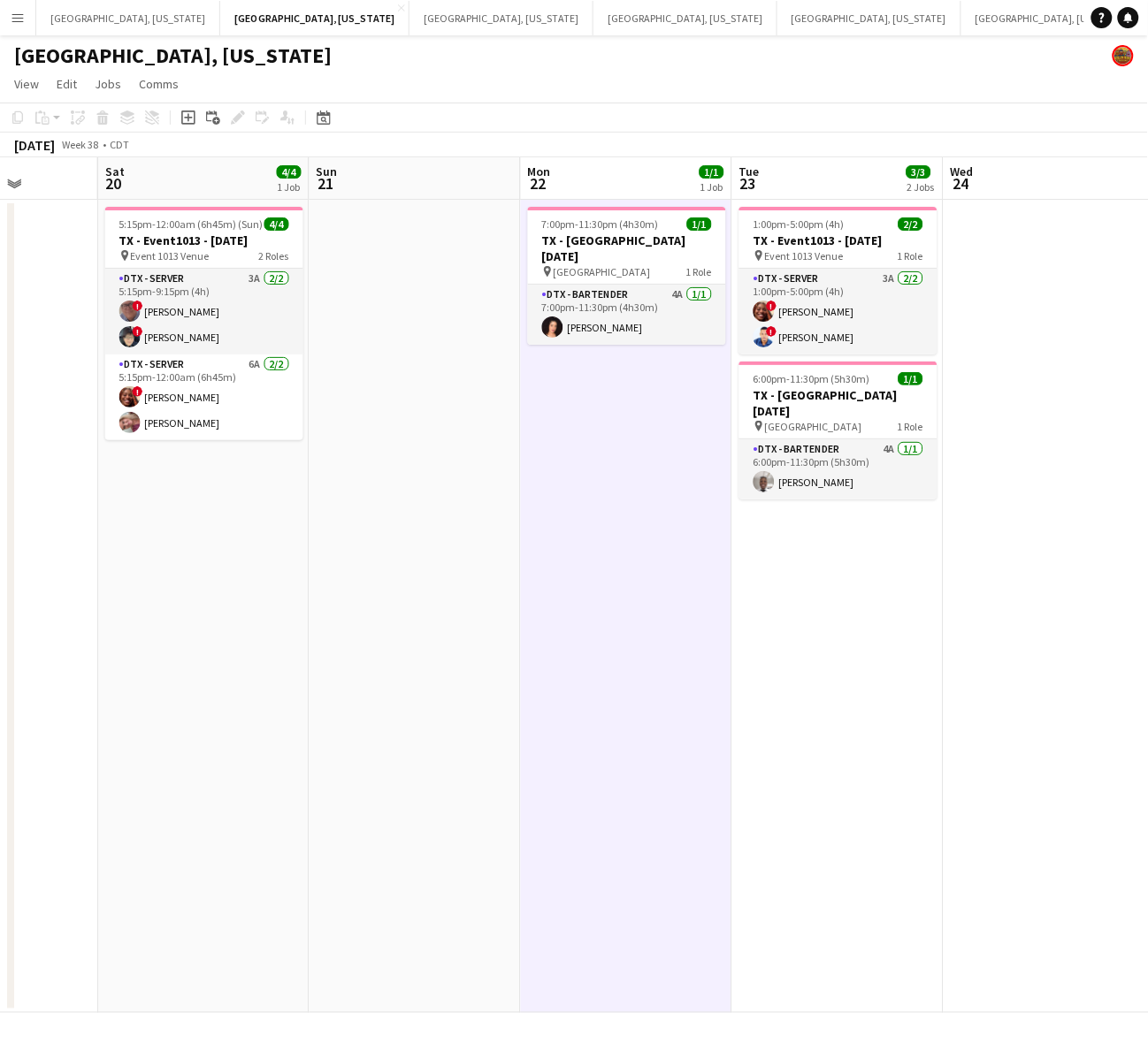
scroll to position [0, 606]
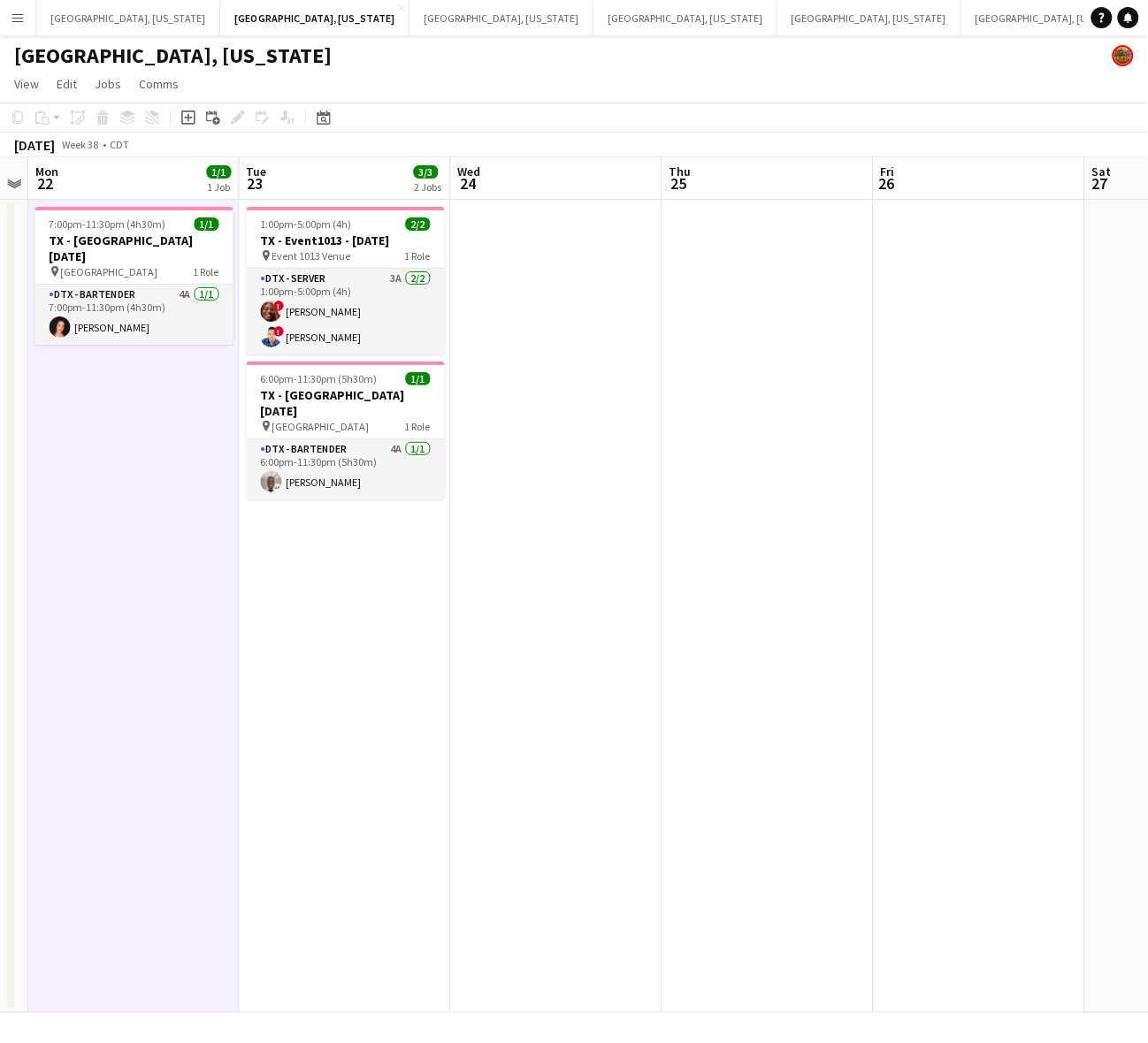
drag, startPoint x: 674, startPoint y: 475, endPoint x: 109, endPoint y: 641, distance: 588.9
click at [109, 641] on app-calendar-viewport "Fri 19 Sat 20 4/4 1 Job Sun 21 Mon 22 1/1 1 Job Tue 23 3/3 2 Jobs Wed 24 Thu 25…" at bounding box center [574, 585] width 1148 height 856
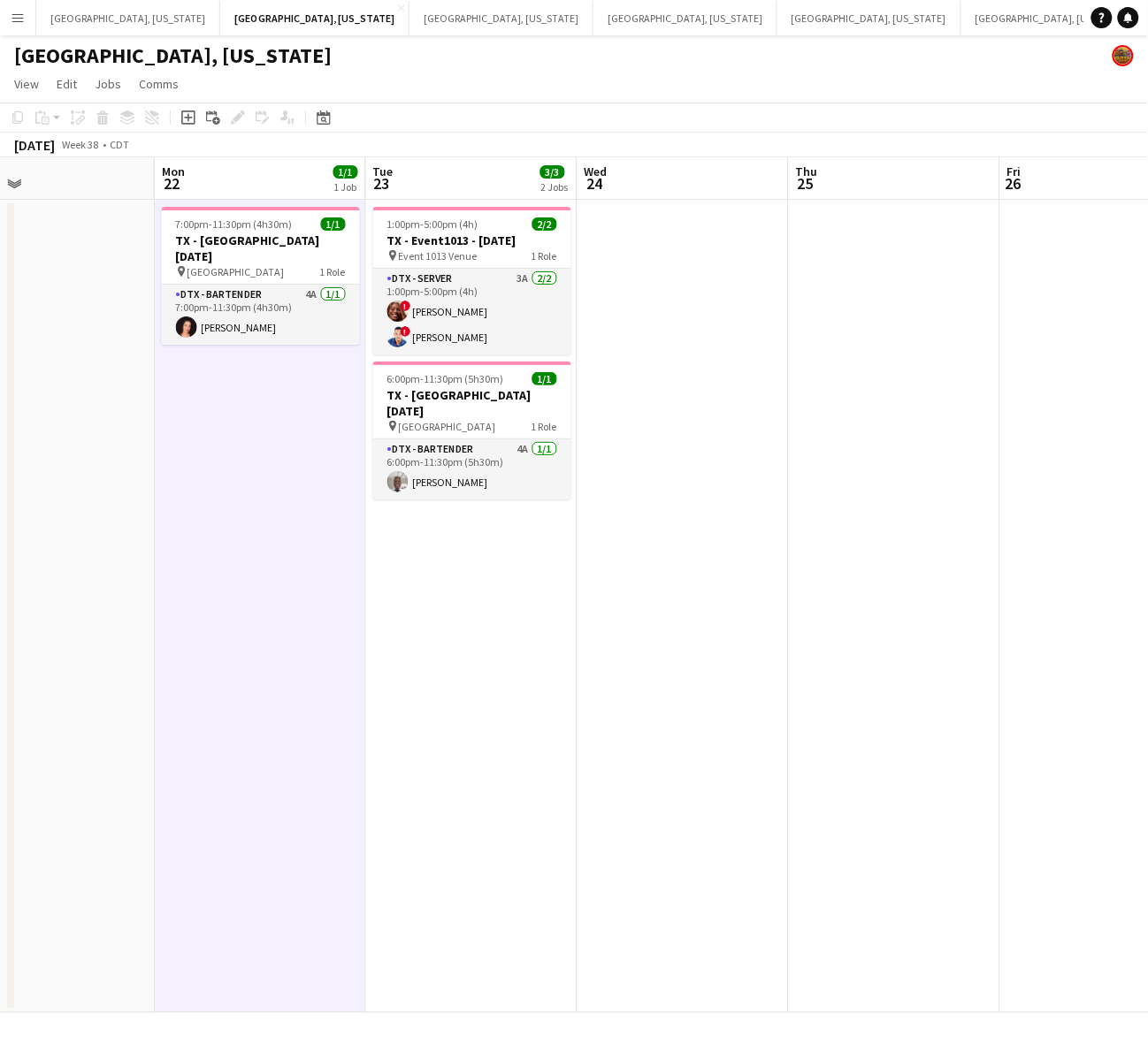
drag, startPoint x: 390, startPoint y: 544, endPoint x: 427, endPoint y: 551, distance: 37.7
click at [427, 551] on app-calendar-viewport "Fri 19 Sat 20 4/4 1 Job Sun 21 Mon 22 1/1 1 Job Tue 23 3/3 2 Jobs Wed 24 Thu 25…" at bounding box center [574, 585] width 1148 height 856
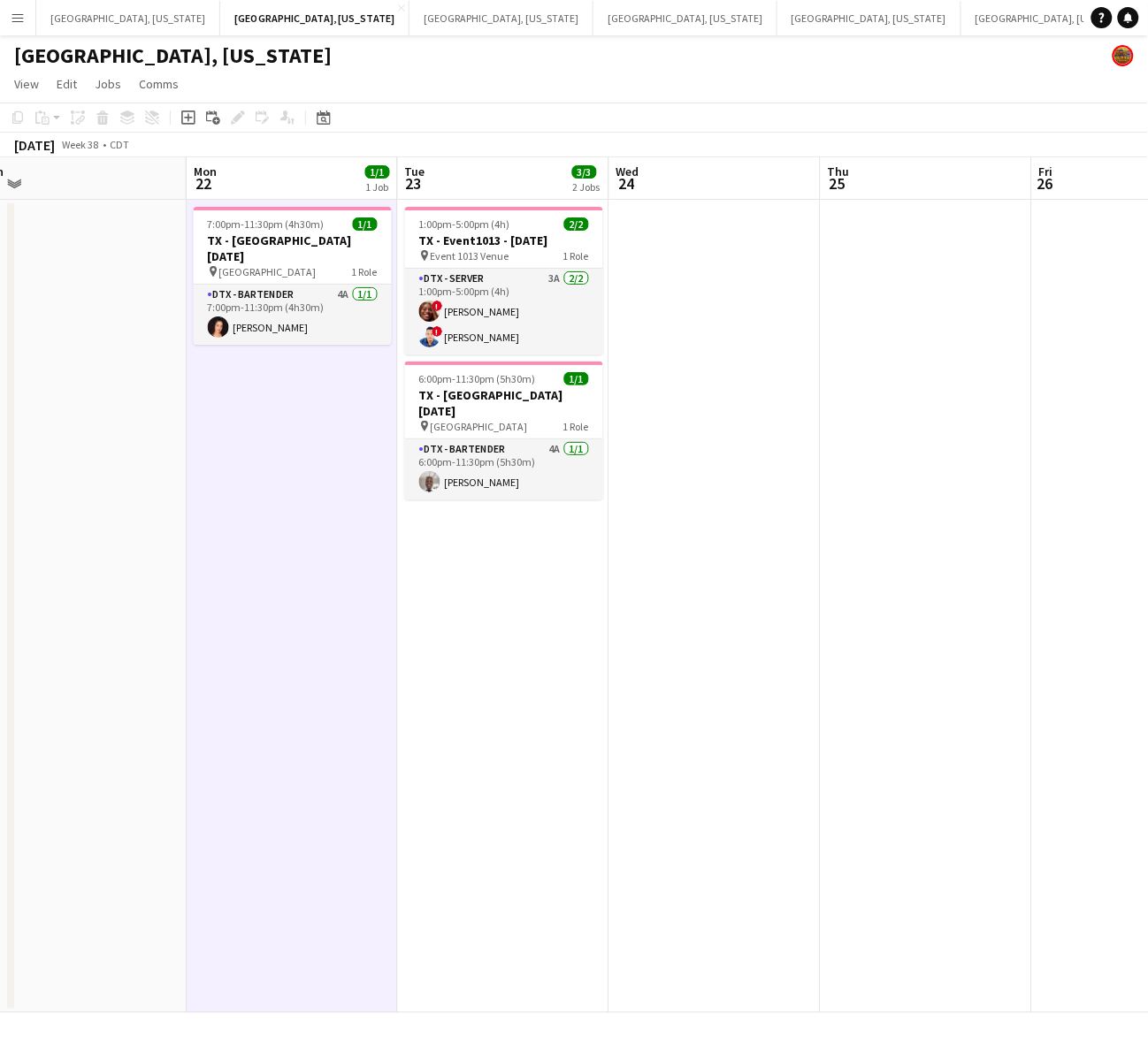
scroll to position [0, 443]
drag, startPoint x: 320, startPoint y: 493, endPoint x: 357, endPoint y: 502, distance: 38.1
click at [357, 502] on app-calendar-viewport "Fri 19 Sat 20 4/4 1 Job Sun 21 Mon 22 1/1 1 Job Tue 23 3/3 2 Jobs Wed 24 Thu 25…" at bounding box center [574, 585] width 1148 height 856
drag, startPoint x: 301, startPoint y: 234, endPoint x: 273, endPoint y: 155, distance: 83.8
click at [301, 234] on h3 "TX - [GEOGRAPHIC_DATA] [DATE]" at bounding box center [297, 248] width 198 height 32
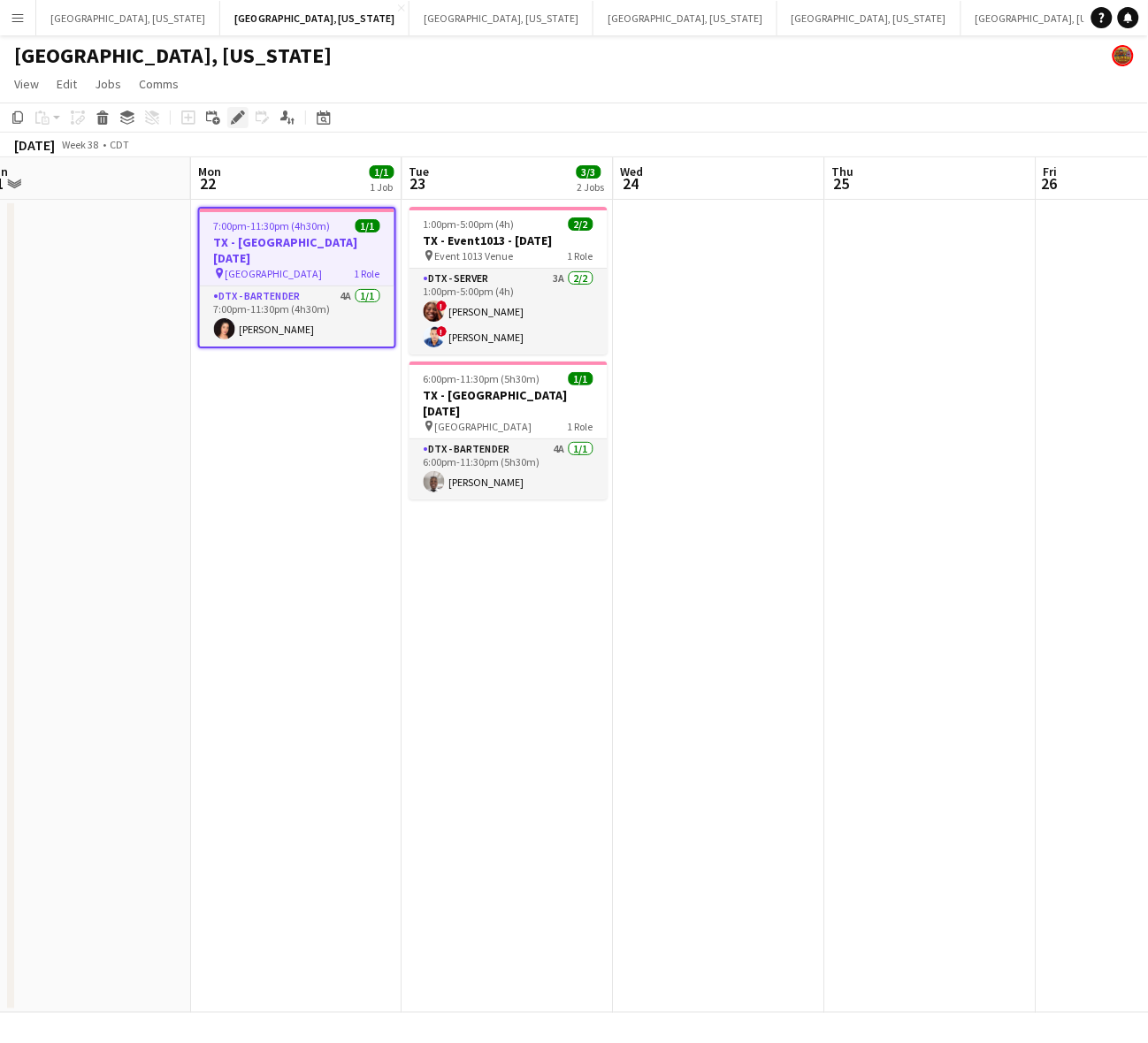
click at [245, 118] on div "Edit" at bounding box center [238, 117] width 21 height 21
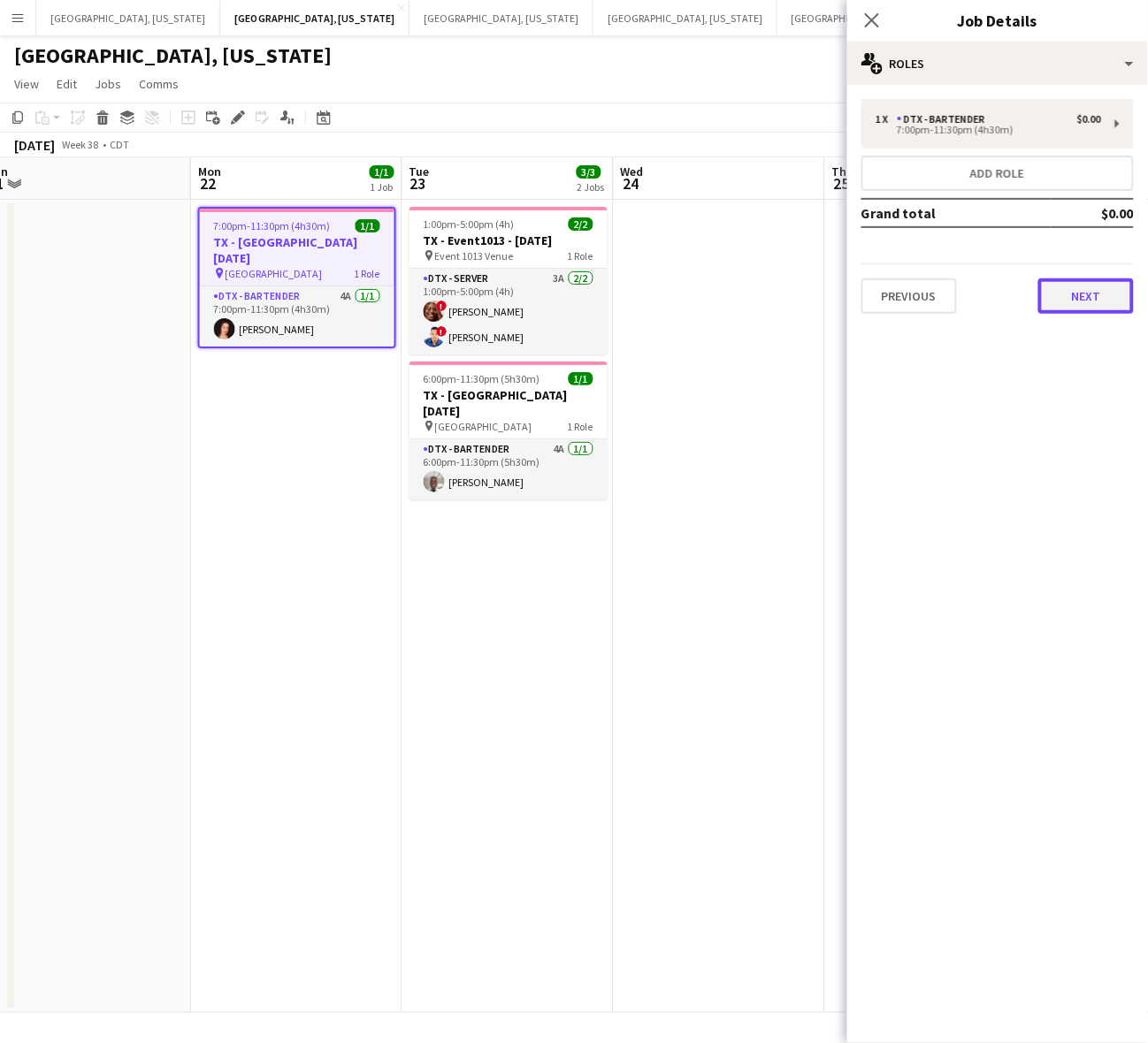
click at [1077, 294] on button "Next" at bounding box center [1086, 295] width 95 height 35
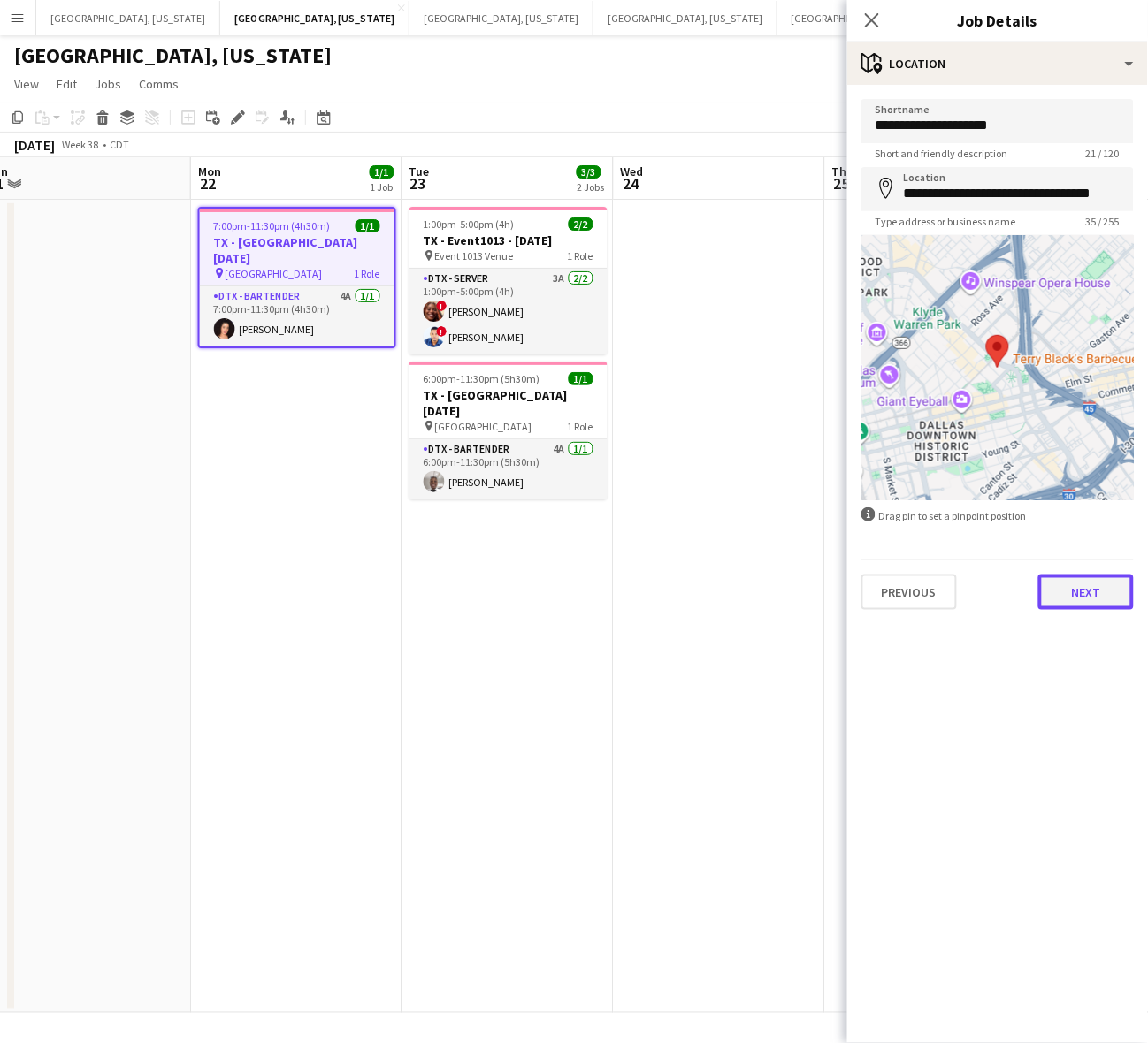
click at [1077, 601] on button "Next" at bounding box center [1086, 592] width 95 height 35
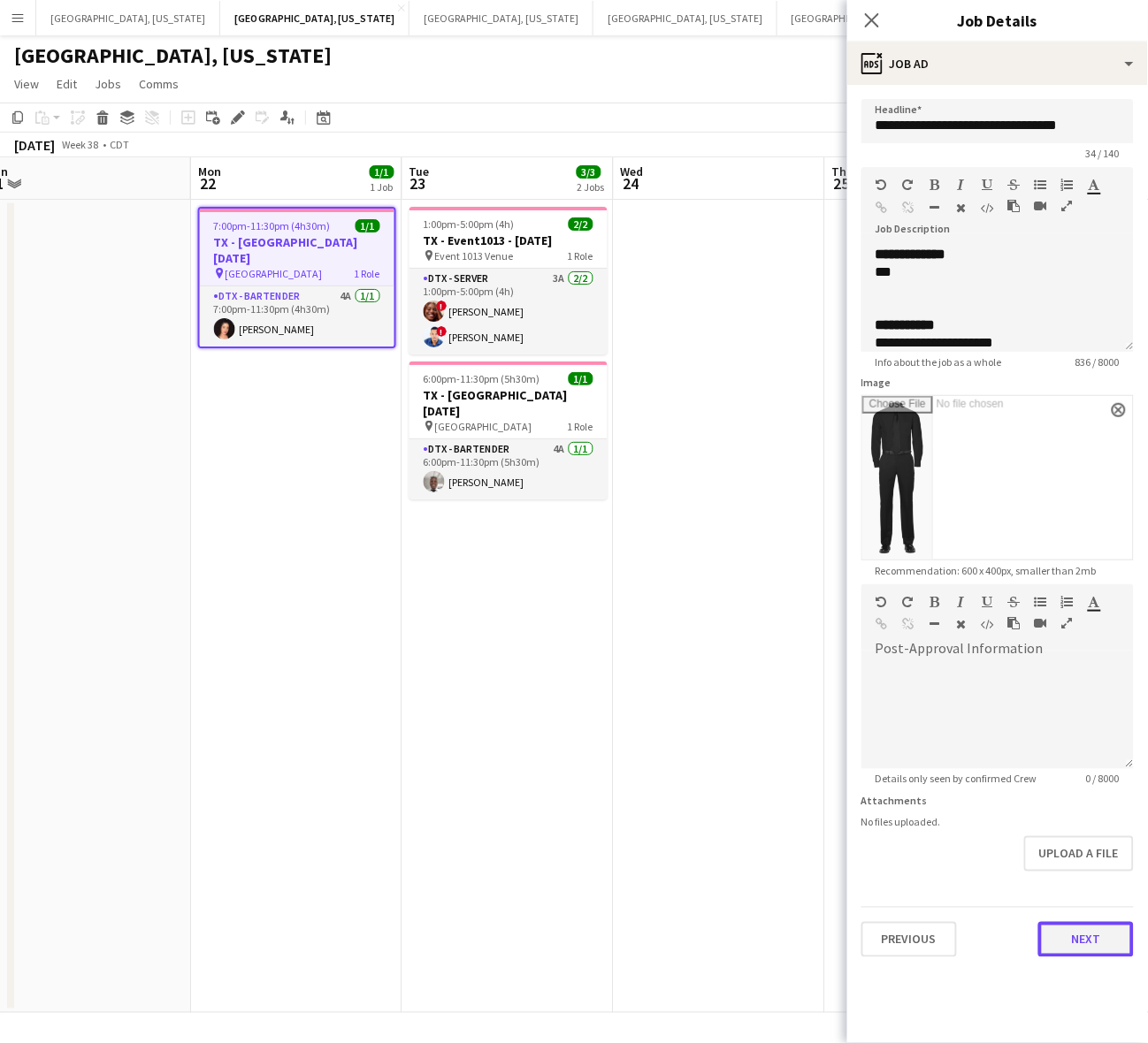
click at [1079, 927] on button "Next" at bounding box center [1086, 939] width 95 height 35
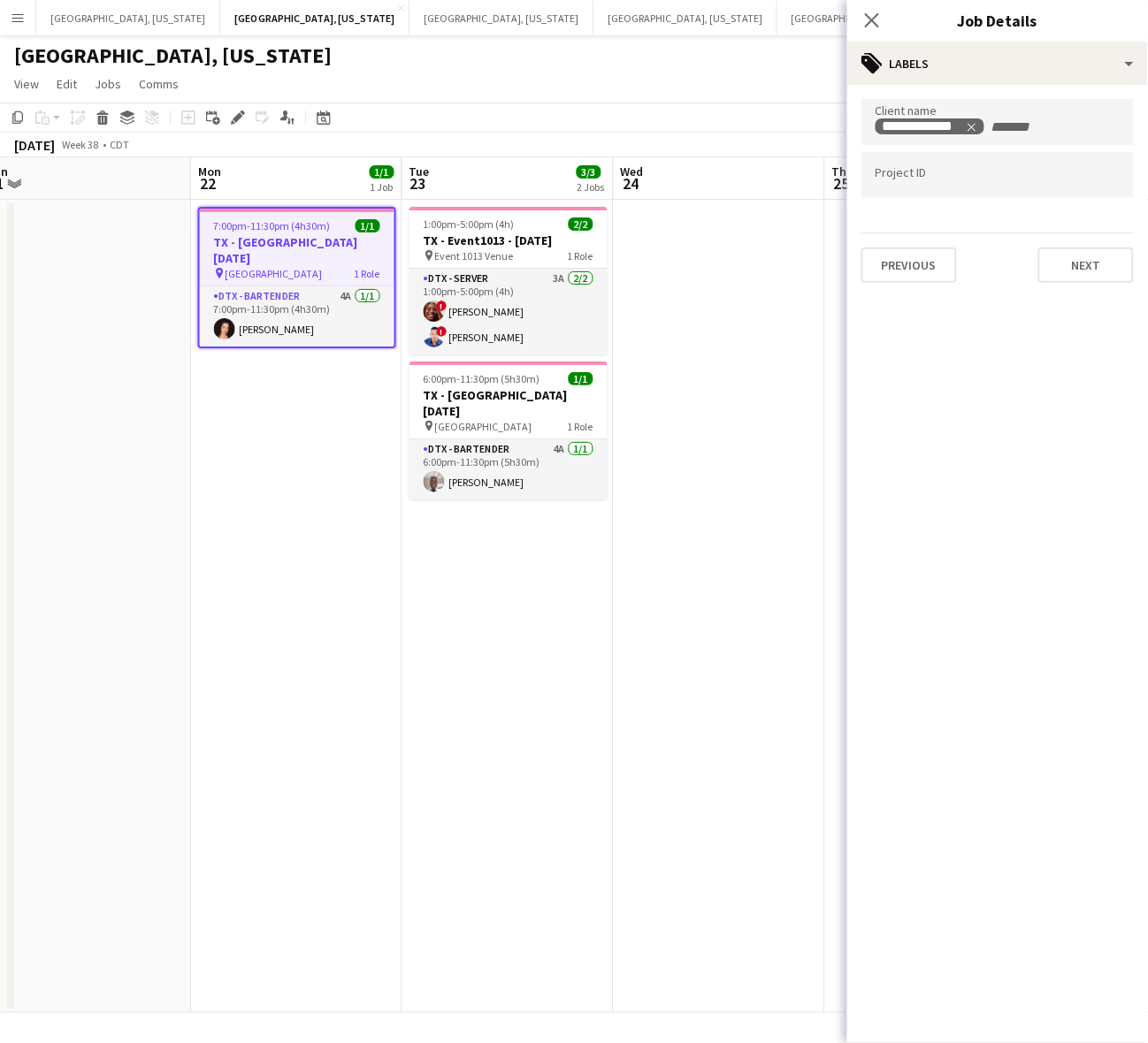
drag, startPoint x: 328, startPoint y: 231, endPoint x: 293, endPoint y: 160, distance: 79.2
click at [326, 228] on div "7:00pm-11:30pm (4h30m) 1/1" at bounding box center [297, 226] width 194 height 13
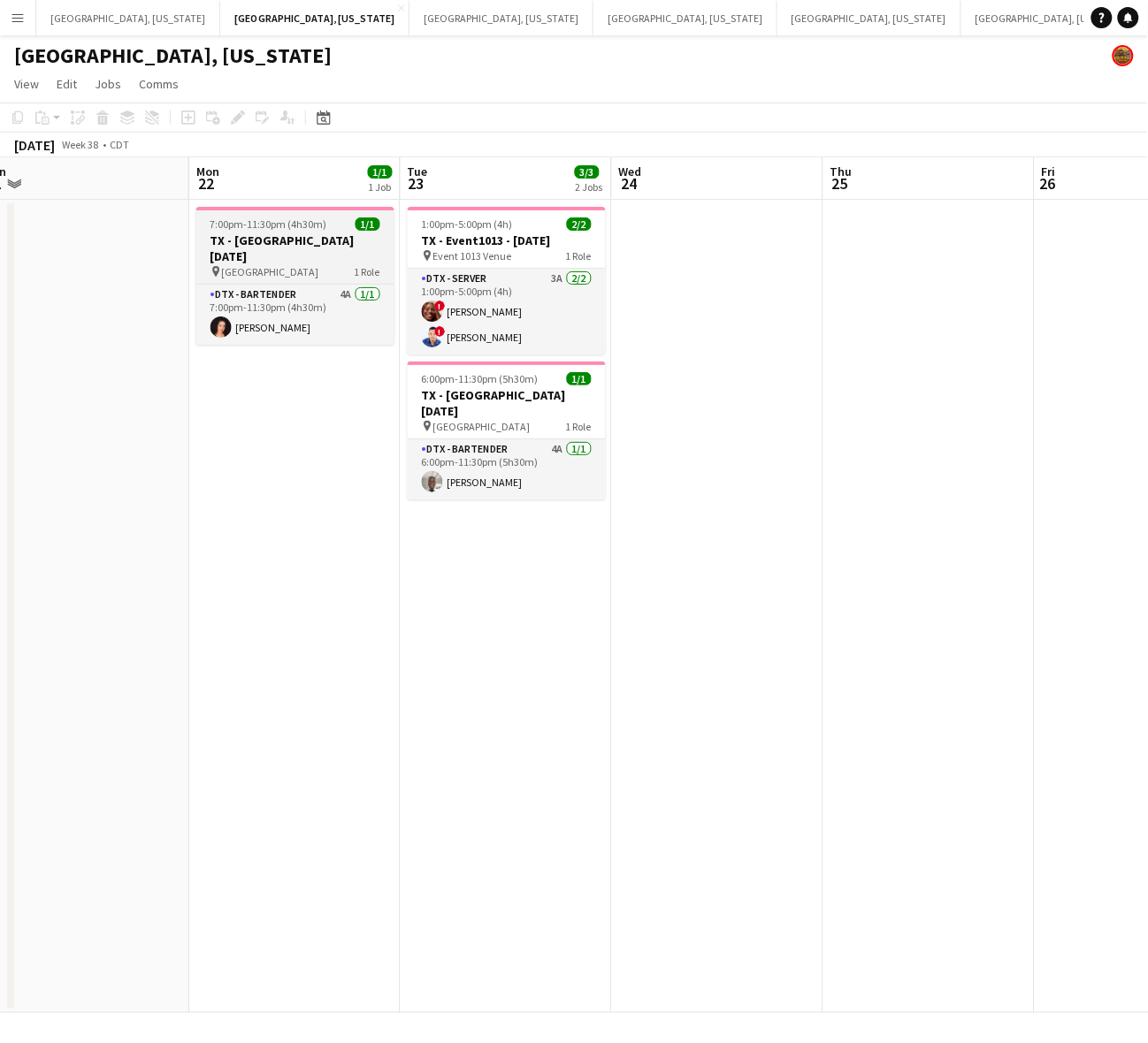
click at [241, 248] on h3 "TX - [GEOGRAPHIC_DATA] [DATE]" at bounding box center [295, 248] width 198 height 32
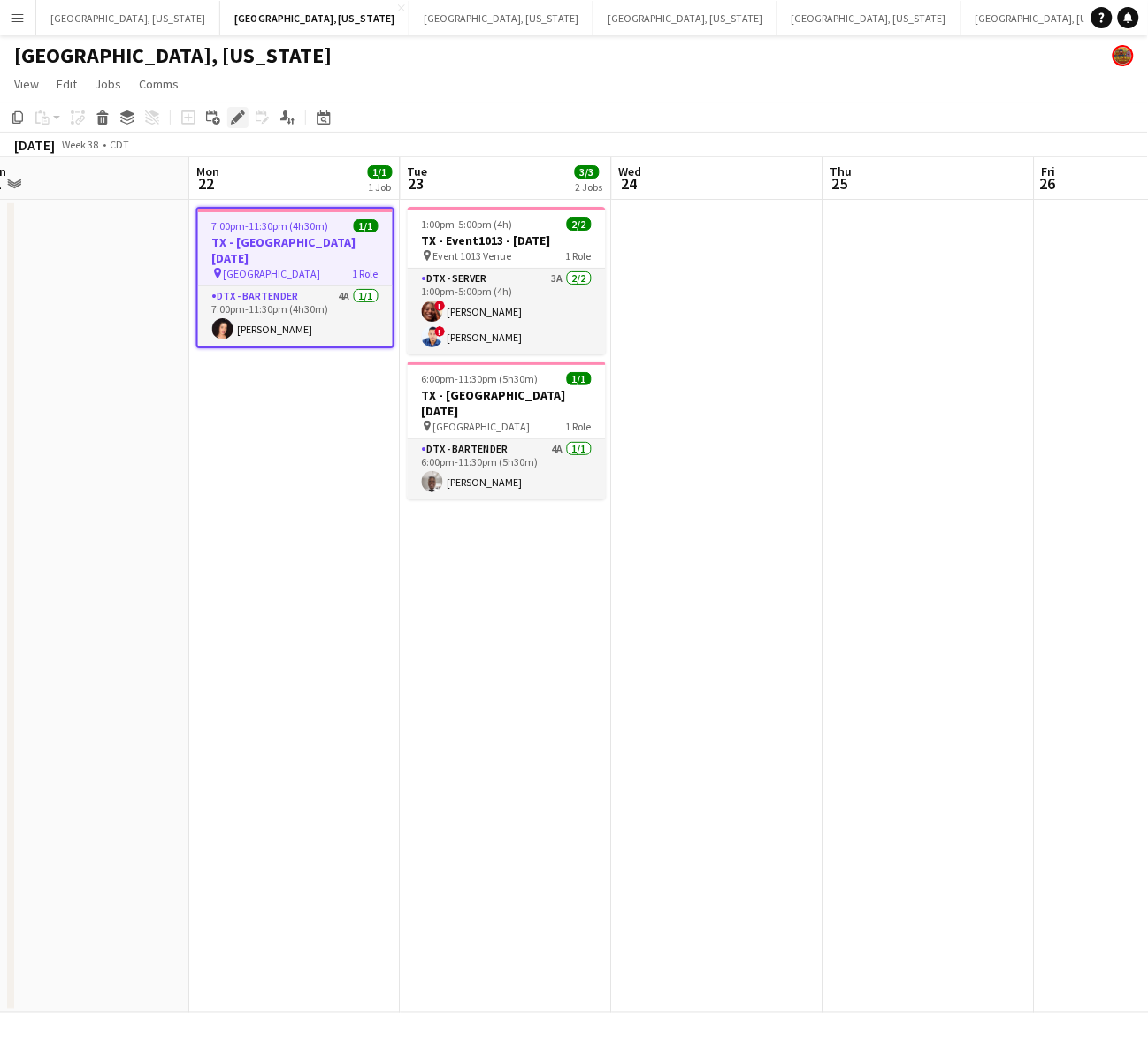
click at [237, 116] on icon at bounding box center [237, 118] width 9 height 9
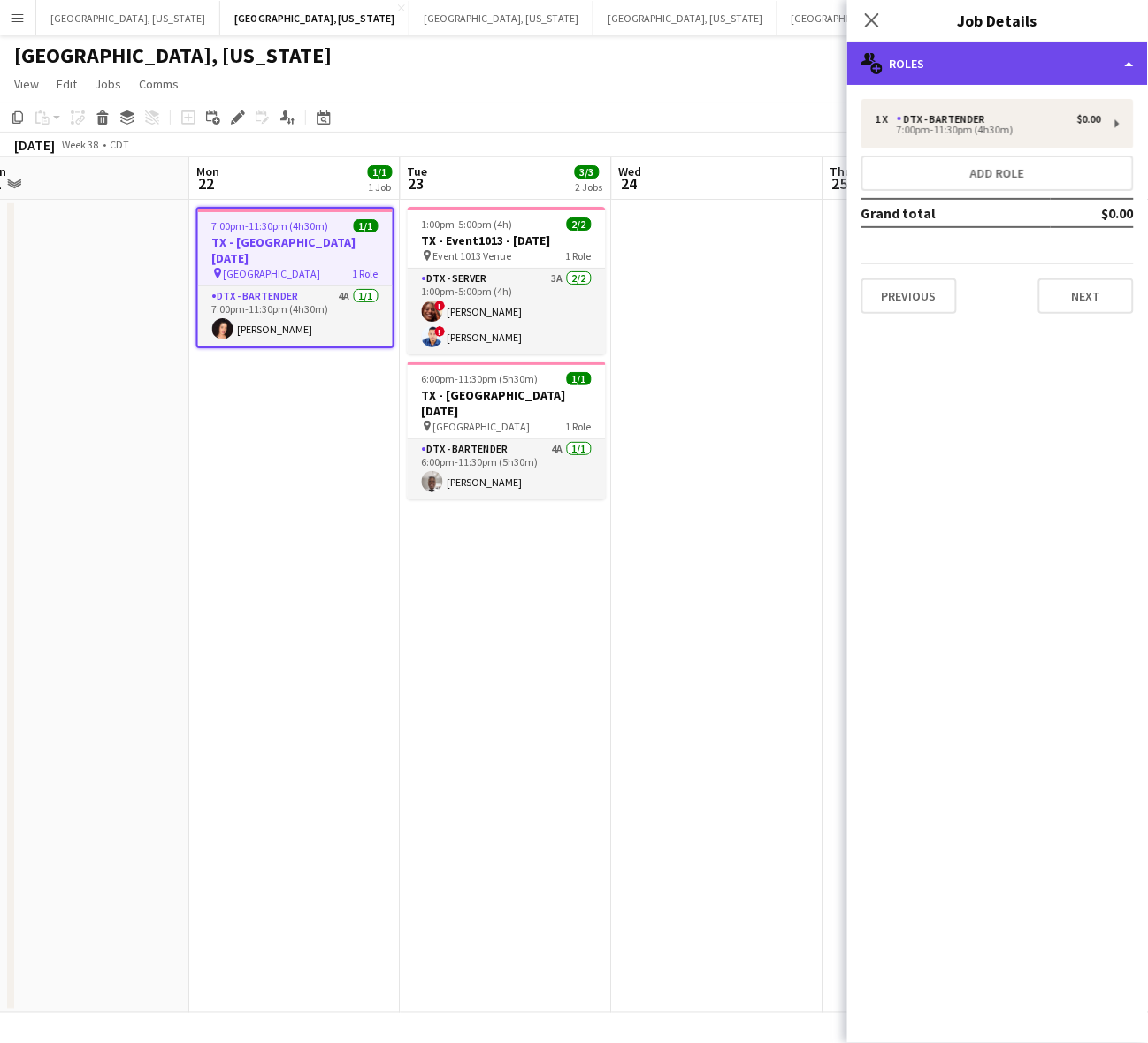
click at [881, 59] on icon "multiple-users-add" at bounding box center [871, 63] width 21 height 21
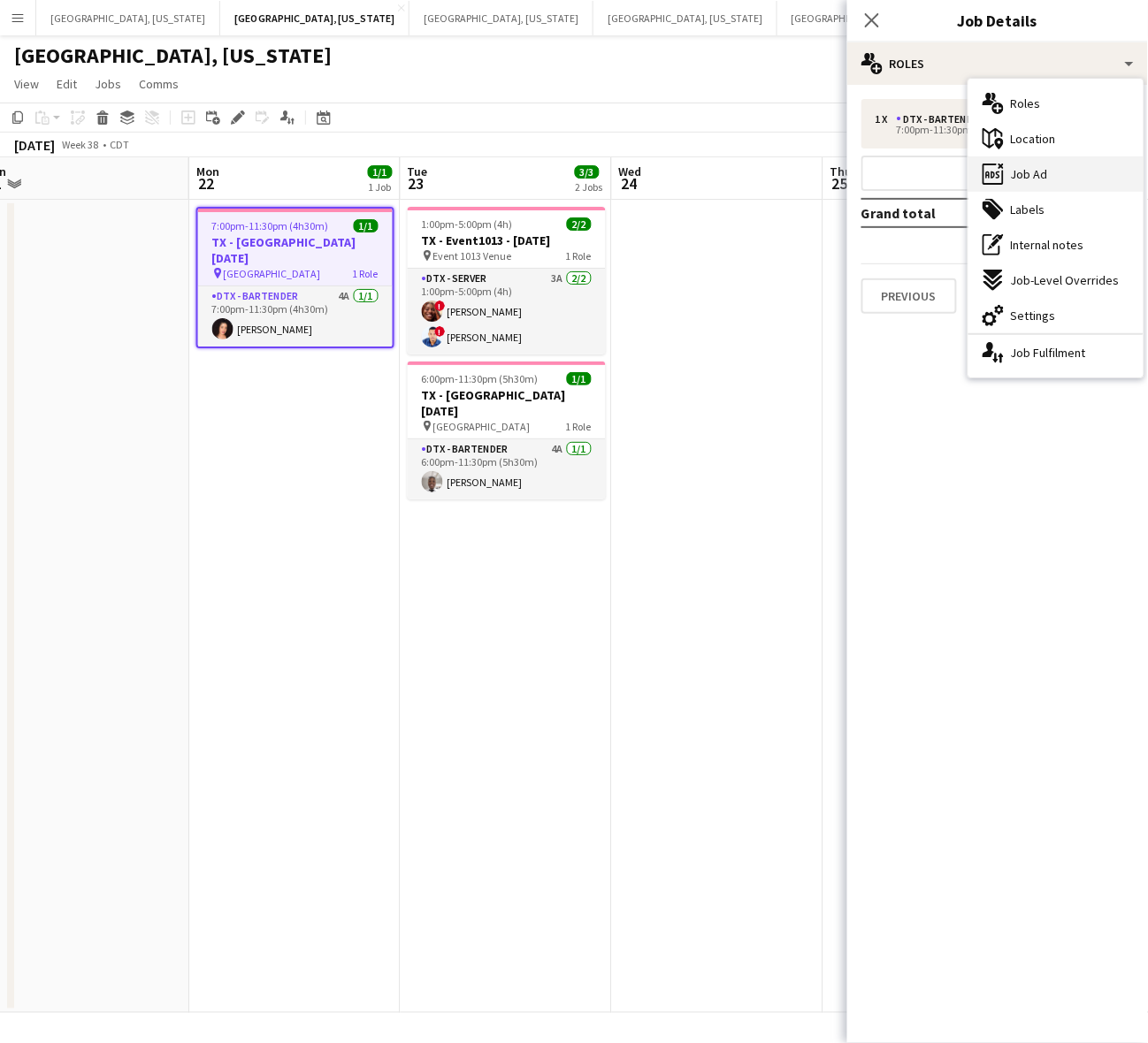
click at [1028, 183] on div "ads-window Job Ad" at bounding box center [1055, 174] width 175 height 35
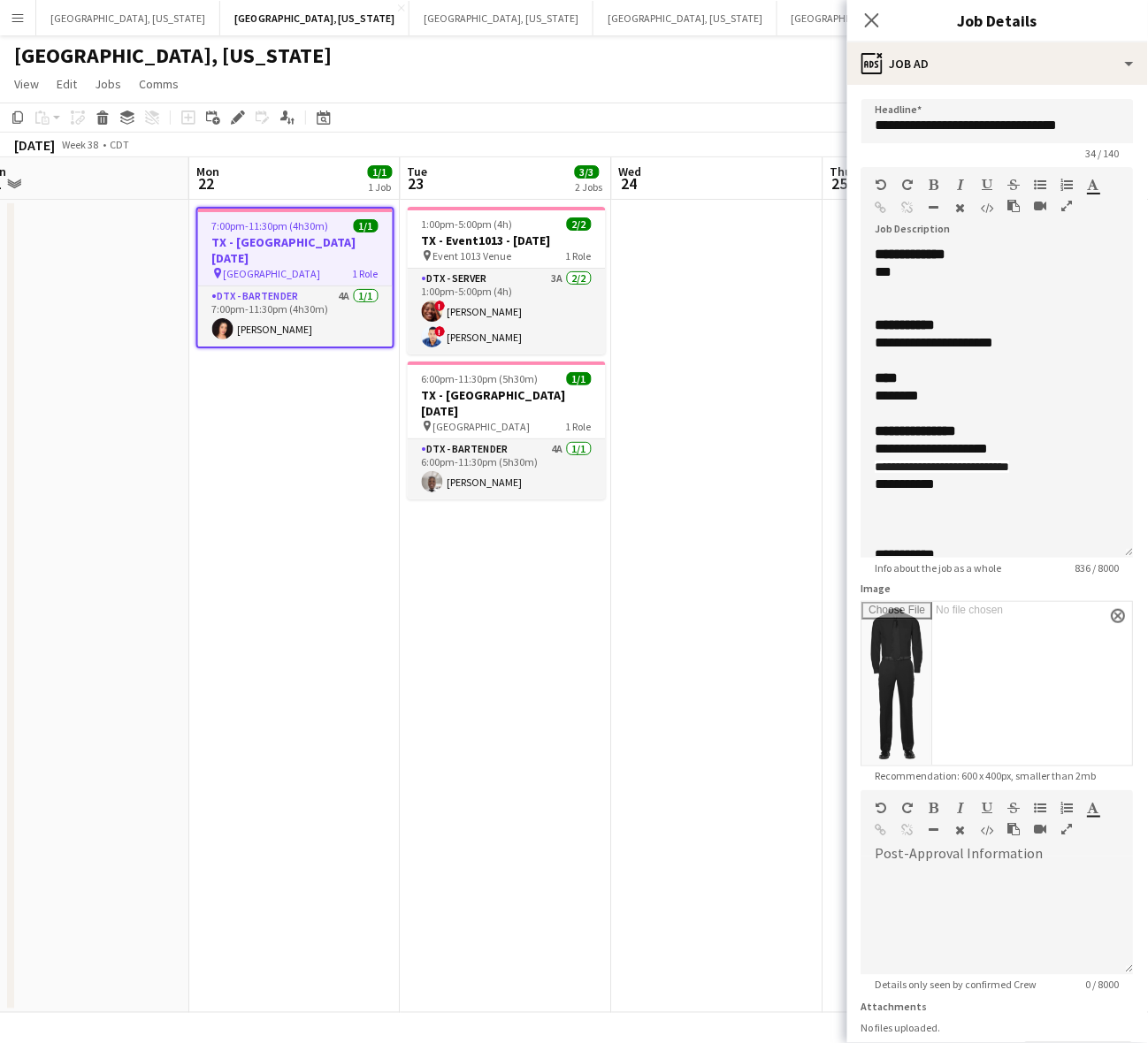
drag, startPoint x: 1126, startPoint y: 343, endPoint x: 1089, endPoint y: 971, distance: 629.1
click at [1089, 558] on div "**********" at bounding box center [997, 401] width 273 height 312
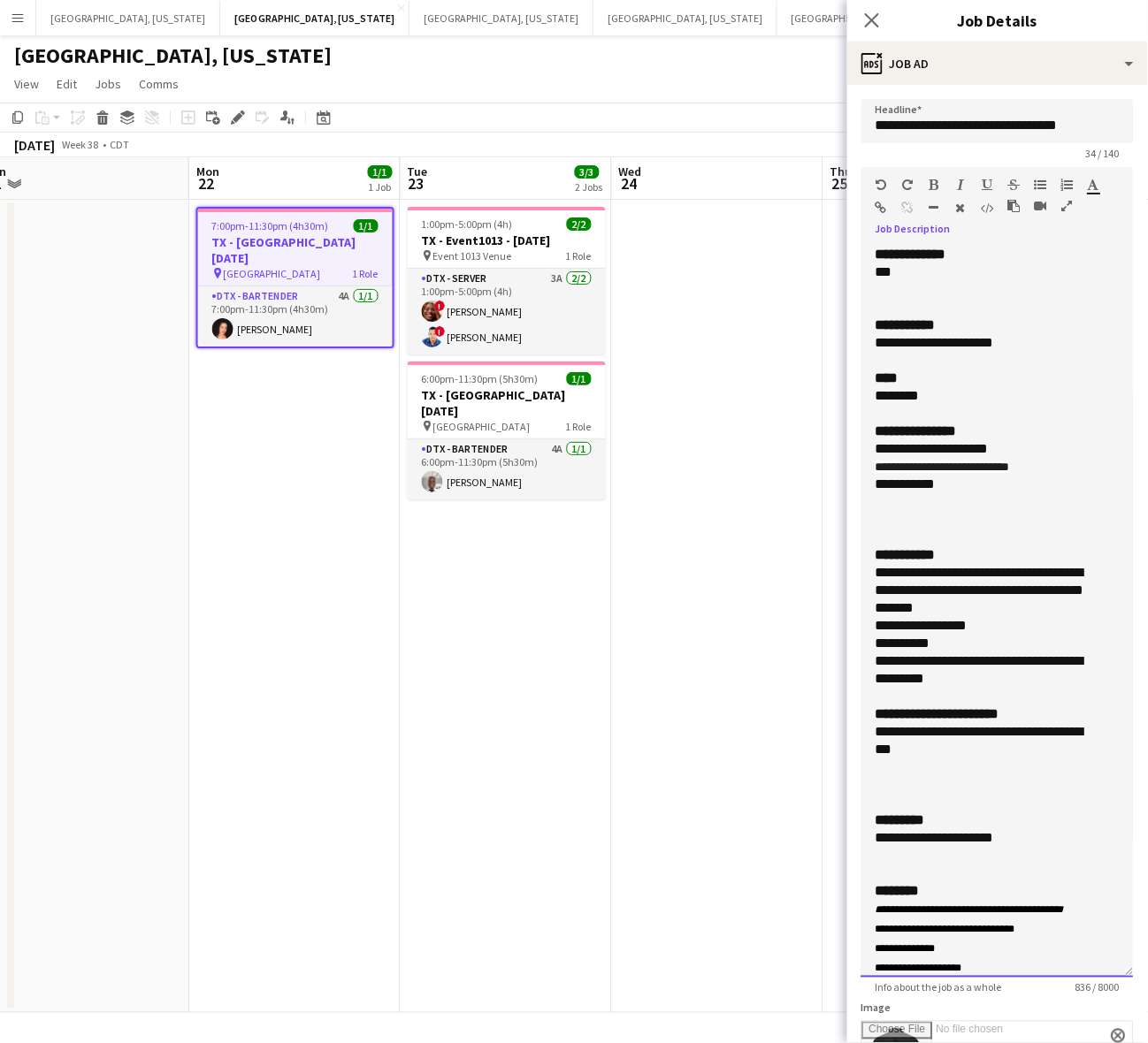
drag, startPoint x: 939, startPoint y: 752, endPoint x: 864, endPoint y: 732, distance: 77.6
click at [864, 732] on div "**********" at bounding box center [997, 612] width 273 height 732
click at [270, 315] on app-card-role "DTX - Bartender 4A [DATE] 7:00pm-11:30pm (4h30m) [PERSON_NAME]" at bounding box center [295, 317] width 194 height 60
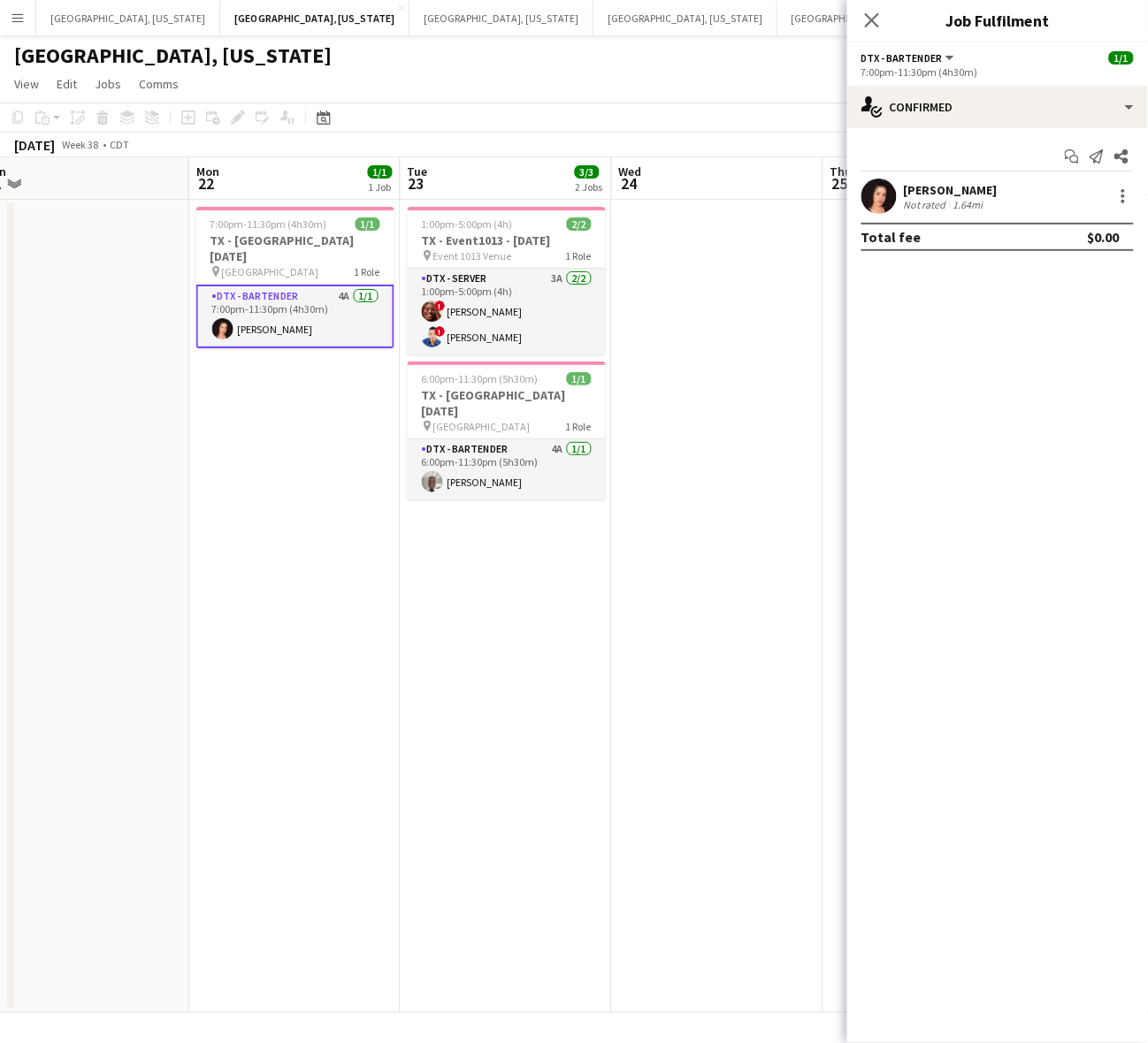
click at [877, 178] on div at bounding box center [878, 195] width 35 height 35
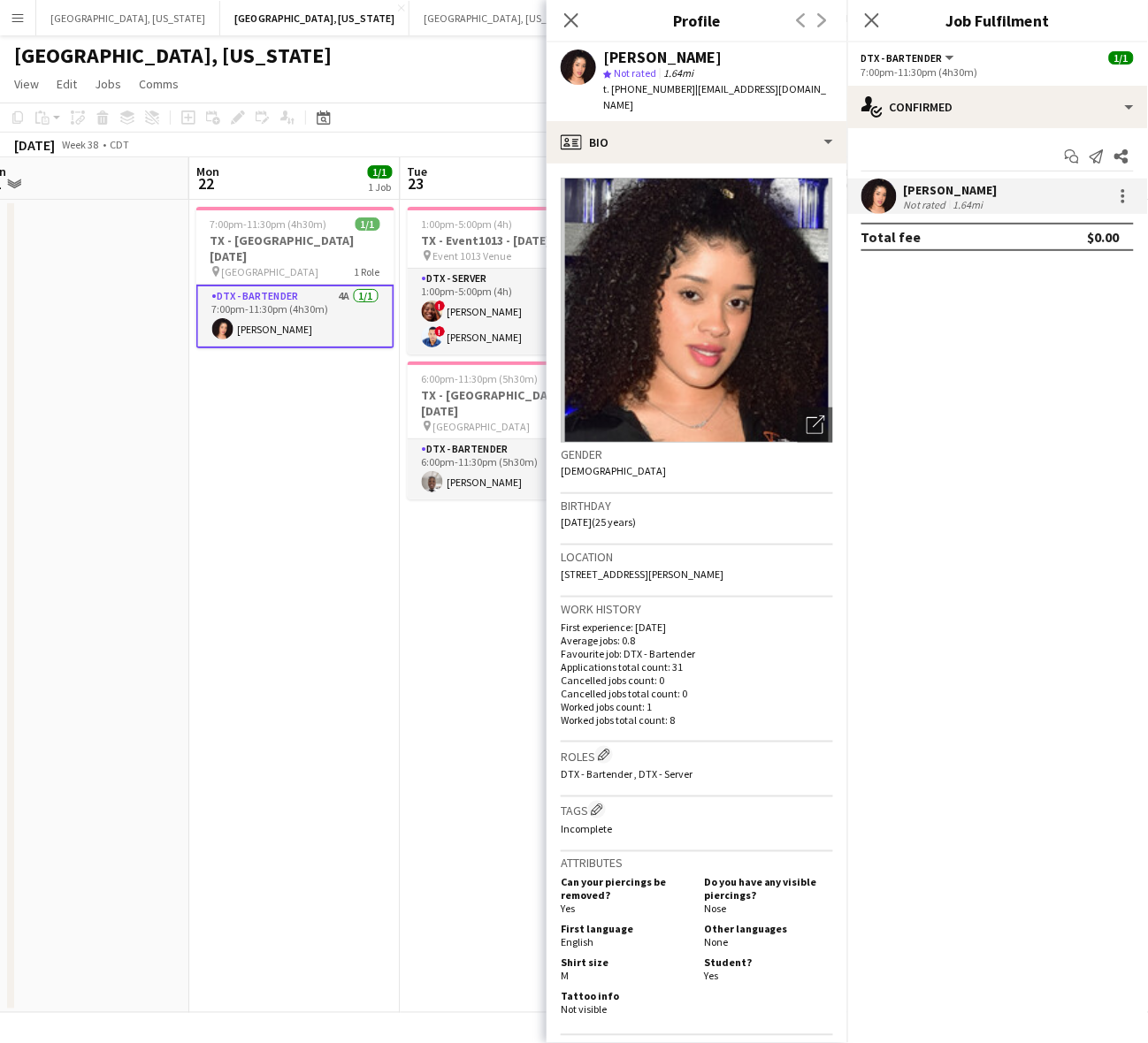
click at [643, 85] on span "t. [PHONE_NUMBER]" at bounding box center [649, 89] width 92 height 13
click at [254, 226] on span "7:00pm-11:30pm (4h30m)" at bounding box center [269, 224] width 117 height 13
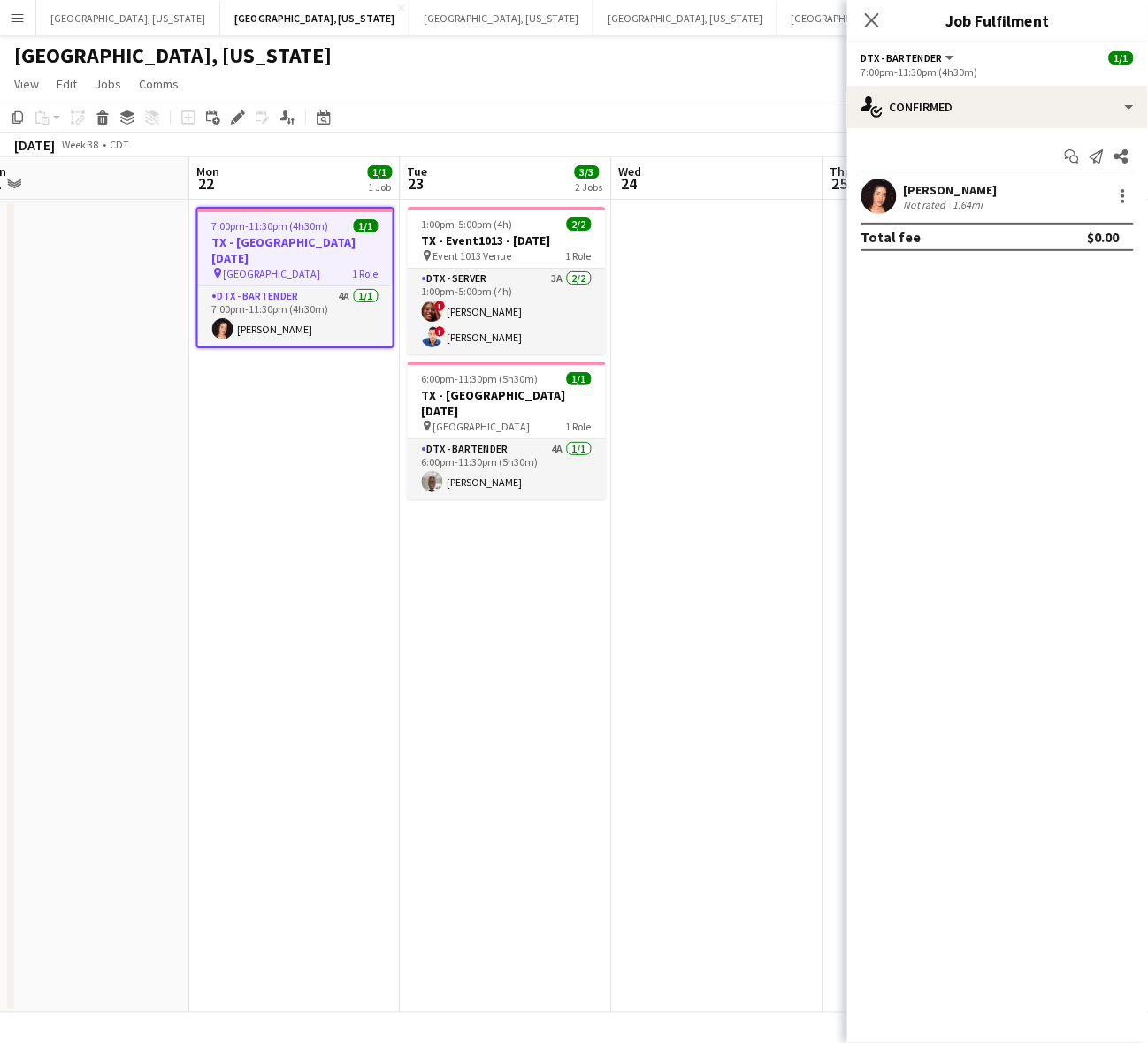
click at [231, 111] on icon "Edit" at bounding box center [238, 117] width 14 height 14
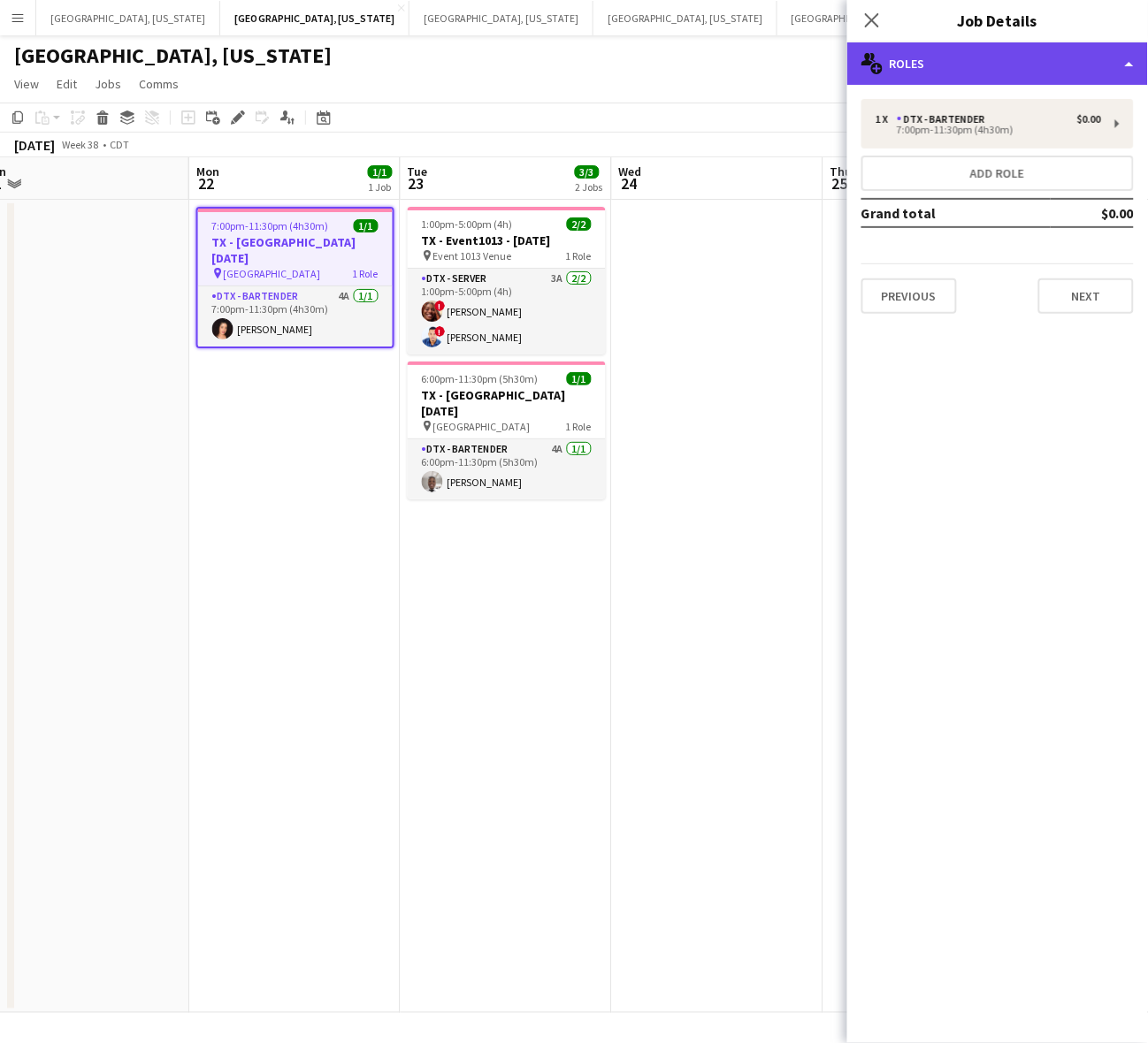
click at [998, 64] on div "multiple-users-add Roles" at bounding box center [997, 63] width 301 height 42
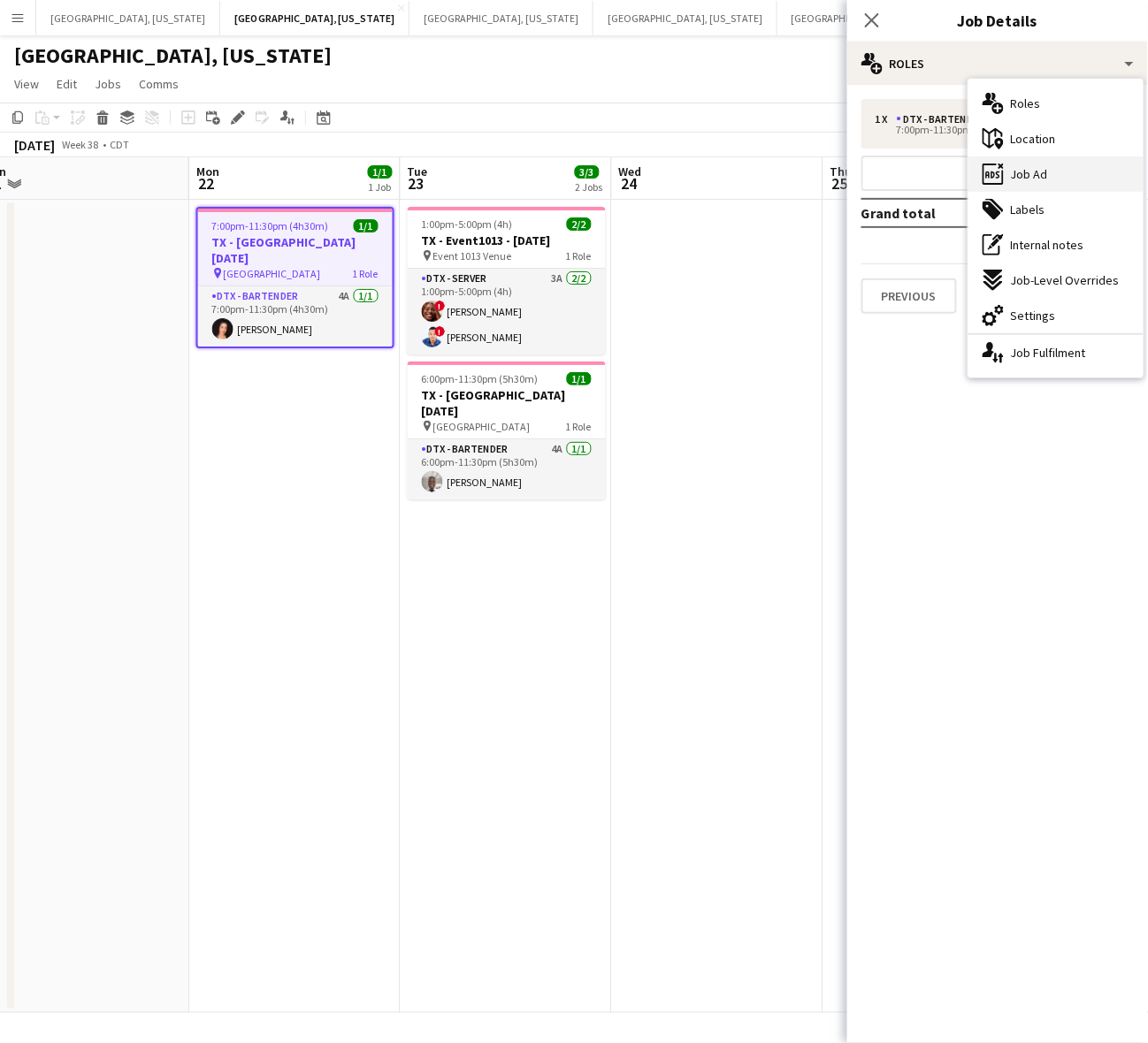
click at [997, 158] on div "ads-window Job Ad" at bounding box center [1055, 174] width 175 height 35
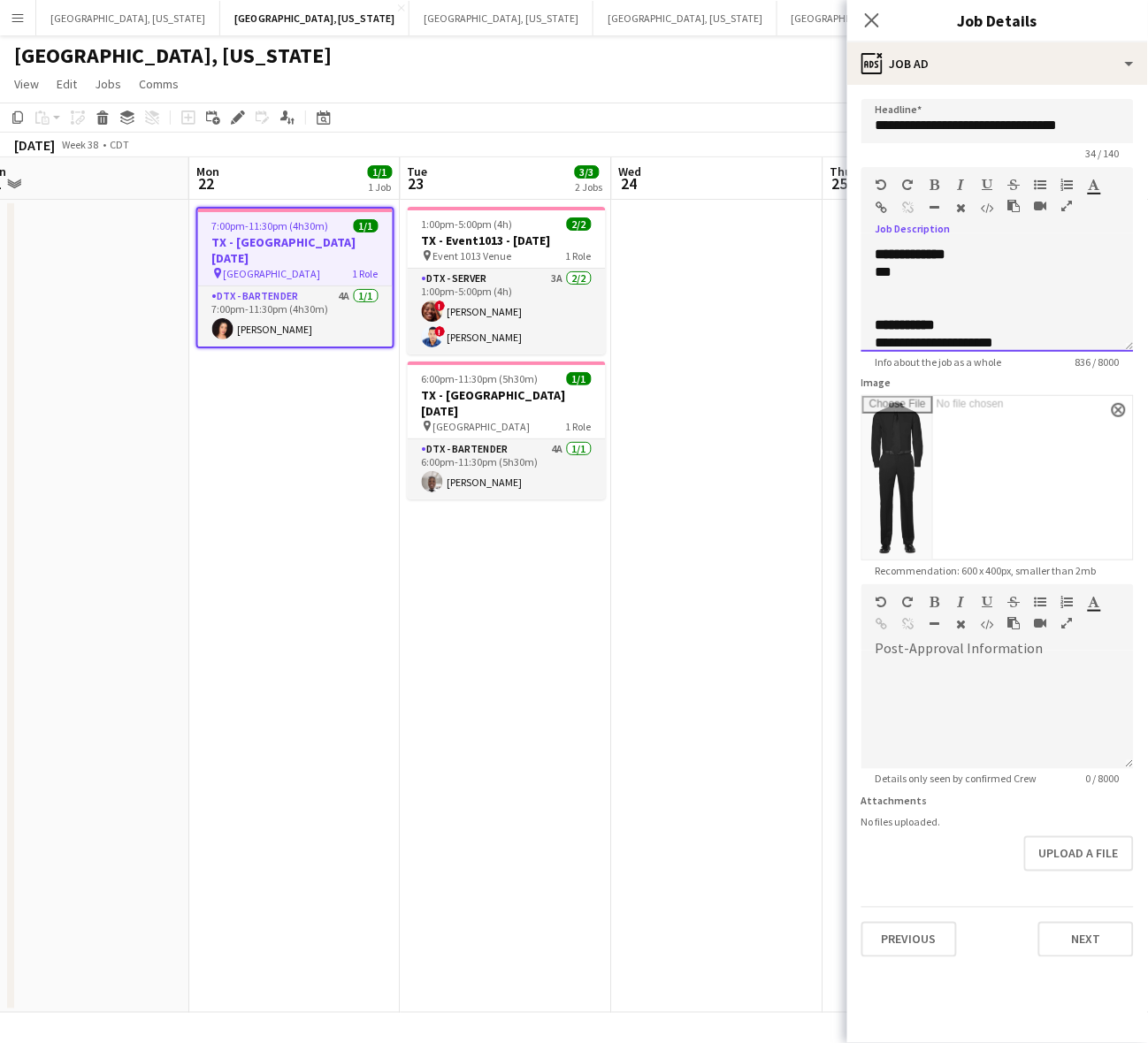
drag, startPoint x: 917, startPoint y: 266, endPoint x: 845, endPoint y: 267, distance: 72.0
click at [847, 267] on body "Menu Boards Boards Boards All jobs Status Workforce Workforce My Workforce Recr…" at bounding box center [574, 521] width 1148 height 1043
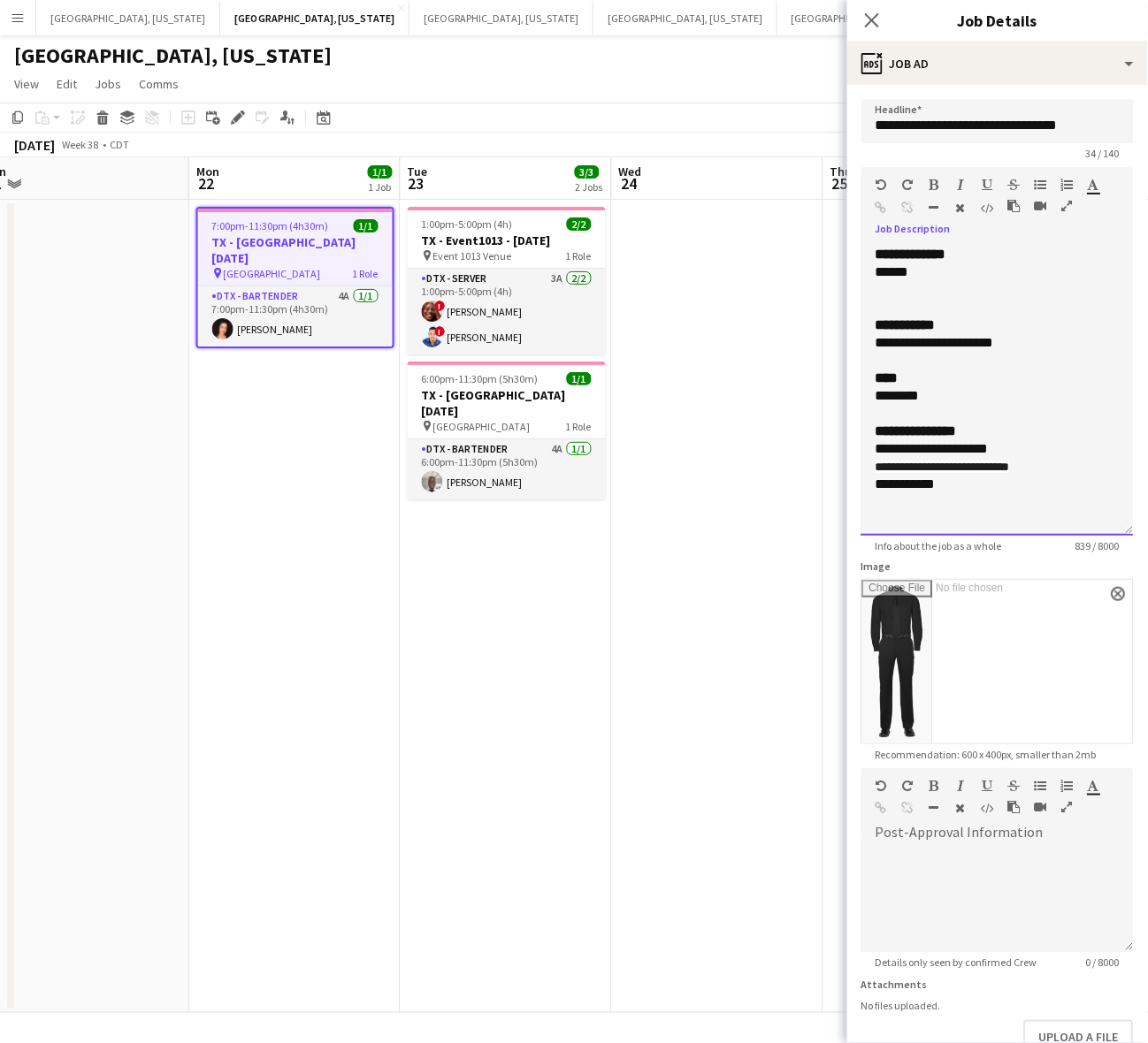
drag, startPoint x: 1121, startPoint y: 439, endPoint x: 946, endPoint y: 687, distance: 303.5
click at [1049, 536] on div "**********" at bounding box center [997, 390] width 273 height 290
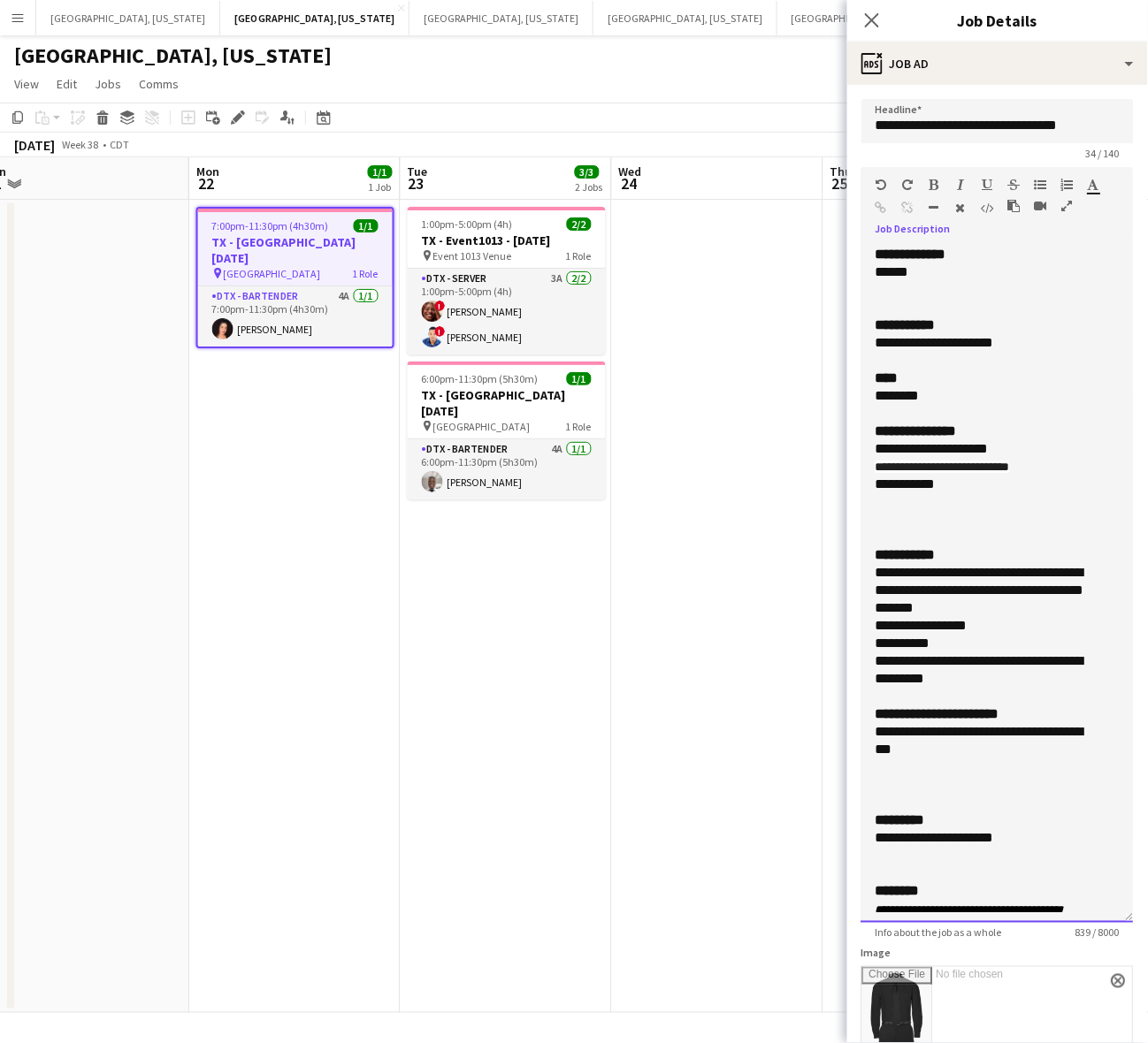
drag, startPoint x: 1028, startPoint y: 343, endPoint x: 877, endPoint y: 347, distance: 151.1
click at [877, 347] on div "**********" at bounding box center [981, 343] width 211 height 18
drag, startPoint x: 939, startPoint y: 488, endPoint x: 843, endPoint y: 451, distance: 102.9
click at [843, 451] on body "Menu Boards Boards Boards All jobs Status Workforce Workforce My Workforce Recr…" at bounding box center [574, 521] width 1148 height 1043
drag, startPoint x: 542, startPoint y: 390, endPoint x: 741, endPoint y: 346, distance: 203.8
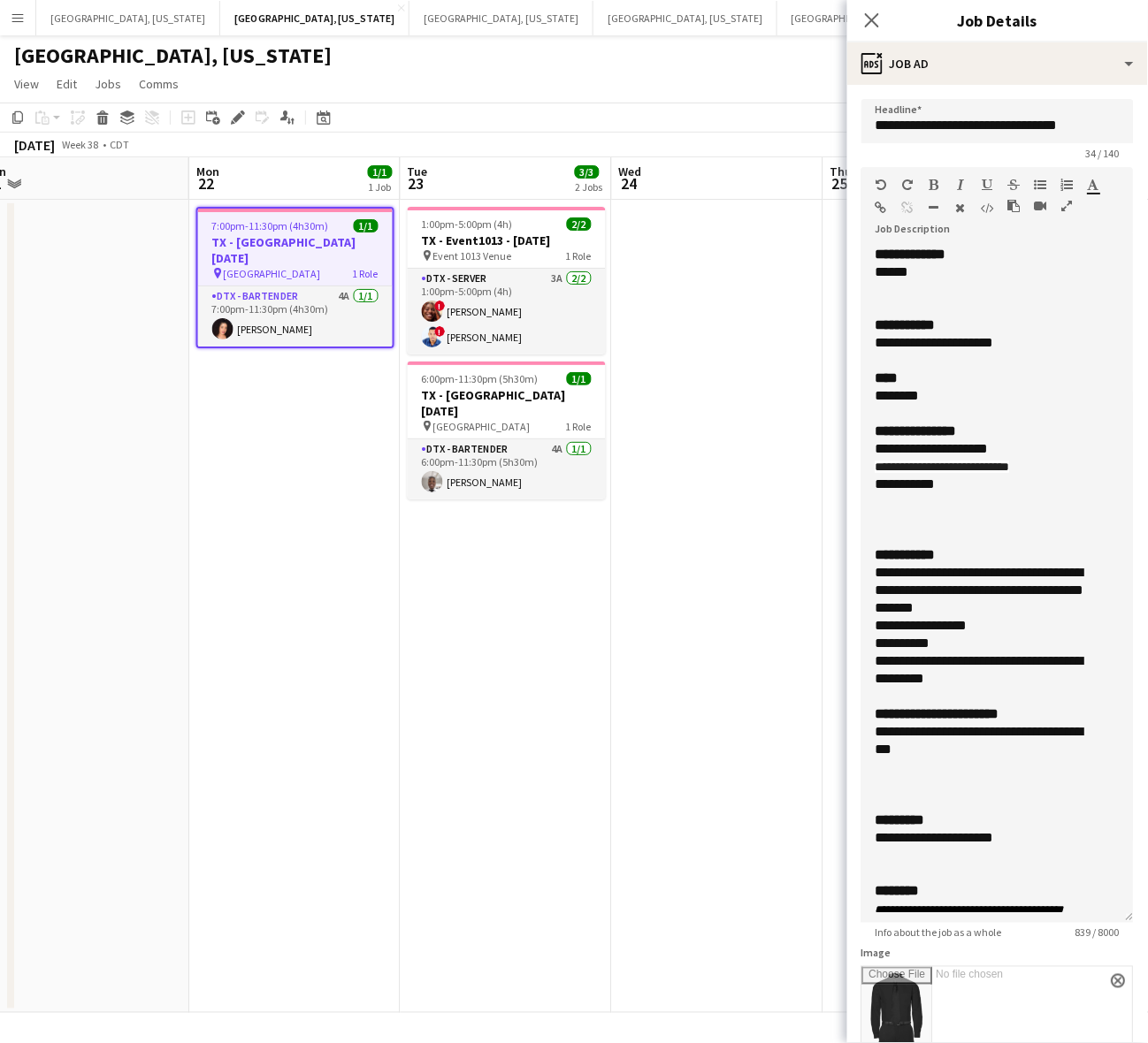
click at [542, 390] on h3 "TX - [GEOGRAPHIC_DATA] [DATE]" at bounding box center [507, 403] width 198 height 32
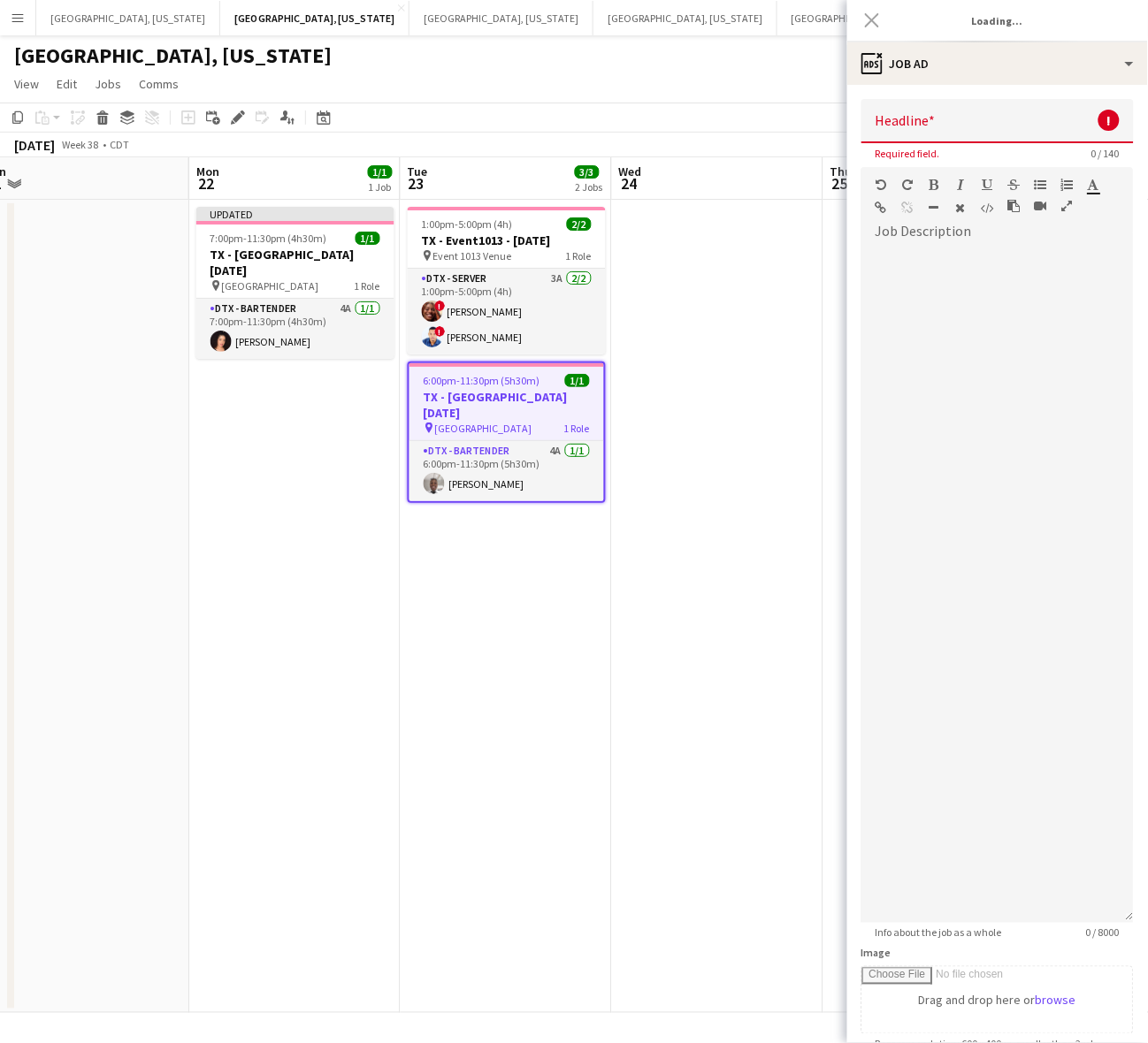
type input "**********"
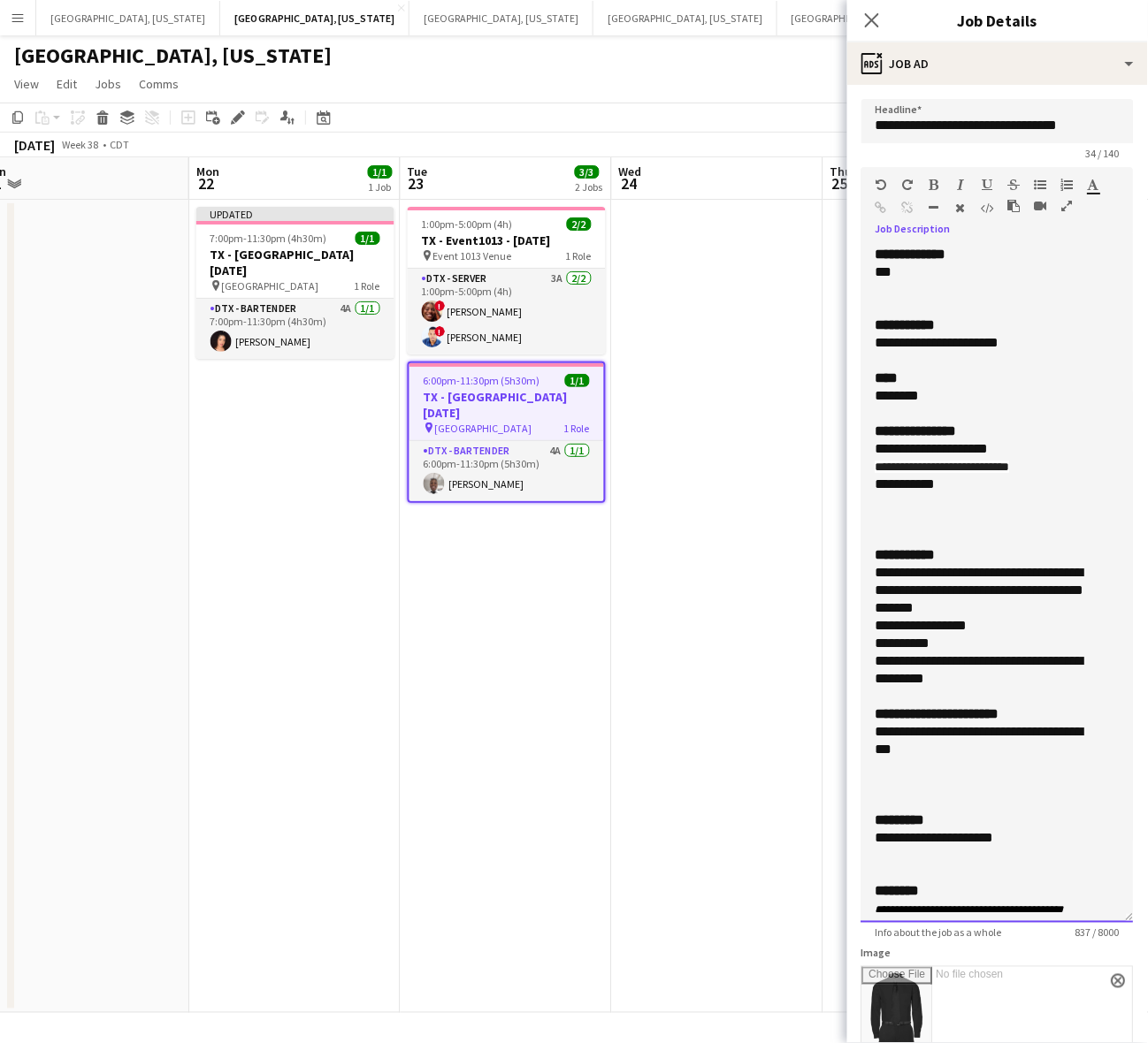
drag, startPoint x: 898, startPoint y: 272, endPoint x: 840, endPoint y: 278, distance: 58.3
click at [845, 280] on body "Menu Boards Boards Boards All jobs Status Workforce Workforce My Workforce Recr…" at bounding box center [574, 521] width 1148 height 1043
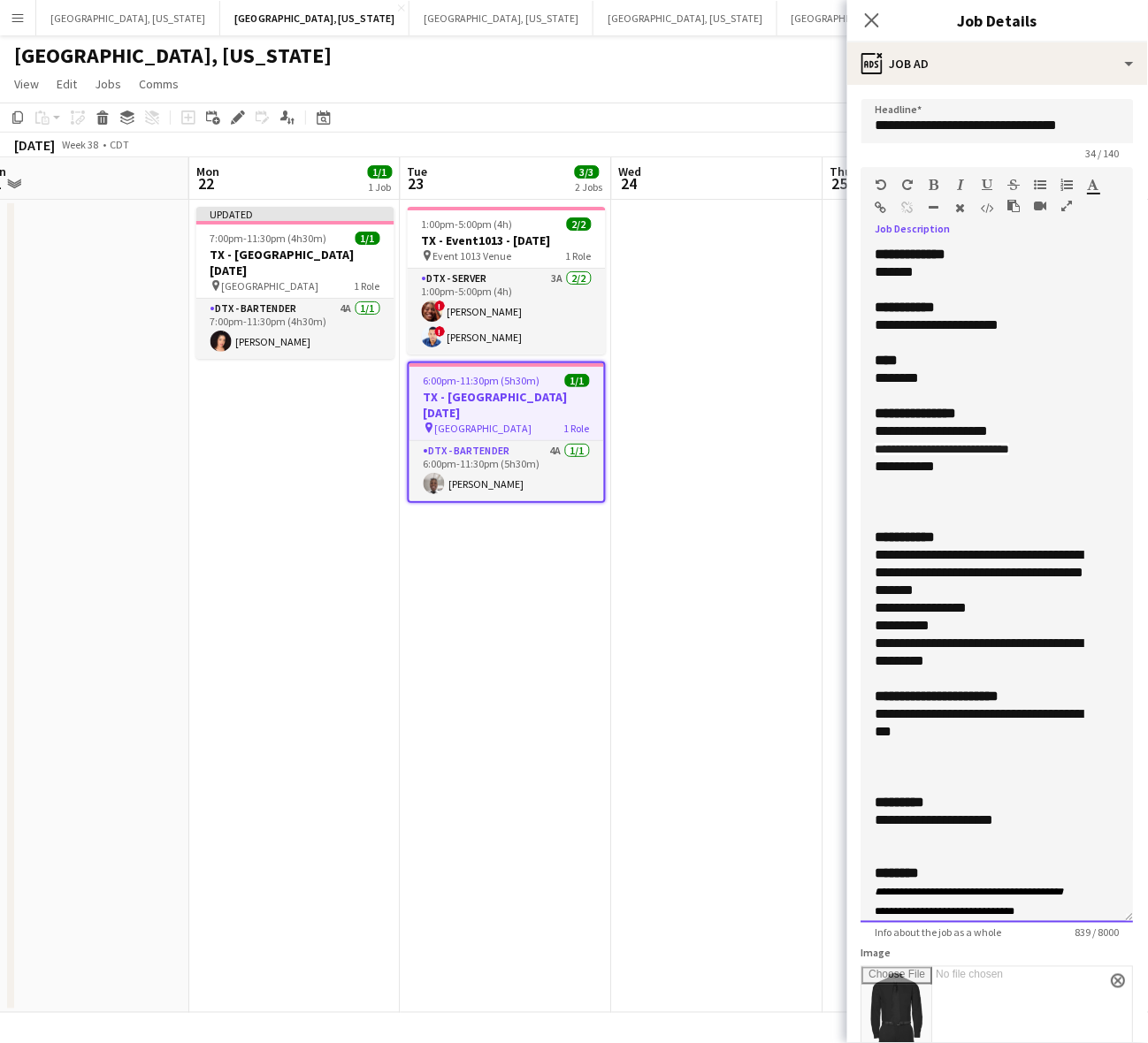
drag, startPoint x: 1028, startPoint y: 328, endPoint x: 816, endPoint y: 328, distance: 212.0
click at [863, 320] on div "**********" at bounding box center [997, 584] width 273 height 678
drag, startPoint x: 952, startPoint y: 731, endPoint x: 841, endPoint y: 715, distance: 112.1
click at [842, 717] on body "Menu Boards Boards Boards All jobs Status Workforce Workforce My Workforce Recr…" at bounding box center [574, 521] width 1148 height 1043
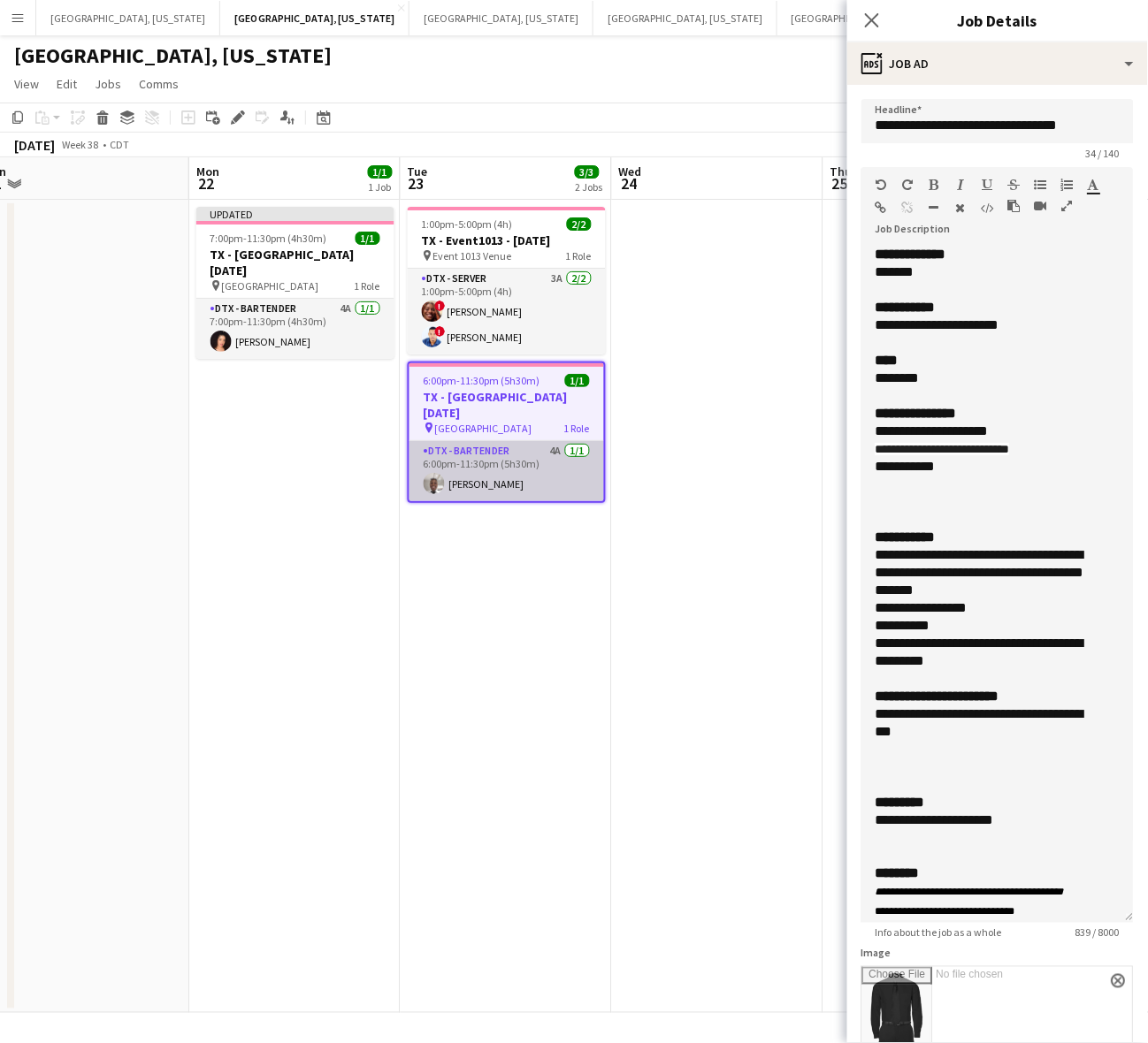
click at [474, 478] on app-card-role "DTX - Bartender 4A [DATE] 6:00pm-11:30pm (5h30m) [PERSON_NAME]" at bounding box center [507, 471] width 194 height 60
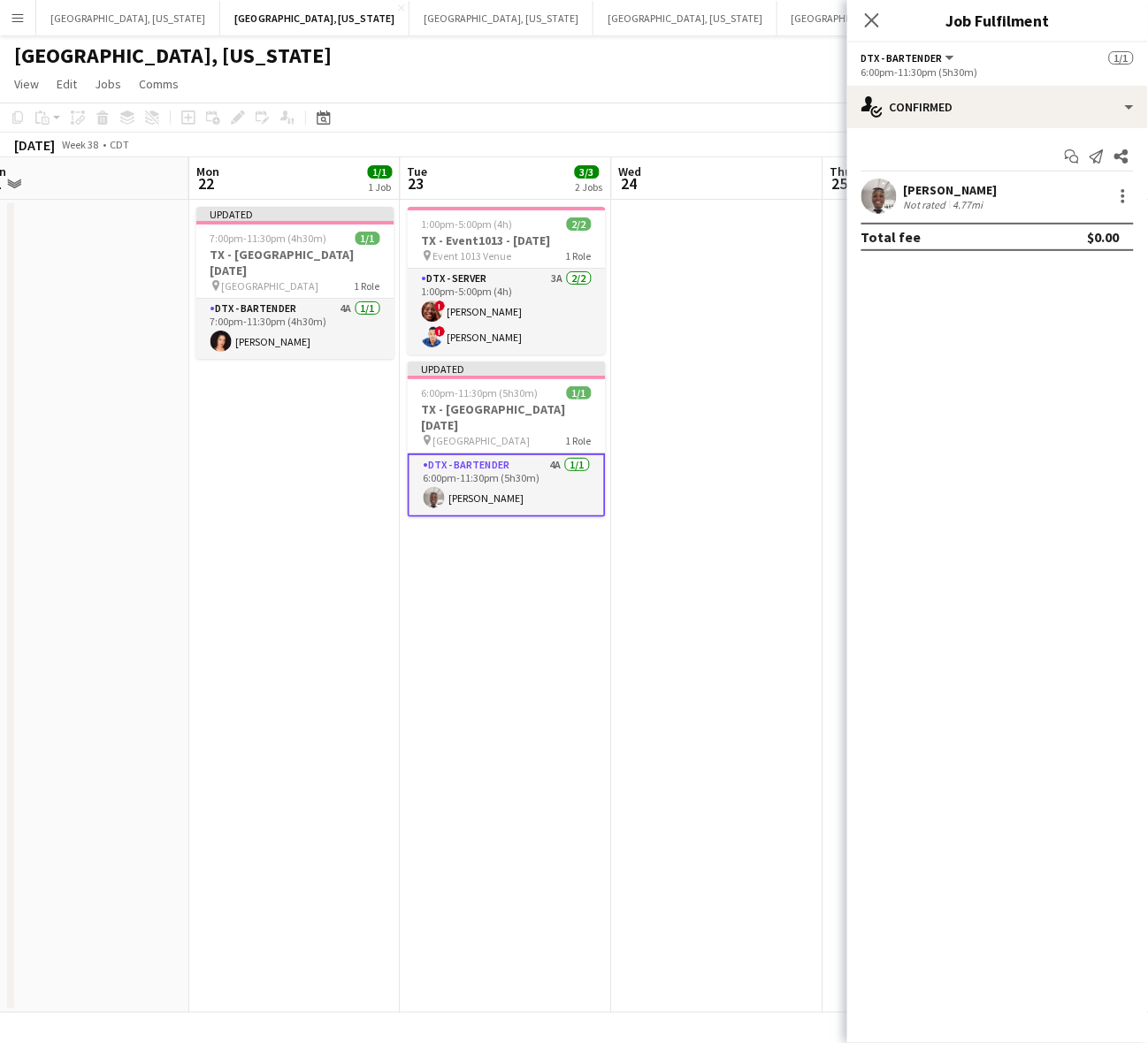
click at [907, 206] on div "Not rated" at bounding box center [926, 205] width 46 height 13
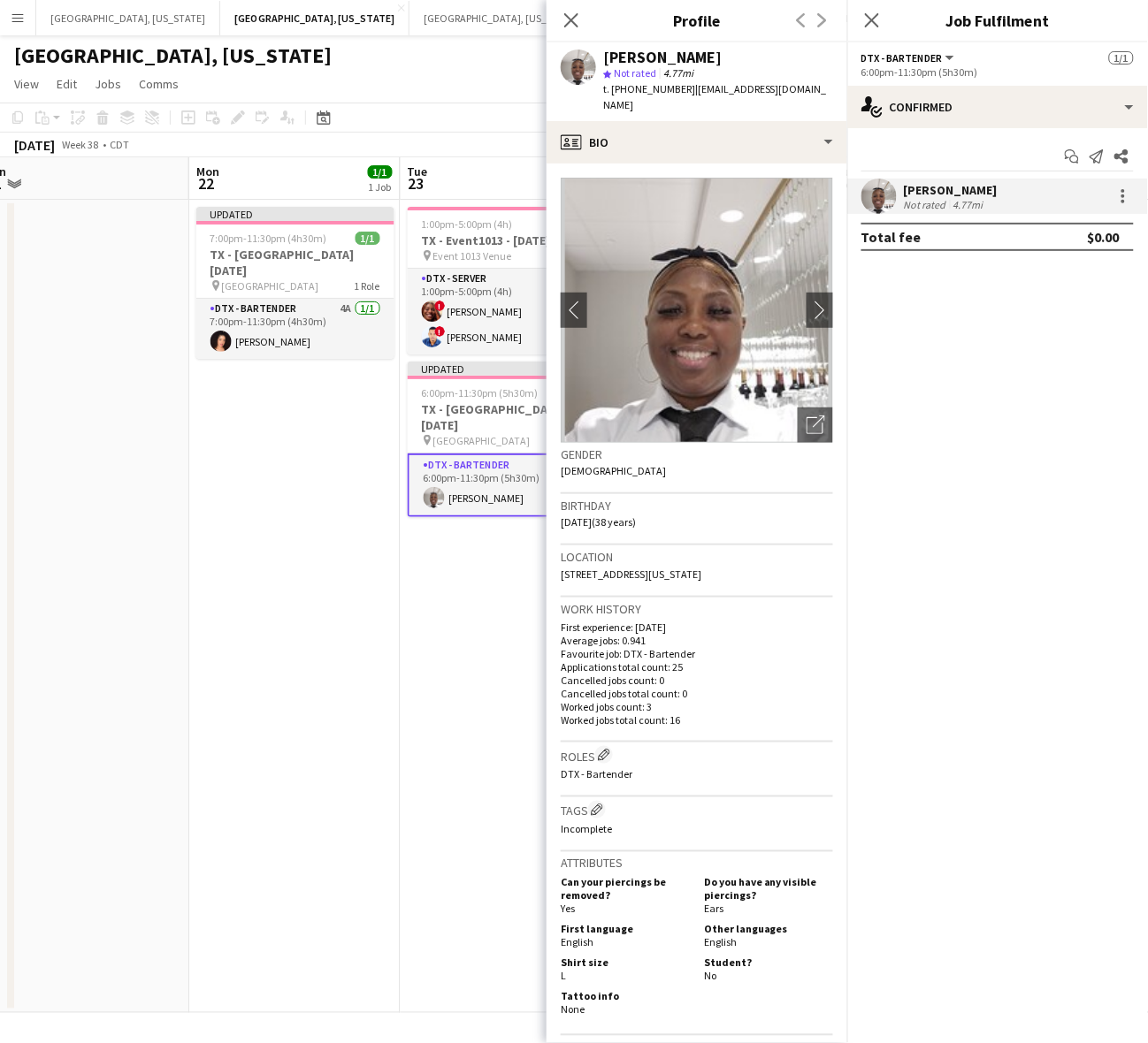
click at [643, 85] on span "t. [PHONE_NUMBER]" at bounding box center [649, 89] width 92 height 13
click at [427, 583] on app-date-cell "1:00pm-5:00pm (4h) 2/2 TX - Event1013 - [DATE] pin Event 1013 Venue 1 Role DTX …" at bounding box center [506, 607] width 211 height 814
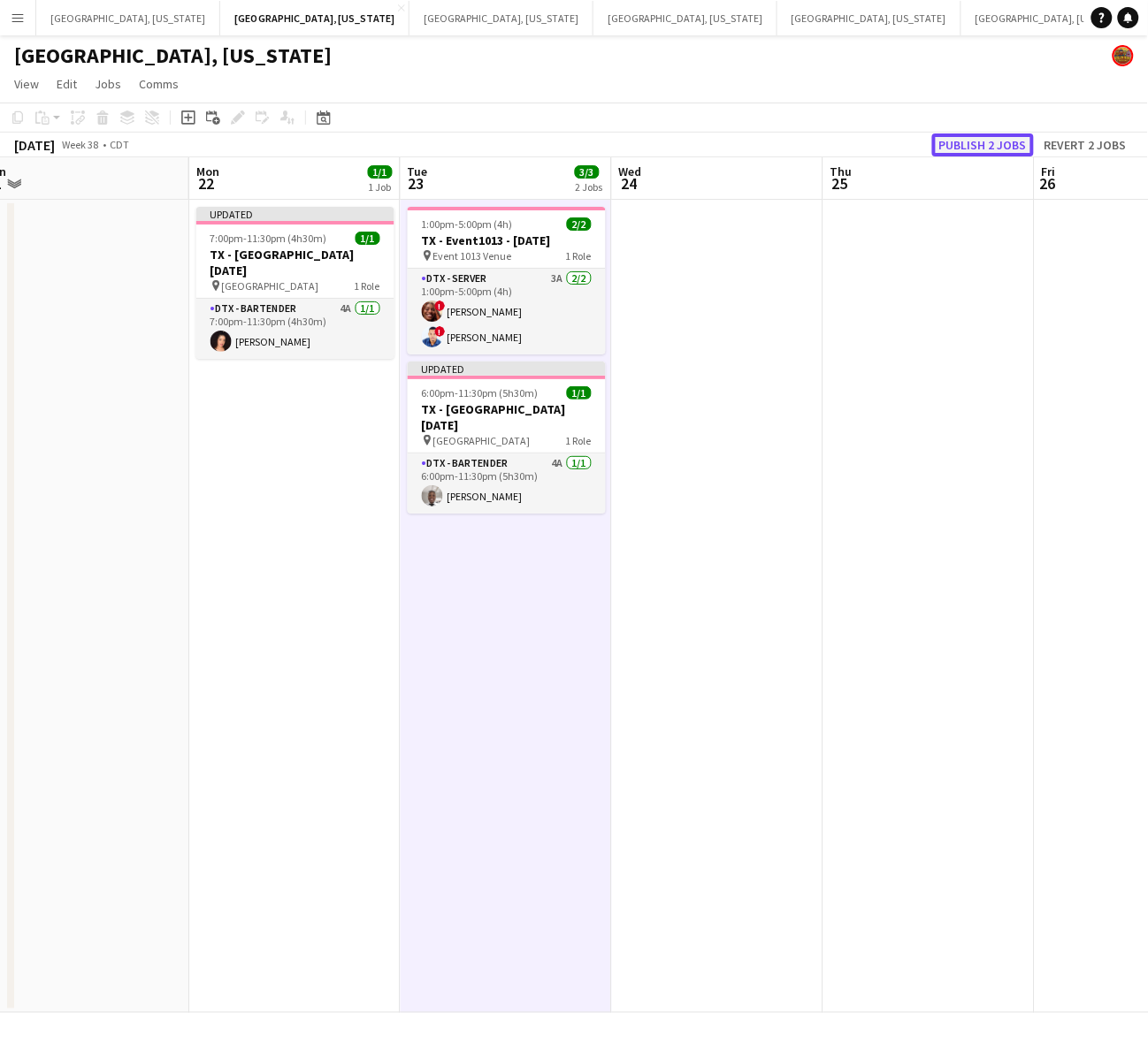
click at [977, 148] on button "Publish 2 jobs" at bounding box center [983, 144] width 102 height 23
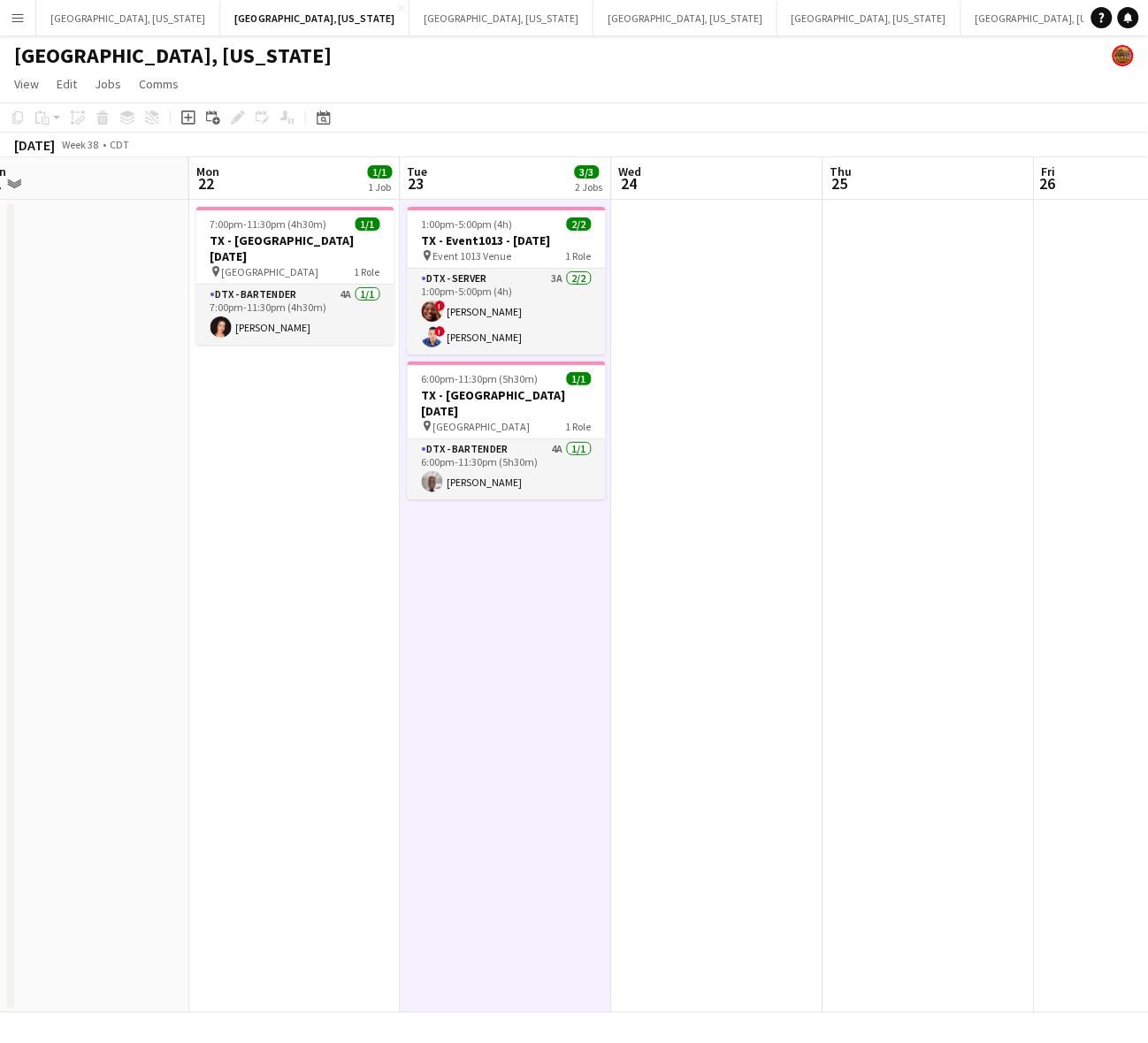
drag, startPoint x: 345, startPoint y: 548, endPoint x: 312, endPoint y: 458, distance: 95.9
click at [345, 548] on app-date-cell "7:00pm-11:30pm (4h30m) 1/1 [GEOGRAPHIC_DATA] - [GEOGRAPHIC_DATA] [DATE] pin [GE…" at bounding box center [295, 607] width 211 height 814
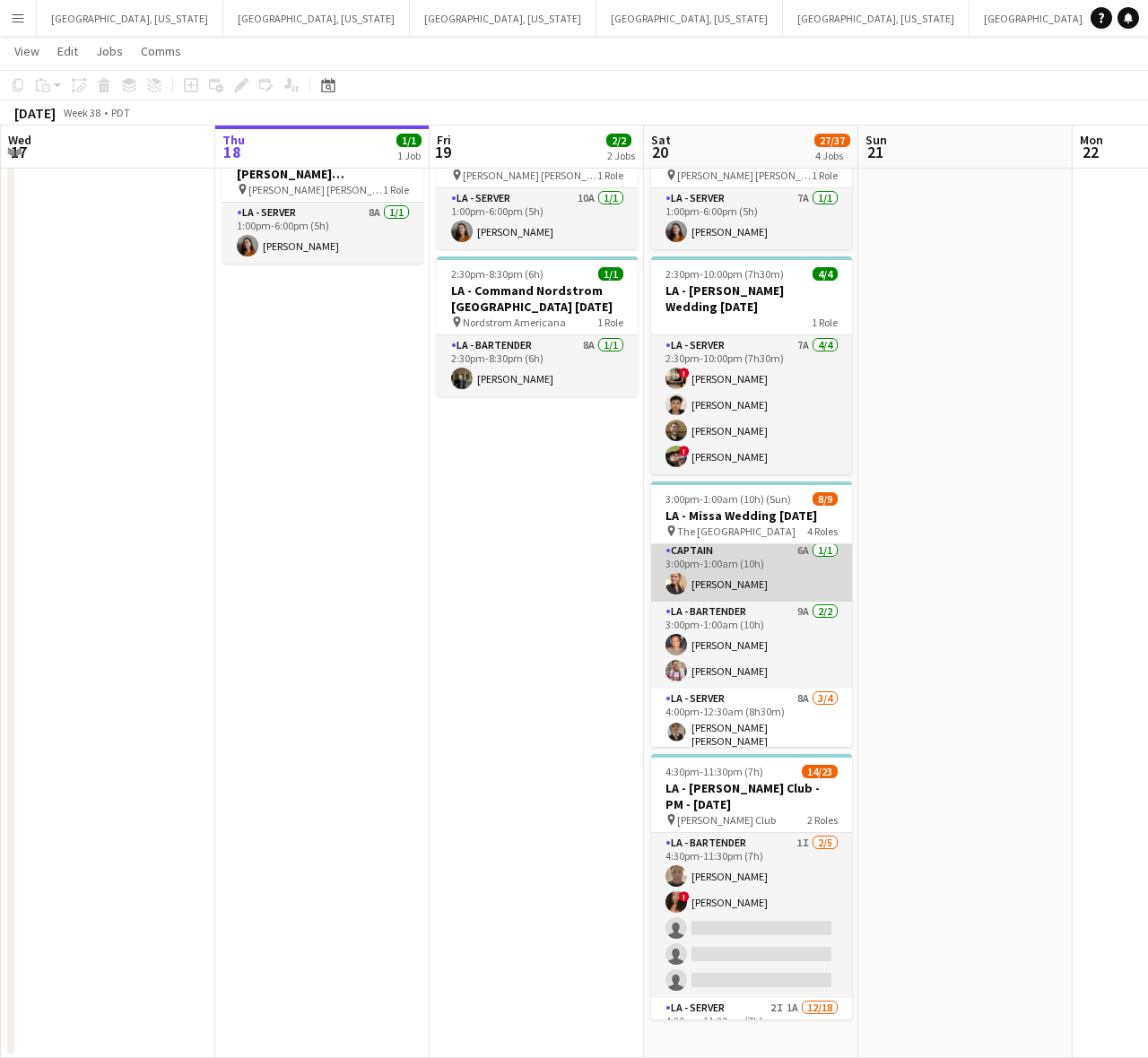
scroll to position [172, 0]
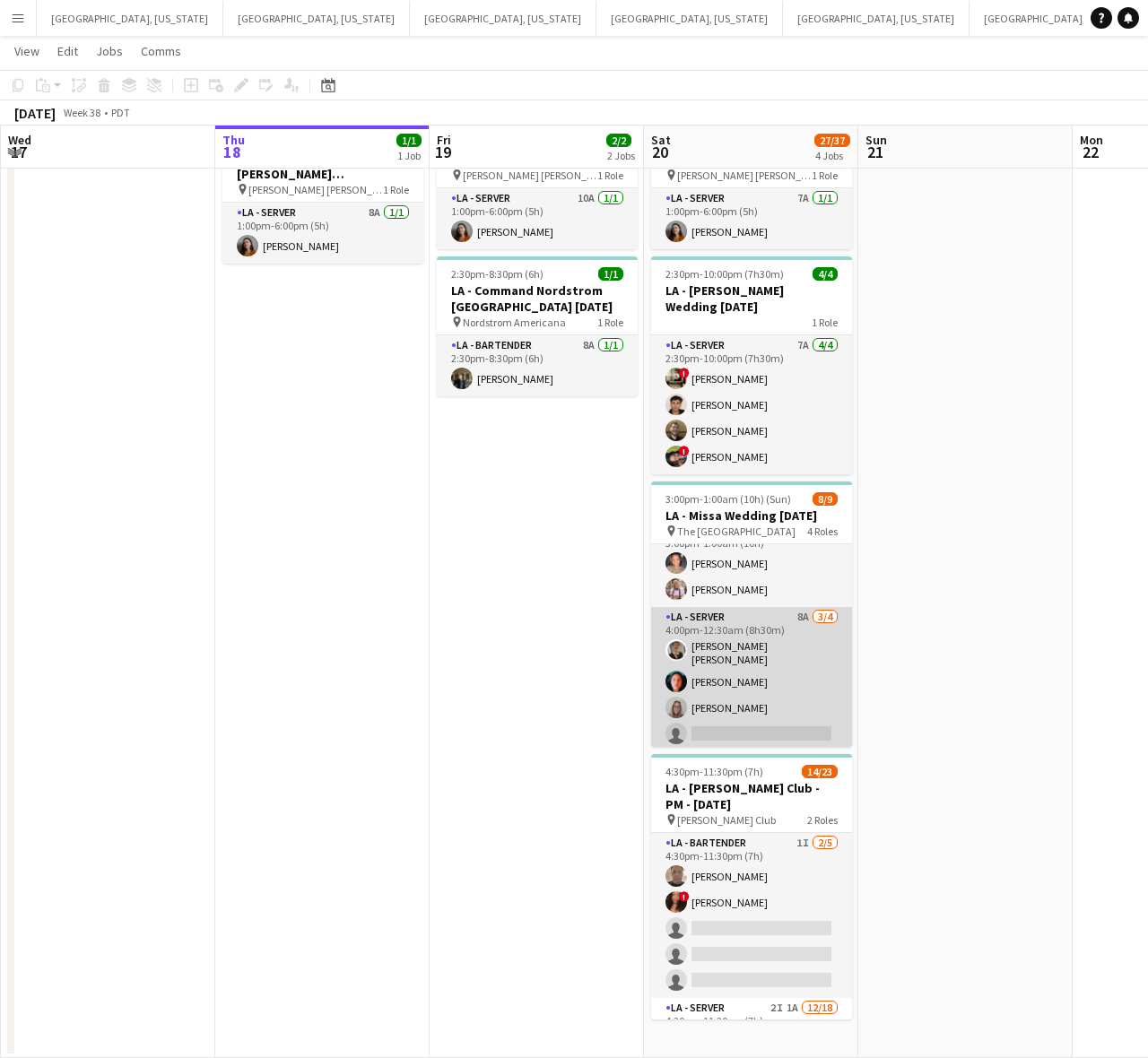
click at [718, 695] on app-card-role "LA - Server 8A [DATE] 4:00pm-12:30am (8h30m) [PERSON_NAME] [PERSON_NAME] [PERSO…" at bounding box center [752, 679] width 201 height 145
